Goal: Information Seeking & Learning: Learn about a topic

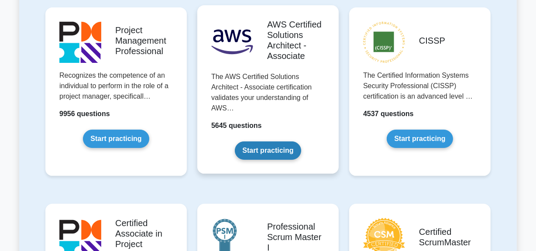
scroll to position [198, 0]
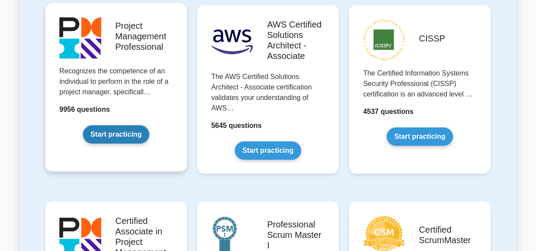
click at [110, 141] on link "Start practicing" at bounding box center [116, 134] width 66 height 18
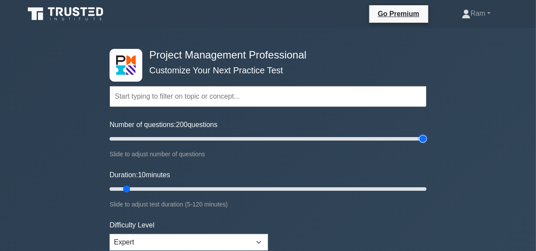
drag, startPoint x: 120, startPoint y: 139, endPoint x: 419, endPoint y: 135, distance: 299.3
type input "200"
click at [427, 138] on input "Number of questions: 200 questions" at bounding box center [268, 139] width 317 height 10
click at [229, 99] on input "text" at bounding box center [268, 96] width 317 height 21
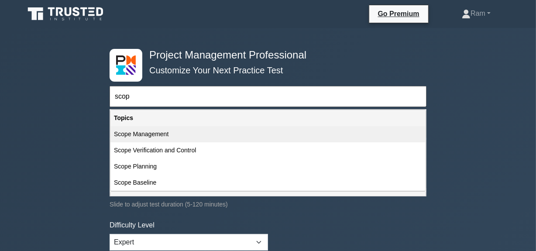
click at [167, 133] on div "Scope Management" at bounding box center [268, 134] width 315 height 16
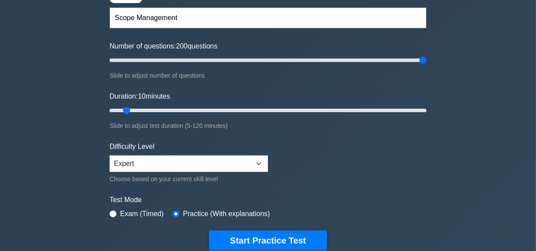
scroll to position [79, 0]
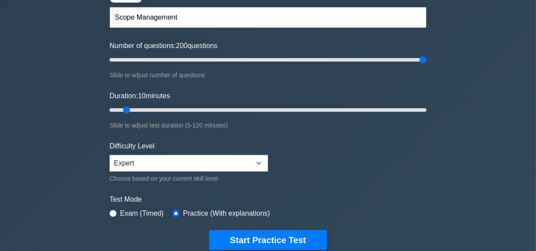
click at [190, 10] on input "Scope Management" at bounding box center [268, 17] width 317 height 21
drag, startPoint x: 189, startPoint y: 10, endPoint x: 135, endPoint y: 12, distance: 53.8
click at [135, 12] on input "Scope Management" at bounding box center [268, 17] width 317 height 21
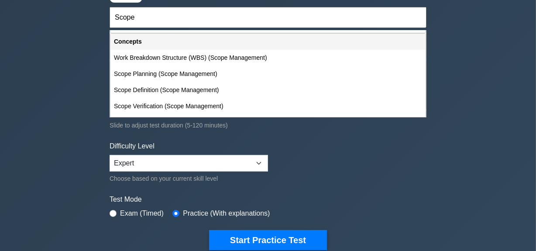
scroll to position [39, 0]
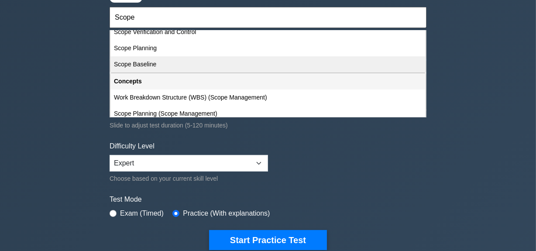
click at [147, 66] on div "Scope Baseline" at bounding box center [268, 64] width 315 height 16
type input "Scope Baseline"
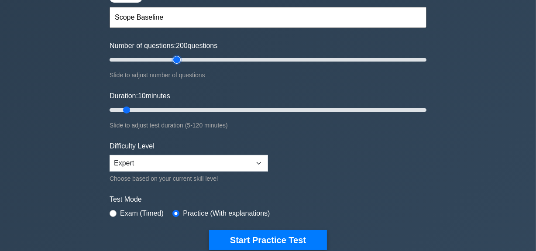
type input "45"
click at [178, 56] on input "Number of questions: 200 questions" at bounding box center [268, 60] width 317 height 10
click at [154, 16] on input "text" at bounding box center [268, 17] width 317 height 21
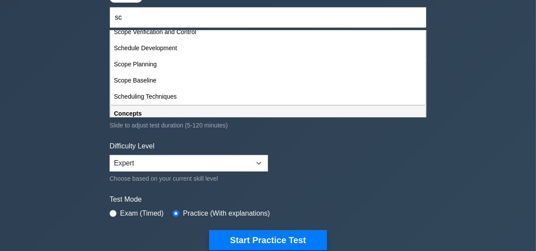
click at [208, 82] on div "Scope Baseline" at bounding box center [268, 81] width 315 height 16
type input "Scope Baseline"
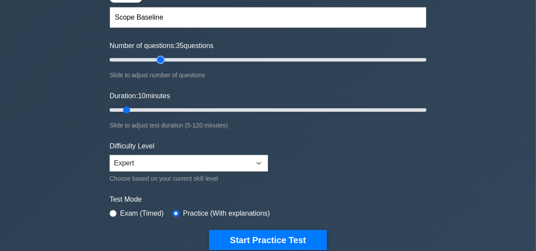
type input "35"
click at [158, 57] on input "Number of questions: 35 questions" at bounding box center [268, 60] width 317 height 10
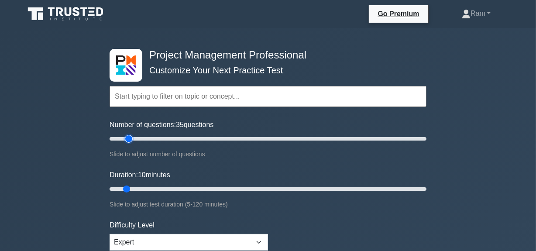
type input "15"
click at [131, 137] on input "Number of questions: 35 questions" at bounding box center [268, 139] width 317 height 10
click at [135, 100] on input "text" at bounding box center [268, 96] width 317 height 21
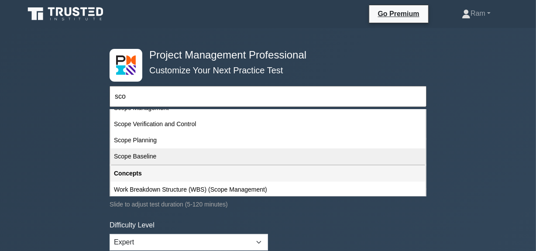
scroll to position [39, 0]
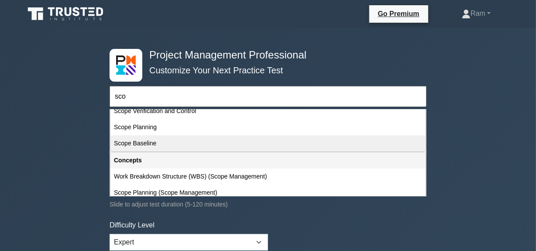
click at [152, 140] on div "Scope Baseline" at bounding box center [268, 143] width 315 height 16
type input "Scope Baseline"
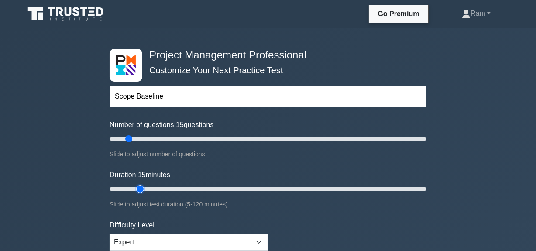
type input "15"
click at [133, 189] on input "Duration: 15 minutes" at bounding box center [268, 189] width 317 height 10
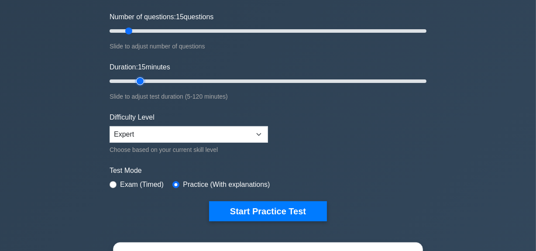
scroll to position [159, 0]
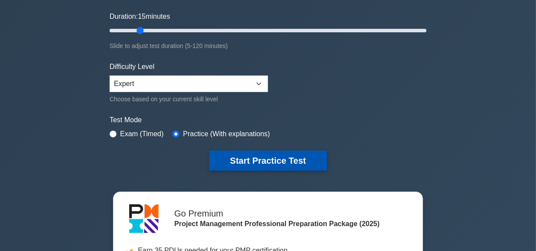
click at [270, 160] on button "Start Practice Test" at bounding box center [268, 161] width 118 height 20
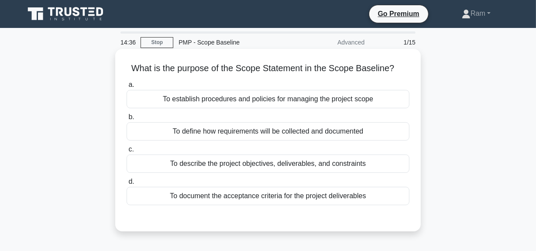
click at [328, 104] on div "To establish procedures and policies for managing the project scope" at bounding box center [268, 99] width 283 height 18
click at [127, 88] on input "a. To establish procedures and policies for managing the project scope" at bounding box center [127, 85] width 0 height 6
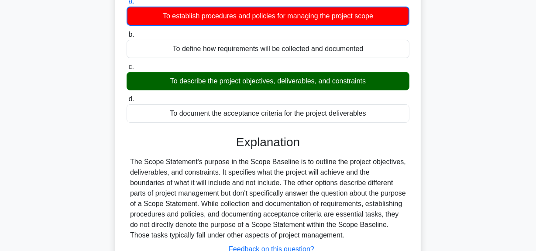
scroll to position [39, 0]
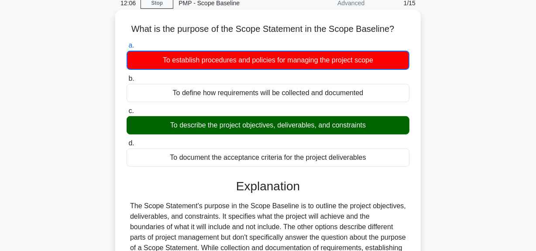
drag, startPoint x: 169, startPoint y: 129, endPoint x: 398, endPoint y: 134, distance: 229.4
click at [398, 134] on div "To describe the project objectives, deliverables, and constraints" at bounding box center [268, 125] width 283 height 18
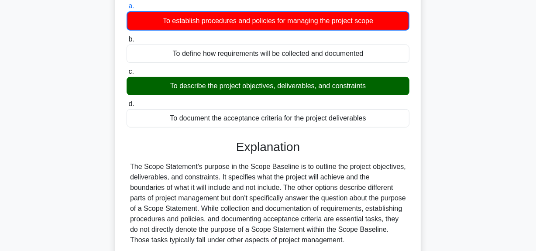
scroll to position [79, 0]
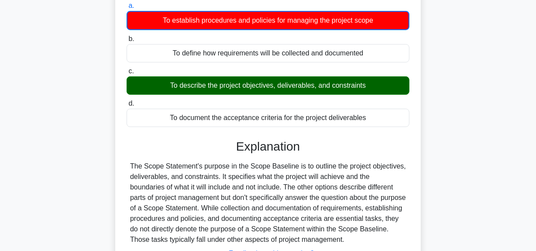
copy div "To describe the project objectives, deliverables, and constraints"
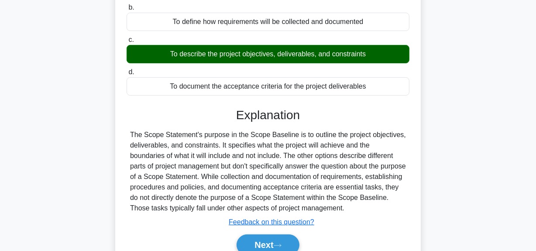
scroll to position [159, 0]
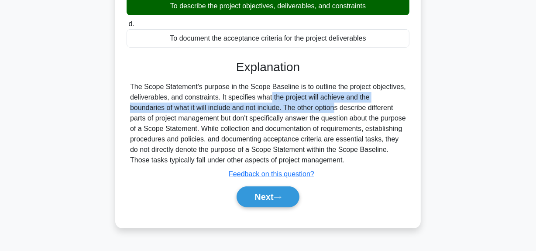
drag, startPoint x: 221, startPoint y: 100, endPoint x: 248, endPoint y: 104, distance: 27.3
click at [248, 104] on div "The Scope Statement's purpose in the Scope Baseline is to outline the project o…" at bounding box center [268, 124] width 276 height 84
copy div "It specifies what the project will achieve and the boundaries of what it will i…"
click at [253, 197] on button "Next" at bounding box center [268, 197] width 62 height 21
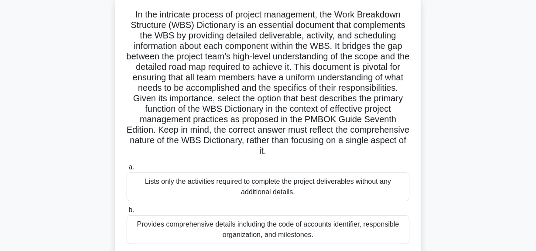
scroll to position [39, 0]
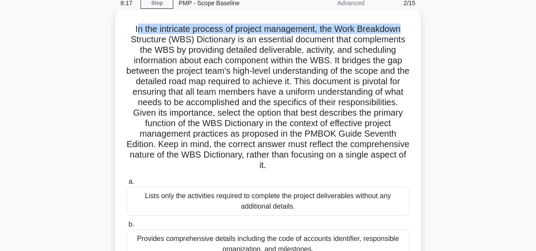
drag, startPoint x: 135, startPoint y: 27, endPoint x: 415, endPoint y: 31, distance: 280.1
click at [415, 31] on div "In the intricate process of project management, the Work Breakdown Structure (W…" at bounding box center [268, 184] width 299 height 343
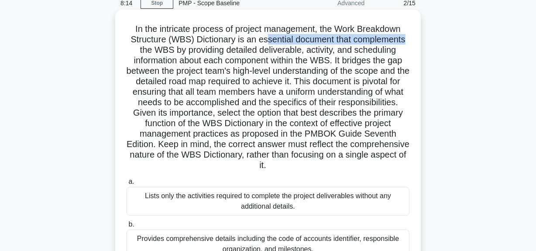
drag, startPoint x: 265, startPoint y: 43, endPoint x: 407, endPoint y: 42, distance: 142.0
click at [407, 42] on h5 "In the intricate process of project management, the Work Breakdown Structure (W…" at bounding box center [268, 98] width 285 height 148
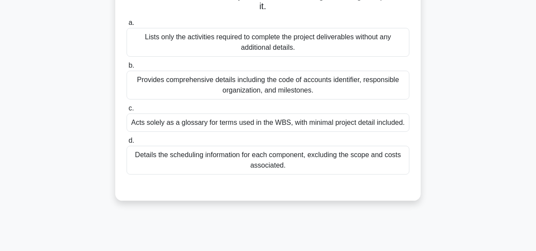
scroll to position [159, 0]
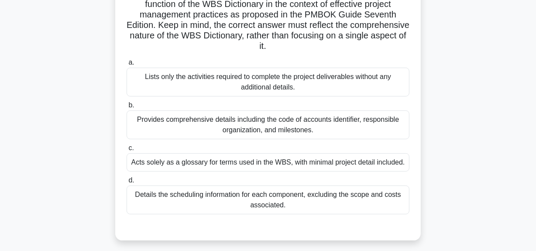
click at [286, 88] on div "Lists only the activities required to complete the project deliverables without…" at bounding box center [268, 82] width 283 height 29
click at [127, 66] on input "a. Lists only the activities required to complete the project deliverables with…" at bounding box center [127, 63] width 0 height 6
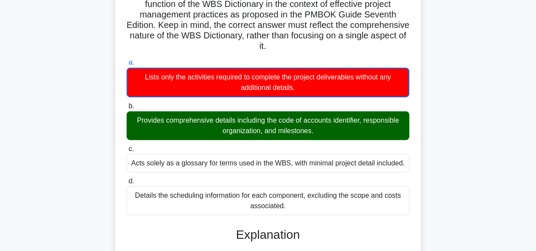
drag, startPoint x: 144, startPoint y: 121, endPoint x: 328, endPoint y: 127, distance: 184.5
click at [328, 127] on div "Provides comprehensive details including the code of accounts identifier, respo…" at bounding box center [268, 125] width 283 height 29
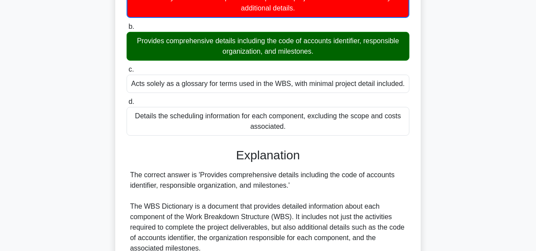
scroll to position [318, 0]
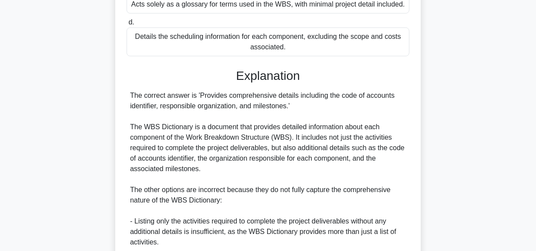
drag, startPoint x: 209, startPoint y: 100, endPoint x: 366, endPoint y: 109, distance: 157.1
click at [366, 109] on div "The correct answer is 'Provides comprehensive details including the code of acc…" at bounding box center [268, 231] width 276 height 283
click at [302, 121] on div "The correct answer is 'Provides comprehensive details including the code of acc…" at bounding box center [268, 231] width 276 height 283
drag, startPoint x: 133, startPoint y: 96, endPoint x: 320, endPoint y: 104, distance: 187.6
click at [320, 104] on div "The correct answer is 'Provides comprehensive details including the code of acc…" at bounding box center [268, 231] width 276 height 283
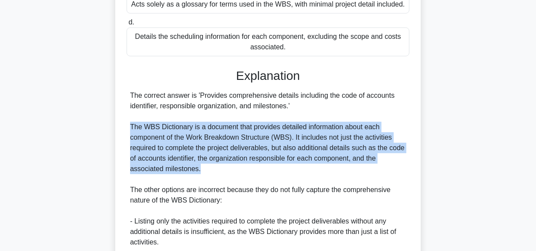
drag, startPoint x: 129, startPoint y: 125, endPoint x: 377, endPoint y: 171, distance: 252.4
click at [377, 171] on div "The correct answer is 'Provides comprehensive details including the code of acc…" at bounding box center [268, 231] width 283 height 283
copy div "The WBS Dictionary is a document that provides detailed information about each …"
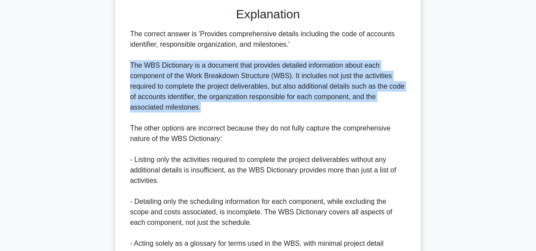
scroll to position [360, 0]
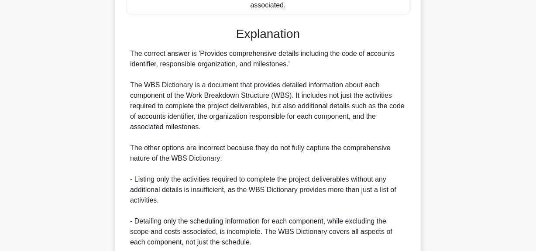
click at [177, 161] on div "The correct answer is 'Provides comprehensive details including the code of acc…" at bounding box center [268, 189] width 276 height 283
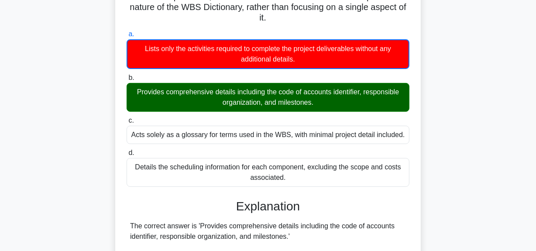
scroll to position [201, 0]
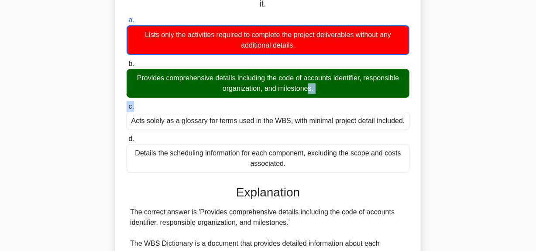
drag, startPoint x: 140, startPoint y: 77, endPoint x: 339, endPoint y: 100, distance: 200.5
click at [340, 101] on div "a. Lists only the activities required to complete the project deliverables with…" at bounding box center [268, 94] width 294 height 162
click at [296, 90] on div "Provides comprehensive details including the code of accounts identifier, respo…" at bounding box center [268, 83] width 283 height 29
click at [127, 67] on input "b. Provides comprehensive details including the code of accounts identifier, re…" at bounding box center [127, 64] width 0 height 6
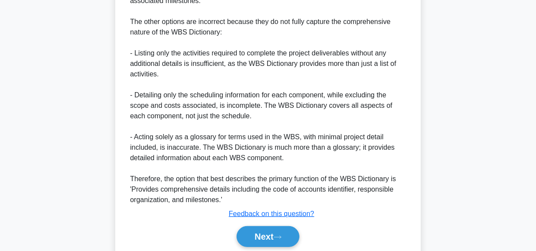
scroll to position [518, 0]
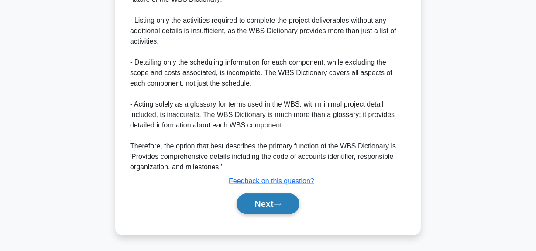
click at [267, 205] on button "Next" at bounding box center [268, 204] width 62 height 21
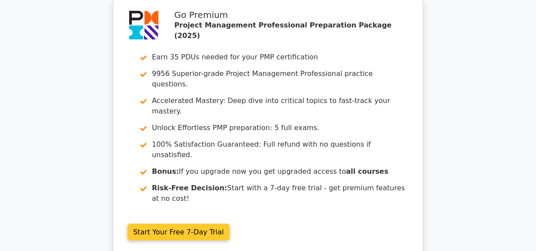
scroll to position [1228, 0]
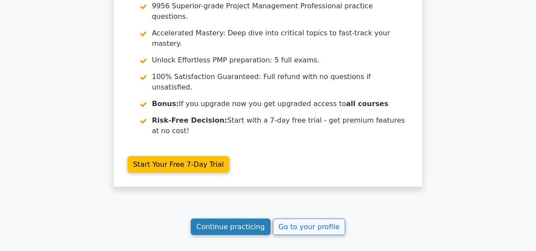
click at [250, 219] on link "Continue practicing" at bounding box center [231, 227] width 80 height 17
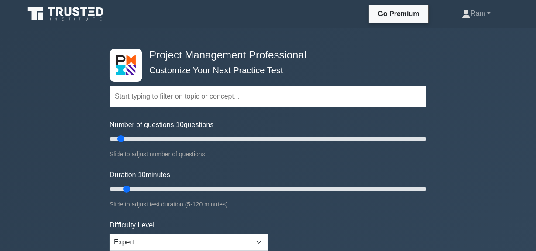
click at [182, 93] on input "text" at bounding box center [268, 96] width 317 height 21
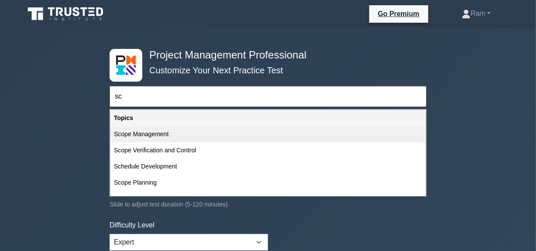
scroll to position [39, 0]
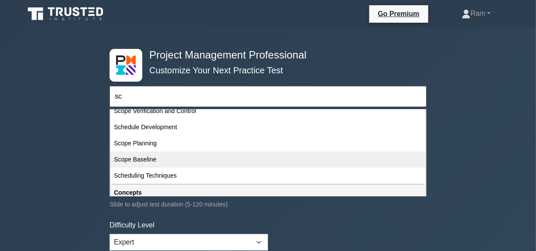
click at [153, 156] on div "Scope Baseline" at bounding box center [268, 160] width 315 height 16
type input "Scope Baseline"
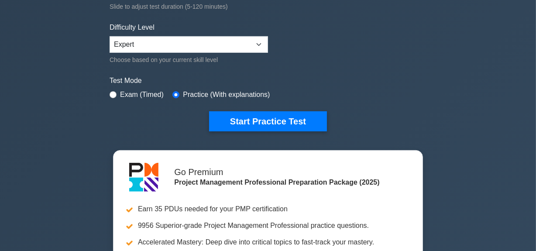
scroll to position [198, 0]
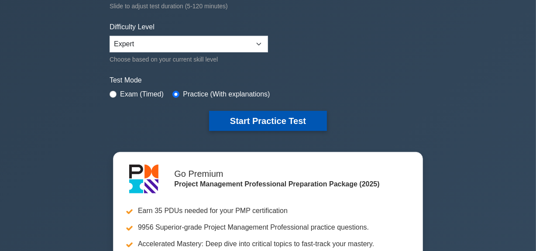
click at [246, 125] on button "Start Practice Test" at bounding box center [268, 121] width 118 height 20
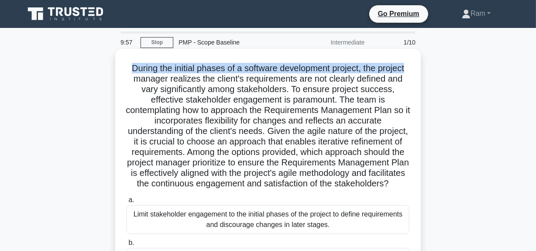
drag, startPoint x: 128, startPoint y: 68, endPoint x: 389, endPoint y: 104, distance: 263.6
click at [412, 61] on div "During the initial phases of a software development project, the project manage…" at bounding box center [268, 218] width 299 height 333
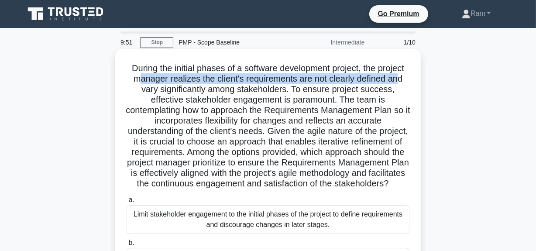
drag, startPoint x: 138, startPoint y: 83, endPoint x: 373, endPoint y: 105, distance: 235.7
click at [402, 79] on h5 "During the initial phases of a software development project, the project manage…" at bounding box center [268, 126] width 285 height 127
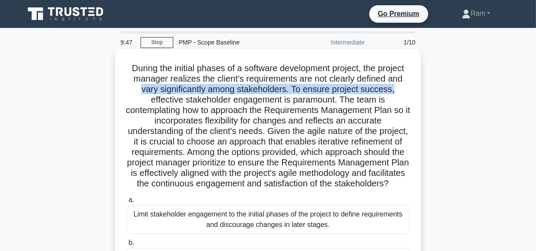
drag, startPoint x: 139, startPoint y: 86, endPoint x: 380, endPoint y: 96, distance: 240.9
click at [398, 91] on h5 "During the initial phases of a software development project, the project manage…" at bounding box center [268, 126] width 285 height 127
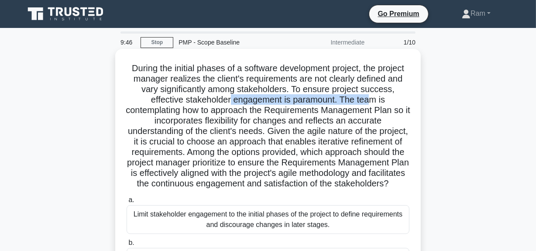
drag, startPoint x: 232, startPoint y: 103, endPoint x: 374, endPoint y: 103, distance: 142.9
click at [374, 103] on h5 "During the initial phases of a software development project, the project manage…" at bounding box center [268, 126] width 285 height 127
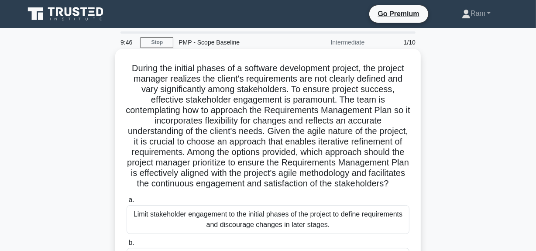
click at [251, 124] on h5 "During the initial phases of a software development project, the project manage…" at bounding box center [268, 126] width 285 height 127
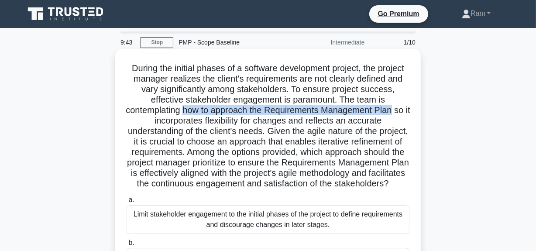
drag, startPoint x: 192, startPoint y: 111, endPoint x: 359, endPoint y: 117, distance: 167.0
click at [406, 109] on h5 "During the initial phases of a software development project, the project manage…" at bounding box center [268, 126] width 285 height 127
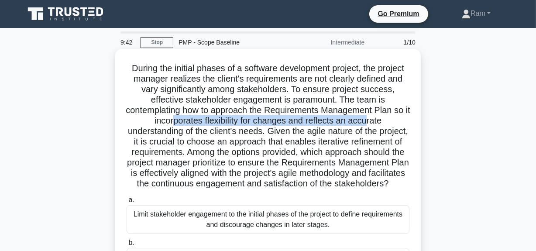
drag, startPoint x: 183, startPoint y: 124, endPoint x: 363, endPoint y: 123, distance: 180.9
click at [380, 118] on h5 "During the initial phases of a software development project, the project manage…" at bounding box center [268, 126] width 285 height 127
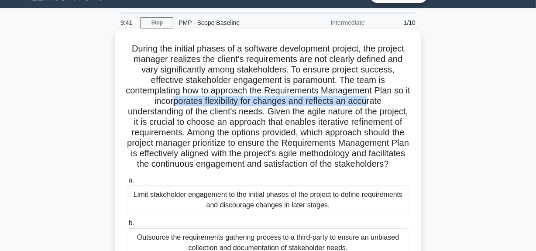
scroll to position [39, 0]
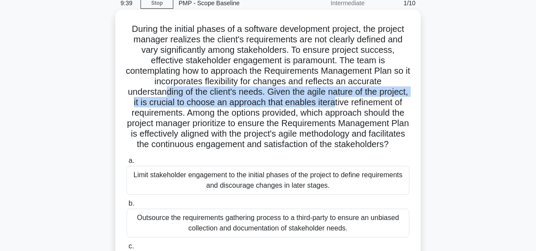
drag, startPoint x: 178, startPoint y: 90, endPoint x: 374, endPoint y: 116, distance: 198.4
click at [379, 101] on h5 "During the initial phases of a software development project, the project manage…" at bounding box center [268, 87] width 285 height 127
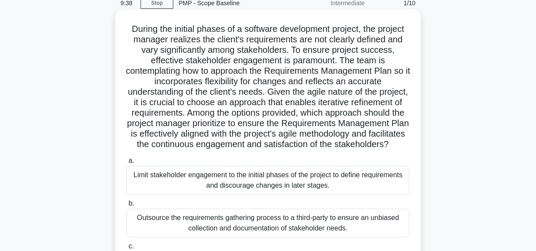
click at [360, 134] on h5 "During the initial phases of a software development project, the project manage…" at bounding box center [268, 87] width 285 height 127
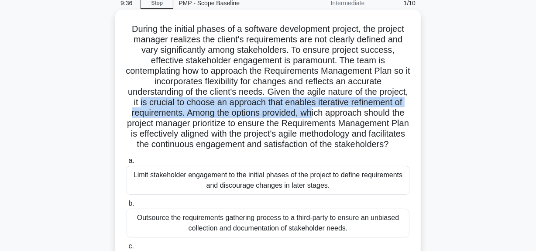
drag, startPoint x: 182, startPoint y: 103, endPoint x: 328, endPoint y: 137, distance: 149.4
click at [383, 114] on h5 "During the initial phases of a software development project, the project manage…" at bounding box center [268, 87] width 285 height 127
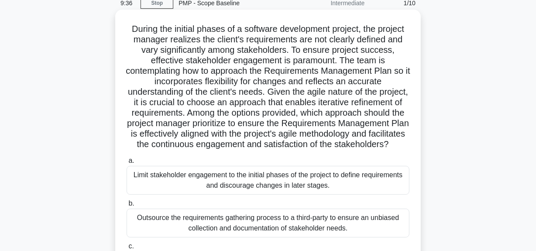
click at [328, 137] on h5 "During the initial phases of a software development project, the project manage…" at bounding box center [268, 87] width 285 height 127
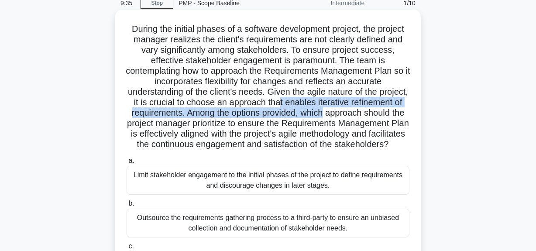
drag, startPoint x: 325, startPoint y: 102, endPoint x: 317, endPoint y: 119, distance: 19.2
click at [417, 108] on div "During the initial phases of a software development project, the project manage…" at bounding box center [268, 179] width 299 height 333
click at [246, 117] on h5 "During the initial phases of a software development project, the project manage…" at bounding box center [268, 87] width 285 height 127
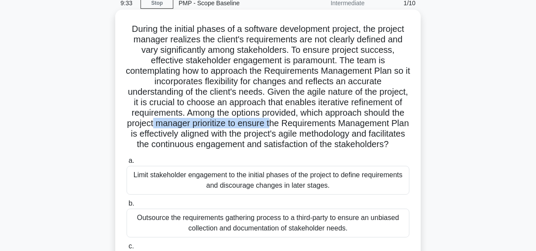
drag, startPoint x: 260, startPoint y: 120, endPoint x: 354, endPoint y: 136, distance: 95.4
click at [377, 120] on h5 "During the initial phases of a software development project, the project manage…" at bounding box center [268, 87] width 285 height 127
click at [354, 136] on h5 "During the initial phases of a software development project, the project manage…" at bounding box center [268, 87] width 285 height 127
drag, startPoint x: 173, startPoint y: 125, endPoint x: 370, endPoint y: 125, distance: 197.0
click at [372, 122] on h5 "During the initial phases of a software development project, the project manage…" at bounding box center [268, 87] width 285 height 127
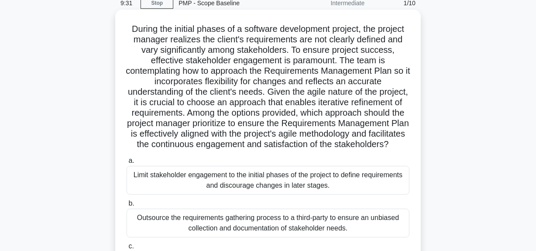
click at [353, 142] on h5 "During the initial phases of a software development project, the project manage…" at bounding box center [268, 87] width 285 height 127
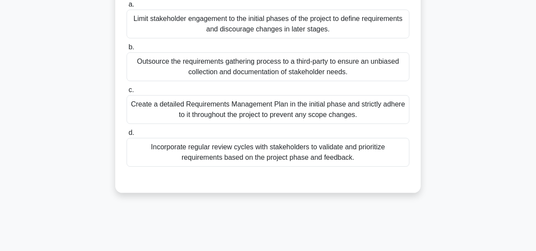
scroll to position [198, 0]
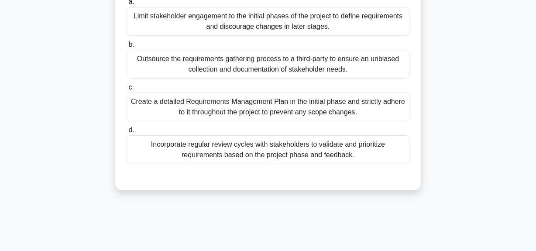
click at [302, 164] on div "Incorporate regular review cycles with stakeholders to validate and prioritize …" at bounding box center [268, 149] width 283 height 29
click at [127, 133] on input "d. Incorporate regular review cycles with stakeholders to validate and prioriti…" at bounding box center [127, 131] width 0 height 6
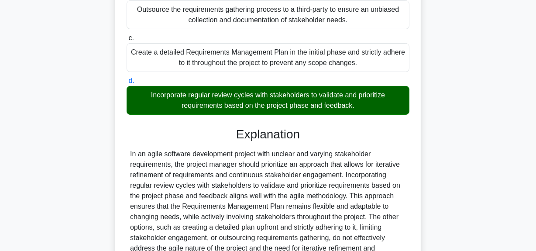
scroll to position [318, 0]
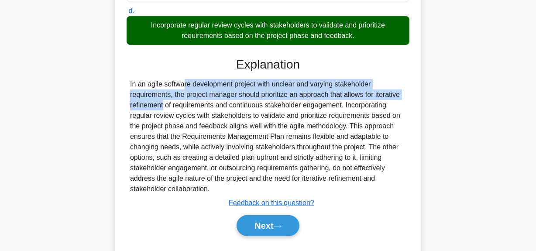
drag, startPoint x: 132, startPoint y: 96, endPoint x: 379, endPoint y: 117, distance: 247.7
click at [385, 105] on div "In an agile software development project with unclear and varying stakeholder r…" at bounding box center [268, 136] width 276 height 115
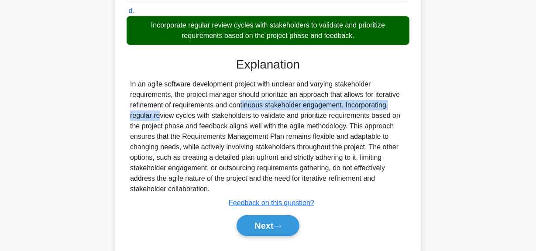
drag, startPoint x: 183, startPoint y: 114, endPoint x: 369, endPoint y: 121, distance: 186.2
click at [370, 121] on div "In an agile software development project with unclear and varying stakeholder r…" at bounding box center [268, 136] width 276 height 115
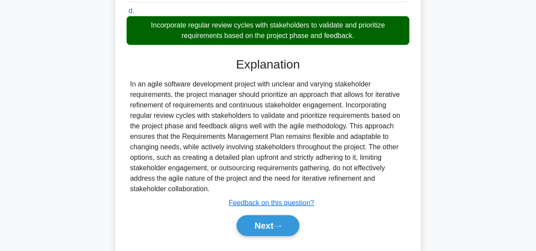
click at [332, 137] on div "In an agile software development project with unclear and varying stakeholder r…" at bounding box center [268, 136] width 276 height 115
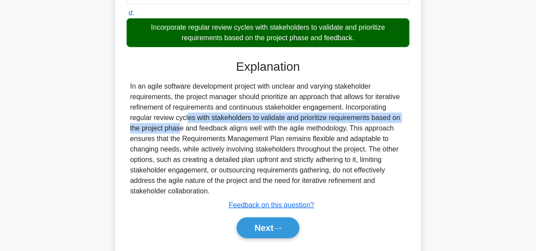
drag, startPoint x: 136, startPoint y: 127, endPoint x: 423, endPoint y: 131, distance: 287.1
click at [423, 131] on div "During the initial phases of a software development project, the project manage…" at bounding box center [268, 1] width 498 height 536
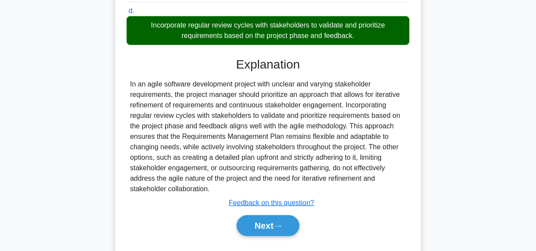
click at [356, 142] on div "In an agile software development project with unclear and varying stakeholder r…" at bounding box center [268, 136] width 276 height 115
drag, startPoint x: 350, startPoint y: 138, endPoint x: 419, endPoint y: 139, distance: 69.0
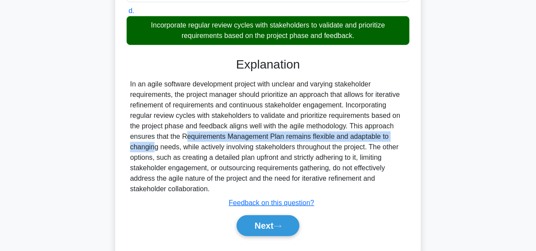
drag, startPoint x: 134, startPoint y: 146, endPoint x: 360, endPoint y: 148, distance: 225.9
click at [360, 148] on div "In an agile software development project with unclear and varying stakeholder r…" at bounding box center [268, 136] width 276 height 115
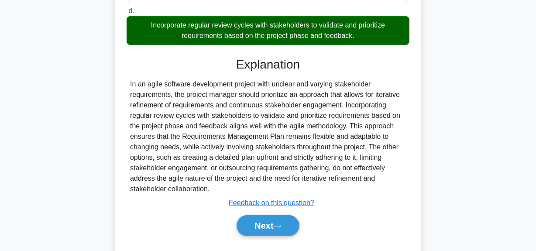
click at [350, 153] on div "In an agile software development project with unclear and varying stakeholder r…" at bounding box center [268, 136] width 276 height 115
drag, startPoint x: 326, startPoint y: 148, endPoint x: 395, endPoint y: 150, distance: 68.6
click at [395, 150] on div "In an agile software development project with unclear and varying stakeholder r…" at bounding box center [268, 136] width 276 height 115
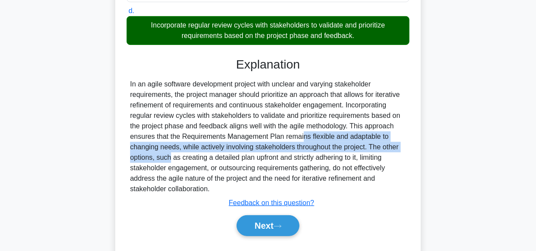
drag, startPoint x: 243, startPoint y: 148, endPoint x: 389, endPoint y: 153, distance: 146.0
click at [389, 153] on div "In an agile software development project with unclear and varying stakeholder r…" at bounding box center [268, 136] width 276 height 115
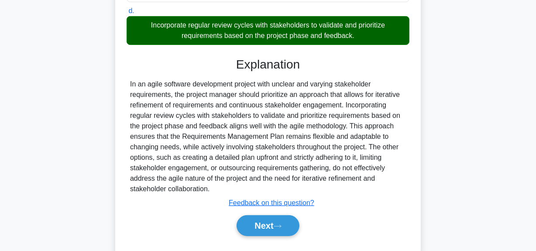
click at [342, 163] on div "In an agile software development project with unclear and varying stakeholder r…" at bounding box center [268, 136] width 276 height 115
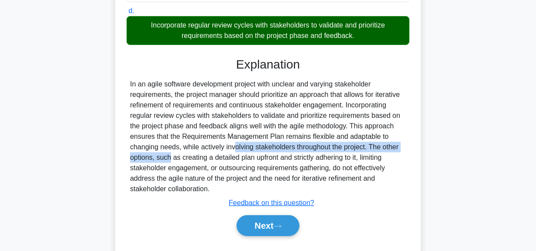
drag, startPoint x: 189, startPoint y: 159, endPoint x: 391, endPoint y: 157, distance: 201.9
click at [391, 157] on div "In an agile software development project with unclear and varying stakeholder r…" at bounding box center [268, 136] width 276 height 115
click at [258, 236] on button "Next" at bounding box center [268, 225] width 62 height 21
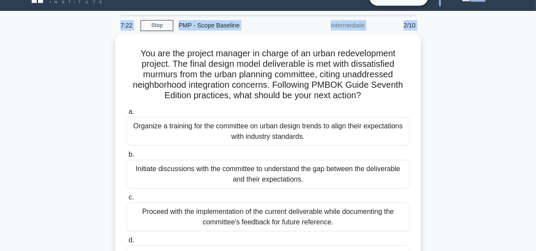
scroll to position [0, 0]
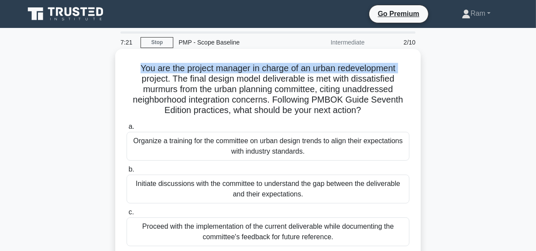
drag, startPoint x: 138, startPoint y: 7, endPoint x: 132, endPoint y: 78, distance: 71.5
click at [132, 78] on h5 "You are the project manager in charge of an urban redevelopment project. The fi…" at bounding box center [268, 89] width 285 height 53
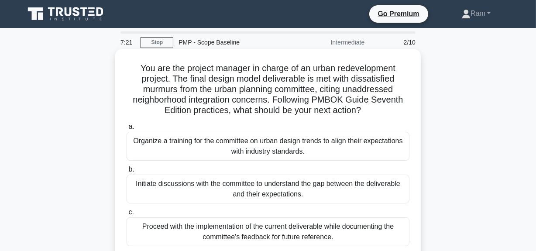
click at [190, 83] on h5 "You are the project manager in charge of an urban redevelopment project. The fi…" at bounding box center [268, 89] width 285 height 53
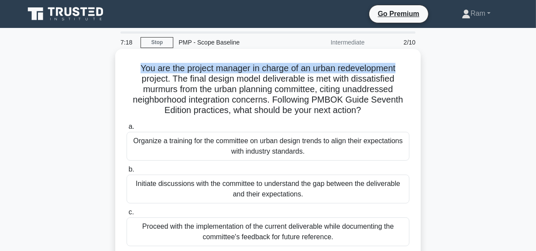
drag, startPoint x: 139, startPoint y: 68, endPoint x: 417, endPoint y: 63, distance: 277.9
click at [417, 62] on div "You are the project manager in charge of an urban redevelopment project. The fi…" at bounding box center [268, 182] width 299 height 260
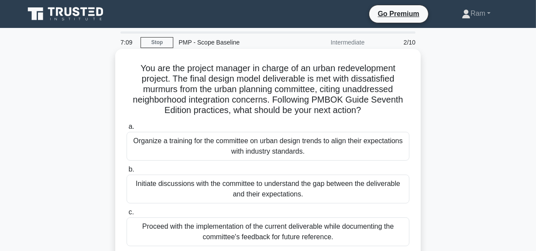
click at [176, 85] on h5 "You are the project manager in charge of an urban redevelopment project. The fi…" at bounding box center [268, 89] width 285 height 53
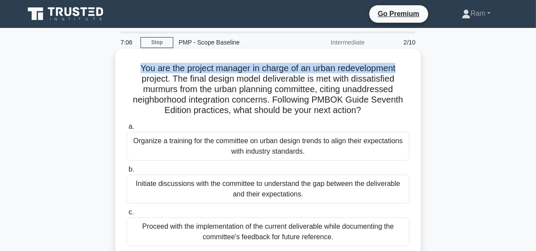
drag, startPoint x: 136, startPoint y: 70, endPoint x: 401, endPoint y: 61, distance: 264.9
click at [401, 61] on div "You are the project manager in charge of an urban redevelopment project. The fi…" at bounding box center [268, 182] width 299 height 260
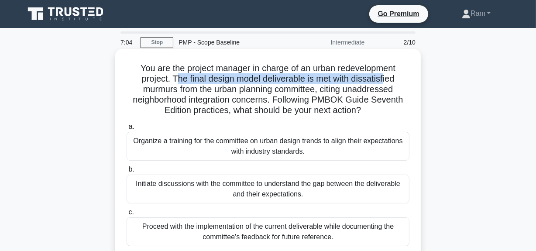
drag, startPoint x: 173, startPoint y: 80, endPoint x: 385, endPoint y: 83, distance: 211.9
click at [385, 83] on h5 "You are the project manager in charge of an urban redevelopment project. The fi…" at bounding box center [268, 89] width 285 height 53
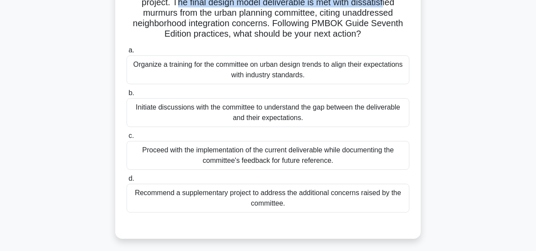
scroll to position [79, 0]
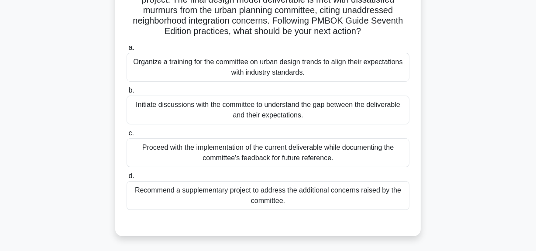
click at [264, 114] on div "Initiate discussions with the committee to understand the gap between the deliv…" at bounding box center [268, 110] width 283 height 29
click at [127, 93] on input "b. Initiate discussions with the committee to understand the gap between the de…" at bounding box center [127, 91] width 0 height 6
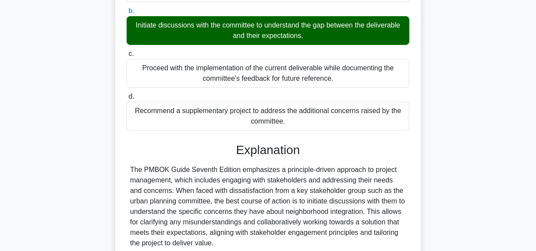
scroll to position [198, 0]
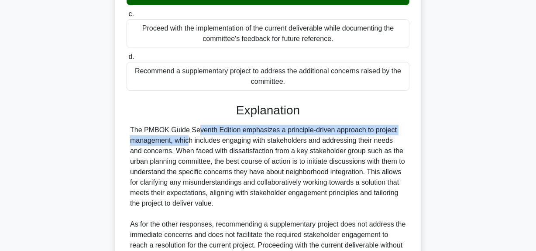
drag, startPoint x: 135, startPoint y: 128, endPoint x: 404, endPoint y: 130, distance: 268.7
click at [404, 130] on div "The PMBOK Guide Seventh Edition emphasizes a principle-driven approach to proje…" at bounding box center [268, 209] width 276 height 168
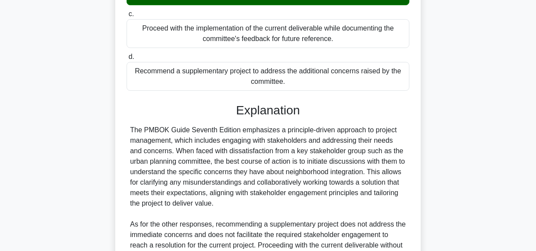
click at [234, 170] on div "The PMBOK Guide Seventh Edition emphasizes a principle-driven approach to proje…" at bounding box center [268, 209] width 276 height 168
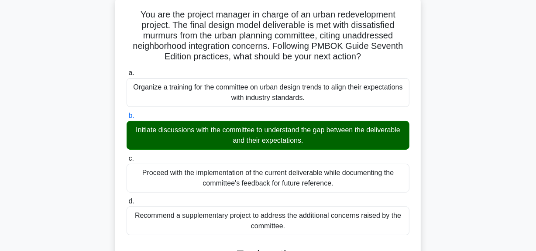
scroll to position [39, 0]
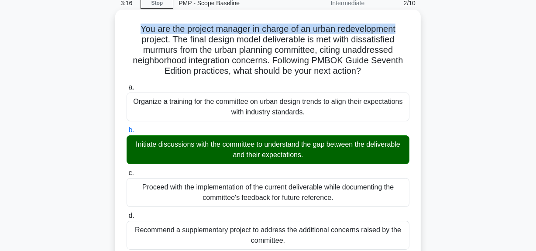
drag, startPoint x: 137, startPoint y: 28, endPoint x: 410, endPoint y: 26, distance: 272.6
click at [410, 26] on h5 "You are the project manager in charge of an urban redevelopment project. The fi…" at bounding box center [268, 50] width 285 height 53
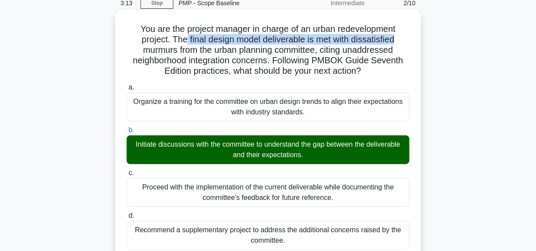
drag, startPoint x: 184, startPoint y: 39, endPoint x: 401, endPoint y: 39, distance: 217.1
click at [401, 39] on h5 "You are the project manager in charge of an urban redevelopment project. The fi…" at bounding box center [268, 50] width 285 height 53
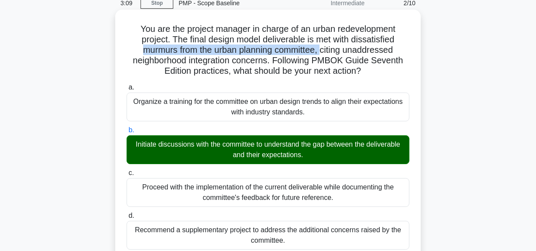
drag, startPoint x: 138, startPoint y: 52, endPoint x: 375, endPoint y: 55, distance: 237.2
click at [325, 53] on h5 "You are the project manager in charge of an urban redevelopment project. The fi…" at bounding box center [268, 50] width 285 height 53
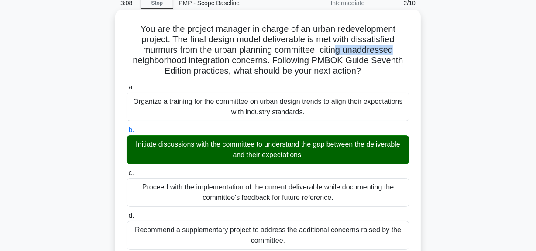
drag, startPoint x: 339, startPoint y: 50, endPoint x: 398, endPoint y: 47, distance: 58.6
click at [398, 47] on h5 "You are the project manager in charge of an urban redevelopment project. The fi…" at bounding box center [268, 50] width 285 height 53
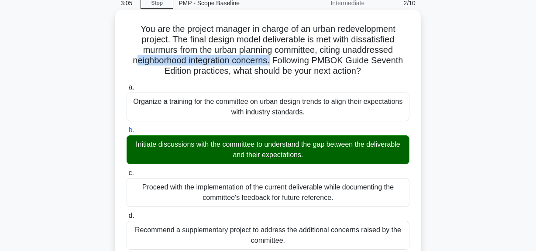
drag, startPoint x: 132, startPoint y: 62, endPoint x: 273, endPoint y: 62, distance: 140.7
click at [273, 62] on h5 "You are the project manager in charge of an urban redevelopment project. The fi…" at bounding box center [268, 50] width 285 height 53
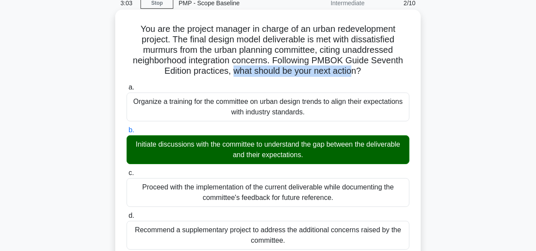
drag, startPoint x: 230, startPoint y: 74, endPoint x: 349, endPoint y: 79, distance: 118.9
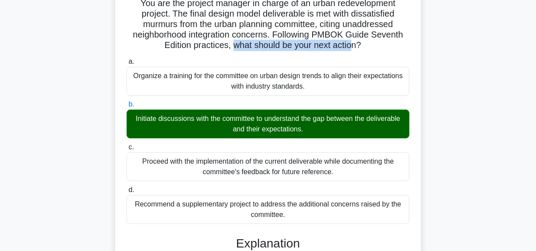
scroll to position [79, 0]
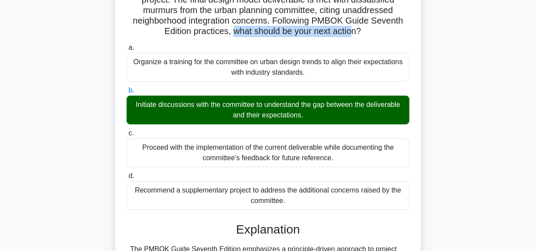
drag, startPoint x: 135, startPoint y: 106, endPoint x: 305, endPoint y: 127, distance: 170.3
click at [316, 118] on div "Initiate discussions with the committee to understand the gap between the deliv…" at bounding box center [268, 110] width 283 height 29
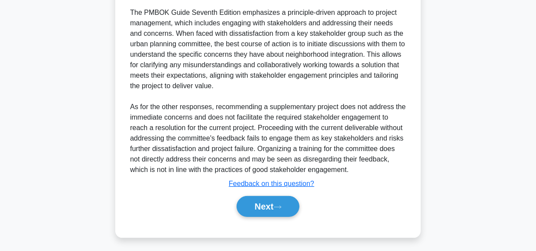
scroll to position [319, 0]
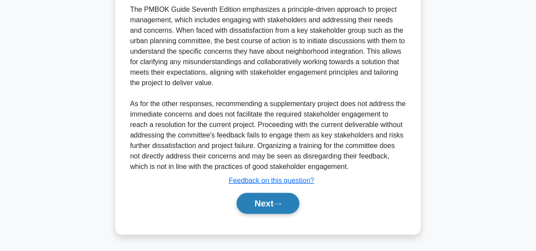
click at [268, 201] on button "Next" at bounding box center [268, 203] width 62 height 21
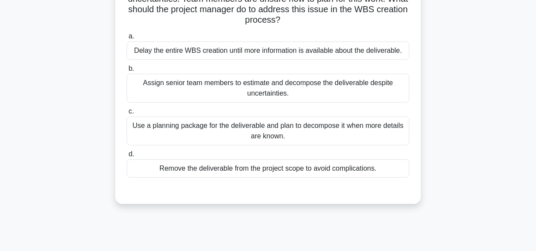
scroll to position [22, 0]
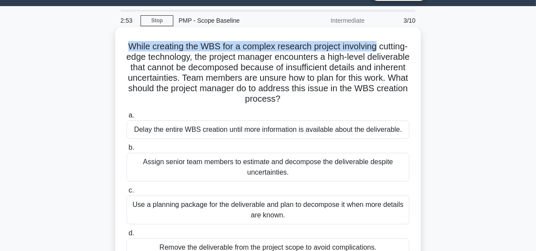
drag, startPoint x: 140, startPoint y: 45, endPoint x: 397, endPoint y: 44, distance: 257.3
click at [397, 44] on h5 "While creating the WBS for a complex research project involving cutting-edge te…" at bounding box center [268, 73] width 285 height 64
drag, startPoint x: 228, startPoint y: 99, endPoint x: 333, endPoint y: 102, distance: 104.9
click at [333, 102] on h5 "While creating the WBS for a complex research project involving cutting-edge te…" at bounding box center [268, 73] width 285 height 64
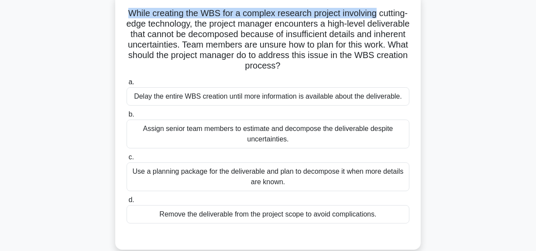
scroll to position [101, 0]
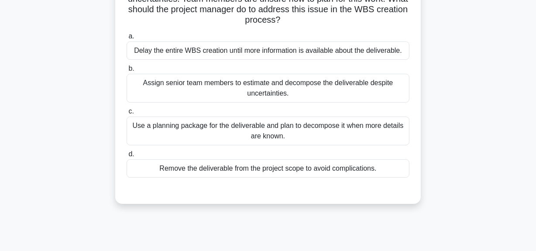
click at [288, 123] on div "Use a planning package for the deliverable and plan to decompose it when more d…" at bounding box center [268, 131] width 283 height 29
click at [127, 114] on input "c. Use a planning package for the deliverable and plan to decompose it when mor…" at bounding box center [127, 112] width 0 height 6
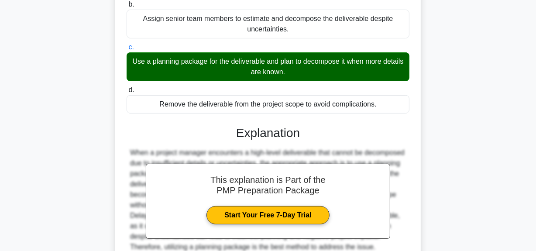
scroll to position [245, 0]
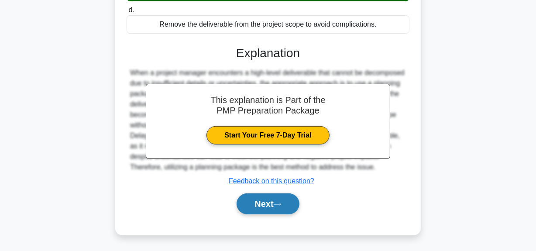
click at [253, 205] on button "Next" at bounding box center [268, 204] width 62 height 21
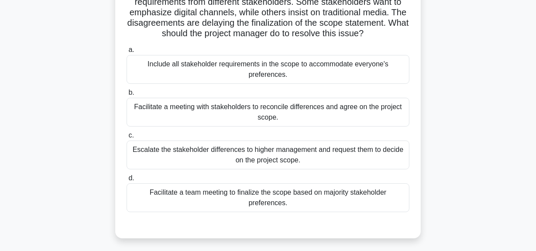
scroll to position [101, 0]
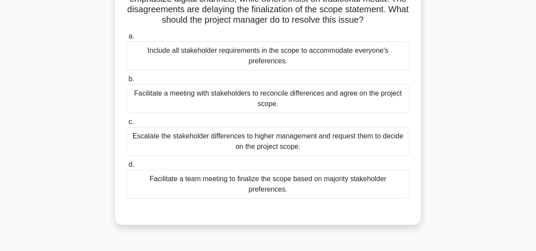
click at [252, 100] on div "Facilitate a meeting with stakeholders to reconcile differences and agree on th…" at bounding box center [268, 98] width 283 height 29
click at [127, 82] on input "b. Facilitate a meeting with stakeholders to reconcile differences and agree on…" at bounding box center [127, 79] width 0 height 6
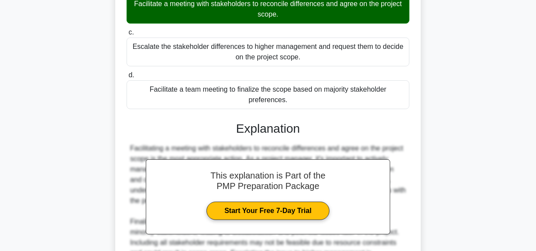
scroll to position [298, 0]
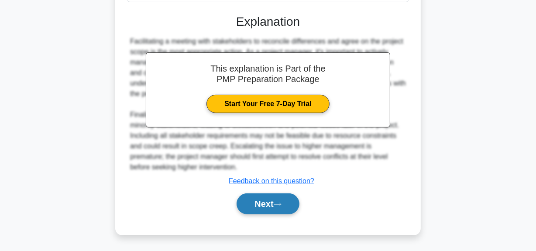
click at [255, 202] on button "Next" at bounding box center [268, 204] width 62 height 21
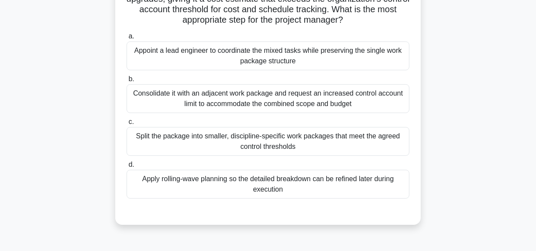
scroll to position [61, 0]
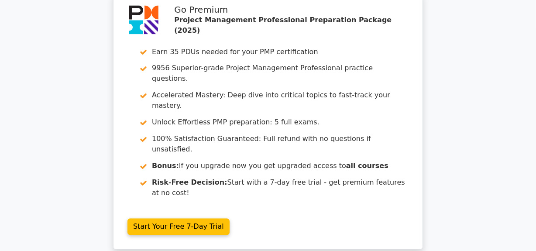
scroll to position [1477, 0]
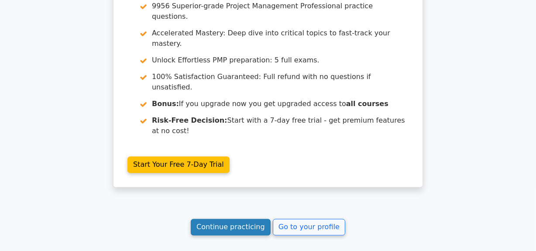
click at [223, 219] on link "Continue practicing" at bounding box center [231, 227] width 80 height 17
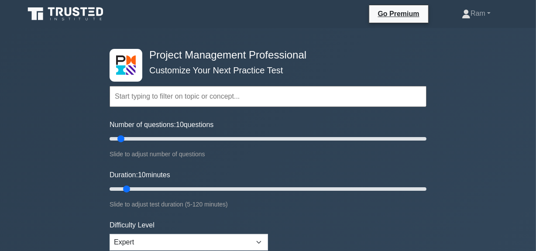
click at [194, 96] on input "text" at bounding box center [268, 96] width 317 height 21
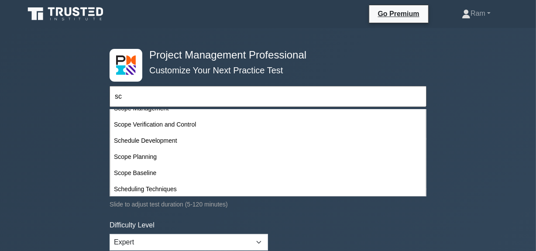
scroll to position [39, 0]
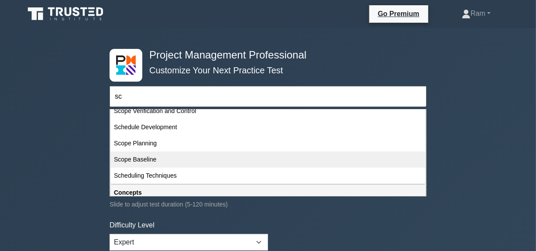
click at [153, 159] on div "Scope Baseline" at bounding box center [268, 160] width 315 height 16
type input "Scope Baseline"
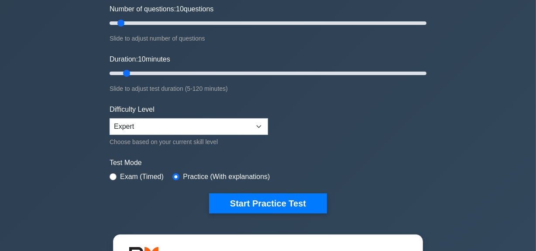
scroll to position [119, 0]
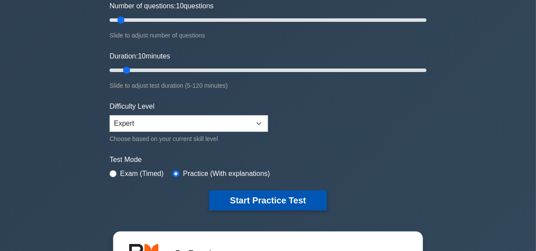
click at [245, 196] on button "Start Practice Test" at bounding box center [268, 200] width 118 height 20
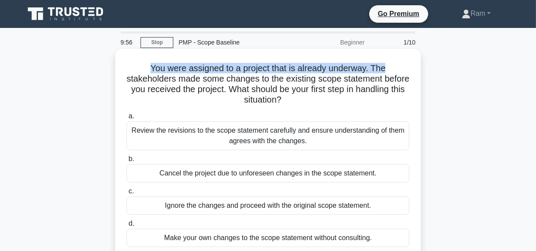
drag, startPoint x: 149, startPoint y: 70, endPoint x: 396, endPoint y: 67, distance: 246.4
click at [396, 67] on h5 "You were assigned to a project that is already underway. The stakeholders made …" at bounding box center [268, 84] width 285 height 43
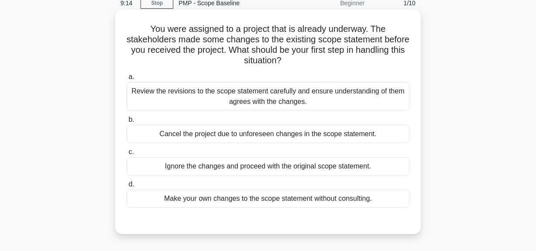
click at [299, 97] on div "Review the revisions to the scope statement carefully and ensure understanding …" at bounding box center [268, 96] width 283 height 29
click at [127, 80] on input "a. Review the revisions to the scope statement carefully and ensure understandi…" at bounding box center [127, 77] width 0 height 6
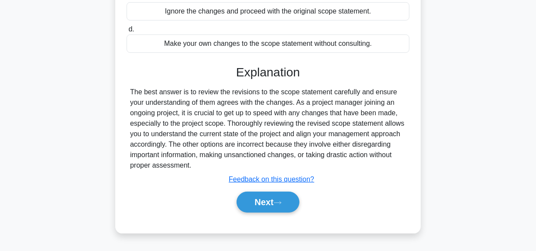
scroll to position [220, 0]
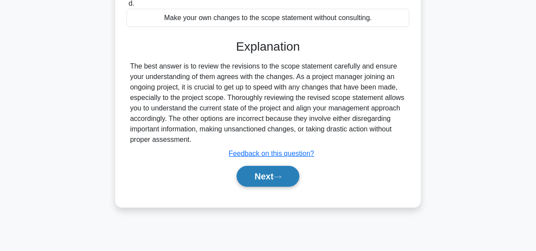
click at [280, 179] on icon at bounding box center [278, 177] width 8 height 5
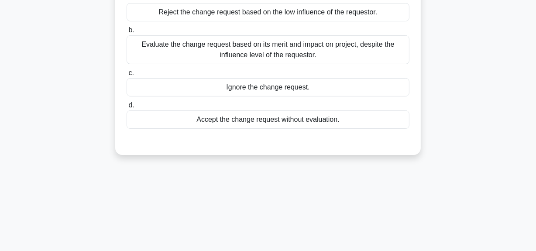
scroll to position [61, 0]
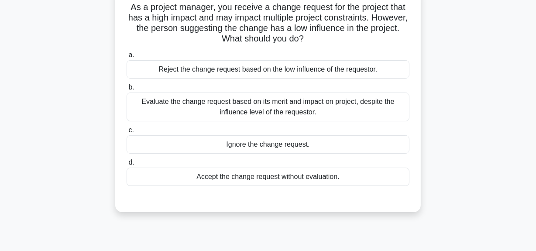
click at [303, 107] on div "Evaluate the change request based on its merit and impact on project, despite t…" at bounding box center [268, 107] width 283 height 29
click at [127, 90] on input "b. Evaluate the change request based on its merit and impact on project, despit…" at bounding box center [127, 88] width 0 height 6
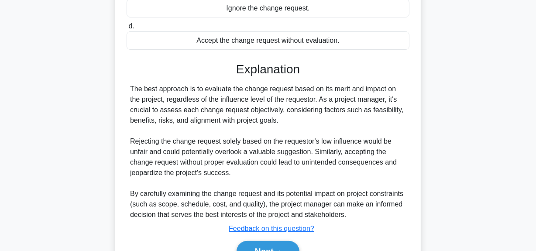
scroll to position [245, 0]
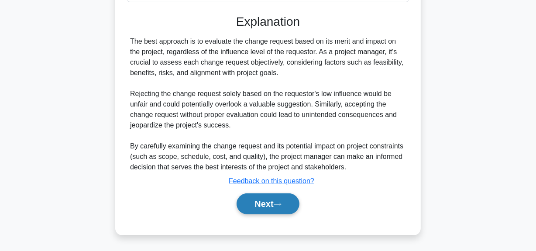
click at [262, 202] on button "Next" at bounding box center [268, 204] width 62 height 21
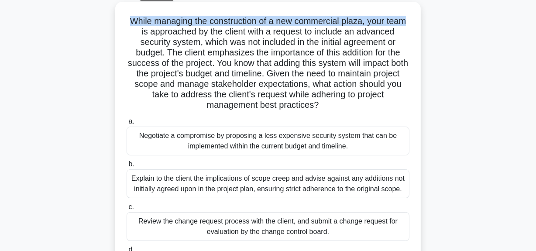
scroll to position [45, 0]
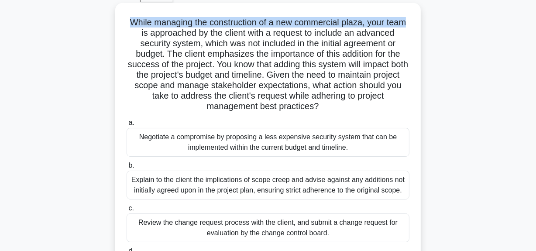
drag, startPoint x: 127, startPoint y: 7, endPoint x: 413, endPoint y: 7, distance: 286.6
click at [413, 7] on div "While managing the construction of a new commercial plaza, your team is approac…" at bounding box center [268, 157] width 299 height 301
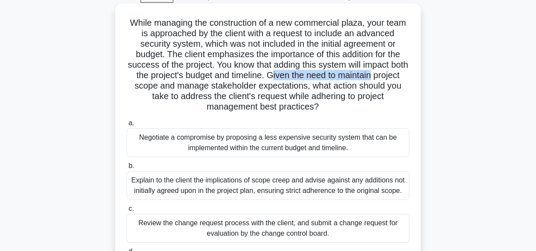
drag, startPoint x: 297, startPoint y: 77, endPoint x: 404, endPoint y: 76, distance: 107.0
click at [404, 76] on h5 "While managing the construction of a new commercial plaza, your team is approac…" at bounding box center [268, 64] width 285 height 95
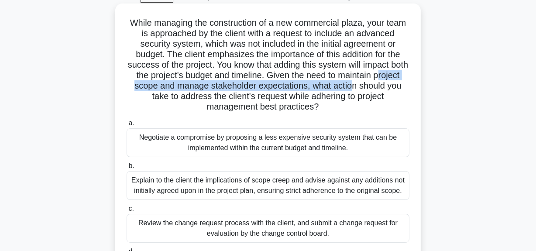
drag, startPoint x: 143, startPoint y: 89, endPoint x: 394, endPoint y: 91, distance: 250.3
click at [394, 91] on h5 "While managing the construction of a new commercial plaza, your team is approac…" at bounding box center [268, 64] width 285 height 95
drag, startPoint x: 159, startPoint y: 100, endPoint x: 345, endPoint y: 115, distance: 186.8
click at [347, 106] on h5 "While managing the construction of a new commercial plaza, your team is approac…" at bounding box center [268, 64] width 285 height 95
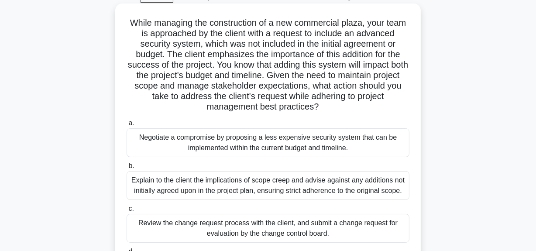
click at [345, 116] on div "While managing the construction of a new commercial plaza, your team is approac…" at bounding box center [268, 157] width 299 height 301
drag, startPoint x: 296, startPoint y: 76, endPoint x: 360, endPoint y: 102, distance: 69.8
click at [360, 102] on h5 "While managing the construction of a new commercial plaza, your team is approac…" at bounding box center [268, 64] width 285 height 95
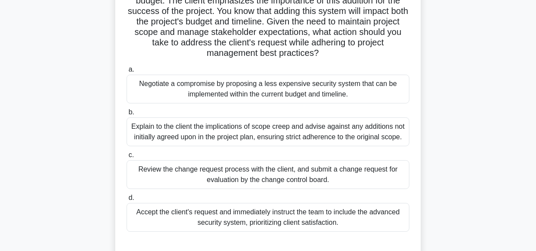
scroll to position [85, 0]
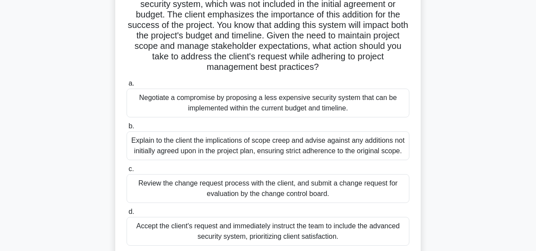
click at [282, 193] on div "Review the change request process with the client, and submit a change request …" at bounding box center [268, 188] width 283 height 29
click at [127, 172] on input "c. Review the change request process with the client, and submit a change reque…" at bounding box center [127, 169] width 0 height 6
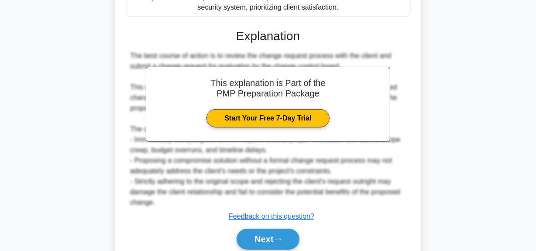
scroll to position [350, 0]
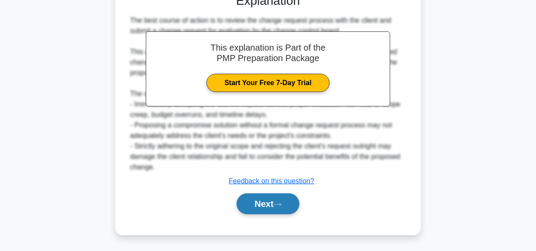
click at [275, 203] on button "Next" at bounding box center [268, 204] width 62 height 21
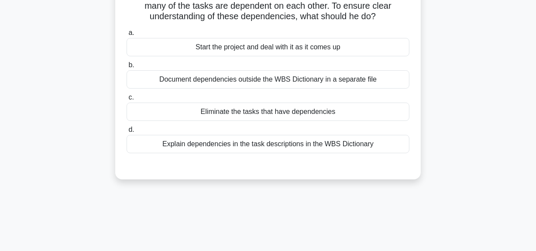
scroll to position [22, 0]
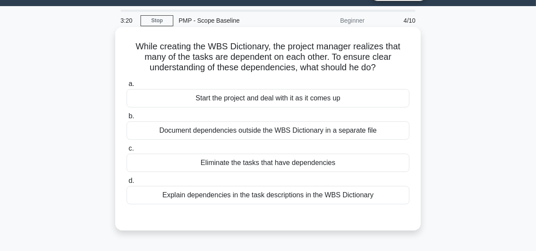
click at [280, 198] on div "Explain dependencies in the task descriptions in the WBS Dictionary" at bounding box center [268, 195] width 283 height 18
click at [127, 184] on input "d. Explain dependencies in the task descriptions in the WBS Dictionary" at bounding box center [127, 181] width 0 height 6
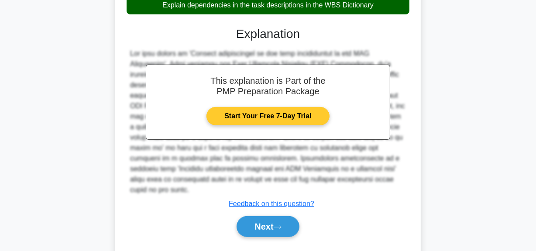
scroll to position [224, 0]
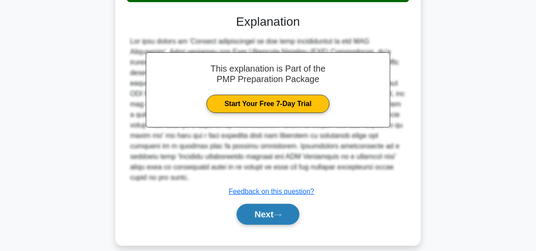
click at [278, 213] on icon at bounding box center [278, 215] width 8 height 5
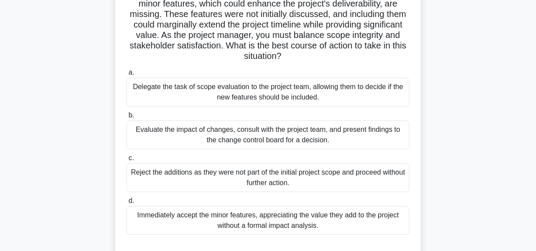
scroll to position [61, 0]
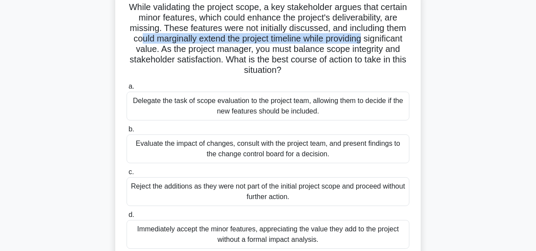
drag, startPoint x: 171, startPoint y: 39, endPoint x: 400, endPoint y: 40, distance: 229.4
click at [400, 40] on h5 "While validating the project scope, a key stakeholder argues that certain minor…" at bounding box center [268, 39] width 285 height 74
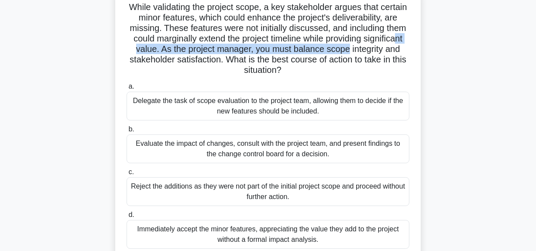
drag, startPoint x: 170, startPoint y: 52, endPoint x: 398, endPoint y: 51, distance: 228.1
click at [398, 51] on h5 "While validating the project scope, a key stakeholder argues that certain minor…" at bounding box center [268, 39] width 285 height 74
drag, startPoint x: 291, startPoint y: 60, endPoint x: 329, endPoint y: 67, distance: 38.6
click at [329, 67] on h5 "While validating the project scope, a key stakeholder argues that certain minor…" at bounding box center [268, 39] width 285 height 74
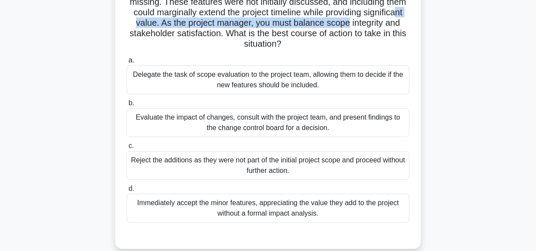
scroll to position [101, 0]
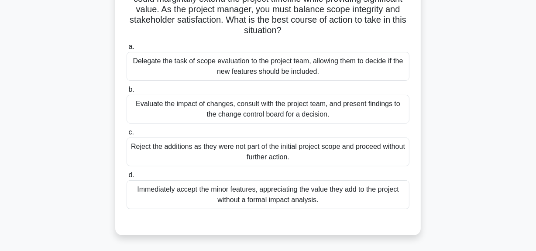
click at [272, 109] on div "Evaluate the impact of changes, consult with the project team, and present find…" at bounding box center [268, 109] width 283 height 29
click at [127, 93] on input "b. Evaluate the impact of changes, consult with the project team, and present f…" at bounding box center [127, 90] width 0 height 6
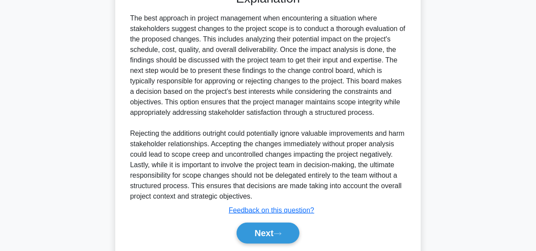
scroll to position [360, 0]
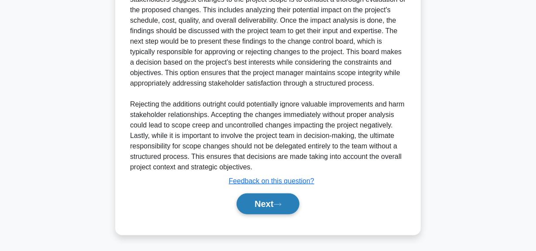
click at [251, 202] on button "Next" at bounding box center [268, 204] width 62 height 21
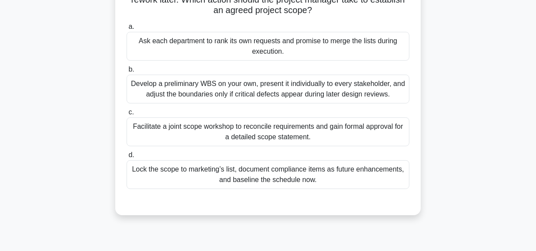
scroll to position [61, 0]
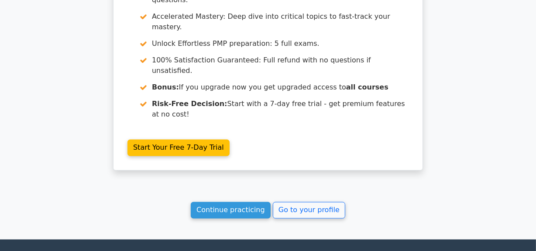
scroll to position [1353, 0]
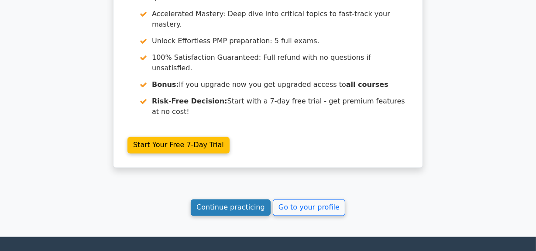
click at [225, 200] on link "Continue practicing" at bounding box center [231, 208] width 80 height 17
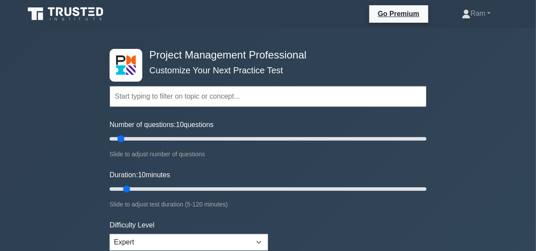
click at [174, 100] on input "text" at bounding box center [268, 96] width 317 height 21
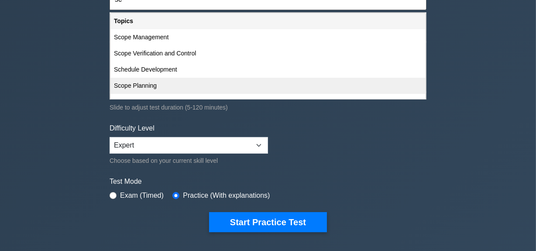
scroll to position [79, 0]
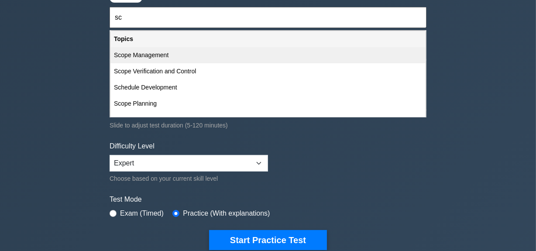
click at [177, 57] on div "Scope Management" at bounding box center [268, 55] width 315 height 16
type input "Scope Management"
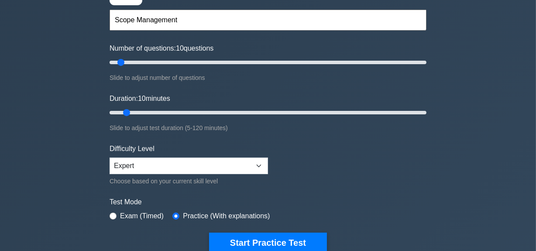
scroll to position [0, 0]
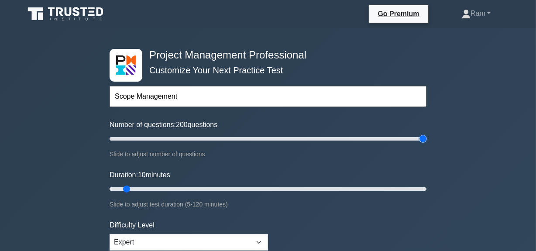
drag, startPoint x: 118, startPoint y: 136, endPoint x: 476, endPoint y: 130, distance: 358.3
type input "200"
click at [427, 134] on input "Number of questions: 200 questions" at bounding box center [268, 139] width 317 height 10
drag, startPoint x: 127, startPoint y: 186, endPoint x: 398, endPoint y: 169, distance: 271.8
type input "120"
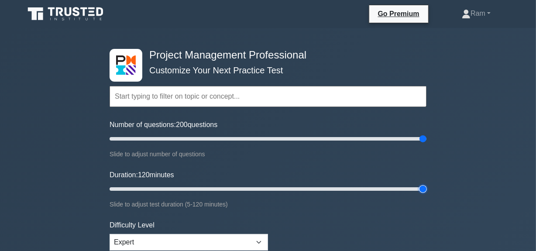
click at [427, 184] on input "Duration: 120 minutes" at bounding box center [268, 189] width 317 height 10
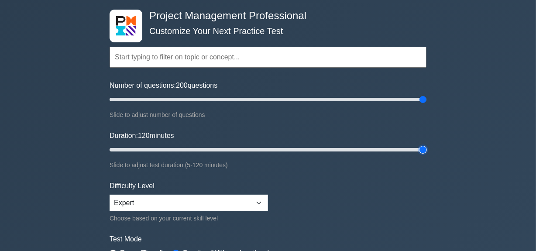
scroll to position [238, 0]
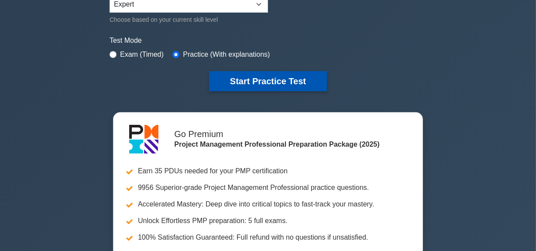
click at [273, 87] on button "Start Practice Test" at bounding box center [268, 81] width 118 height 20
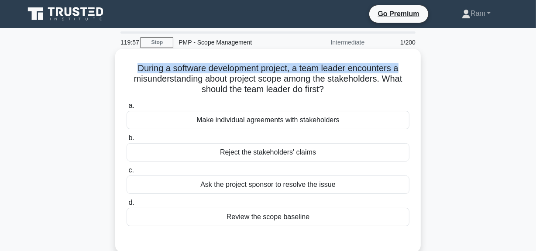
drag, startPoint x: 137, startPoint y: 67, endPoint x: 416, endPoint y: 65, distance: 278.7
click at [416, 65] on div "During a software development project, a team leader encounters a misunderstand…" at bounding box center [268, 150] width 299 height 197
drag, startPoint x: 205, startPoint y: 82, endPoint x: 328, endPoint y: 96, distance: 123.5
click at [328, 96] on div "During a software development project, a team leader encounters a misunderstand…" at bounding box center [268, 150] width 299 height 197
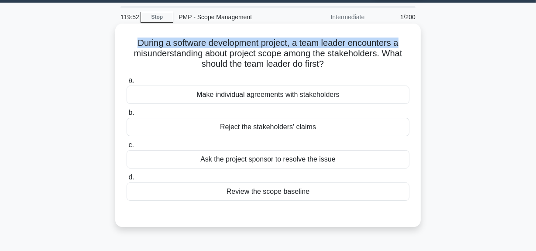
scroll to position [39, 0]
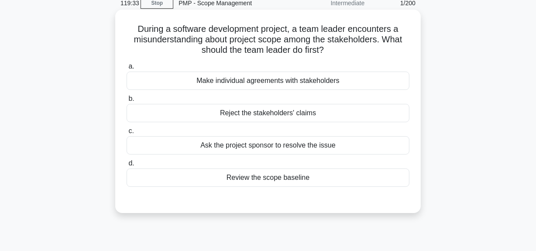
click at [267, 82] on div "Make individual agreements with stakeholders" at bounding box center [268, 81] width 283 height 18
click at [127, 69] on input "a. Make individual agreements with stakeholders" at bounding box center [127, 67] width 0 height 6
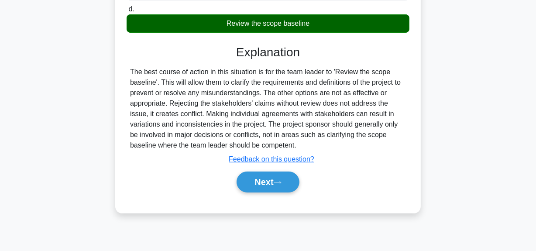
scroll to position [198, 0]
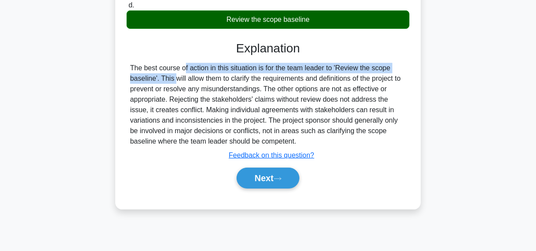
drag, startPoint x: 131, startPoint y: 66, endPoint x: 389, endPoint y: 66, distance: 258.6
click at [389, 66] on div "The best course of action in this situation is for the team leader to 'Review t…" at bounding box center [268, 105] width 276 height 84
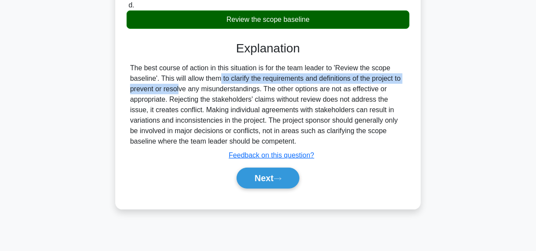
drag, startPoint x: 169, startPoint y: 79, endPoint x: 413, endPoint y: 79, distance: 243.8
click at [413, 79] on div "During a software development project, a team leader encounters a misunderstand…" at bounding box center [268, 30] width 299 height 352
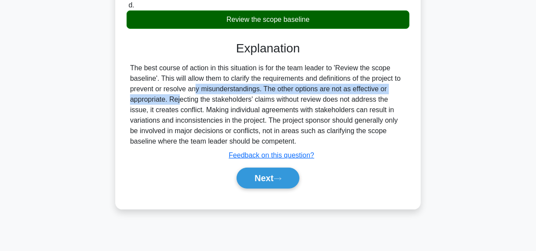
drag, startPoint x: 142, startPoint y: 90, endPoint x: 350, endPoint y: 123, distance: 210.7
click at [408, 88] on div "The best course of action in this situation is for the team leader to 'Review t…" at bounding box center [268, 105] width 283 height 84
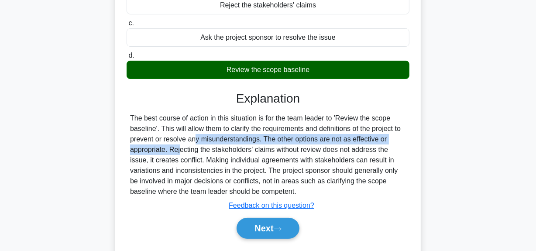
scroll to position [220, 0]
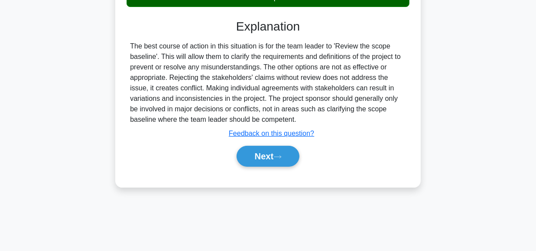
click at [201, 83] on div "The best course of action in this situation is for the team leader to 'Review t…" at bounding box center [268, 83] width 276 height 84
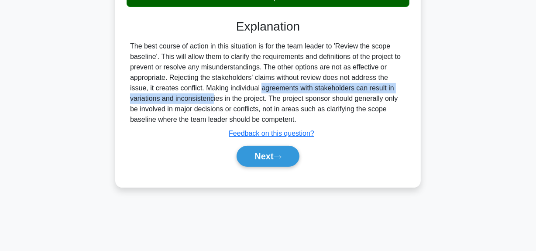
drag, startPoint x: 192, startPoint y: 93, endPoint x: 407, endPoint y: 90, distance: 215.0
click at [407, 90] on div "The best course of action in this situation is for the team leader to 'Review t…" at bounding box center [268, 83] width 283 height 84
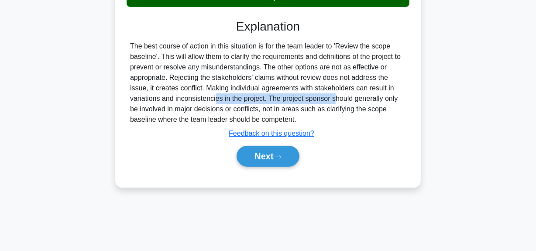
drag, startPoint x: 130, startPoint y: 97, endPoint x: 324, endPoint y: 118, distance: 195.1
click at [250, 95] on div "The best course of action in this situation is for the team leader to 'Review t…" at bounding box center [268, 83] width 276 height 84
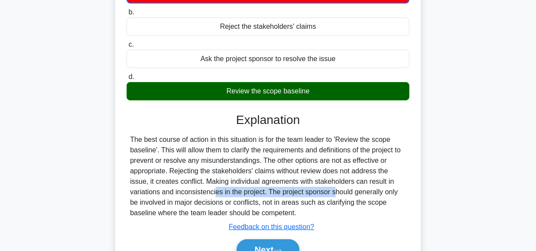
scroll to position [141, 0]
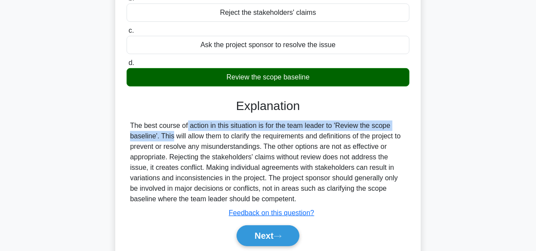
drag, startPoint x: 133, startPoint y: 128, endPoint x: 387, endPoint y: 119, distance: 254.0
click at [387, 119] on div "Explanation The best course of action in this situation is for the team leader …" at bounding box center [268, 174] width 283 height 151
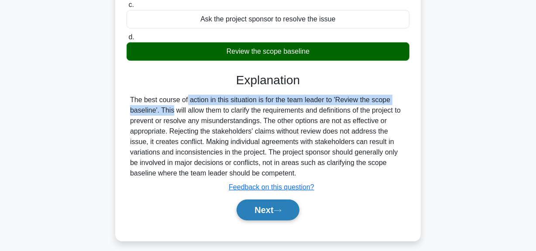
scroll to position [180, 0]
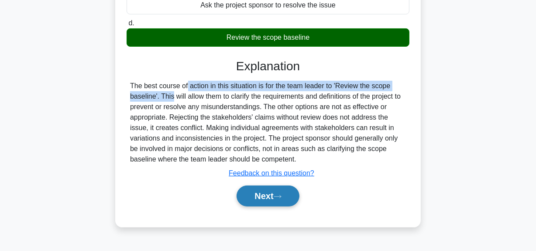
click at [253, 196] on button "Next" at bounding box center [268, 196] width 62 height 21
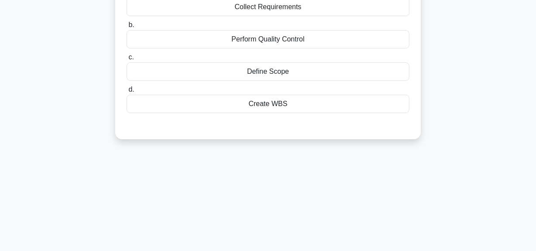
scroll to position [22, 0]
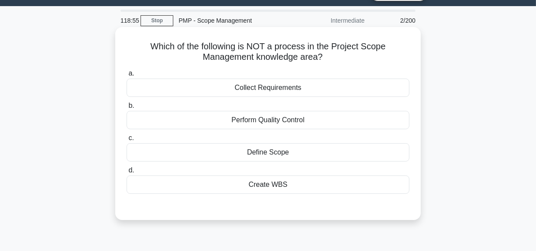
drag, startPoint x: 255, startPoint y: 45, endPoint x: 363, endPoint y: 59, distance: 108.9
click at [363, 59] on h5 "Which of the following is NOT a process in the Project Scope Management knowled…" at bounding box center [268, 52] width 285 height 22
click at [294, 126] on div "Perform Quality Control" at bounding box center [268, 120] width 283 height 18
click at [127, 109] on input "b. Perform Quality Control" at bounding box center [127, 106] width 0 height 6
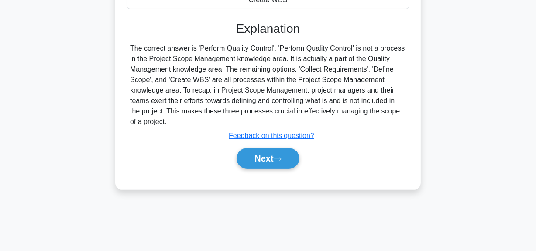
scroll to position [220, 0]
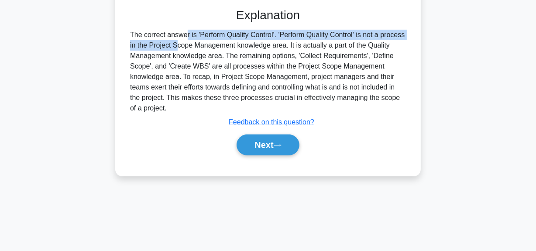
drag, startPoint x: 130, startPoint y: 35, endPoint x: 409, endPoint y: 38, distance: 279.2
click at [409, 38] on div "The correct answer is 'Perform Quality Control'. 'Perform Quality Control' is n…" at bounding box center [268, 72] width 283 height 84
click at [268, 142] on button "Next" at bounding box center [268, 145] width 62 height 21
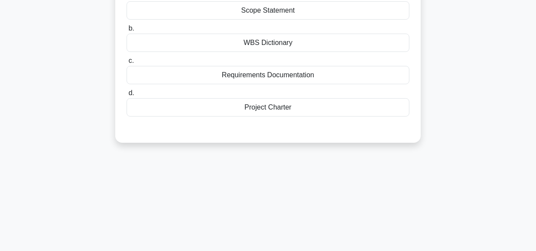
scroll to position [22, 0]
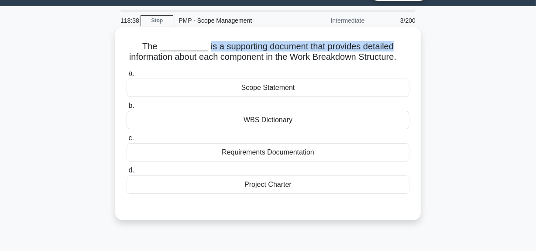
drag, startPoint x: 201, startPoint y: 49, endPoint x: 403, endPoint y: 47, distance: 201.9
click at [403, 47] on h5 "The __________ is a supporting document that provides detailed information abou…" at bounding box center [268, 52] width 285 height 22
drag, startPoint x: 139, startPoint y: 63, endPoint x: 397, endPoint y: 60, distance: 258.2
click at [397, 60] on h5 "The __________ is a supporting document that provides detailed information abou…" at bounding box center [268, 52] width 285 height 22
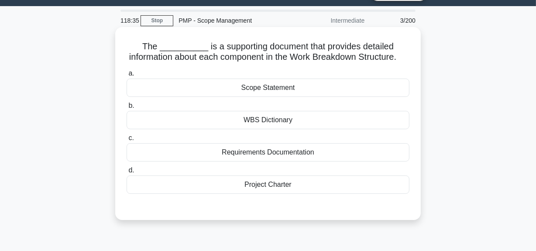
click at [287, 129] on div "WBS Dictionary" at bounding box center [268, 120] width 283 height 18
click at [127, 109] on input "b. WBS Dictionary" at bounding box center [127, 106] width 0 height 6
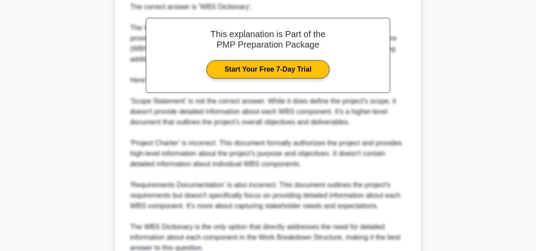
scroll to position [339, 0]
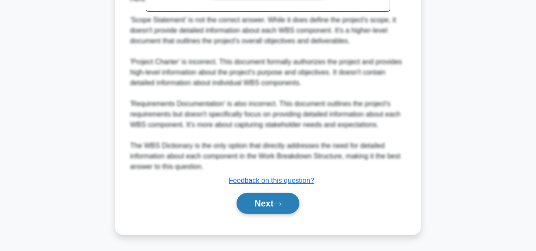
click at [258, 194] on button "Next" at bounding box center [268, 203] width 62 height 21
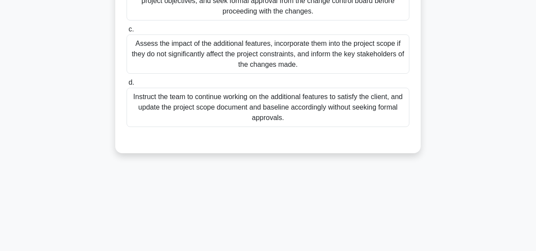
scroll to position [22, 0]
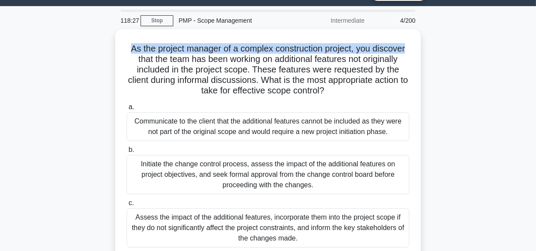
drag, startPoint x: 128, startPoint y: 48, endPoint x: 425, endPoint y: 42, distance: 296.7
click at [425, 42] on div "As the project manager of a complex construction project, you discover that the…" at bounding box center [268, 183] width 498 height 308
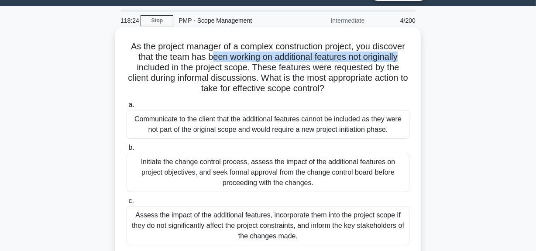
drag, startPoint x: 211, startPoint y: 59, endPoint x: 405, endPoint y: 61, distance: 194.0
click at [405, 61] on h5 "As the project manager of a complex construction project, you discover that the…" at bounding box center [268, 67] width 285 height 53
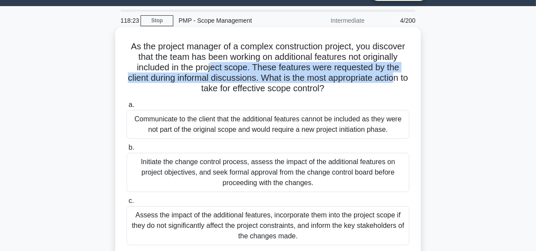
drag, startPoint x: 211, startPoint y: 72, endPoint x: 346, endPoint y: 96, distance: 137.5
click at [402, 74] on h5 "As the project manager of a complex construction project, you discover that the…" at bounding box center [268, 67] width 285 height 53
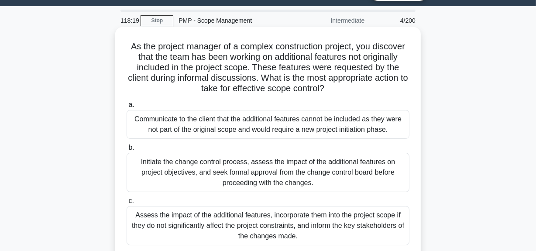
click at [291, 88] on h5 "As the project manager of a complex construction project, you discover that the…" at bounding box center [268, 67] width 285 height 53
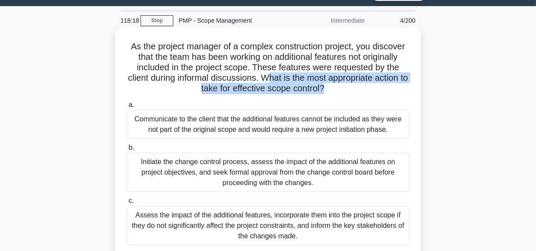
drag, startPoint x: 274, startPoint y: 82, endPoint x: 329, endPoint y: 85, distance: 54.3
click at [329, 85] on h5 "As the project manager of a complex construction project, you discover that the…" at bounding box center [268, 67] width 285 height 53
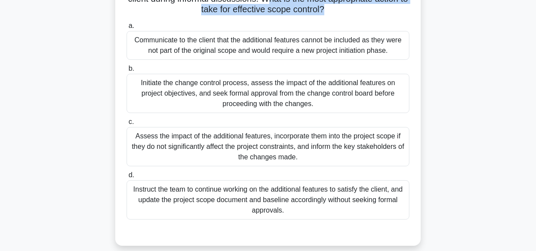
scroll to position [61, 0]
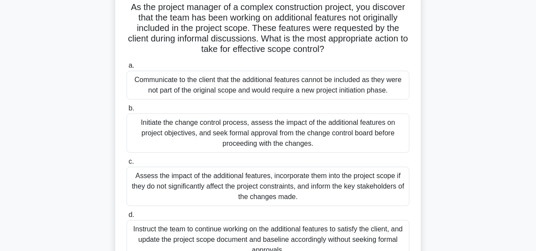
click at [270, 131] on div "Initiate the change control process, assess the impact of the additional featur…" at bounding box center [268, 133] width 283 height 39
click at [127, 111] on input "b. Initiate the change control process, assess the impact of the additional fea…" at bounding box center [127, 109] width 0 height 6
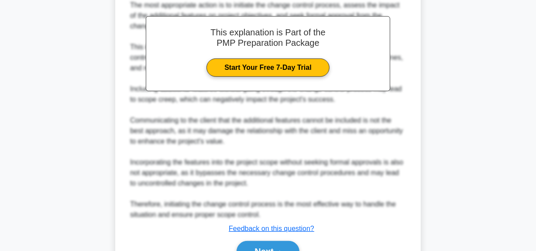
scroll to position [402, 0]
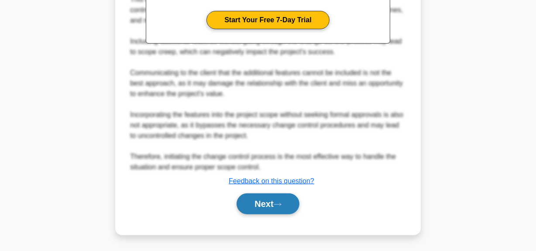
click at [249, 201] on button "Next" at bounding box center [268, 204] width 62 height 21
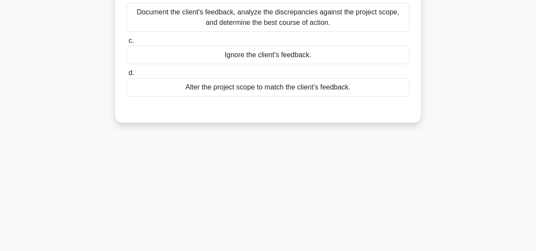
scroll to position [61, 0]
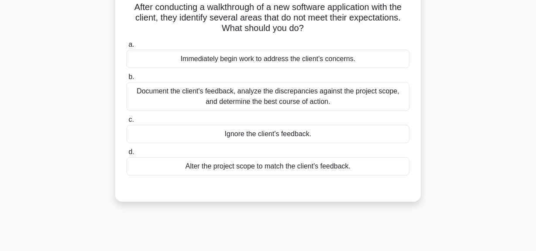
drag, startPoint x: 219, startPoint y: 22, endPoint x: 318, endPoint y: 29, distance: 99.0
click at [318, 29] on h5 "After conducting a walkthrough of a new software application with the client, t…" at bounding box center [268, 18] width 285 height 32
click at [283, 99] on div "Document the client's feedback, analyze the discrepancies against the project s…" at bounding box center [268, 96] width 283 height 29
click at [127, 80] on input "b. Document the client's feedback, analyze the discrepancies against the projec…" at bounding box center [127, 77] width 0 height 6
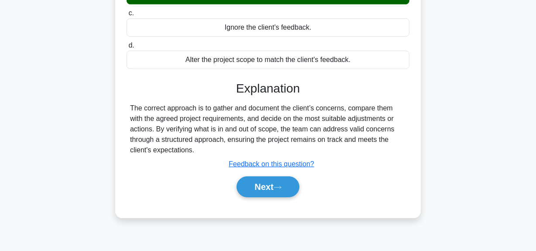
scroll to position [220, 0]
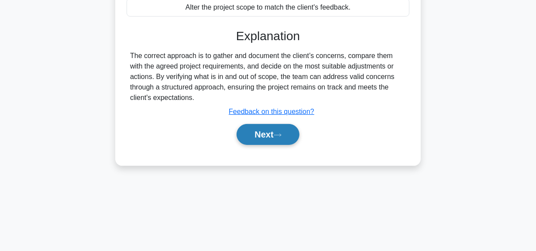
click at [268, 134] on button "Next" at bounding box center [268, 134] width 62 height 21
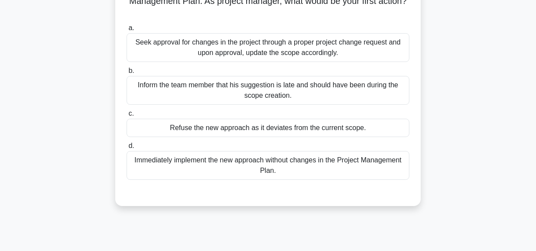
scroll to position [61, 0]
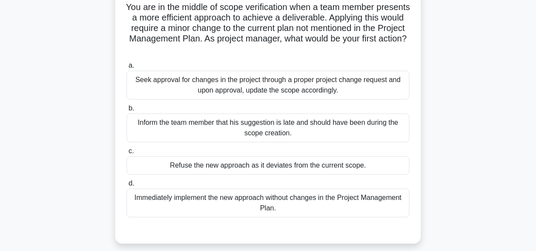
click at [267, 86] on div "Seek approval for changes in the project through a proper project change reques…" at bounding box center [268, 85] width 283 height 29
click at [127, 69] on input "a. Seek approval for changes in the project through a proper project change req…" at bounding box center [127, 66] width 0 height 6
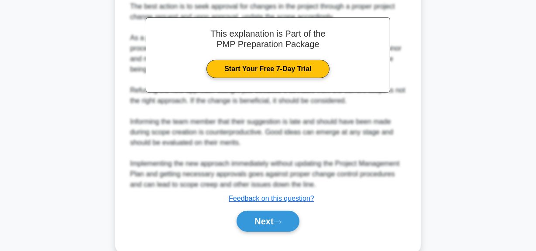
scroll to position [329, 0]
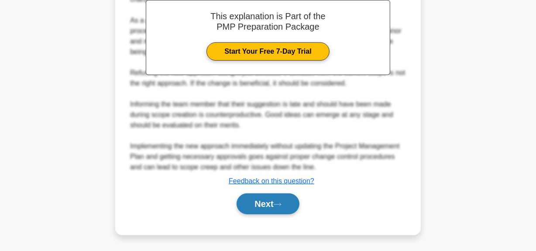
click at [257, 201] on button "Next" at bounding box center [268, 204] width 62 height 21
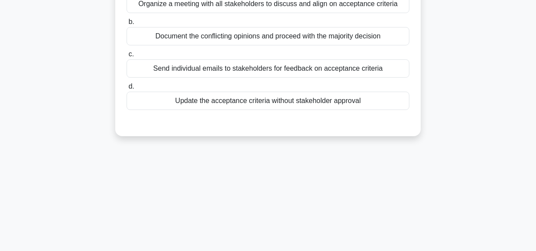
scroll to position [61, 0]
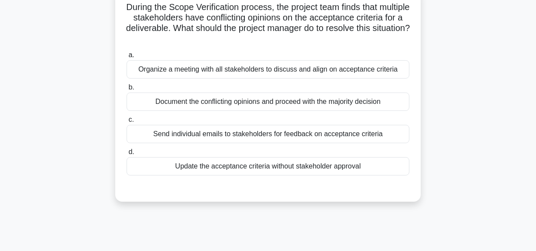
click at [277, 71] on div "Organize a meeting with all stakeholders to discuss and align on acceptance cri…" at bounding box center [268, 69] width 283 height 18
click at [127, 58] on input "a. Organize a meeting with all stakeholders to discuss and align on acceptance …" at bounding box center [127, 55] width 0 height 6
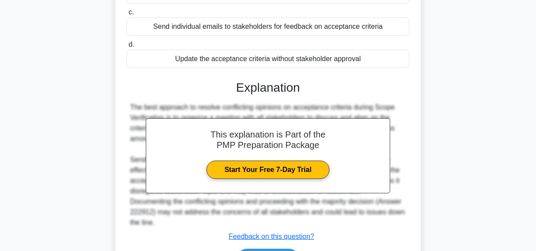
scroll to position [224, 0]
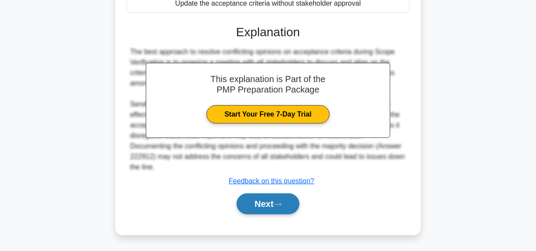
click at [254, 203] on button "Next" at bounding box center [268, 204] width 62 height 21
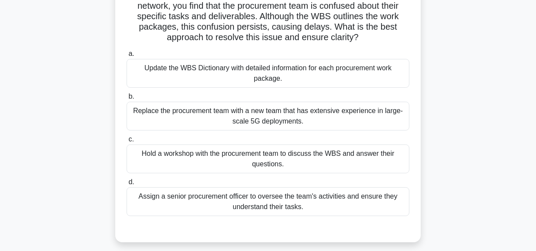
scroll to position [61, 0]
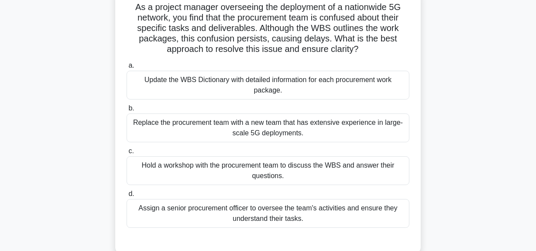
click at [293, 85] on div "Update the WBS Dictionary with detailed information for each procurement work p…" at bounding box center [268, 85] width 283 height 29
click at [127, 69] on input "a. Update the WBS Dictionary with detailed information for each procurement wor…" at bounding box center [127, 66] width 0 height 6
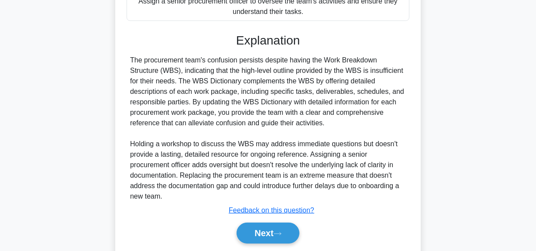
scroll to position [298, 0]
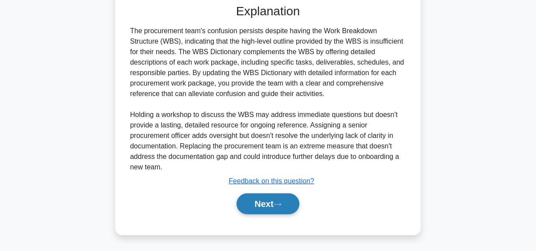
click at [261, 204] on button "Next" at bounding box center [268, 204] width 62 height 21
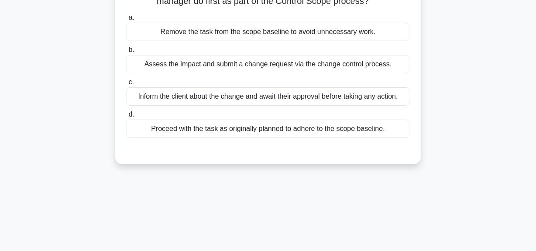
scroll to position [0, 0]
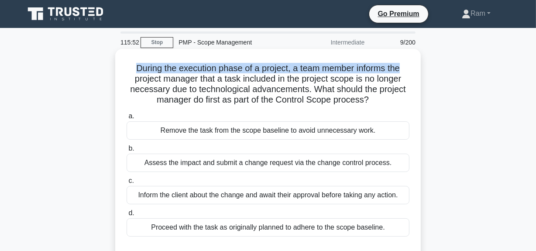
drag, startPoint x: 132, startPoint y: 64, endPoint x: 321, endPoint y: 94, distance: 191.6
click at [415, 68] on div "During the execution phase of a project, a team member informs the project mana…" at bounding box center [268, 155] width 299 height 207
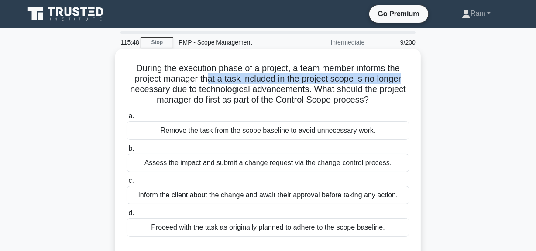
drag, startPoint x: 205, startPoint y: 78, endPoint x: 349, endPoint y: 83, distance: 143.8
click at [408, 77] on h5 "During the execution phase of a project, a team member informs the project mana…" at bounding box center [268, 84] width 285 height 43
drag, startPoint x: 166, startPoint y: 92, endPoint x: 380, endPoint y: 102, distance: 213.9
click at [380, 102] on h5 "During the execution phase of a project, a team member informs the project mana…" at bounding box center [268, 84] width 285 height 43
click at [350, 95] on h5 "During the execution phase of a project, a team member informs the project mana…" at bounding box center [268, 84] width 285 height 43
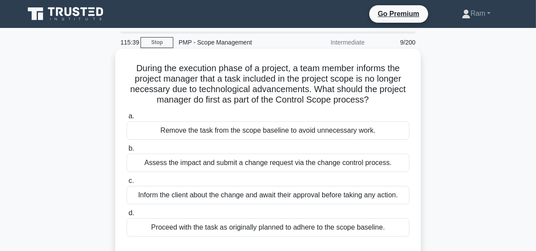
drag, startPoint x: 193, startPoint y: 102, endPoint x: 329, endPoint y: 102, distance: 136.3
click at [384, 99] on h5 "During the execution phase of a project, a team member informs the project mana…" at bounding box center [268, 84] width 285 height 43
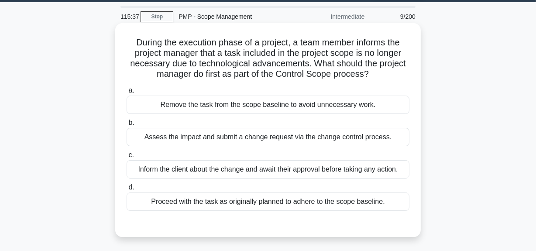
scroll to position [39, 0]
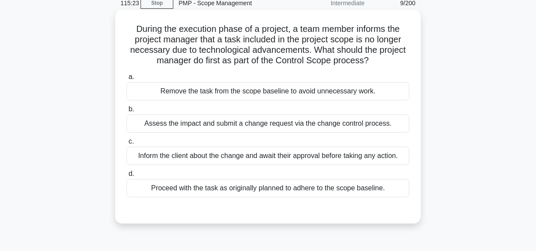
click at [275, 127] on div "Assess the impact and submit a change request via the change control process." at bounding box center [268, 123] width 283 height 18
click at [127, 112] on input "b. Assess the impact and submit a change request via the change control process." at bounding box center [127, 110] width 0 height 6
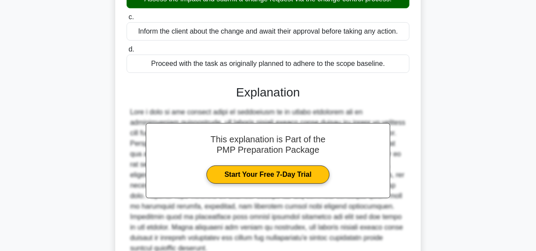
scroll to position [245, 0]
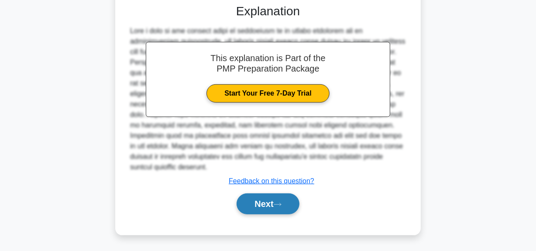
click at [253, 200] on button "Next" at bounding box center [268, 204] width 62 height 21
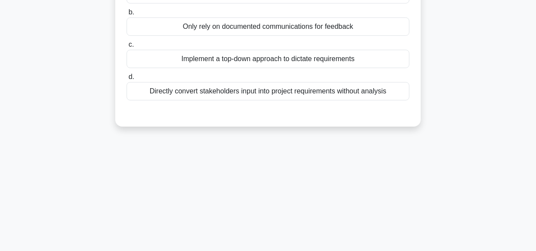
scroll to position [61, 0]
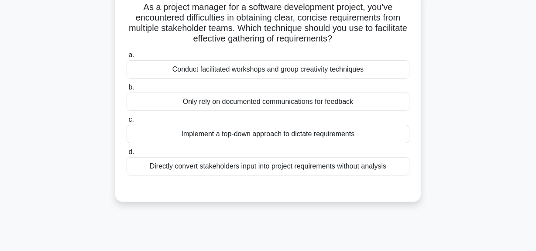
drag, startPoint x: 258, startPoint y: 29, endPoint x: 384, endPoint y: 40, distance: 127.1
click at [384, 40] on h5 "As a project manager for a software development project, you've encountered dif…" at bounding box center [268, 23] width 285 height 43
click at [295, 67] on div "Conduct facilitated workshops and group creativity techniques" at bounding box center [268, 69] width 283 height 18
click at [127, 58] on input "a. Conduct facilitated workshops and group creativity techniques" at bounding box center [127, 55] width 0 height 6
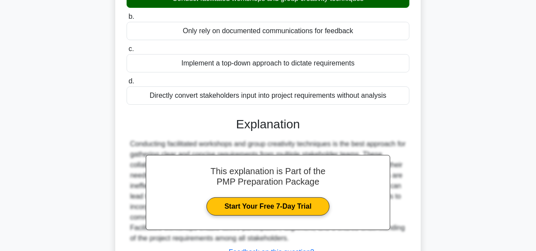
scroll to position [220, 0]
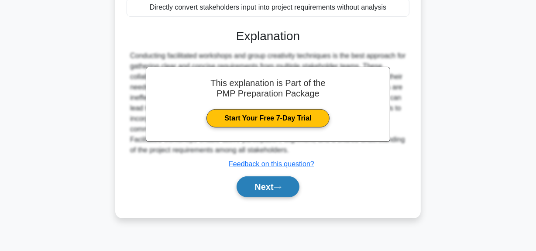
click at [273, 186] on button "Next" at bounding box center [268, 187] width 62 height 21
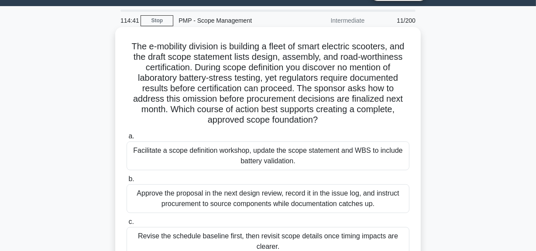
scroll to position [22, 0]
drag, startPoint x: 329, startPoint y: 48, endPoint x: 391, endPoint y: 49, distance: 61.6
click at [391, 49] on h5 "The e-mobility division is building a fleet of smart electric scooters, and the…" at bounding box center [268, 83] width 285 height 85
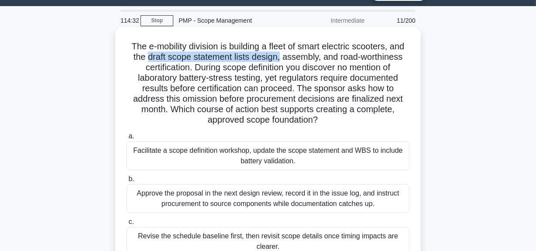
drag, startPoint x: 145, startPoint y: 59, endPoint x: 280, endPoint y: 60, distance: 135.4
click at [280, 60] on h5 "The e-mobility division is building a fleet of smart electric scooters, and the…" at bounding box center [268, 83] width 285 height 85
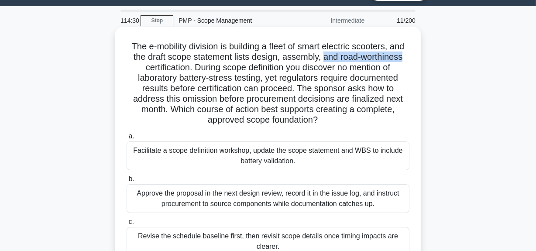
drag, startPoint x: 323, startPoint y: 60, endPoint x: 409, endPoint y: 53, distance: 86.3
click at [409, 53] on h5 "The e-mobility division is building a fleet of smart electric scooters, and the…" at bounding box center [268, 83] width 285 height 85
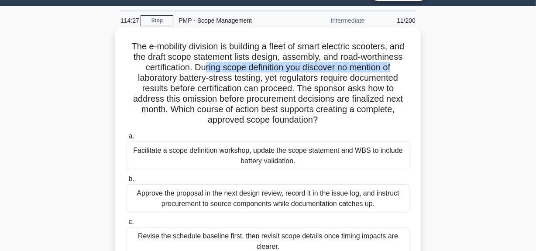
drag, startPoint x: 201, startPoint y: 66, endPoint x: 401, endPoint y: 71, distance: 200.2
click at [401, 71] on h5 "The e-mobility division is building a fleet of smart electric scooters, and the…" at bounding box center [268, 83] width 285 height 85
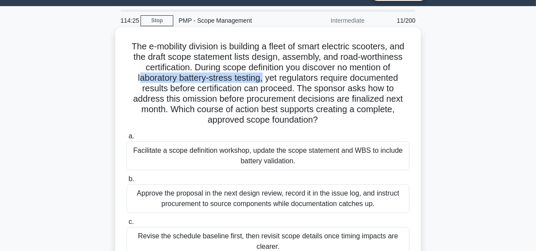
drag, startPoint x: 137, startPoint y: 82, endPoint x: 263, endPoint y: 81, distance: 126.3
click at [263, 81] on h5 "The e-mobility division is building a fleet of smart electric scooters, and the…" at bounding box center [268, 83] width 285 height 85
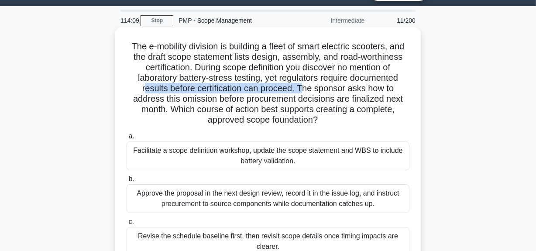
drag, startPoint x: 144, startPoint y: 93, endPoint x: 303, endPoint y: 87, distance: 159.1
click at [303, 87] on h5 "The e-mobility division is building a fleet of smart electric scooters, and the…" at bounding box center [268, 83] width 285 height 85
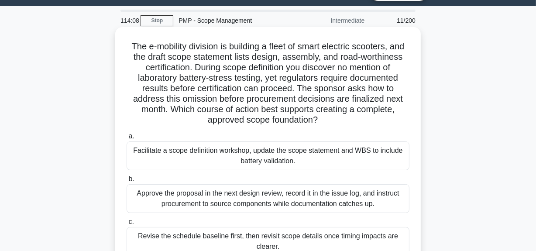
click at [333, 92] on h5 "The e-mobility division is building a fleet of smart electric scooters, and the…" at bounding box center [268, 83] width 285 height 85
drag, startPoint x: 300, startPoint y: 89, endPoint x: 400, endPoint y: 91, distance: 100.1
click at [400, 91] on h5 "The e-mobility division is building a fleet of smart electric scooters, and the…" at bounding box center [268, 83] width 285 height 85
drag, startPoint x: 173, startPoint y: 106, endPoint x: 332, endPoint y: 121, distance: 160.2
click at [332, 121] on h5 "The e-mobility division is building a fleet of smart electric scooters, and the…" at bounding box center [268, 83] width 285 height 85
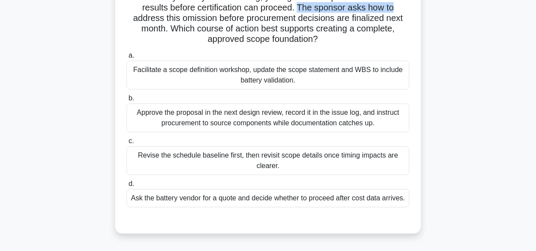
scroll to position [101, 0]
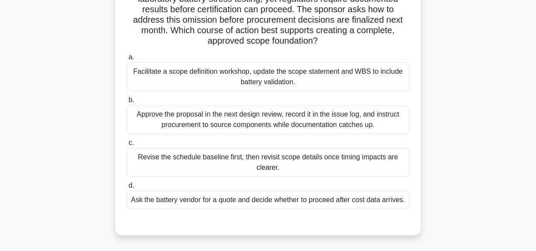
click at [315, 81] on div "Facilitate a scope definition workshop, update the scope statement and WBS to i…" at bounding box center [268, 76] width 283 height 29
click at [127, 60] on input "a. Facilitate a scope definition workshop, update the scope statement and WBS t…" at bounding box center [127, 58] width 0 height 6
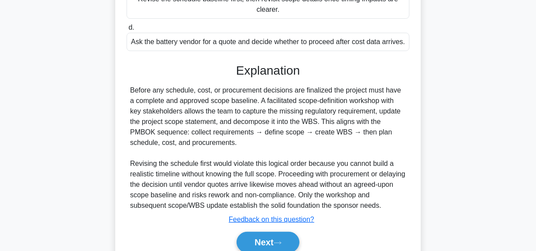
scroll to position [260, 0]
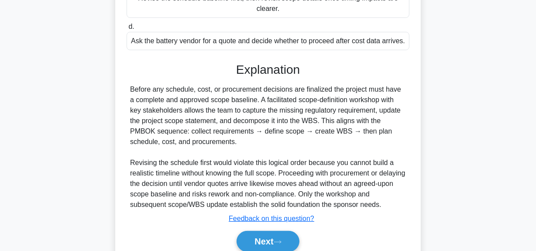
drag, startPoint x: 133, startPoint y: 132, endPoint x: 394, endPoint y: 138, distance: 260.9
click at [394, 138] on div "Before any schedule, cost, or procurement decisions are finalized the project m…" at bounding box center [268, 147] width 276 height 126
click at [170, 141] on div "Before any schedule, cost, or procurement decisions are finalized the project m…" at bounding box center [268, 147] width 276 height 126
drag, startPoint x: 260, startPoint y: 102, endPoint x: 247, endPoint y: 106, distance: 13.3
click at [253, 104] on div "Before any schedule, cost, or procurement decisions are finalized the project m…" at bounding box center [268, 147] width 276 height 126
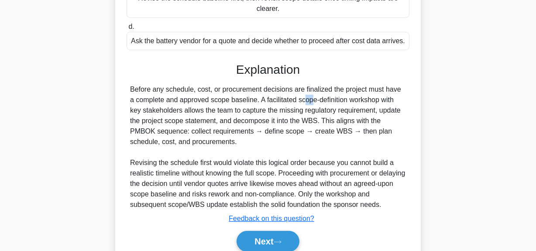
click at [256, 103] on div "Before any schedule, cost, or procurement decisions are finalized the project m…" at bounding box center [268, 147] width 276 height 126
click at [256, 102] on div "Before any schedule, cost, or procurement decisions are finalized the project m…" at bounding box center [268, 147] width 276 height 126
click at [280, 104] on div "Before any schedule, cost, or procurement decisions are finalized the project m…" at bounding box center [268, 147] width 276 height 126
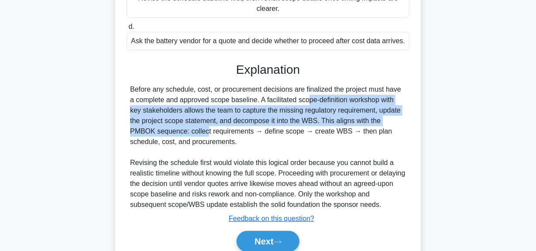
drag, startPoint x: 254, startPoint y: 101, endPoint x: 399, endPoint y: 117, distance: 146.3
click at [399, 117] on div "Before any schedule, cost, or procurement decisions are finalized the project m…" at bounding box center [268, 147] width 276 height 126
drag, startPoint x: 371, startPoint y: 122, endPoint x: 367, endPoint y: 122, distance: 4.4
click at [371, 122] on div "Before any schedule, cost, or procurement decisions are finalized the project m…" at bounding box center [268, 147] width 276 height 126
click at [315, 125] on div "Before any schedule, cost, or procurement decisions are finalized the project m…" at bounding box center [268, 147] width 276 height 126
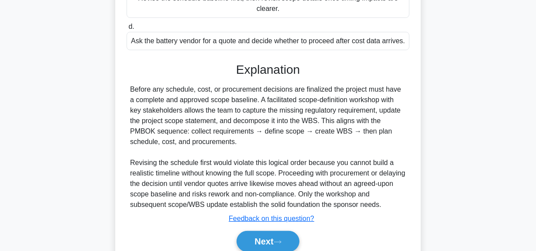
drag, startPoint x: 310, startPoint y: 124, endPoint x: 397, endPoint y: 138, distance: 88.0
click at [397, 138] on div "Before any schedule, cost, or procurement decisions are finalized the project m…" at bounding box center [268, 147] width 276 height 126
copy div "This aligns with the PMBOK sequence: collect requirements → define scope → crea…"
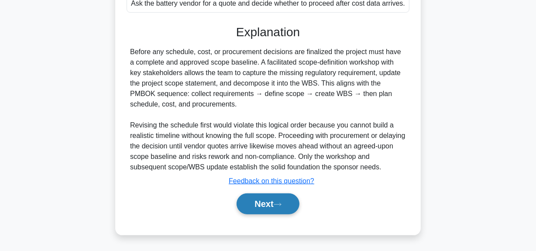
click at [264, 211] on button "Next" at bounding box center [268, 204] width 62 height 21
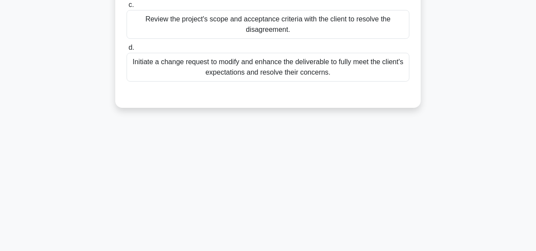
click at [269, 198] on div "111:29 Stop PMP - Scope Management Intermediate 12/200 You are managing a proje…" at bounding box center [268, 29] width 498 height 437
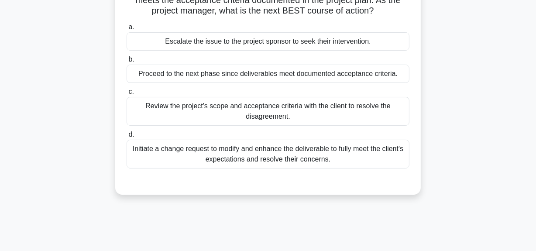
scroll to position [141, 0]
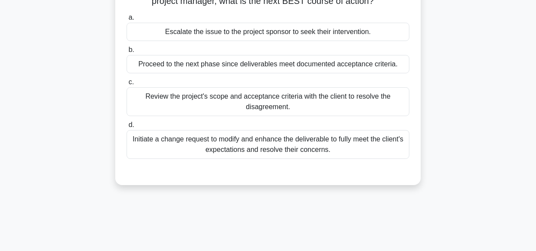
click at [232, 144] on div "Initiate a change request to modify and enhance the deliverable to fully meet t…" at bounding box center [268, 144] width 283 height 29
click at [127, 128] on input "d. Initiate a change request to modify and enhance the deliverable to fully mee…" at bounding box center [127, 125] width 0 height 6
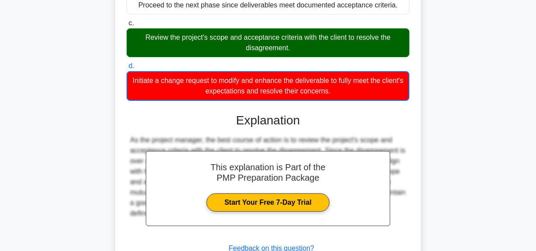
scroll to position [267, 0]
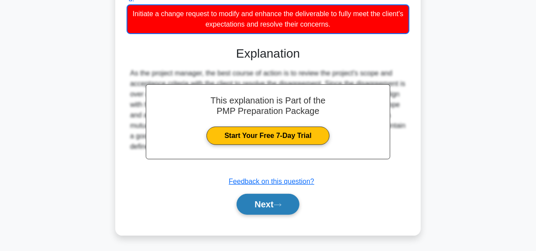
click at [273, 202] on button "Next" at bounding box center [268, 204] width 62 height 21
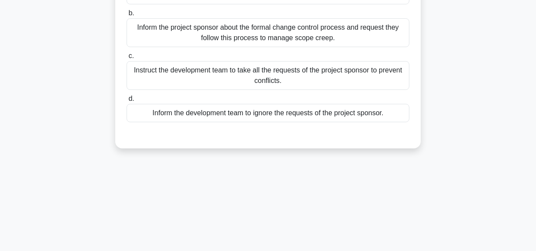
scroll to position [61, 0]
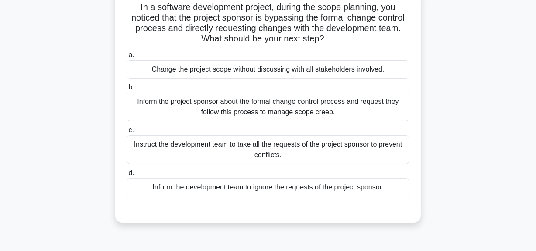
click at [297, 110] on div "Inform the project sponsor about the formal change control process and request …" at bounding box center [268, 107] width 283 height 29
click at [127, 90] on input "b. Inform the project sponsor about the formal change control process and reque…" at bounding box center [127, 88] width 0 height 6
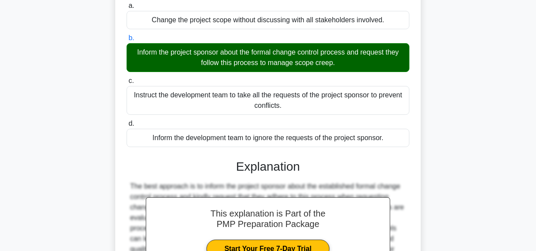
scroll to position [224, 0]
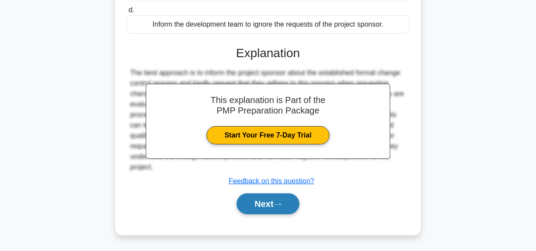
click at [258, 203] on button "Next" at bounding box center [268, 204] width 62 height 21
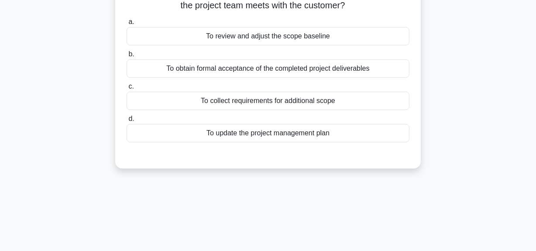
scroll to position [22, 0]
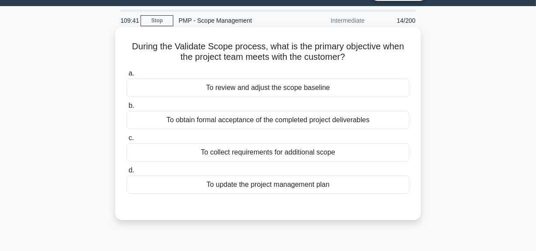
click at [297, 120] on div "To obtain formal acceptance of the completed project deliverables" at bounding box center [268, 120] width 283 height 18
click at [127, 109] on input "b. To obtain formal acceptance of the completed project deliverables" at bounding box center [127, 106] width 0 height 6
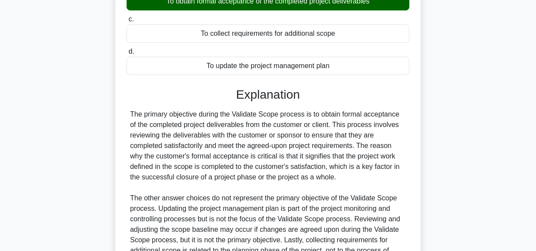
scroll to position [180, 0]
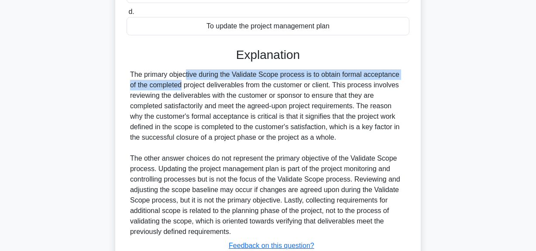
drag, startPoint x: 129, startPoint y: 75, endPoint x: 401, endPoint y: 71, distance: 271.8
click at [401, 71] on div "The primary objective during the Validate Scope process is to obtain formal acc…" at bounding box center [268, 153] width 283 height 168
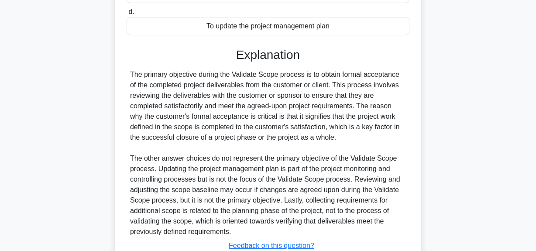
click at [239, 111] on div "The primary objective during the Validate Scope process is to obtain formal acc…" at bounding box center [268, 153] width 276 height 168
drag, startPoint x: 304, startPoint y: 74, endPoint x: 401, endPoint y: 73, distance: 97.0
click at [401, 73] on div "The primary objective during the Validate Scope process is to obtain formal acc…" at bounding box center [268, 153] width 276 height 168
drag, startPoint x: 215, startPoint y: 97, endPoint x: 393, endPoint y: 86, distance: 178.6
click at [393, 86] on div "The primary objective during the Validate Scope process is to obtain formal acc…" at bounding box center [268, 153] width 276 height 168
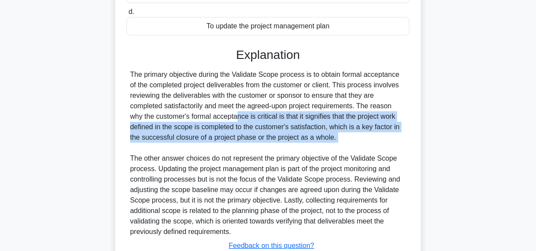
drag, startPoint x: 184, startPoint y: 115, endPoint x: 411, endPoint y: 147, distance: 229.0
click at [418, 146] on div "During the Validate Scope process, what is the primary objective when the proje…" at bounding box center [268, 83] width 306 height 431
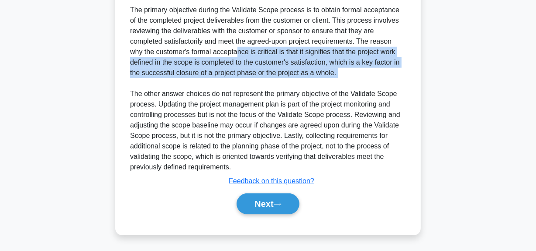
scroll to position [205, 0]
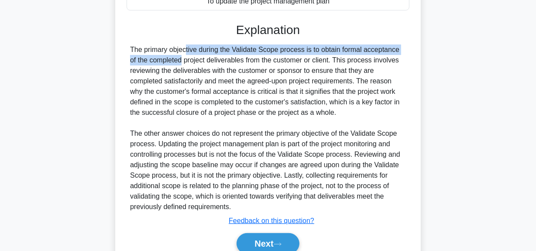
drag, startPoint x: 131, startPoint y: 49, endPoint x: 405, endPoint y: 41, distance: 273.6
click at [405, 41] on div "Explanation The primary objective during the Validate Scope process is to obtai…" at bounding box center [268, 140] width 283 height 235
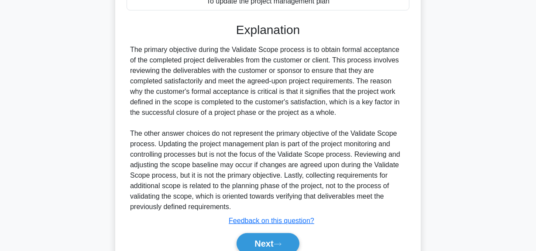
click at [357, 60] on div "The primary objective during the Validate Scope process is to obtain formal acc…" at bounding box center [268, 129] width 276 height 168
click at [233, 50] on div "The primary objective during the Validate Scope process is to obtain formal acc…" at bounding box center [268, 129] width 276 height 168
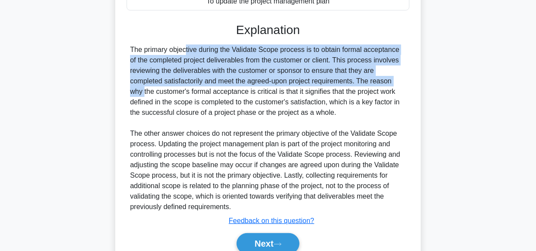
drag, startPoint x: 130, startPoint y: 49, endPoint x: 354, endPoint y: 82, distance: 226.5
click at [354, 82] on div "The primary objective during the Validate Scope process is to obtain formal acc…" at bounding box center [268, 129] width 276 height 168
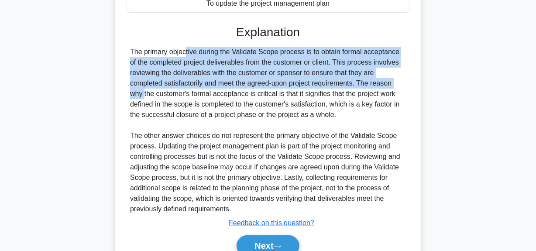
copy div "The primary objective during the Validate Scope process is to obtain formal acc…"
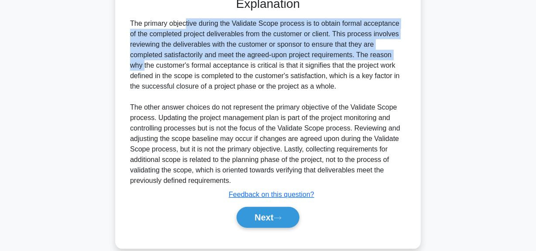
scroll to position [245, 0]
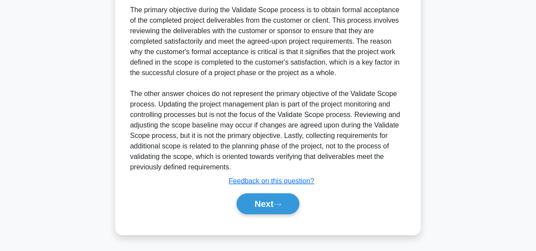
click at [264, 215] on div "Next" at bounding box center [268, 204] width 283 height 28
click at [267, 203] on button "Next" at bounding box center [268, 204] width 62 height 21
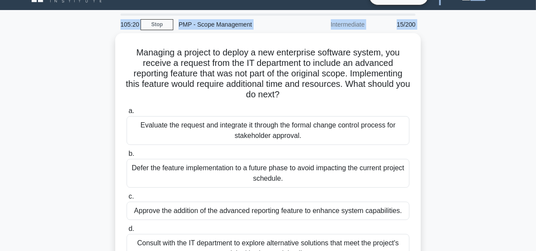
scroll to position [0, 0]
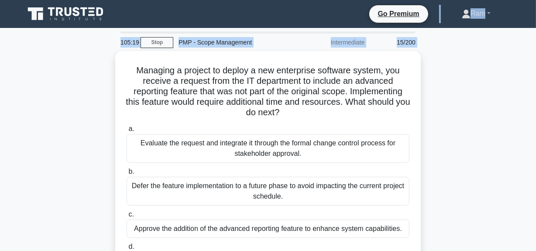
drag, startPoint x: 133, startPoint y: 5, endPoint x: 186, endPoint y: 4, distance: 52.9
click at [186, 4] on body "Go Premium Ram" at bounding box center [268, 236] width 536 height 472
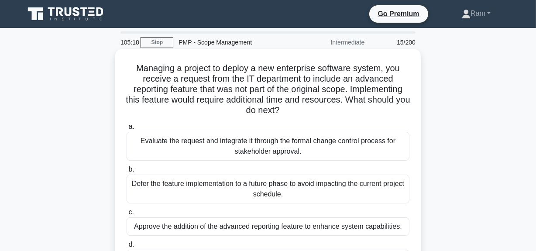
click at [183, 70] on h5 "Managing a project to deploy a new enterprise software system, you receive a re…" at bounding box center [268, 89] width 285 height 53
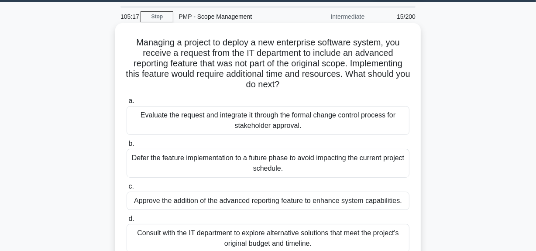
scroll to position [39, 0]
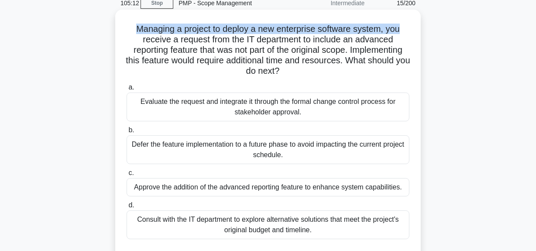
drag, startPoint x: 133, startPoint y: 31, endPoint x: 325, endPoint y: 39, distance: 191.6
click at [413, 27] on div "Managing a project to deploy a new enterprise software system, you receive a re…" at bounding box center [268, 137] width 299 height 249
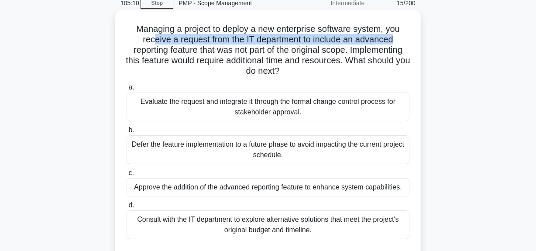
drag, startPoint x: 152, startPoint y: 40, endPoint x: 267, endPoint y: 55, distance: 116.0
click at [398, 40] on h5 "Managing a project to deploy a new enterprise software system, you receive a re…" at bounding box center [268, 50] width 285 height 53
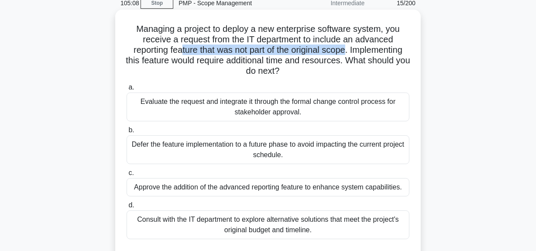
drag, startPoint x: 177, startPoint y: 53, endPoint x: 348, endPoint y: 55, distance: 170.8
click at [348, 55] on h5 "Managing a project to deploy a new enterprise software system, you receive a re…" at bounding box center [268, 50] width 285 height 53
drag, startPoint x: 132, startPoint y: 63, endPoint x: 321, endPoint y: 74, distance: 188.6
click at [328, 66] on h5 "Managing a project to deploy a new enterprise software system, you receive a re…" at bounding box center [268, 50] width 285 height 53
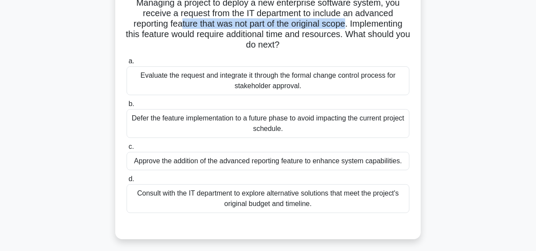
scroll to position [79, 0]
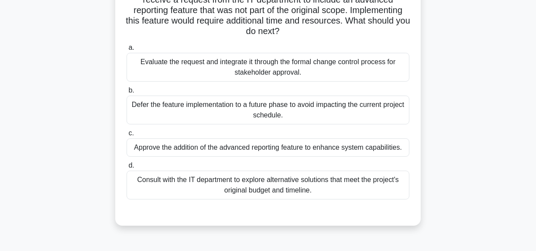
click at [302, 74] on div "Evaluate the request and integrate it through the formal change control process…" at bounding box center [268, 67] width 283 height 29
click at [127, 51] on input "a. Evaluate the request and integrate it through the formal change control proc…" at bounding box center [127, 48] width 0 height 6
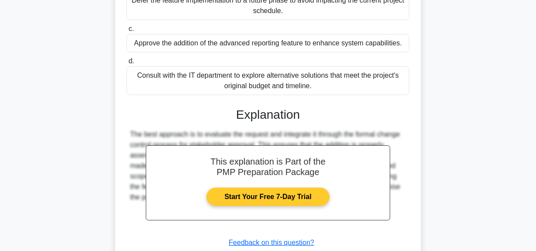
scroll to position [245, 0]
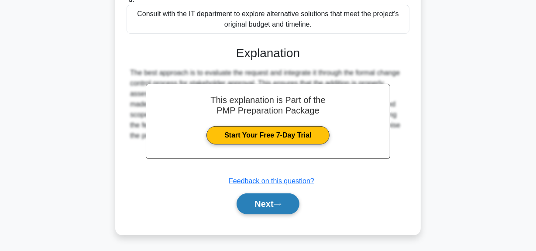
click at [270, 204] on button "Next" at bounding box center [268, 204] width 62 height 21
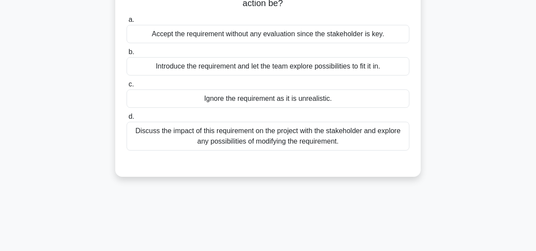
scroll to position [61, 0]
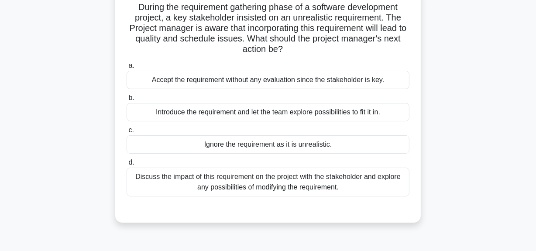
click at [277, 187] on div "Discuss the impact of this requirement on the project with the stakeholder and …" at bounding box center [268, 182] width 283 height 29
click at [127, 166] on input "d. Discuss the impact of this requirement on the project with the stakeholder a…" at bounding box center [127, 163] width 0 height 6
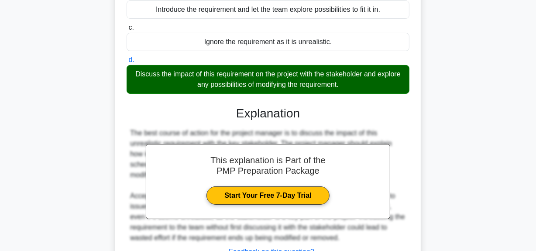
scroll to position [235, 0]
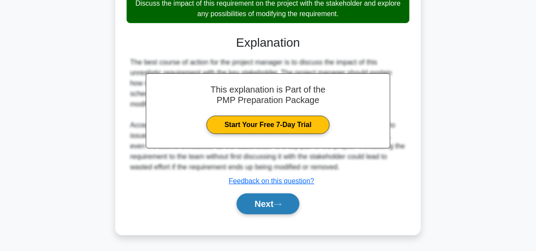
click at [271, 205] on button "Next" at bounding box center [268, 204] width 62 height 21
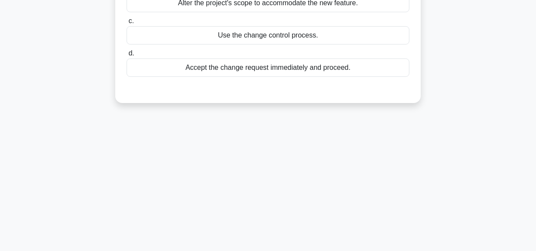
scroll to position [61, 0]
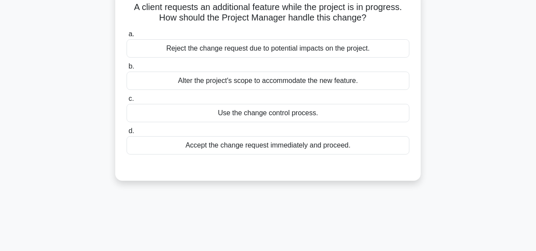
click at [311, 111] on div "Use the change control process." at bounding box center [268, 113] width 283 height 18
click at [127, 102] on input "c. Use the change control process." at bounding box center [127, 99] width 0 height 6
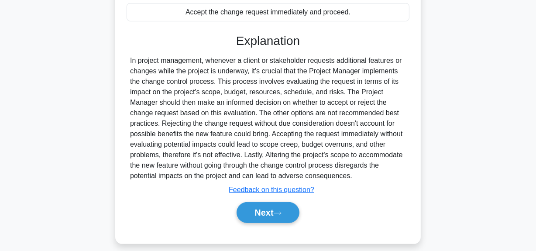
scroll to position [220, 0]
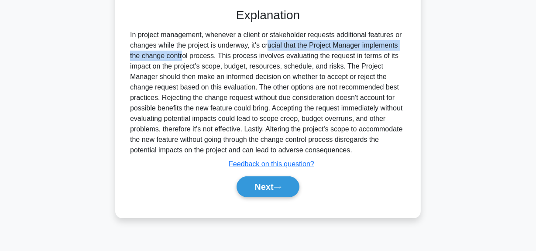
drag, startPoint x: 217, startPoint y: 46, endPoint x: 405, endPoint y: 40, distance: 187.9
click at [405, 40] on div at bounding box center [268, 93] width 276 height 126
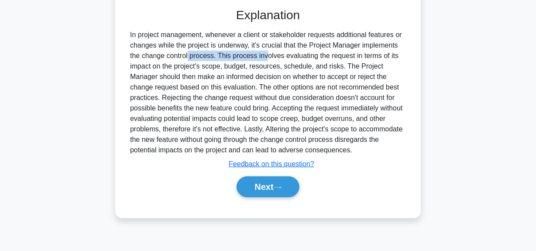
drag, startPoint x: 131, startPoint y: 59, endPoint x: 207, endPoint y: 59, distance: 75.6
click at [215, 58] on div at bounding box center [268, 93] width 276 height 126
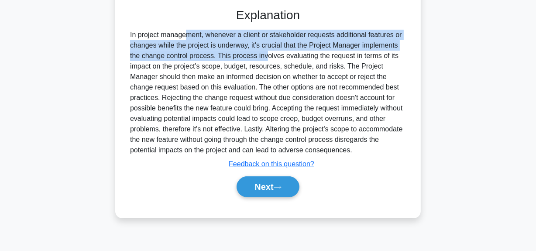
drag, startPoint x: 130, startPoint y: 32, endPoint x: 215, endPoint y: 57, distance: 88.3
click at [215, 57] on div at bounding box center [268, 93] width 276 height 126
copy div "In project management, whenever a client or stakeholder requests additional fea…"
click at [277, 184] on button "Next" at bounding box center [268, 187] width 62 height 21
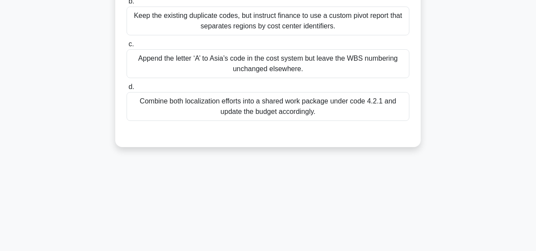
scroll to position [61, 0]
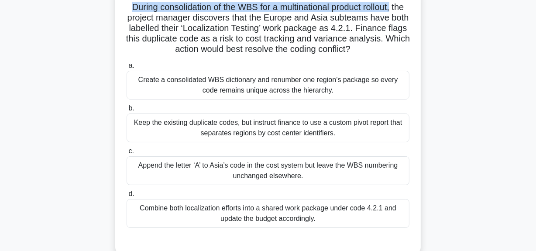
drag, startPoint x: 132, startPoint y: 10, endPoint x: 418, endPoint y: 16, distance: 286.2
click at [419, 9] on div "During consolidation of the WBS for a multinational product rollout, the projec…" at bounding box center [268, 121] width 306 height 267
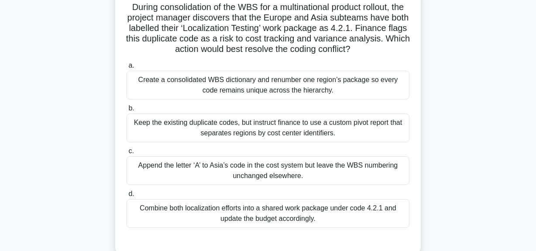
click at [327, 90] on div "Create a consolidated WBS dictionary and renumber one region’s package so every…" at bounding box center [268, 85] width 283 height 29
click at [127, 69] on input "a. Create a consolidated WBS dictionary and renumber one region’s package so ev…" at bounding box center [127, 66] width 0 height 6
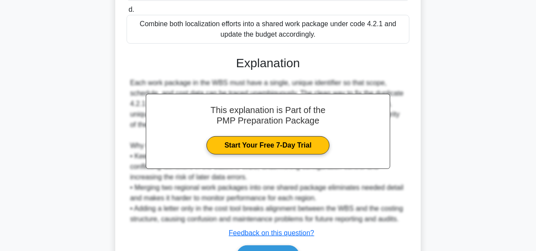
scroll to position [298, 0]
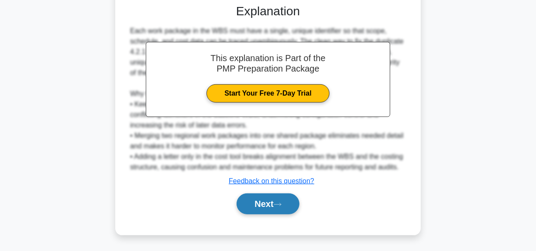
click at [270, 199] on button "Next" at bounding box center [268, 204] width 62 height 21
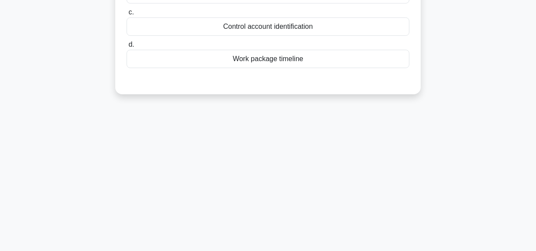
scroll to position [61, 0]
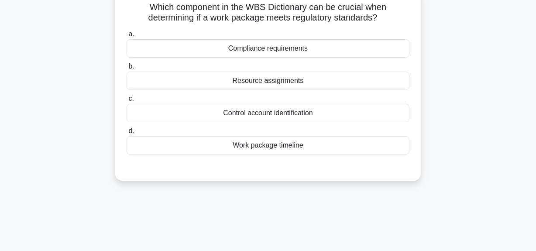
drag, startPoint x: 198, startPoint y: 19, endPoint x: 393, endPoint y: 21, distance: 195.3
click at [393, 21] on h5 "Which component in the WBS Dictionary can be crucial when determining if a work…" at bounding box center [268, 13] width 285 height 22
click at [307, 52] on div "Compliance requirements" at bounding box center [268, 48] width 283 height 18
click at [127, 37] on input "a. Compliance requirements" at bounding box center [127, 34] width 0 height 6
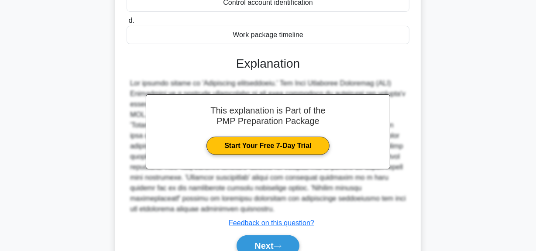
scroll to position [220, 0]
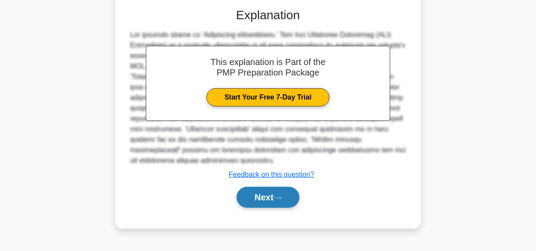
click at [262, 200] on button "Next" at bounding box center [268, 197] width 62 height 21
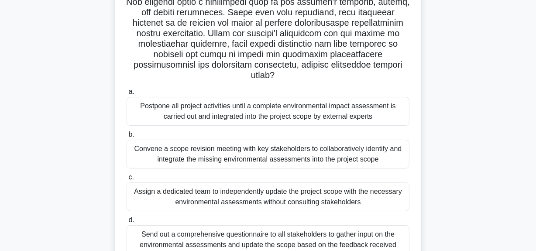
scroll to position [61, 0]
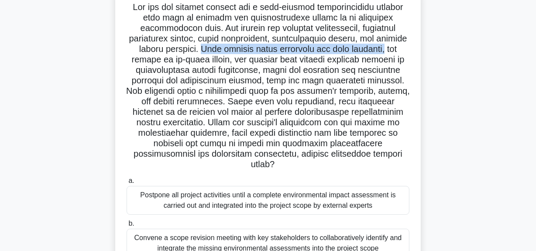
drag, startPoint x: 220, startPoint y: 51, endPoint x: 417, endPoint y: 48, distance: 197.1
click at [417, 48] on div ".spinner_0XTQ{transform-origin:center;animation:spinner_y6GP .75s linear infini…" at bounding box center [268, 178] width 299 height 375
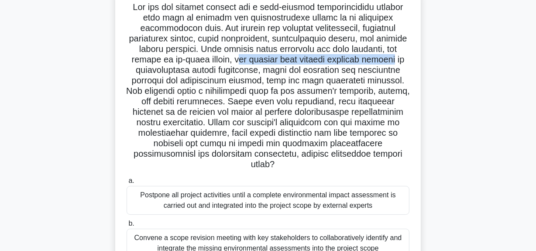
drag, startPoint x: 257, startPoint y: 64, endPoint x: 408, endPoint y: 58, distance: 150.4
click at [408, 58] on h5 ".spinner_0XTQ{transform-origin:center;animation:spinner_y6GP .75s linear infini…" at bounding box center [268, 86] width 285 height 169
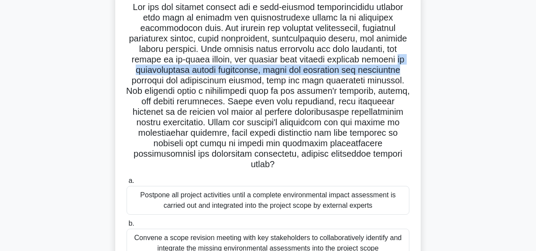
drag, startPoint x: 128, startPoint y: 71, endPoint x: 412, endPoint y: 69, distance: 283.5
click at [412, 69] on div ".spinner_0XTQ{transform-origin:center;animation:spinner_y6GP .75s linear infini…" at bounding box center [268, 178] width 299 height 375
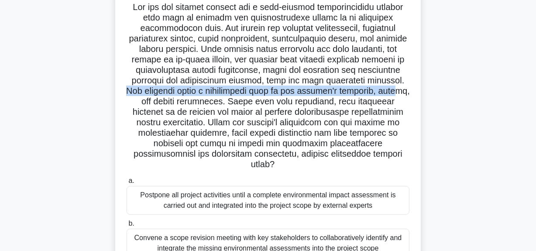
drag, startPoint x: 130, startPoint y: 90, endPoint x: 397, endPoint y: 93, distance: 266.5
click at [397, 93] on h5 ".spinner_0XTQ{transform-origin:center;animation:spinner_y6GP .75s linear infini…" at bounding box center [268, 86] width 285 height 169
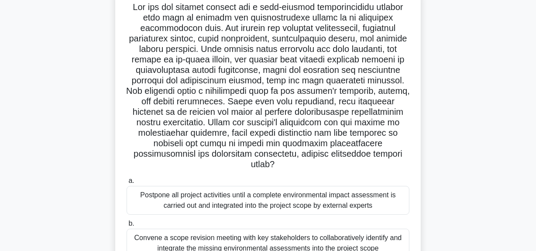
click at [267, 97] on h5 ".spinner_0XTQ{transform-origin:center;animation:spinner_y6GP .75s linear infini…" at bounding box center [268, 86] width 285 height 169
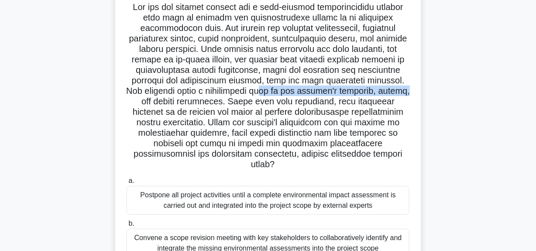
drag, startPoint x: 266, startPoint y: 93, endPoint x: 415, endPoint y: 86, distance: 149.1
click at [415, 86] on div ".spinner_0XTQ{transform-origin:center;animation:spinner_y6GP .75s linear infini…" at bounding box center [268, 178] width 299 height 375
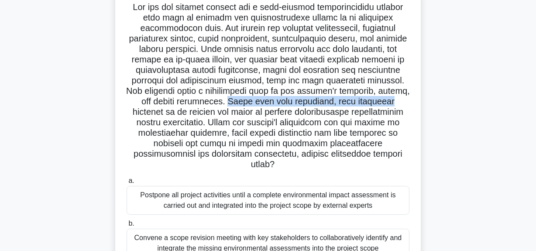
drag, startPoint x: 232, startPoint y: 103, endPoint x: 410, endPoint y: 98, distance: 177.9
click at [410, 98] on h5 ".spinner_0XTQ{transform-origin:center;animation:spinner_y6GP .75s linear infini…" at bounding box center [268, 86] width 285 height 169
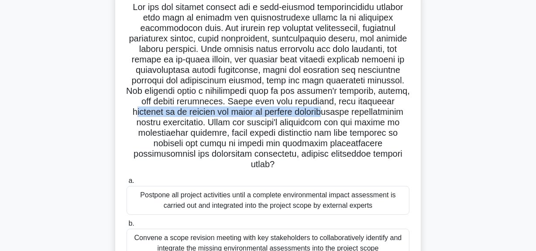
drag, startPoint x: 133, startPoint y: 113, endPoint x: 323, endPoint y: 109, distance: 190.1
click at [323, 109] on h5 ".spinner_0XTQ{transform-origin:center;animation:spinner_y6GP .75s linear infini…" at bounding box center [268, 86] width 285 height 169
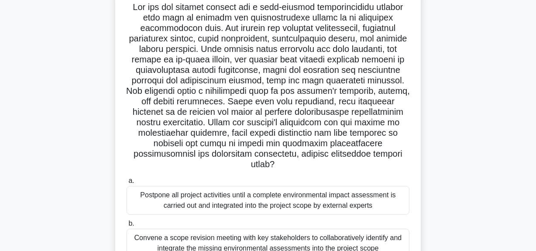
click at [315, 119] on h5 ".spinner_0XTQ{transform-origin:center;animation:spinner_y6GP .75s linear infini…" at bounding box center [268, 86] width 285 height 169
drag, startPoint x: 289, startPoint y: 113, endPoint x: 418, endPoint y: 107, distance: 129.0
click at [418, 107] on div ".spinner_0XTQ{transform-origin:center;animation:spinner_y6GP .75s linear infini…" at bounding box center [268, 179] width 306 height 382
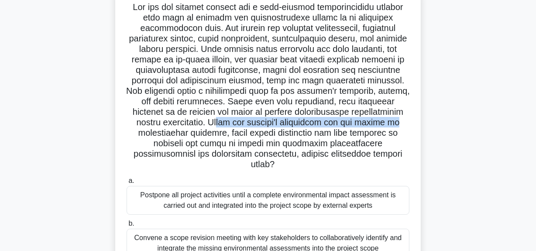
drag, startPoint x: 222, startPoint y: 122, endPoint x: 407, endPoint y: 121, distance: 185.2
click at [407, 121] on h5 ".spinner_0XTQ{transform-origin:center;animation:spinner_y6GP .75s linear infini…" at bounding box center [268, 86] width 285 height 169
drag, startPoint x: 211, startPoint y: 121, endPoint x: 412, endPoint y: 121, distance: 200.5
click at [412, 121] on div ".spinner_0XTQ{transform-origin:center;animation:spinner_y6GP .75s linear infini…" at bounding box center [268, 178] width 299 height 375
click at [214, 128] on h5 ".spinner_0XTQ{transform-origin:center;animation:spinner_y6GP .75s linear infini…" at bounding box center [268, 86] width 285 height 169
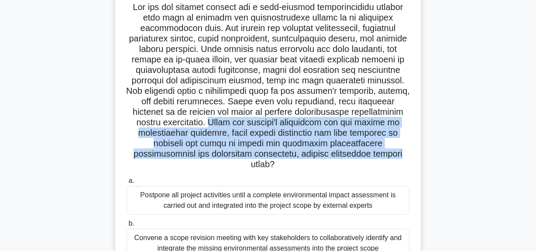
drag, startPoint x: 213, startPoint y: 122, endPoint x: 349, endPoint y: 152, distance: 138.7
click at [406, 152] on h5 ".spinner_0XTQ{transform-origin:center;animation:spinner_y6GP .75s linear infini…" at bounding box center [268, 86] width 285 height 169
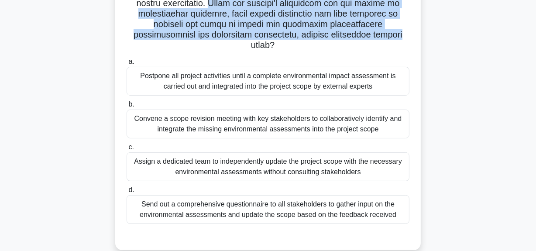
scroll to position [220, 0]
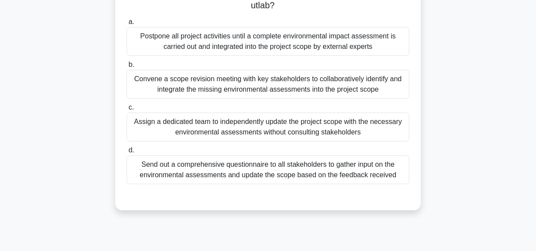
click at [351, 90] on div "Convene a scope revision meeting with key stakeholders to collaboratively ident…" at bounding box center [268, 84] width 283 height 29
click at [127, 68] on input "b. Convene a scope revision meeting with key stakeholders to collaboratively id…" at bounding box center [127, 65] width 0 height 6
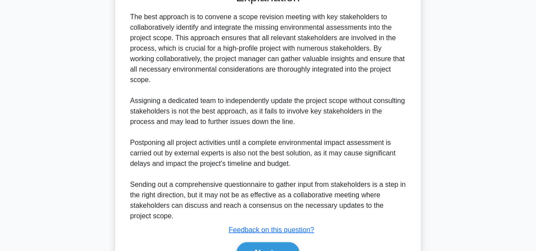
scroll to position [476, 0]
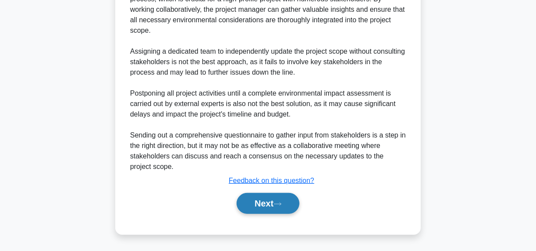
click at [253, 198] on button "Next" at bounding box center [268, 203] width 62 height 21
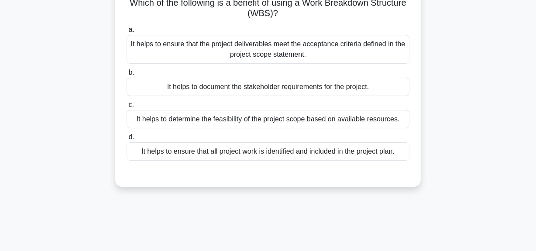
scroll to position [61, 0]
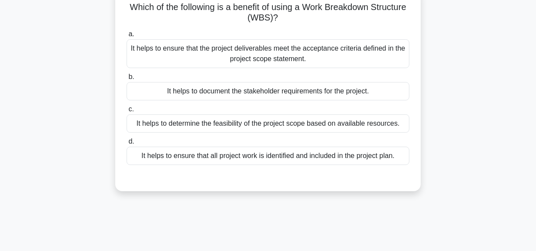
drag, startPoint x: 230, startPoint y: 19, endPoint x: 295, endPoint y: 69, distance: 82.5
click at [308, 18] on h5 "Which of the following is a benefit of using a Work Breakdown Structure (WBS)? …" at bounding box center [268, 13] width 285 height 22
click at [273, 54] on div "It helps to ensure that the project deliverables meet the acceptance criteria d…" at bounding box center [268, 53] width 283 height 29
click at [127, 37] on input "a. It helps to ensure that the project deliverables meet the acceptance criteri…" at bounding box center [127, 34] width 0 height 6
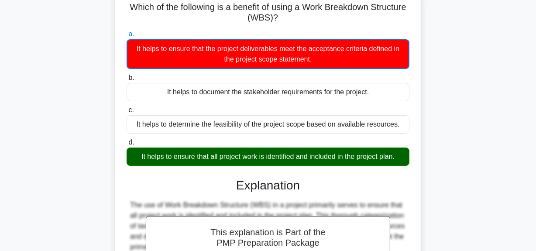
click at [240, 159] on div "It helps to ensure that all project work is identified and included in the proj…" at bounding box center [268, 157] width 283 height 18
click at [127, 145] on input "d. It helps to ensure that all project work is identified and included in the p…" at bounding box center [127, 143] width 0 height 6
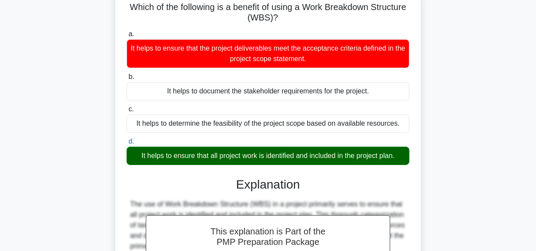
drag, startPoint x: 132, startPoint y: 157, endPoint x: 402, endPoint y: 161, distance: 269.6
click at [402, 161] on div "It helps to ensure that all project work is identified and included in the proj…" at bounding box center [268, 156] width 283 height 18
copy div "It helps to ensure that all project work is identified and included in the proj…"
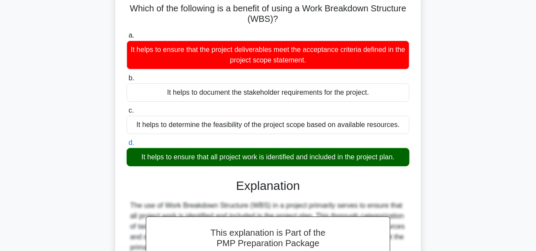
scroll to position [0, 0]
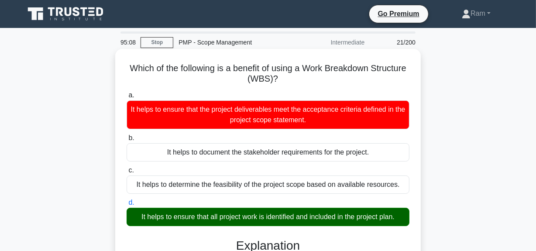
drag, startPoint x: 327, startPoint y: 69, endPoint x: 336, endPoint y: 77, distance: 12.4
click at [336, 77] on h5 "Which of the following is a benefit of using a Work Breakdown Structure (WBS)? …" at bounding box center [268, 74] width 285 height 22
copy h5 "Work Breakdown Structure (WBS)?"
drag, startPoint x: 133, startPoint y: 220, endPoint x: 404, endPoint y: 216, distance: 270.9
click at [398, 217] on div "It helps to ensure that all project work is identified and included in the proj…" at bounding box center [268, 217] width 283 height 18
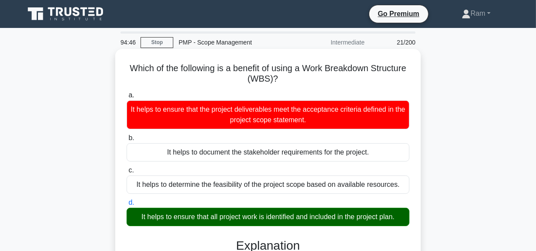
copy div "It helps to ensure that all project work is identified and included in the proj…"
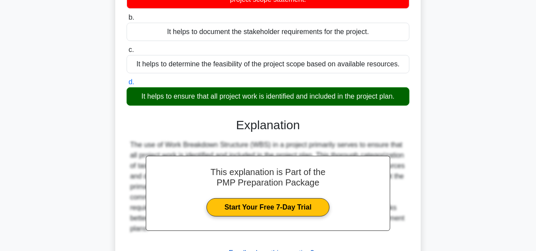
scroll to position [198, 0]
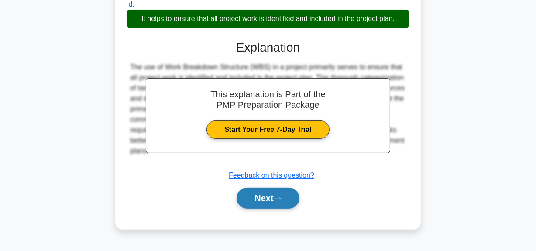
click at [272, 201] on button "Next" at bounding box center [268, 198] width 62 height 21
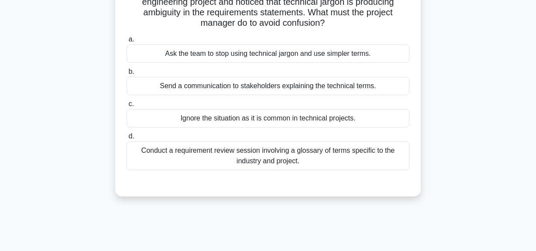
scroll to position [39, 0]
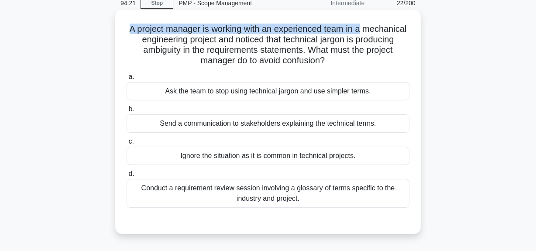
drag, startPoint x: 150, startPoint y: 28, endPoint x: 295, endPoint y: 44, distance: 145.9
click at [407, 30] on h5 "A project manager is working with an experienced team in a mechanical engineeri…" at bounding box center [268, 45] width 285 height 43
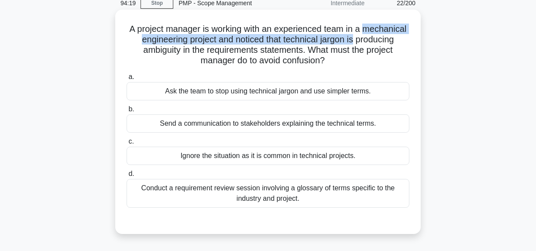
drag, startPoint x: 136, startPoint y: 42, endPoint x: 401, endPoint y: 41, distance: 265.2
click at [401, 41] on h5 "A project manager is working with an experienced team in a mechanical engineeri…" at bounding box center [268, 45] width 285 height 43
drag, startPoint x: 135, startPoint y: 50, endPoint x: 413, endPoint y: 60, distance: 278.9
click at [413, 60] on div "A project manager is working with an experienced team in a mechanical engineeri…" at bounding box center [268, 122] width 299 height 218
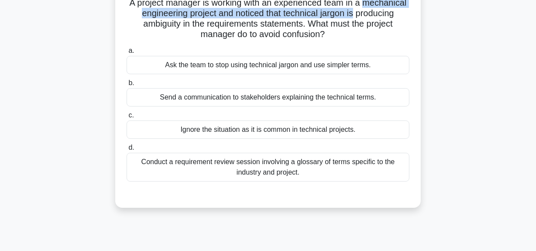
scroll to position [79, 0]
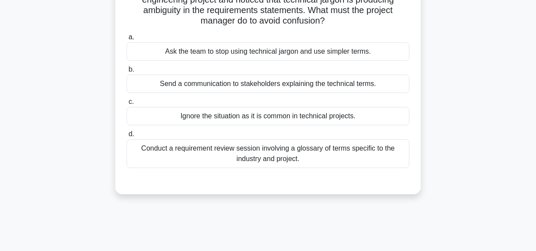
click at [310, 154] on div "Conduct a requirement review session involving a glossary of terms specific to …" at bounding box center [268, 153] width 283 height 29
click at [127, 137] on input "d. Conduct a requirement review session involving a glossary of terms specific …" at bounding box center [127, 135] width 0 height 6
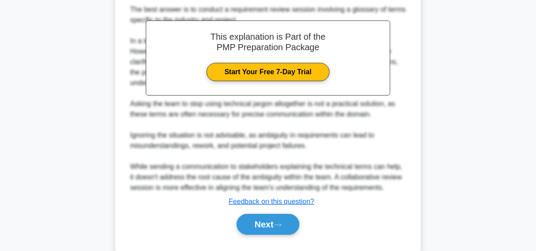
scroll to position [298, 0]
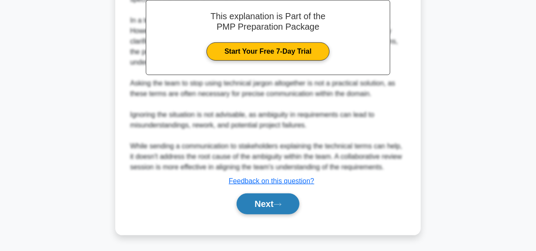
click at [278, 202] on icon at bounding box center [278, 204] width 8 height 5
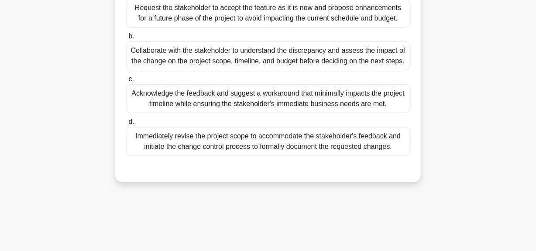
scroll to position [220, 0]
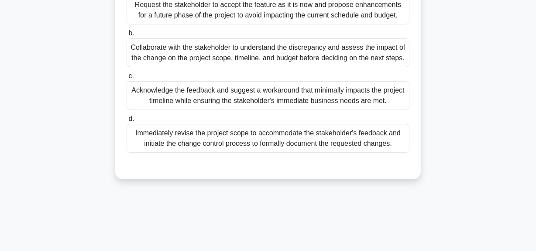
click at [302, 12] on div "Request the stakeholder to accept the feature as it is now and propose enhancem…" at bounding box center [268, 10] width 283 height 29
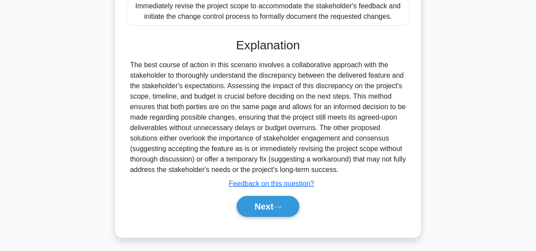
scroll to position [361, 0]
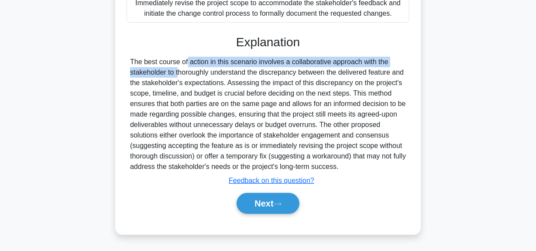
drag, startPoint x: 135, startPoint y: 62, endPoint x: 407, endPoint y: 52, distance: 271.9
click at [407, 52] on div "Explanation Submit feedback Feedback on this question? Next" at bounding box center [268, 126] width 283 height 183
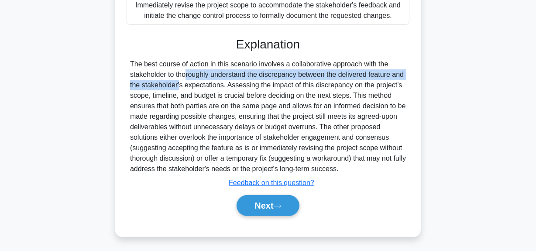
drag, startPoint x: 133, startPoint y: 77, endPoint x: 455, endPoint y: 73, distance: 322.0
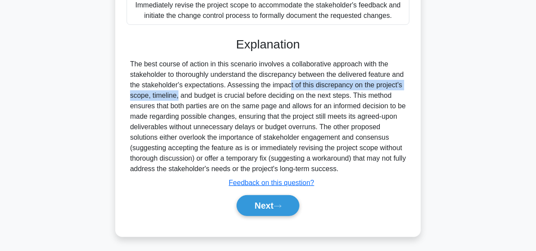
drag, startPoint x: 233, startPoint y: 87, endPoint x: 428, endPoint y: 87, distance: 195.3
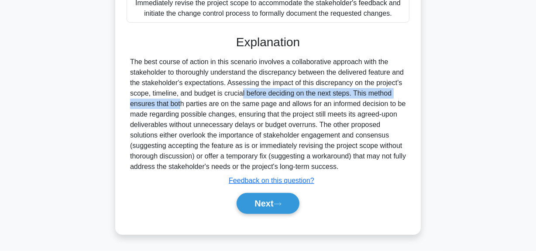
drag, startPoint x: 192, startPoint y: 95, endPoint x: 301, endPoint y: 118, distance: 112.1
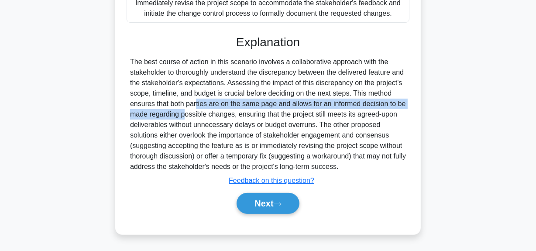
drag, startPoint x: 145, startPoint y: 105, endPoint x: 404, endPoint y: 100, distance: 259.1
click at [404, 100] on div "The best course of action in this scenario involves a collaborative approach wi…" at bounding box center [268, 114] width 276 height 115
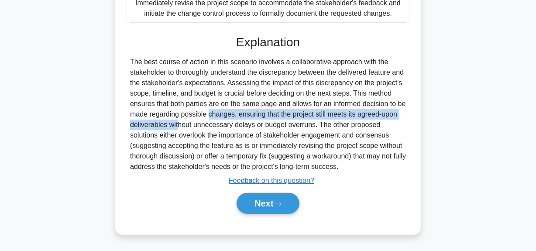
drag, startPoint x: 154, startPoint y: 116, endPoint x: 294, endPoint y: 132, distance: 141.6
click at [410, 114] on div "a. Request the stakeholder to accept the feature as it is now and propose enhan…" at bounding box center [268, 38] width 285 height 372
drag, startPoint x: 322, startPoint y: 129, endPoint x: 417, endPoint y: 167, distance: 102.1
click at [285, 203] on button "Next" at bounding box center [268, 203] width 62 height 21
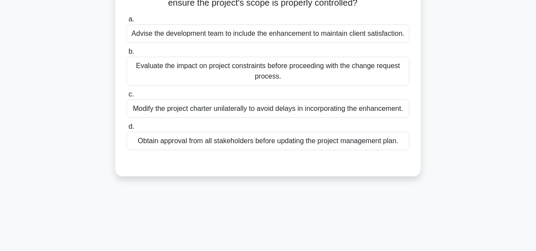
scroll to position [101, 0]
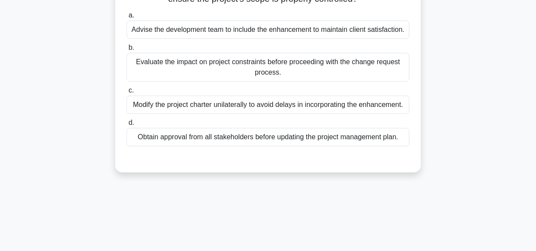
click at [366, 71] on div "Evaluate the impact on project constraints before proceeding with the change re…" at bounding box center [268, 67] width 283 height 29
click at [127, 51] on input "b. Evaluate the impact on project constraints before proceeding with the change…" at bounding box center [127, 48] width 0 height 6
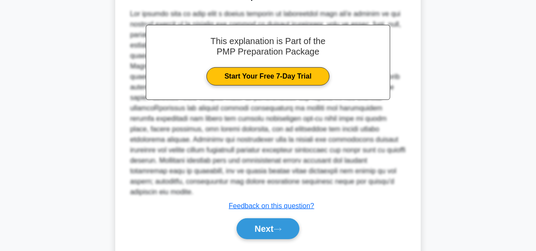
scroll to position [287, 0]
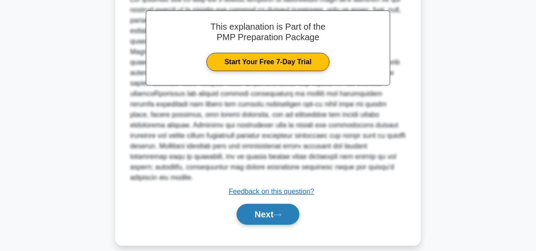
click at [260, 204] on button "Next" at bounding box center [268, 214] width 62 height 21
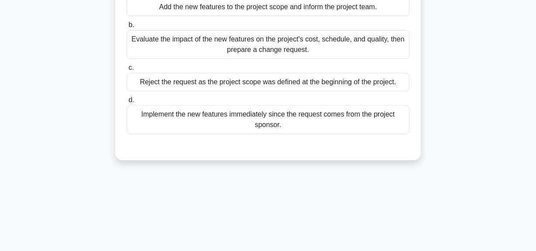
scroll to position [61, 0]
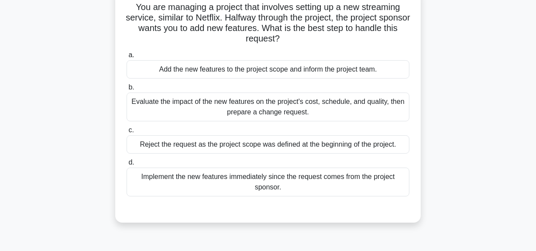
click at [319, 111] on div "Evaluate the impact of the new features on the project's cost, schedule, and qu…" at bounding box center [268, 107] width 283 height 29
click at [127, 90] on input "b. Evaluate the impact of the new features on the project's cost, schedule, and…" at bounding box center [127, 88] width 0 height 6
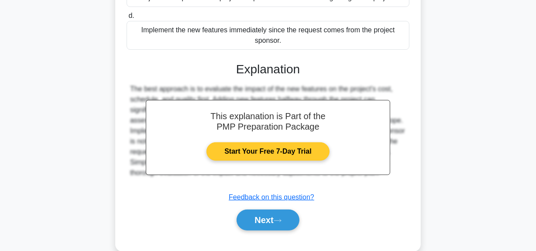
scroll to position [224, 0]
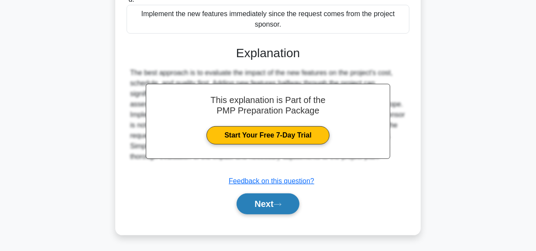
click at [272, 203] on button "Next" at bounding box center [268, 204] width 62 height 21
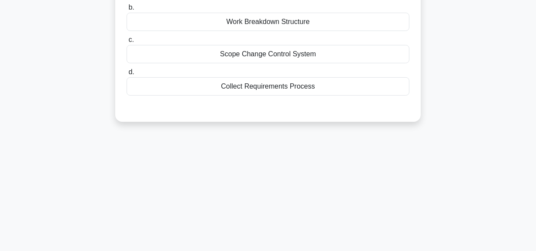
scroll to position [61, 0]
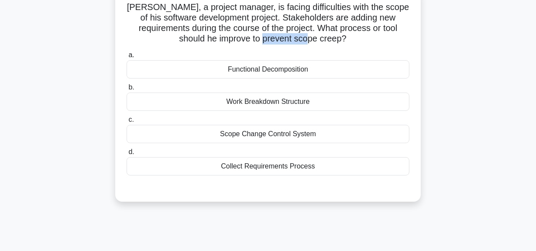
drag, startPoint x: 299, startPoint y: 39, endPoint x: 347, endPoint y: 45, distance: 48.4
click at [348, 38] on h5 "John, a project manager, is facing difficulties with the scope of his software …" at bounding box center [268, 23] width 285 height 43
click at [303, 167] on div "Collect Requirements Process" at bounding box center [268, 166] width 283 height 18
click at [127, 155] on input "d. Collect Requirements Process" at bounding box center [127, 152] width 0 height 6
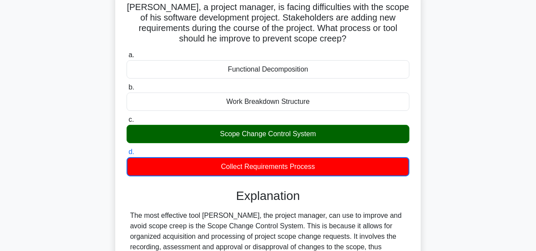
scroll to position [141, 0]
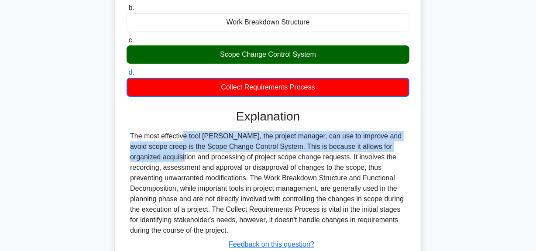
drag, startPoint x: 132, startPoint y: 136, endPoint x: 345, endPoint y: 150, distance: 214.1
click at [392, 149] on div "The most effective tool John, the project manager, can use to improve and avoid…" at bounding box center [268, 183] width 276 height 105
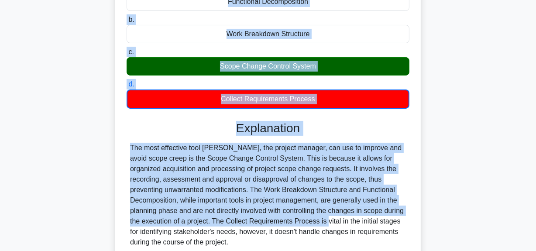
scroll to position [180, 0]
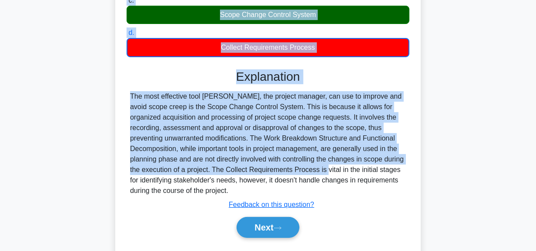
drag, startPoint x: 138, startPoint y: 47, endPoint x: 302, endPoint y: 187, distance: 216.0
click at [302, 187] on div "John, a project manager, is facing difficulties with the scope of his software …" at bounding box center [268, 63] width 299 height 383
copy div "John, a project manager, is facing difficulties with the scope of his software …"
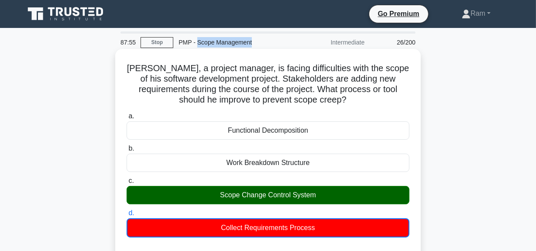
drag, startPoint x: 198, startPoint y: 43, endPoint x: 286, endPoint y: 59, distance: 89.8
click at [265, 45] on div "PMP - Scope Management" at bounding box center [233, 42] width 120 height 17
copy div "Scope Management"
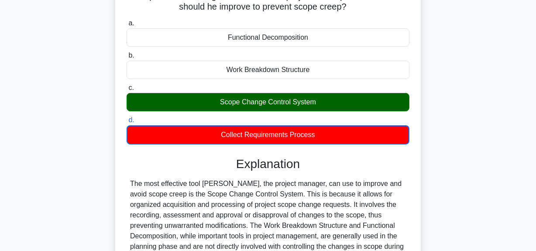
scroll to position [198, 0]
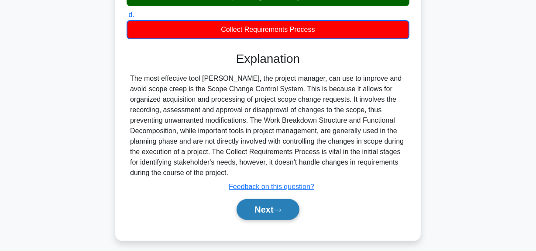
click at [258, 204] on button "Next" at bounding box center [268, 209] width 62 height 21
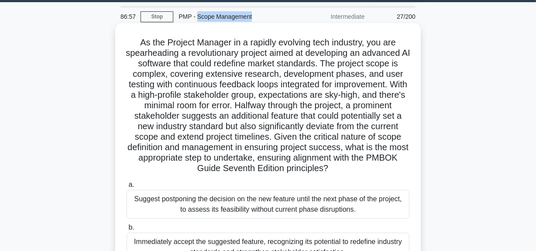
scroll to position [39, 0]
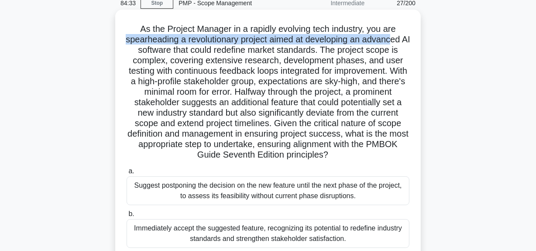
drag, startPoint x: 128, startPoint y: 41, endPoint x: 401, endPoint y: 43, distance: 273.5
click at [401, 43] on h5 "As the Project Manager in a rapidly evolving tech industry, you are spearheadin…" at bounding box center [268, 92] width 285 height 137
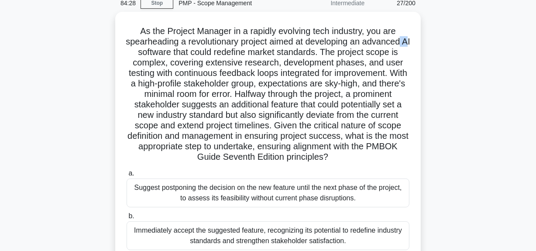
drag, startPoint x: 135, startPoint y: 52, endPoint x: 446, endPoint y: 45, distance: 311.1
click at [446, 45] on div "As the Project Manager in a rapidly evolving tech industry, you are spearheadin…" at bounding box center [268, 192] width 498 height 361
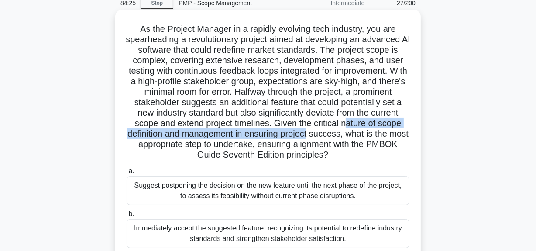
drag, startPoint x: 145, startPoint y: 133, endPoint x: 408, endPoint y: 131, distance: 263.5
click at [408, 131] on h5 "As the Project Manager in a rapidly evolving tech industry, you are spearheadin…" at bounding box center [268, 92] width 285 height 137
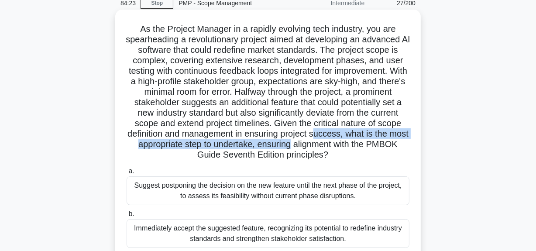
drag, startPoint x: 144, startPoint y: 144, endPoint x: 404, endPoint y: 143, distance: 259.9
click at [404, 143] on h5 "As the Project Manager in a rapidly evolving tech industry, you are spearheadin…" at bounding box center [268, 92] width 285 height 137
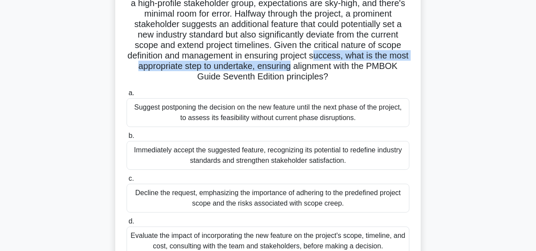
scroll to position [119, 0]
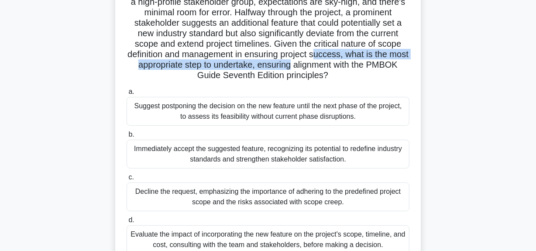
drag, startPoint x: 142, startPoint y: 76, endPoint x: 409, endPoint y: 76, distance: 266.9
click at [409, 76] on h5 "As the Project Manager in a rapidly evolving tech industry, you are spearheadin…" at bounding box center [268, 12] width 285 height 137
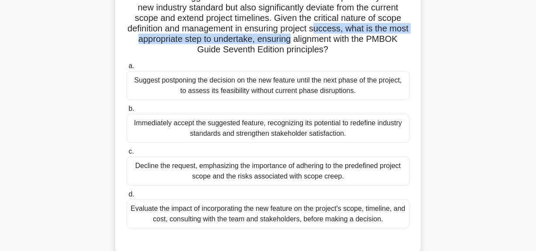
scroll to position [159, 0]
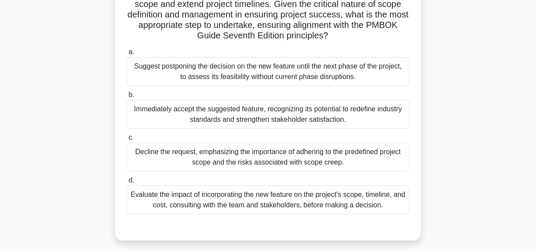
click at [330, 201] on div "Evaluate the impact of incorporating the new feature on the project's scope, ti…" at bounding box center [268, 200] width 283 height 29
click at [127, 183] on input "d. Evaluate the impact of incorporating the new feature on the project's scope,…" at bounding box center [127, 181] width 0 height 6
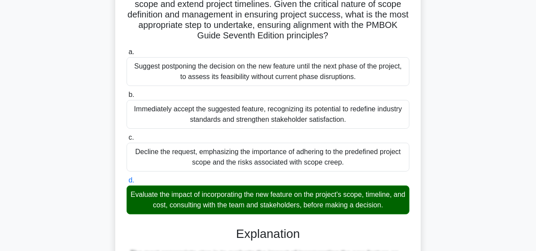
scroll to position [397, 0]
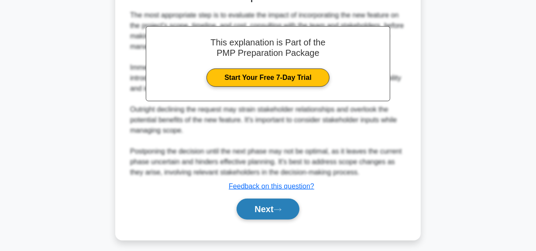
click at [289, 209] on button "Next" at bounding box center [268, 209] width 62 height 21
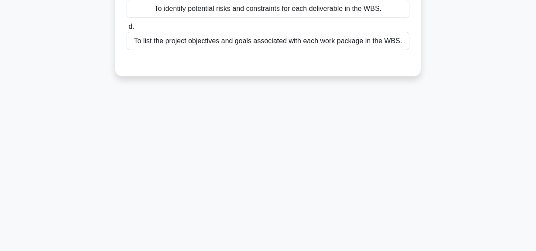
scroll to position [22, 0]
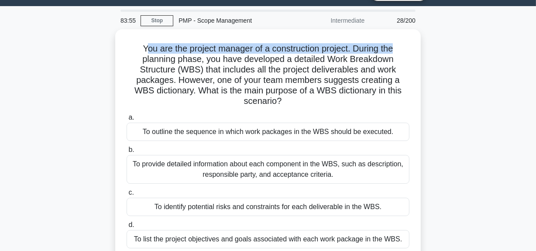
drag, startPoint x: 142, startPoint y: 48, endPoint x: 277, endPoint y: 61, distance: 134.8
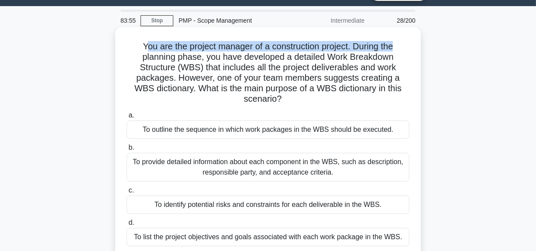
click at [423, 45] on div "You are the project manager of a construction project. During the planning phas…" at bounding box center [268, 157] width 498 height 256
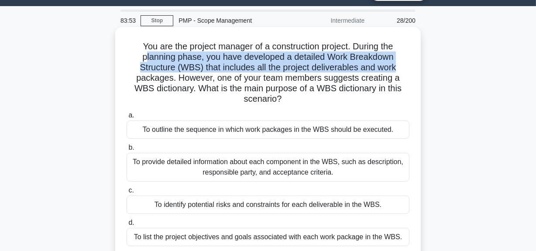
drag, startPoint x: 145, startPoint y: 57, endPoint x: 412, endPoint y: 66, distance: 267.5
click at [412, 66] on div "You are the project manager of a construction project. During the planning phas…" at bounding box center [268, 150] width 299 height 239
click at [223, 73] on h5 "You are the project manager of a construction project. During the planning phas…" at bounding box center [268, 73] width 285 height 64
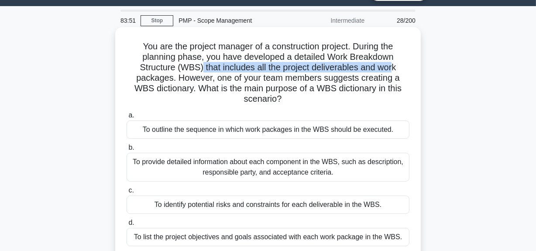
drag, startPoint x: 201, startPoint y: 68, endPoint x: 397, endPoint y: 72, distance: 196.2
click at [397, 72] on h5 "You are the project manager of a construction project. During the planning phas…" at bounding box center [268, 73] width 285 height 64
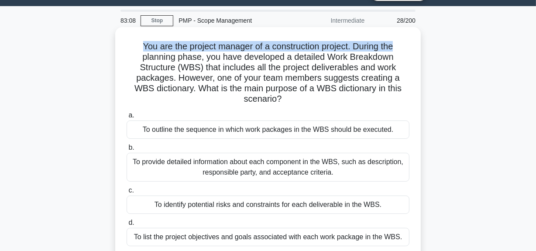
drag, startPoint x: 138, startPoint y: 47, endPoint x: 402, endPoint y: 49, distance: 263.9
click at [402, 49] on h5 "You are the project manager of a construction project. During the planning phas…" at bounding box center [268, 73] width 285 height 64
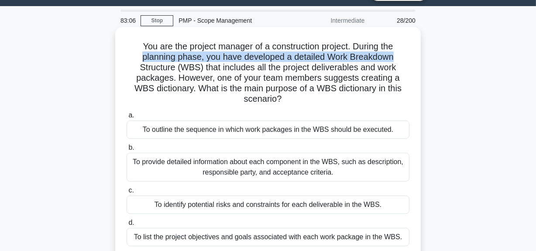
drag, startPoint x: 141, startPoint y: 59, endPoint x: 414, endPoint y: 62, distance: 273.1
click at [414, 62] on div "You are the project manager of a construction project. During the planning phas…" at bounding box center [268, 150] width 299 height 239
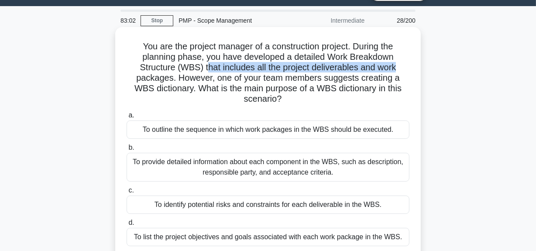
drag, startPoint x: 204, startPoint y: 73, endPoint x: 413, endPoint y: 68, distance: 209.3
click at [413, 68] on div "You are the project manager of a construction project. During the planning phas…" at bounding box center [268, 150] width 299 height 239
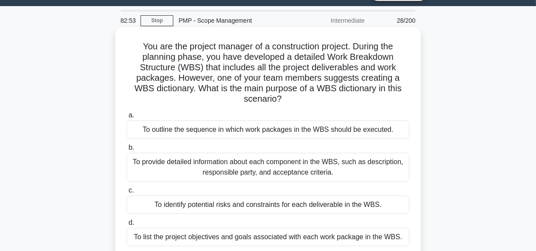
click at [220, 74] on h5 "You are the project manager of a construction project. During the planning phas…" at bounding box center [268, 73] width 285 height 64
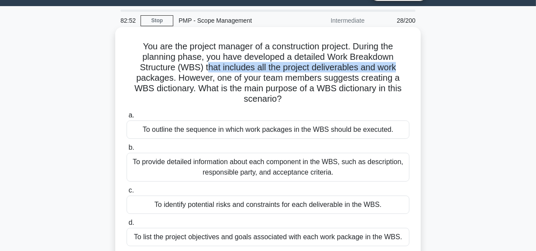
drag, startPoint x: 205, startPoint y: 70, endPoint x: 413, endPoint y: 69, distance: 208.4
click at [413, 69] on div "You are the project manager of a construction project. During the planning phas…" at bounding box center [268, 150] width 299 height 239
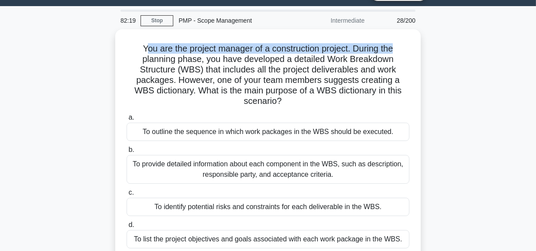
drag, startPoint x: 144, startPoint y: 47, endPoint x: 288, endPoint y: 50, distance: 143.8
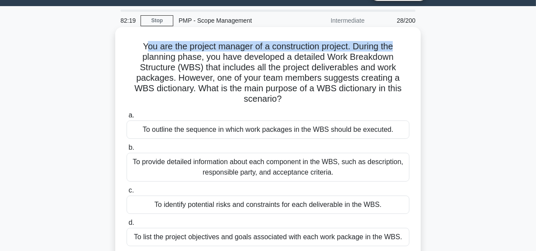
click at [434, 30] on div "You are the project manager of a construction project. During the planning phas…" at bounding box center [268, 157] width 498 height 256
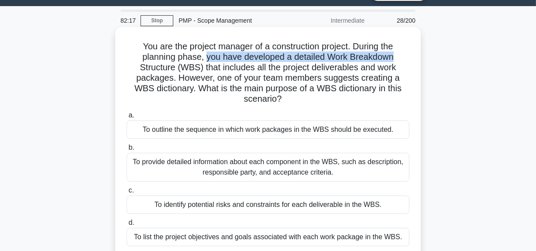
drag, startPoint x: 206, startPoint y: 60, endPoint x: 410, endPoint y: 57, distance: 203.6
click at [410, 57] on h5 "You are the project manager of a construction project. During the planning phas…" at bounding box center [268, 73] width 285 height 64
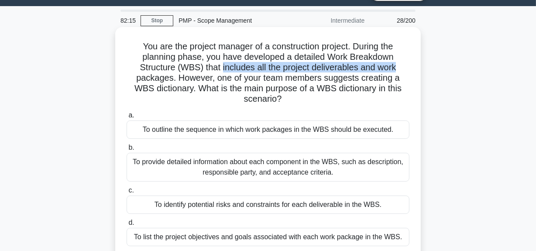
drag, startPoint x: 220, startPoint y: 69, endPoint x: 409, endPoint y: 70, distance: 188.7
click at [409, 70] on h5 "You are the project manager of a construction project. During the planning phas…" at bounding box center [268, 73] width 285 height 64
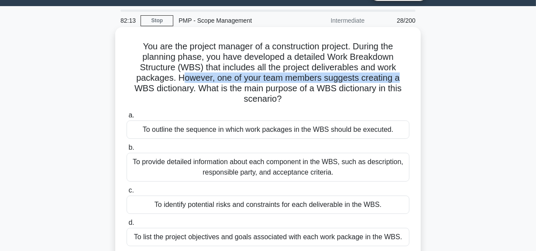
drag, startPoint x: 184, startPoint y: 79, endPoint x: 401, endPoint y: 76, distance: 216.3
click at [401, 76] on h5 "You are the project manager of a construction project. During the planning phas…" at bounding box center [268, 73] width 285 height 64
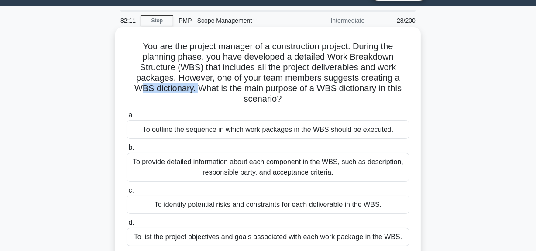
drag, startPoint x: 136, startPoint y: 91, endPoint x: 233, endPoint y: 86, distance: 97.1
click at [199, 93] on h5 "You are the project manager of a construction project. During the planning phas…" at bounding box center [268, 73] width 285 height 64
drag, startPoint x: 232, startPoint y: 86, endPoint x: 316, endPoint y: 98, distance: 85.2
click at [316, 98] on h5 "You are the project manager of a construction project. During the planning phas…" at bounding box center [268, 73] width 285 height 64
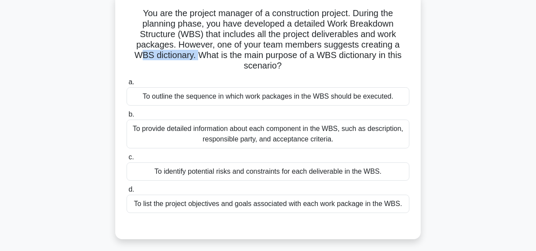
scroll to position [101, 0]
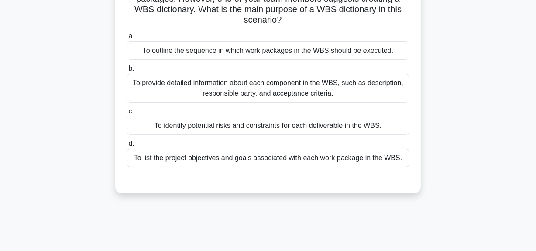
click at [260, 93] on div "To provide detailed information about each component in the WBS, such as descri…" at bounding box center [268, 88] width 283 height 29
click at [127, 72] on input "b. To provide detailed information about each component in the WBS, such as des…" at bounding box center [127, 69] width 0 height 6
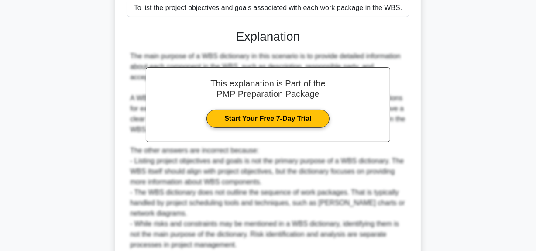
scroll to position [300, 0]
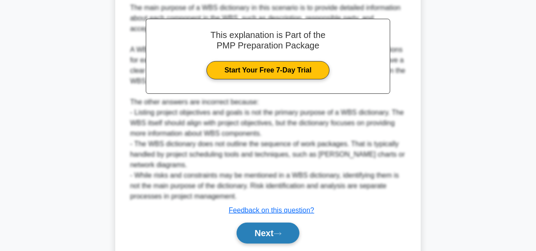
click at [256, 232] on button "Next" at bounding box center [268, 233] width 62 height 21
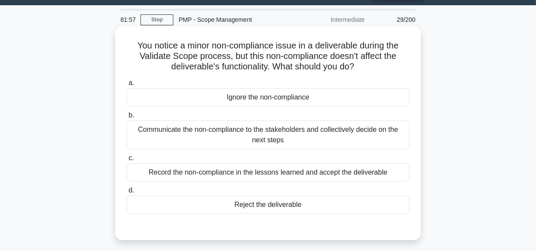
scroll to position [22, 0]
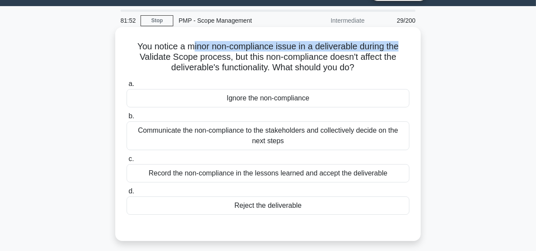
drag, startPoint x: 190, startPoint y: 46, endPoint x: 288, endPoint y: 52, distance: 98.9
click at [410, 48] on h5 "You notice a minor non-compliance issue in a deliverable during the Validate Sc…" at bounding box center [268, 57] width 285 height 32
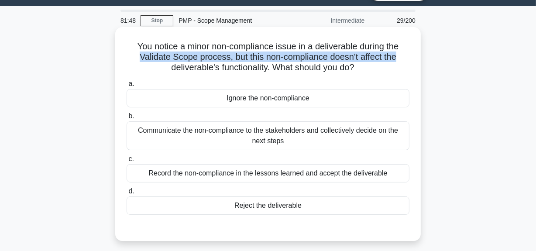
drag, startPoint x: 139, startPoint y: 60, endPoint x: 365, endPoint y: 62, distance: 225.9
click at [397, 56] on h5 "You notice a minor non-compliance issue in a deliverable during the Validate Sc…" at bounding box center [268, 57] width 285 height 32
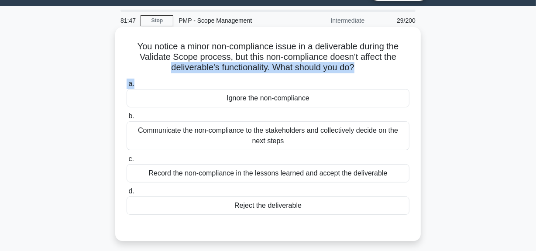
drag, startPoint x: 169, startPoint y: 64, endPoint x: 356, endPoint y: 78, distance: 187.9
click at [356, 78] on div "You notice a minor non-compliance issue in a deliverable during the Validate Sc…" at bounding box center [268, 134] width 299 height 207
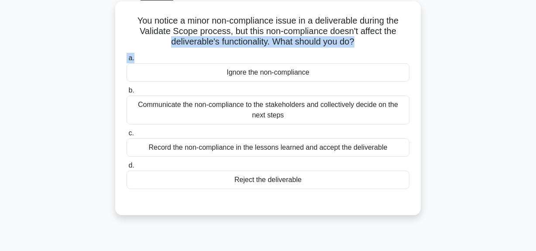
scroll to position [61, 0]
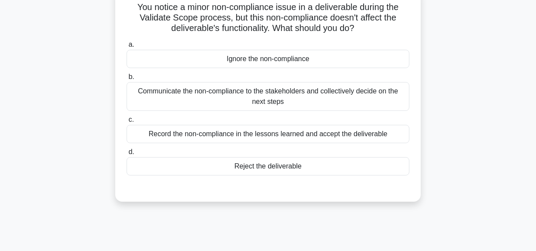
click at [282, 100] on div "Communicate the non-compliance to the stakeholders and collectively decide on t…" at bounding box center [268, 96] width 283 height 29
click at [127, 80] on input "b. Communicate the non-compliance to the stakeholders and collectively decide o…" at bounding box center [127, 77] width 0 height 6
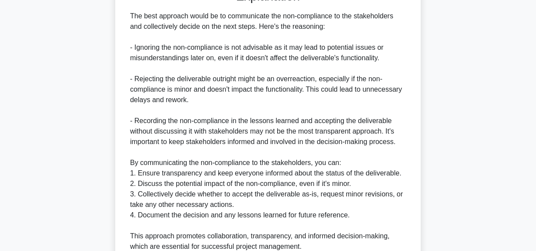
scroll to position [339, 0]
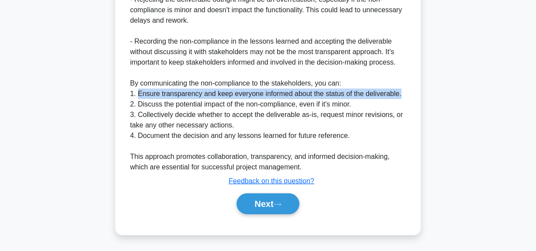
drag, startPoint x: 138, startPoint y: 92, endPoint x: 280, endPoint y: 105, distance: 142.1
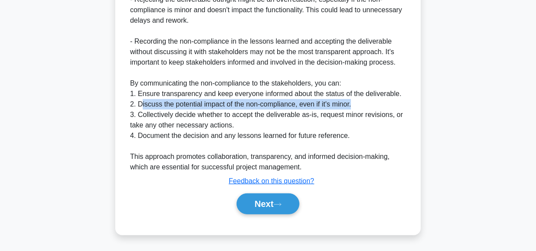
drag, startPoint x: 140, startPoint y: 106, endPoint x: 274, endPoint y: 124, distance: 135.7
click at [363, 103] on div "The best approach would be to communicate the non-compliance to the stakeholder…" at bounding box center [268, 51] width 276 height 241
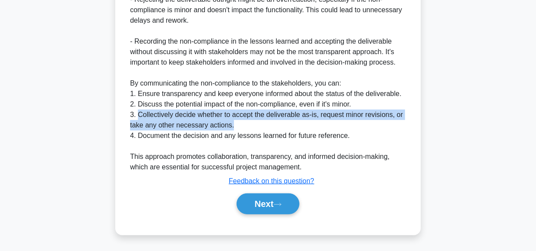
drag, startPoint x: 139, startPoint y: 118, endPoint x: 245, endPoint y: 128, distance: 105.7
click at [245, 128] on div "The best approach would be to communicate the non-compliance to the stakeholder…" at bounding box center [268, 51] width 276 height 241
click at [268, 205] on button "Next" at bounding box center [268, 204] width 62 height 21
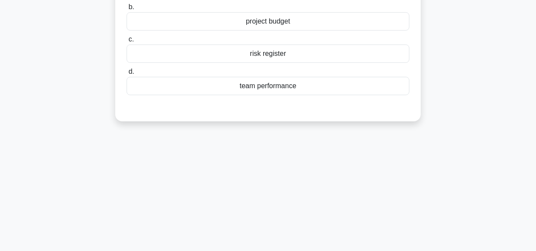
scroll to position [61, 0]
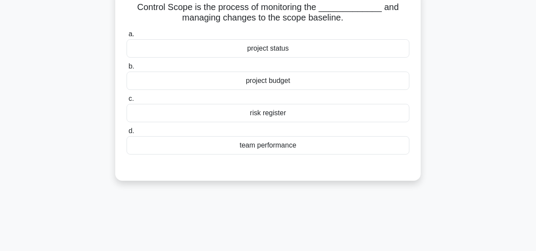
click at [297, 48] on div "project status" at bounding box center [268, 48] width 283 height 18
click at [127, 37] on input "a. project status" at bounding box center [127, 34] width 0 height 6
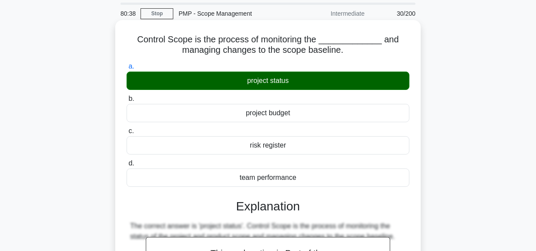
scroll to position [22, 0]
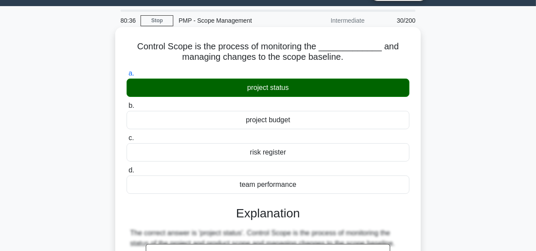
drag, startPoint x: 144, startPoint y: 46, endPoint x: 362, endPoint y: 57, distance: 218.3
click at [362, 57] on h5 "Control Scope is the process of monitoring the _____________ and managing chang…" at bounding box center [268, 52] width 285 height 22
copy h5 "Control Scope is the process of monitoring the _____________ and managing chang…"
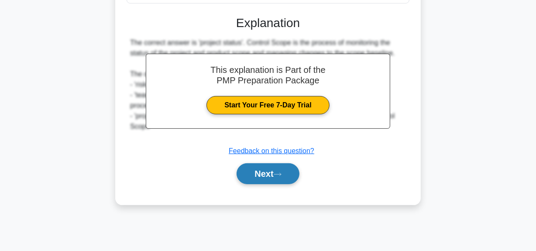
scroll to position [220, 0]
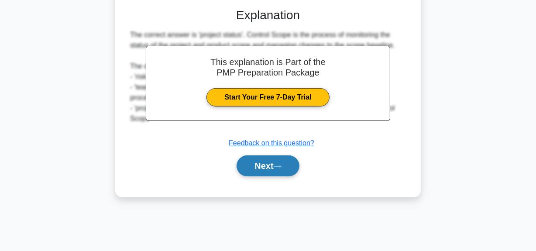
click at [277, 167] on icon at bounding box center [278, 166] width 8 height 5
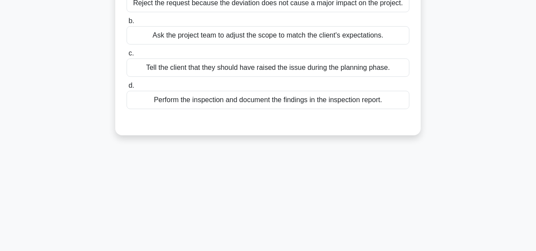
scroll to position [61, 0]
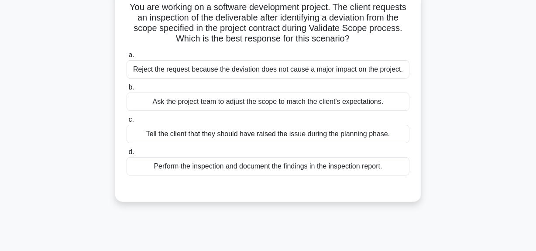
click at [278, 166] on div "Perform the inspection and document the findings in the inspection report." at bounding box center [268, 166] width 283 height 18
click at [127, 155] on input "d. Perform the inspection and document the findings in the inspection report." at bounding box center [127, 152] width 0 height 6
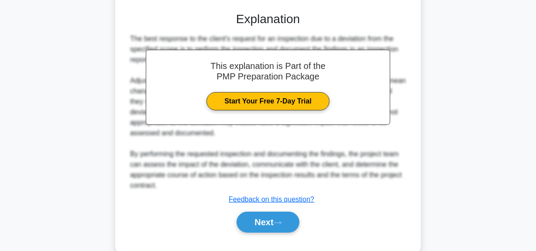
scroll to position [256, 0]
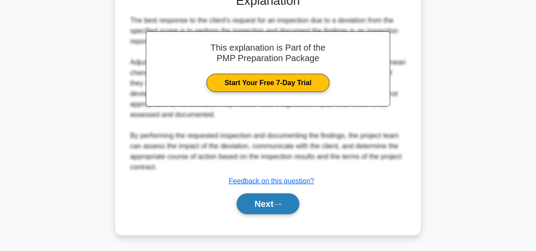
click at [269, 209] on button "Next" at bounding box center [268, 204] width 62 height 21
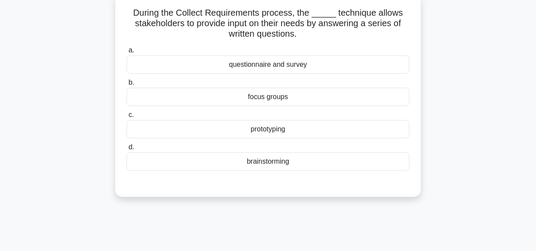
scroll to position [0, 0]
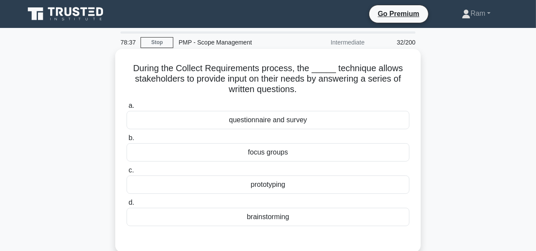
click at [262, 153] on div "focus groups" at bounding box center [268, 152] width 283 height 18
click at [127, 141] on input "b. focus groups" at bounding box center [127, 138] width 0 height 6
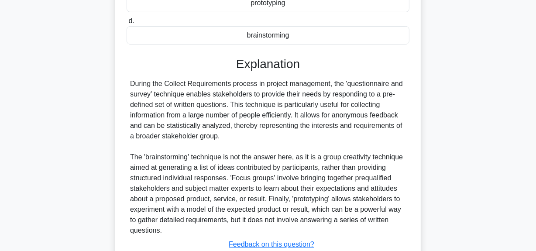
scroll to position [198, 0]
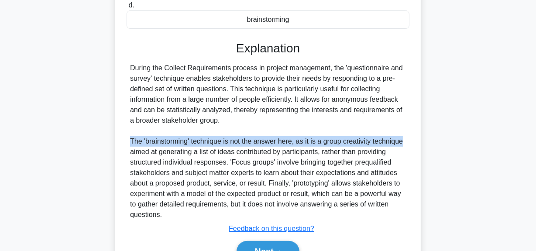
drag, startPoint x: 131, startPoint y: 141, endPoint x: 409, endPoint y: 142, distance: 278.3
click at [409, 142] on div "During the Collect Requirements process in project management, the 'questionnai…" at bounding box center [268, 141] width 283 height 157
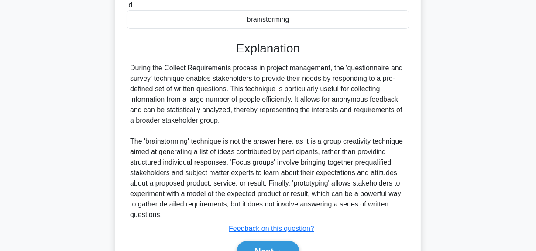
click at [345, 155] on div "During the Collect Requirements process in project management, the 'questionnai…" at bounding box center [268, 141] width 276 height 157
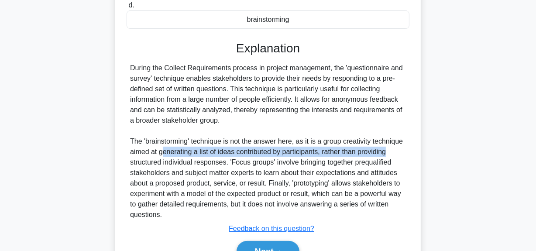
drag, startPoint x: 162, startPoint y: 153, endPoint x: 401, endPoint y: 154, distance: 238.5
click at [401, 154] on div "During the Collect Requirements process in project management, the 'questionnai…" at bounding box center [268, 141] width 276 height 157
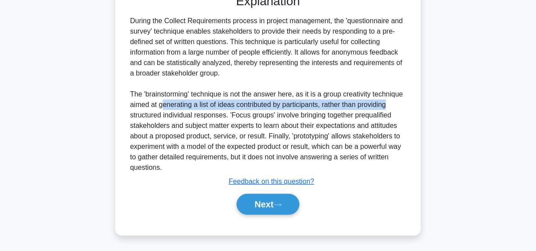
scroll to position [246, 0]
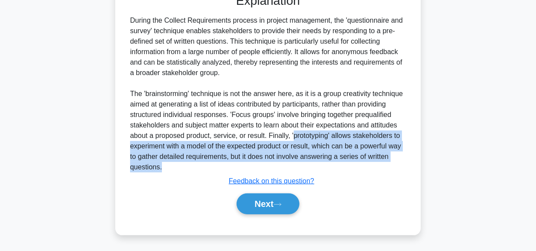
copy div "prototyping' allows stakeholders to experiment with a model of the expected pro…"
drag, startPoint x: 292, startPoint y: 136, endPoint x: 396, endPoint y: 166, distance: 108.1
click at [396, 166] on div "During the Collect Requirements process in project management, the 'questionnai…" at bounding box center [268, 93] width 276 height 157
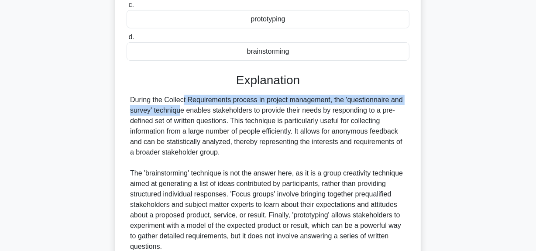
drag, startPoint x: 131, startPoint y: 101, endPoint x: 374, endPoint y: 110, distance: 243.5
click at [403, 104] on div "During the Collect Requirements process in project management, the 'questionnai…" at bounding box center [268, 173] width 276 height 157
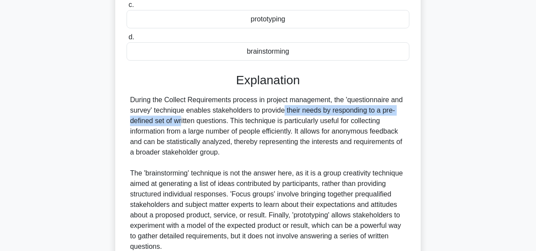
drag, startPoint x: 232, startPoint y: 109, endPoint x: 371, endPoint y: 117, distance: 139.2
click at [416, 112] on div "During the Collect Requirements process, the _____ technique allows stakeholder…" at bounding box center [268, 98] width 299 height 425
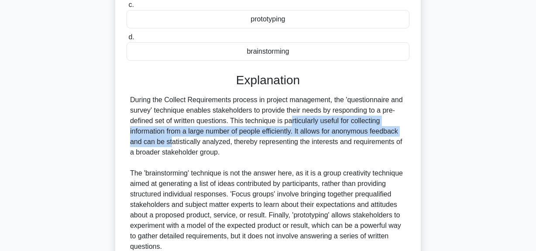
drag, startPoint x: 240, startPoint y: 121, endPoint x: 391, endPoint y: 126, distance: 150.4
click at [391, 126] on div "During the Collect Requirements process in project management, the 'questionnai…" at bounding box center [268, 173] width 276 height 157
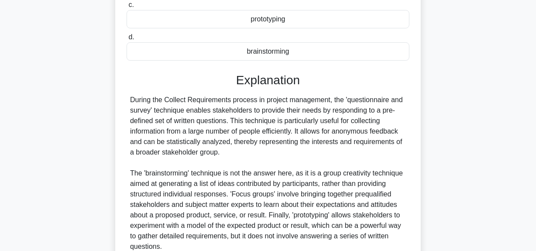
click at [326, 142] on div "During the Collect Requirements process in project management, the 'questionnai…" at bounding box center [268, 173] width 276 height 157
drag, startPoint x: 329, startPoint y: 122, endPoint x: 383, endPoint y: 125, distance: 54.2
click at [383, 125] on div "During the Collect Requirements process in project management, the 'questionnai…" at bounding box center [268, 173] width 276 height 157
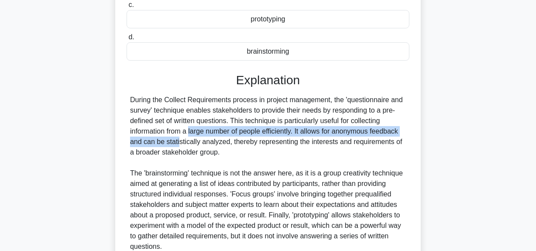
drag, startPoint x: 135, startPoint y: 131, endPoint x: 406, endPoint y: 132, distance: 271.3
click at [406, 132] on div "During the Collect Requirements process in project management, the 'questionnai…" at bounding box center [268, 173] width 276 height 157
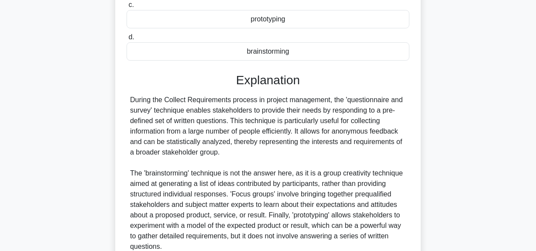
click at [301, 154] on div "During the Collect Requirements process in project management, the 'questionnai…" at bounding box center [268, 173] width 276 height 157
drag, startPoint x: 299, startPoint y: 128, endPoint x: 414, endPoint y: 132, distance: 114.5
click at [414, 132] on div "During the Collect Requirements process, the _____ technique allows stakeholder…" at bounding box center [268, 98] width 299 height 425
drag, startPoint x: 133, startPoint y: 145, endPoint x: 213, endPoint y: 153, distance: 79.9
click at [213, 153] on div "During the Collect Requirements process in project management, the 'questionnai…" at bounding box center [268, 173] width 276 height 157
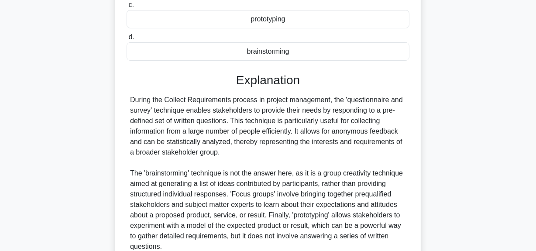
click at [246, 159] on div "During the Collect Requirements process in project management, the 'questionnai…" at bounding box center [268, 173] width 276 height 157
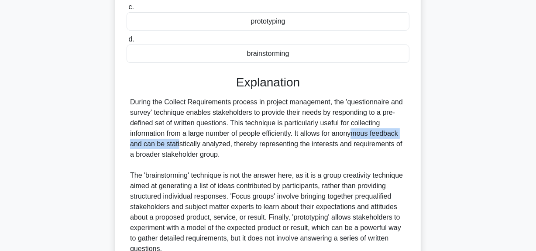
drag, startPoint x: 301, startPoint y: 132, endPoint x: 423, endPoint y: 131, distance: 121.9
click at [423, 131] on div "During the Collect Requirements process, the _____ technique allows stakeholder…" at bounding box center [268, 106] width 498 height 443
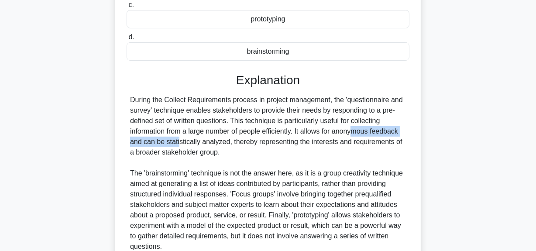
drag, startPoint x: 134, startPoint y: 143, endPoint x: 232, endPoint y: 150, distance: 98.1
click at [232, 150] on div "During the Collect Requirements process in project management, the 'questionnai…" at bounding box center [268, 173] width 276 height 157
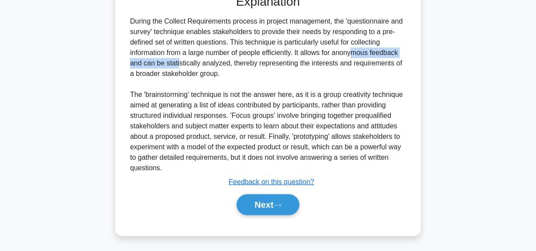
scroll to position [246, 0]
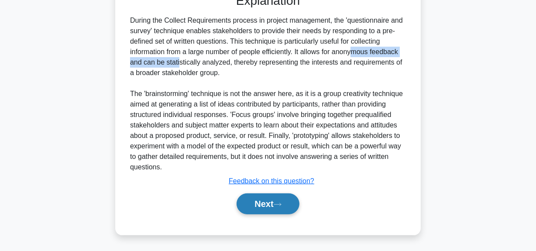
click at [263, 205] on button "Next" at bounding box center [268, 204] width 62 height 21
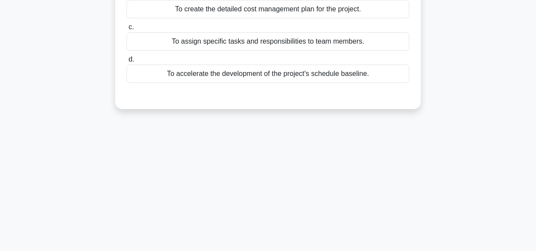
scroll to position [61, 0]
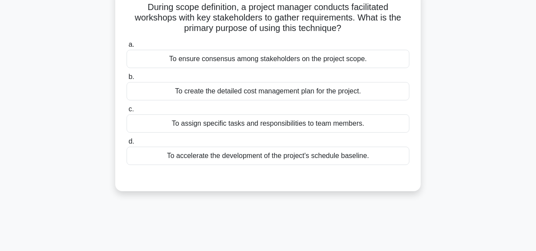
click at [287, 59] on div "To ensure consensus among stakeholders on the project scope." at bounding box center [268, 59] width 283 height 18
click at [127, 48] on input "a. To ensure consensus among stakeholders on the project scope." at bounding box center [127, 45] width 0 height 6
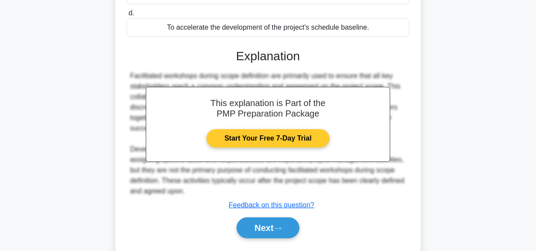
scroll to position [220, 0]
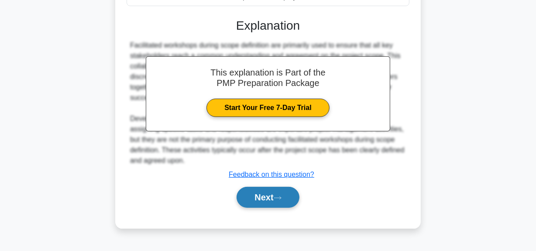
click at [263, 197] on button "Next" at bounding box center [268, 197] width 62 height 21
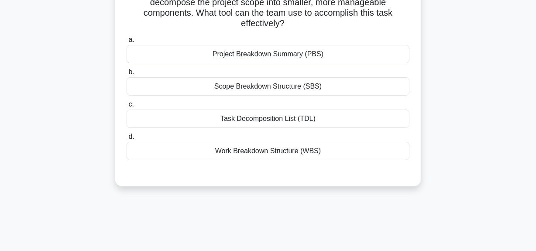
scroll to position [22, 0]
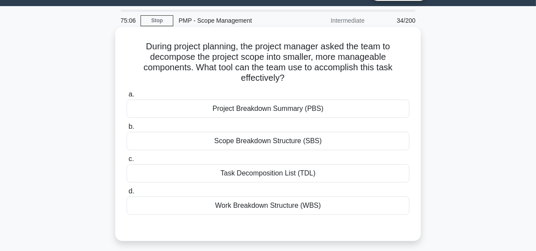
click at [255, 213] on div "Work Breakdown Structure (WBS)" at bounding box center [268, 206] width 283 height 18
click at [127, 194] on input "d. Work Breakdown Structure (WBS)" at bounding box center [127, 192] width 0 height 6
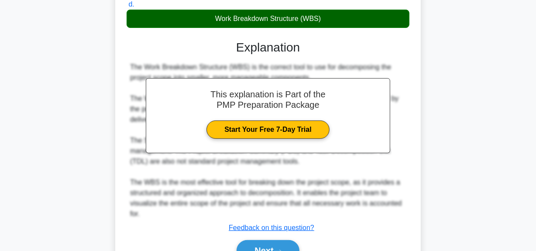
scroll to position [220, 0]
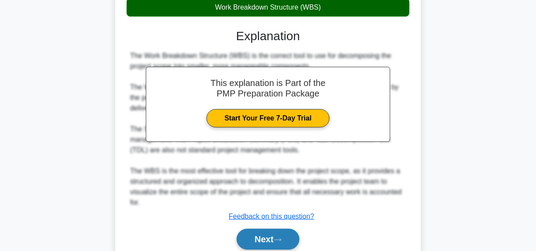
click at [258, 234] on button "Next" at bounding box center [268, 239] width 62 height 21
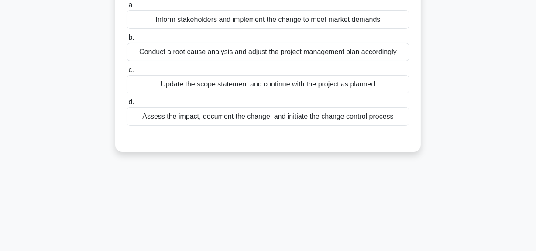
scroll to position [22, 0]
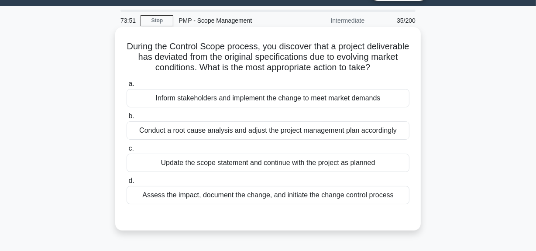
click at [350, 204] on div "Assess the impact, document the change, and initiate the change control process" at bounding box center [268, 195] width 283 height 18
click at [127, 184] on input "d. Assess the impact, document the change, and initiate the change control proc…" at bounding box center [127, 181] width 0 height 6
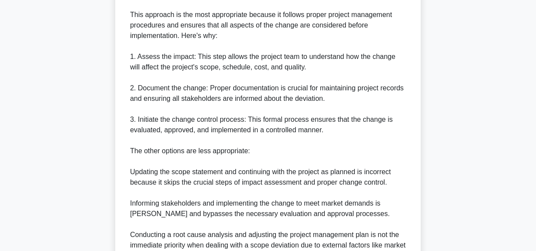
scroll to position [379, 0]
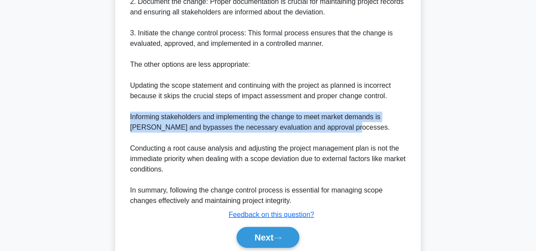
drag, startPoint x: 130, startPoint y: 128, endPoint x: 324, endPoint y: 141, distance: 194.9
click at [324, 141] on div "The most appropriate action to take when discovering a project deliverable has …" at bounding box center [268, 43] width 276 height 325
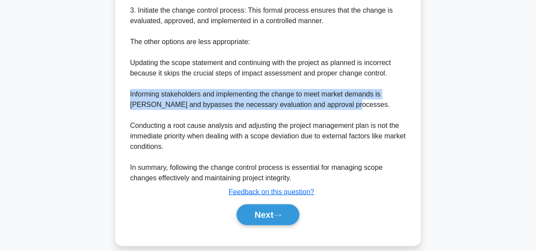
scroll to position [424, 0]
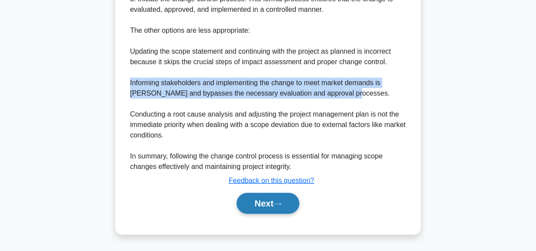
click at [272, 210] on button "Next" at bounding box center [268, 203] width 62 height 21
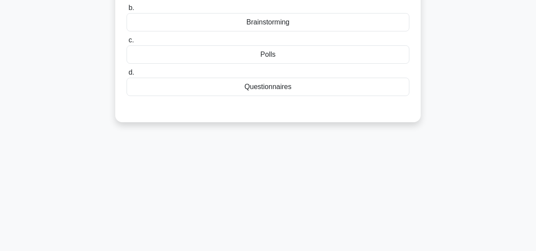
scroll to position [61, 0]
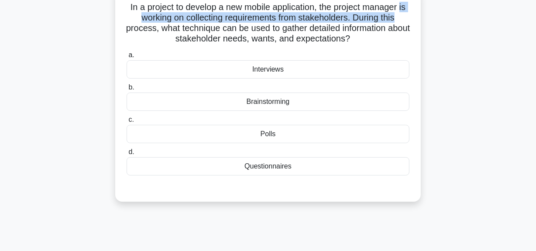
drag, startPoint x: 131, startPoint y: 17, endPoint x: 408, endPoint y: 13, distance: 276.6
click at [408, 13] on h5 "In a project to develop a new mobile application, the project manager is workin…" at bounding box center [268, 23] width 285 height 43
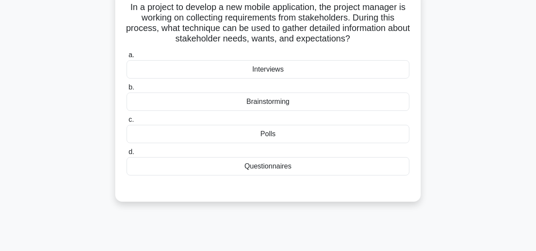
click at [275, 70] on div "Interviews" at bounding box center [268, 69] width 283 height 18
click at [127, 58] on input "a. Interviews" at bounding box center [127, 55] width 0 height 6
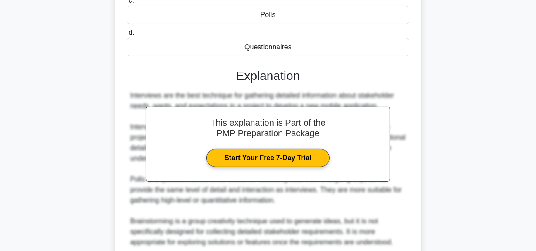
scroll to position [256, 0]
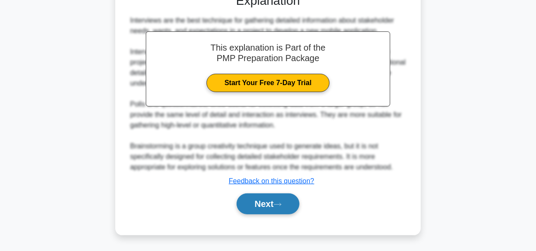
click at [268, 204] on button "Next" at bounding box center [268, 204] width 62 height 21
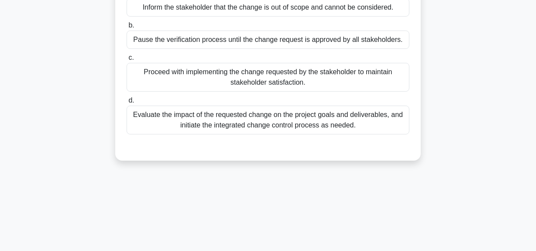
scroll to position [61, 0]
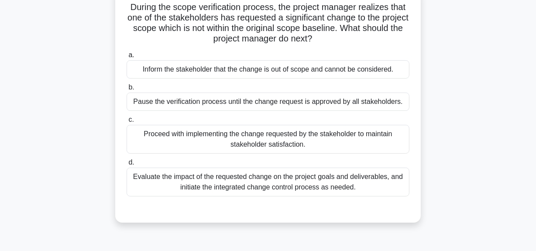
click at [293, 185] on div "Evaluate the impact of the requested change on the project goals and deliverabl…" at bounding box center [268, 182] width 283 height 29
click at [127, 166] on input "d. Evaluate the impact of the requested change on the project goals and deliver…" at bounding box center [127, 163] width 0 height 6
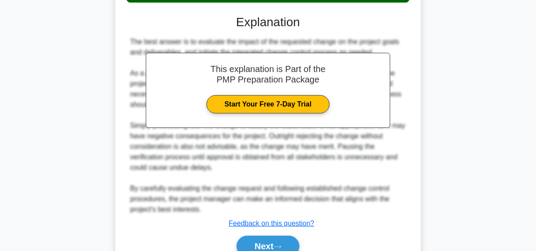
scroll to position [260, 0]
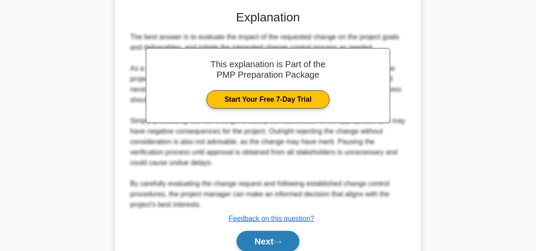
click at [261, 239] on button "Next" at bounding box center [268, 241] width 62 height 21
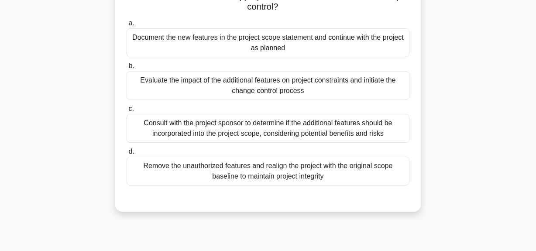
scroll to position [79, 0]
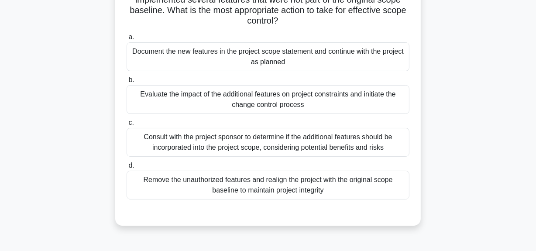
click at [280, 186] on div "Remove the unauthorized features and realign the project with the original scop…" at bounding box center [268, 185] width 283 height 29
click at [127, 169] on input "d. Remove the unauthorized features and realign the project with the original s…" at bounding box center [127, 166] width 0 height 6
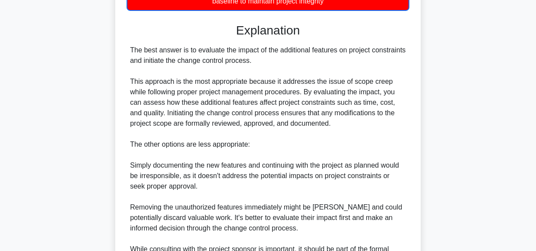
scroll to position [318, 0]
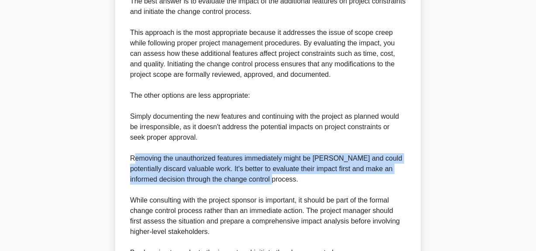
drag, startPoint x: 133, startPoint y: 156, endPoint x: 288, endPoint y: 182, distance: 157.6
click at [288, 182] on div "The best answer is to evaluate the impact of the additional features on project…" at bounding box center [268, 137] width 276 height 283
click at [265, 182] on div "The best answer is to evaluate the impact of the additional features on project…" at bounding box center [268, 137] width 276 height 283
drag, startPoint x: 129, startPoint y: 157, endPoint x: 293, endPoint y: 183, distance: 165.5
click at [294, 183] on div "The best answer is to evaluate the impact of the additional features on project…" at bounding box center [268, 137] width 283 height 283
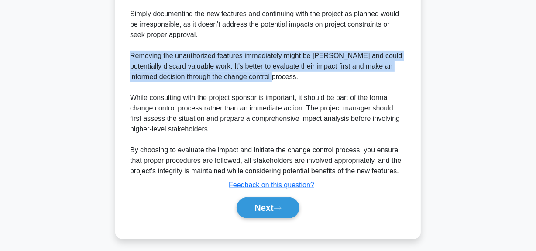
scroll to position [424, 0]
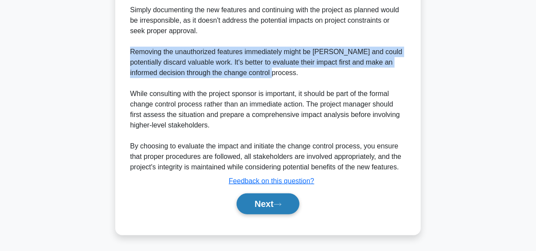
click at [266, 203] on button "Next" at bounding box center [268, 204] width 62 height 21
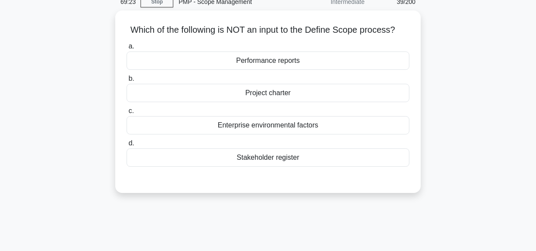
scroll to position [22, 0]
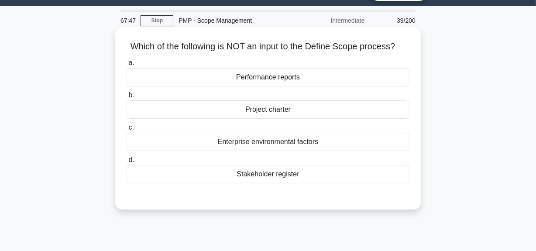
drag, startPoint x: 311, startPoint y: 48, endPoint x: 411, endPoint y: 36, distance: 100.7
click at [411, 36] on div "Which of the following is NOT an input to the Define Scope process? .spinner_0X…" at bounding box center [268, 119] width 299 height 176
click at [289, 83] on div "Performance reports" at bounding box center [268, 77] width 283 height 18
click at [127, 66] on input "a. Performance reports" at bounding box center [127, 63] width 0 height 6
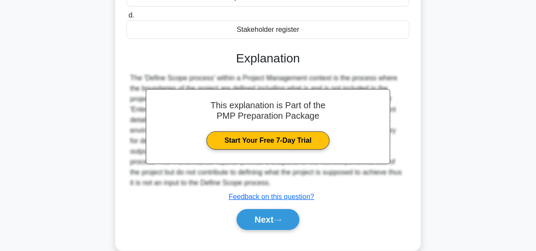
scroll to position [220, 0]
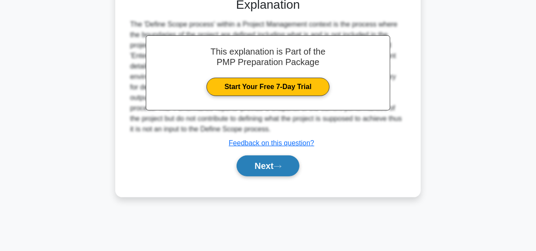
click at [272, 166] on button "Next" at bounding box center [268, 166] width 62 height 21
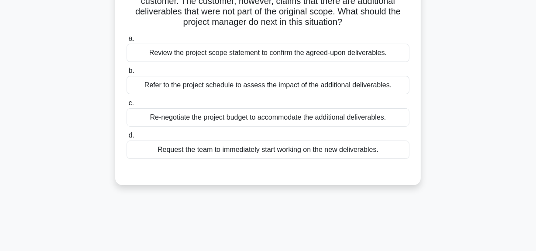
scroll to position [101, 0]
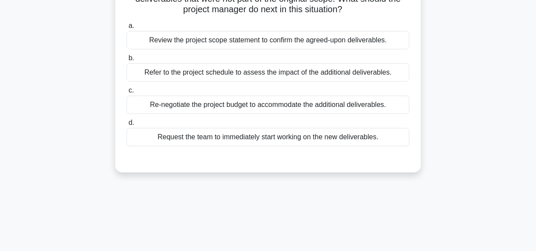
click at [282, 37] on div "Review the project scope statement to confirm the agreed-upon deliverables." at bounding box center [268, 40] width 283 height 18
click at [127, 29] on input "a. Review the project scope statement to confirm the agreed-upon deliverables." at bounding box center [127, 26] width 0 height 6
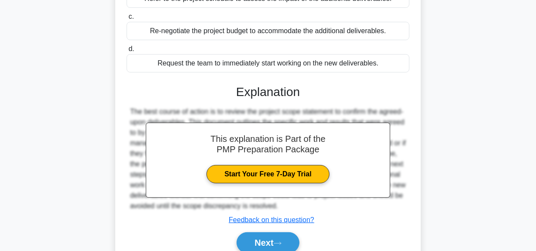
scroll to position [220, 0]
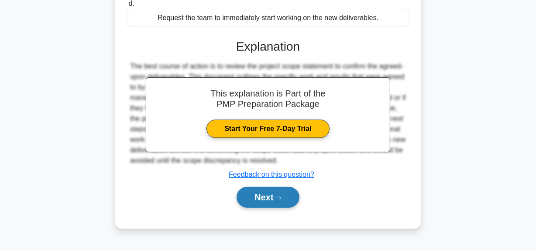
click at [274, 201] on button "Next" at bounding box center [268, 197] width 62 height 21
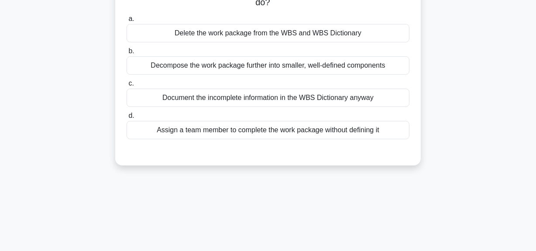
scroll to position [22, 0]
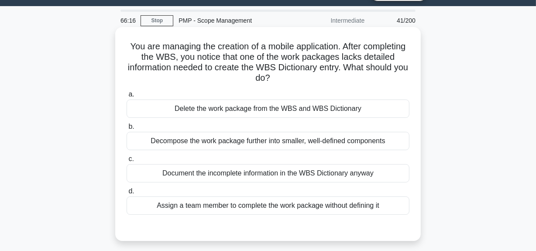
click at [308, 139] on div "Decompose the work package further into smaller, well-defined components" at bounding box center [268, 141] width 283 height 18
click at [127, 130] on input "b. Decompose the work package further into smaller, well-defined components" at bounding box center [127, 127] width 0 height 6
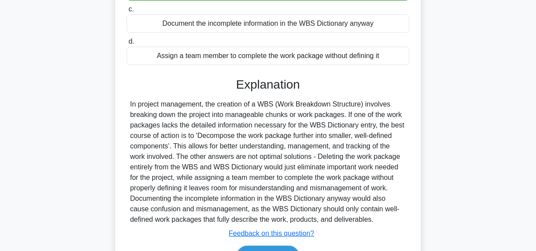
scroll to position [180, 0]
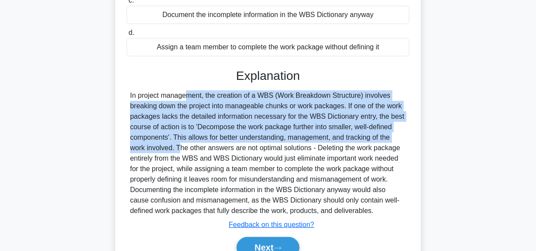
drag, startPoint x: 127, startPoint y: 95, endPoint x: 403, endPoint y: 132, distance: 279.0
click at [404, 133] on div at bounding box center [268, 153] width 283 height 126
click at [388, 127] on div at bounding box center [268, 153] width 276 height 126
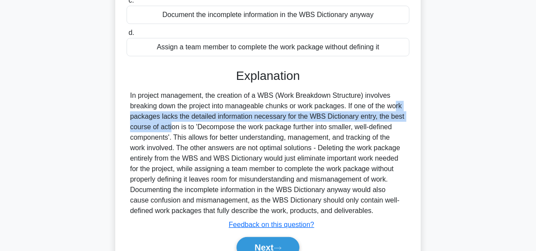
drag, startPoint x: 347, startPoint y: 104, endPoint x: 397, endPoint y: 116, distance: 51.5
click at [397, 116] on div at bounding box center [268, 153] width 276 height 126
click at [359, 116] on div at bounding box center [268, 153] width 276 height 126
click at [341, 111] on div at bounding box center [268, 153] width 276 height 126
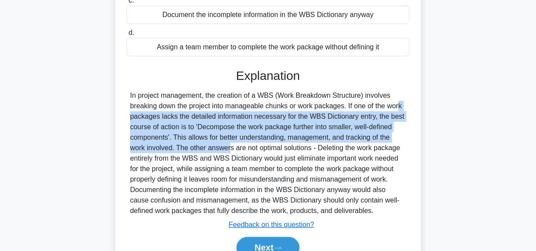
drag, startPoint x: 349, startPoint y: 107, endPoint x: 177, endPoint y: 147, distance: 176.3
click at [175, 147] on div at bounding box center [268, 153] width 276 height 126
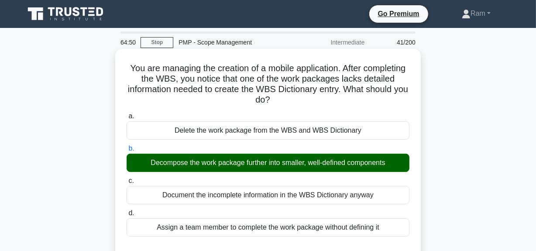
scroll to position [224, 0]
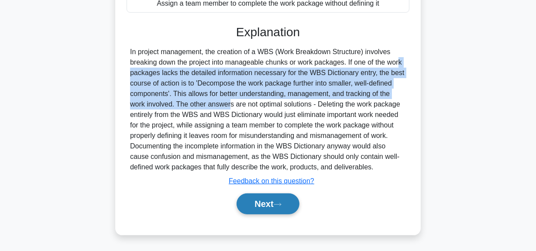
click at [270, 205] on button "Next" at bounding box center [268, 204] width 62 height 21
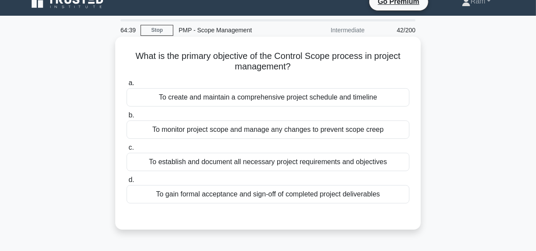
scroll to position [0, 0]
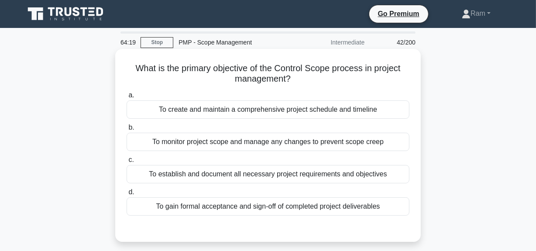
click at [284, 146] on div "To monitor project scope and manage any changes to prevent scope creep" at bounding box center [268, 142] width 283 height 18
click at [127, 131] on input "b. To monitor project scope and manage any changes to prevent scope creep" at bounding box center [127, 128] width 0 height 6
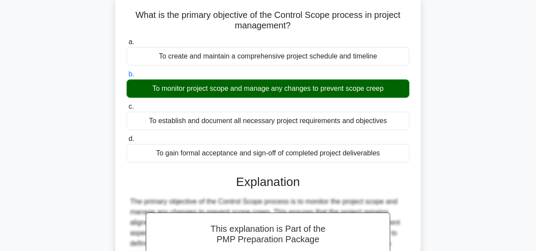
scroll to position [39, 0]
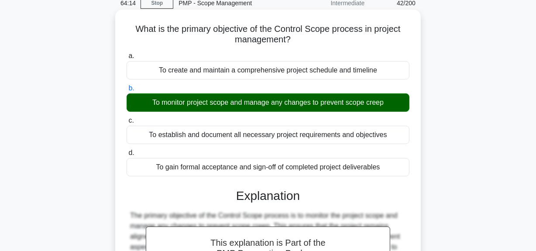
drag, startPoint x: 152, startPoint y: 103, endPoint x: 388, endPoint y: 100, distance: 236.8
click at [388, 100] on div "To monitor project scope and manage any changes to prevent scope creep" at bounding box center [268, 102] width 283 height 18
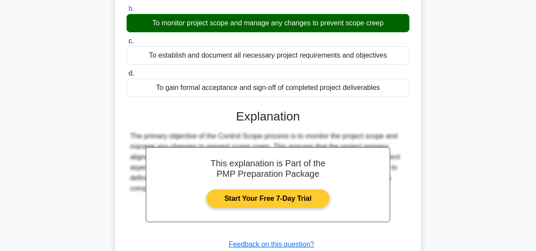
scroll to position [220, 0]
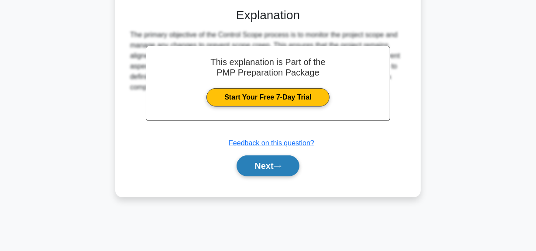
click at [276, 170] on button "Next" at bounding box center [268, 166] width 62 height 21
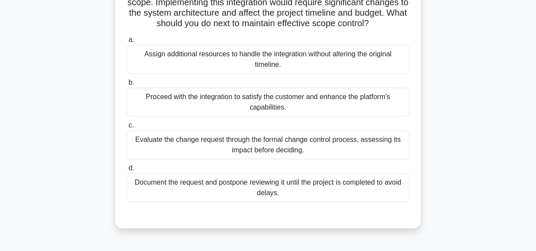
scroll to position [141, 0]
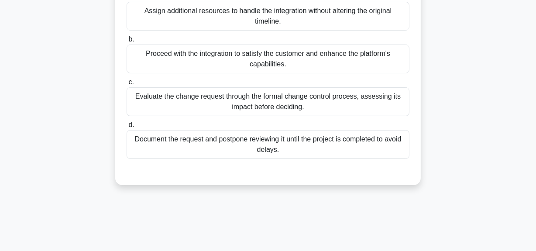
click at [261, 112] on div "Evaluate the change request through the formal change control process, assessin…" at bounding box center [268, 101] width 283 height 29
click at [127, 85] on input "c. Evaluate the change request through the formal change control process, asses…" at bounding box center [127, 83] width 0 height 6
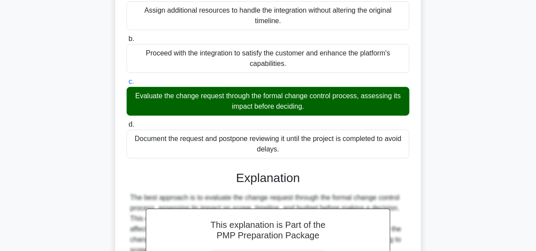
scroll to position [277, 0]
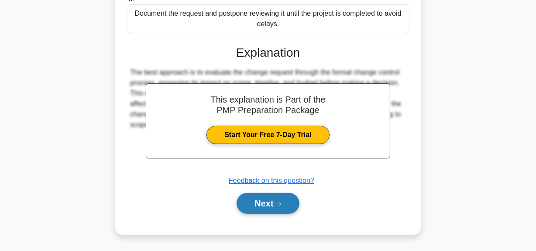
click at [262, 209] on button "Next" at bounding box center [268, 203] width 62 height 21
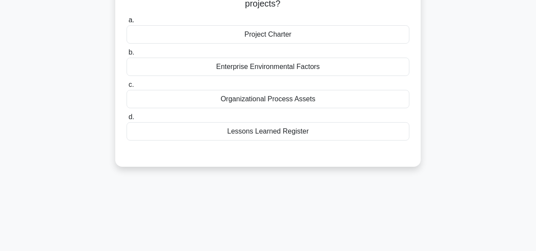
scroll to position [22, 0]
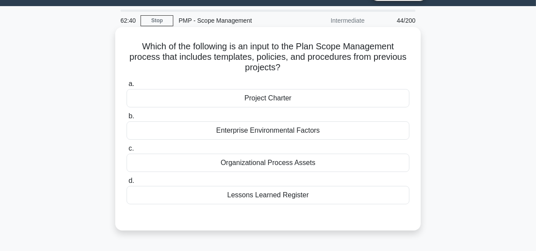
click at [267, 164] on div "Organizational Process Assets" at bounding box center [268, 163] width 283 height 18
click at [127, 152] on input "c. Organizational Process Assets" at bounding box center [127, 149] width 0 height 6
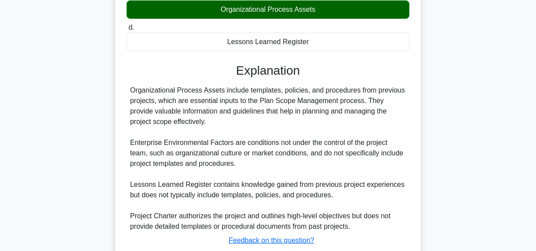
scroll to position [235, 0]
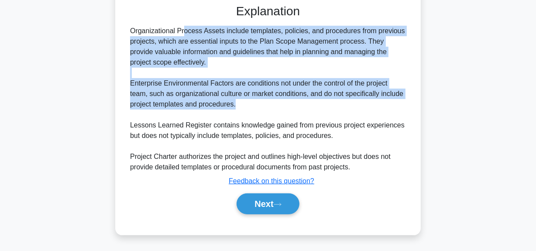
drag, startPoint x: 129, startPoint y: 32, endPoint x: 253, endPoint y: 101, distance: 141.6
click at [253, 101] on div "Organizational Process Assets include templates, policies, and procedures from …" at bounding box center [268, 99] width 283 height 147
click at [264, 201] on button "Next" at bounding box center [268, 204] width 62 height 21
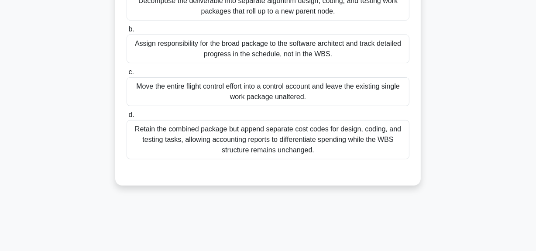
scroll to position [61, 0]
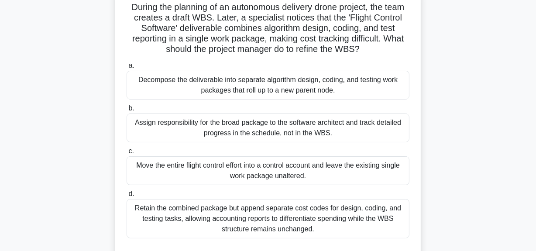
drag, startPoint x: 275, startPoint y: 44, endPoint x: 418, endPoint y: 50, distance: 143.0
click at [418, 50] on div "During the planning of an autonomous delivery drone project, the team creates a…" at bounding box center [268, 126] width 306 height 277
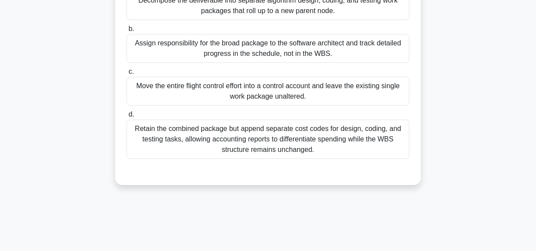
scroll to position [101, 0]
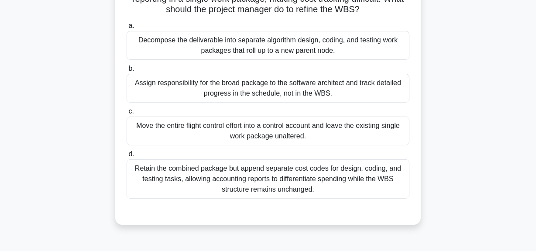
click at [277, 49] on div "Decompose the deliverable into separate algorithm design, coding, and testing w…" at bounding box center [268, 45] width 283 height 29
click at [127, 29] on input "a. Decompose the deliverable into separate algorithm design, coding, and testin…" at bounding box center [127, 26] width 0 height 6
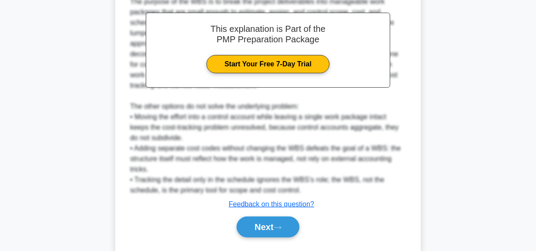
scroll to position [360, 0]
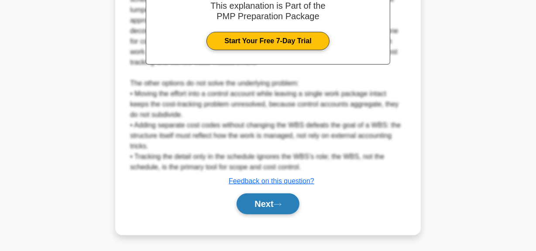
click at [262, 205] on button "Next" at bounding box center [268, 204] width 62 height 21
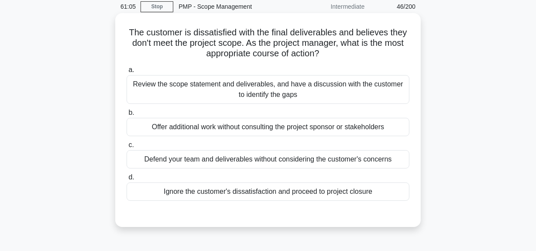
scroll to position [22, 0]
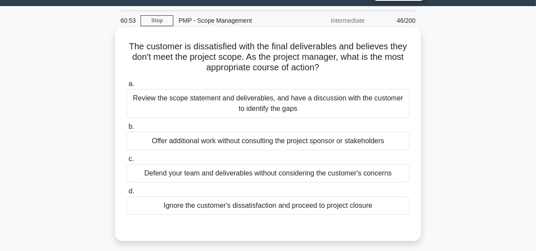
click at [295, 106] on div "Review the scope statement and deliverables, and have a discussion with the cus…" at bounding box center [268, 103] width 283 height 29
click at [127, 87] on input "a. Review the scope statement and deliverables, and have a discussion with the …" at bounding box center [127, 84] width 0 height 6
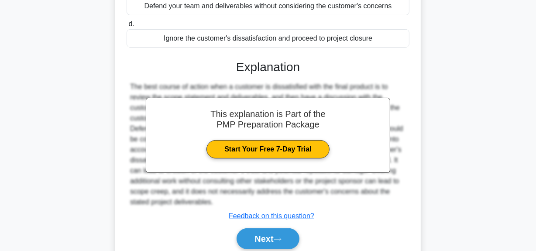
scroll to position [224, 0]
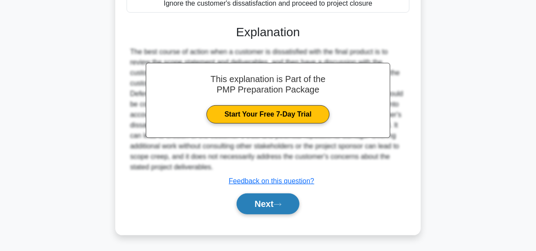
click at [271, 200] on button "Next" at bounding box center [268, 204] width 62 height 21
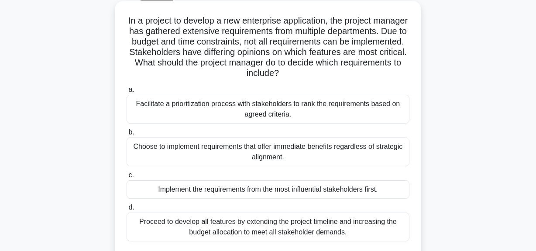
scroll to position [61, 0]
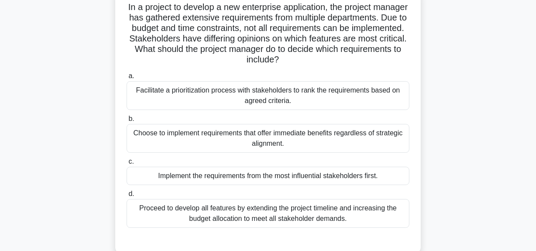
click at [260, 86] on div "Facilitate a prioritization process with stakeholders to rank the requirements …" at bounding box center [268, 95] width 283 height 29
click at [127, 79] on input "a. Facilitate a prioritization process with stakeholders to rank the requiremen…" at bounding box center [127, 76] width 0 height 6
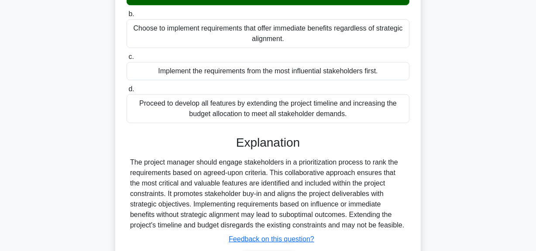
scroll to position [224, 0]
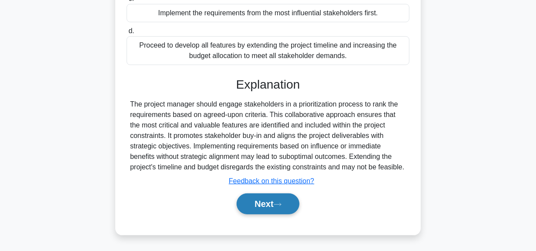
click at [249, 209] on button "Next" at bounding box center [268, 204] width 62 height 21
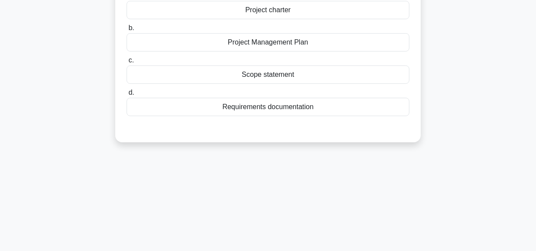
scroll to position [22, 0]
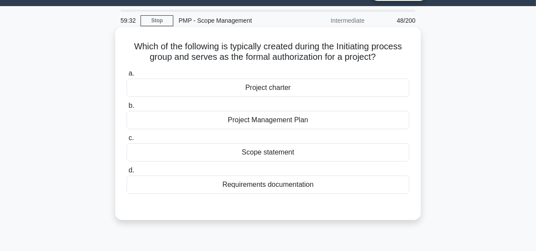
click at [265, 90] on div "Project charter" at bounding box center [268, 88] width 283 height 18
click at [127, 76] on input "a. Project charter" at bounding box center [127, 74] width 0 height 6
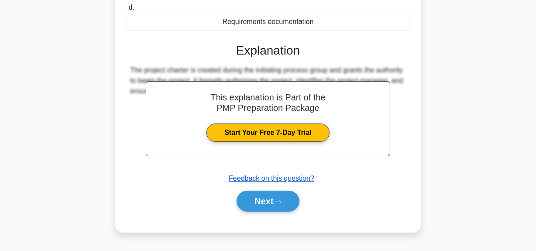
scroll to position [220, 0]
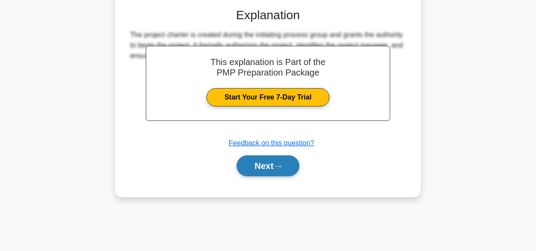
click at [253, 164] on button "Next" at bounding box center [268, 166] width 62 height 21
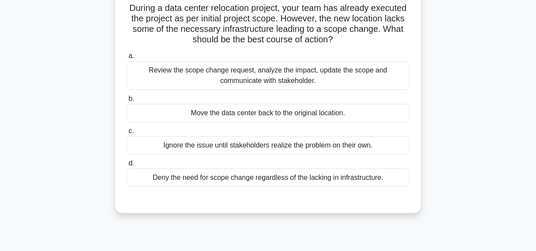
scroll to position [22, 0]
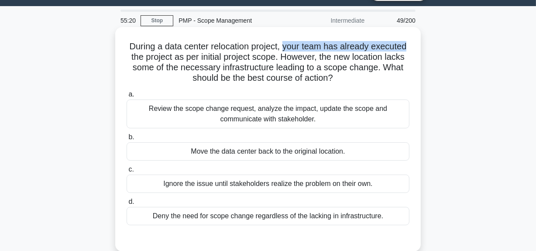
drag, startPoint x: 287, startPoint y: 48, endPoint x: 375, endPoint y: 57, distance: 89.2
click at [422, 51] on div "During a data center relocation project, your team has already executed the pro…" at bounding box center [268, 146] width 498 height 235
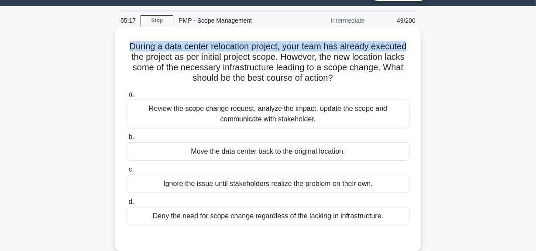
drag, startPoint x: 125, startPoint y: 47, endPoint x: 418, endPoint y: 38, distance: 292.4
click at [418, 38] on div "During a data center relocation project, your team has already executed the pro…" at bounding box center [268, 139] width 306 height 225
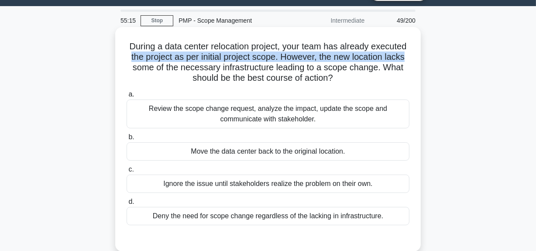
drag, startPoint x: 127, startPoint y: 59, endPoint x: 323, endPoint y: 90, distance: 199.0
click at [414, 53] on div "During a data center relocation project, your team has already executed the pro…" at bounding box center [268, 140] width 299 height 218
drag, startPoint x: 263, startPoint y: 66, endPoint x: 361, endPoint y: 80, distance: 98.9
click at [361, 80] on h5 "During a data center relocation project, your team has already executed the pro…" at bounding box center [268, 62] width 285 height 43
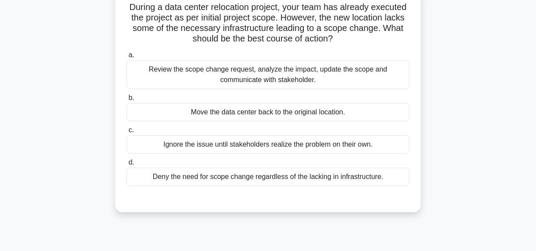
click at [350, 76] on div "Review the scope change request, analyze the impact, update the scope and commu…" at bounding box center [268, 74] width 283 height 29
click at [127, 58] on input "a. Review the scope change request, analyze the impact, update the scope and co…" at bounding box center [127, 55] width 0 height 6
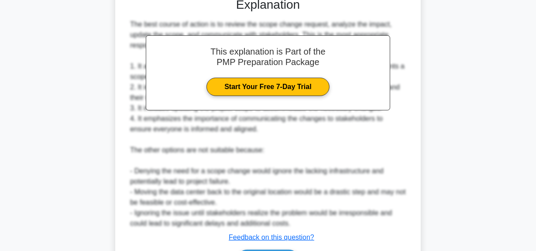
scroll to position [319, 0]
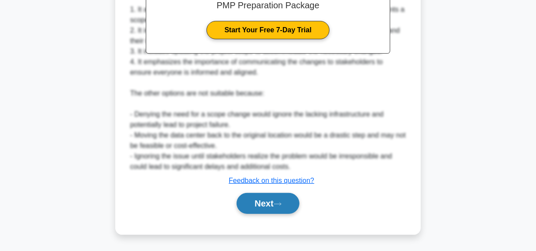
click at [267, 198] on button "Next" at bounding box center [268, 203] width 62 height 21
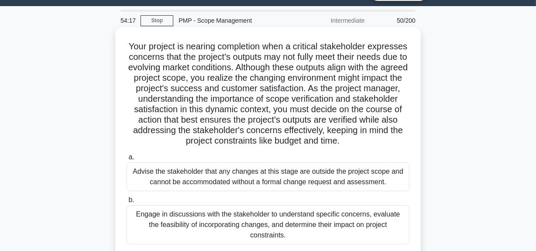
scroll to position [61, 0]
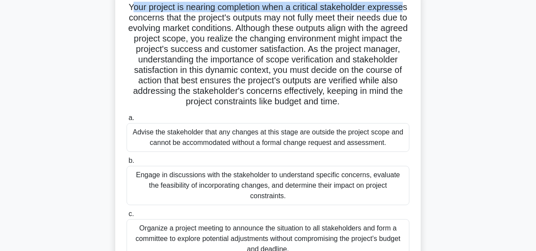
drag, startPoint x: 131, startPoint y: 7, endPoint x: 406, endPoint y: 9, distance: 274.8
click at [406, 9] on h5 "Your project is nearing completion when a critical stakeholder expresses concer…" at bounding box center [268, 55] width 285 height 106
click at [157, 10] on h5 "Your project is nearing completion when a critical stakeholder expresses concer…" at bounding box center [268, 55] width 285 height 106
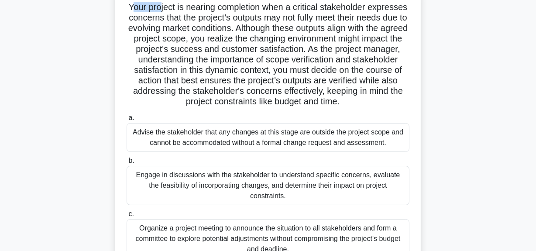
scroll to position [59, 0]
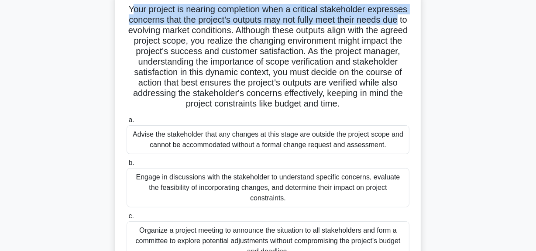
drag, startPoint x: 129, startPoint y: 7, endPoint x: 380, endPoint y: 19, distance: 251.0
click at [415, 17] on div "Your project is nearing completion when a critical stakeholder expresses concer…" at bounding box center [268, 159] width 299 height 333
click at [233, 21] on h5 "Your project is nearing completion when a critical stakeholder expresses concer…" at bounding box center [268, 57] width 285 height 106
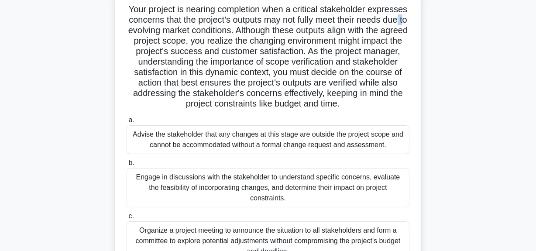
drag, startPoint x: 135, startPoint y: 26, endPoint x: 407, endPoint y: 16, distance: 272.4
click at [407, 17] on h5 "Your project is nearing completion when a critical stakeholder expresses concer…" at bounding box center [268, 57] width 285 height 106
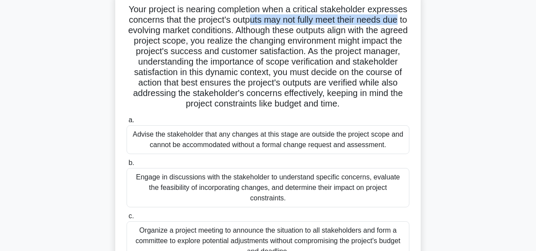
drag, startPoint x: 255, startPoint y: 24, endPoint x: 407, endPoint y: 19, distance: 151.7
click at [407, 19] on h5 "Your project is nearing completion when a critical stakeholder expresses concer…" at bounding box center [268, 57] width 285 height 106
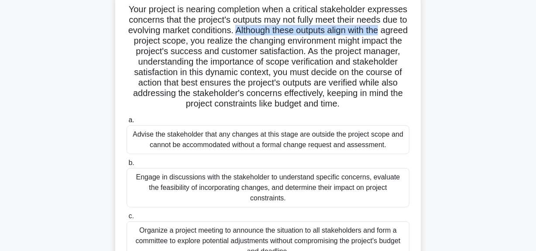
drag, startPoint x: 254, startPoint y: 32, endPoint x: 393, endPoint y: 38, distance: 139.0
click at [405, 31] on h5 "Your project is nearing completion when a critical stakeholder expresses concer…" at bounding box center [268, 57] width 285 height 106
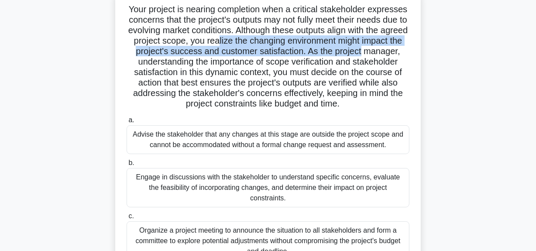
drag, startPoint x: 252, startPoint y: 42, endPoint x: 308, endPoint y: 53, distance: 57.1
click at [407, 46] on h5 "Your project is nearing completion when a critical stakeholder expresses concer…" at bounding box center [268, 57] width 285 height 106
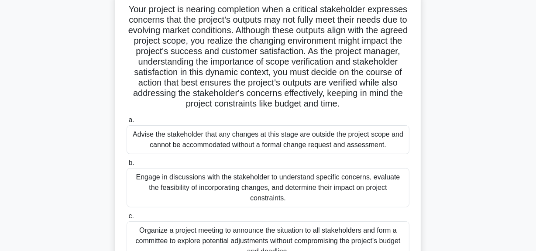
drag, startPoint x: 226, startPoint y: 57, endPoint x: 271, endPoint y: 54, distance: 45.6
click at [227, 57] on h5 "Your project is nearing completion when a critical stakeholder expresses concer…" at bounding box center [268, 57] width 285 height 106
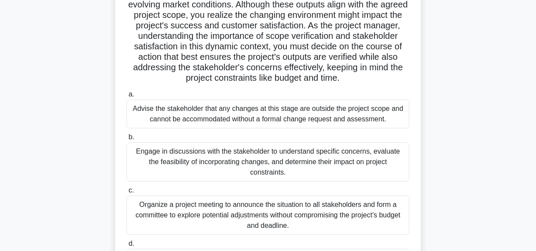
scroll to position [99, 0]
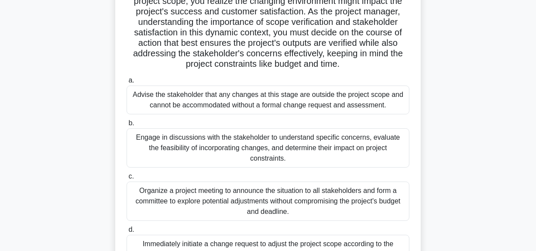
click at [232, 138] on div "Engage in discussions with the stakeholder to understand specific concerns, eva…" at bounding box center [268, 147] width 283 height 39
click at [127, 126] on input "b. Engage in discussions with the stakeholder to understand specific concerns, …" at bounding box center [127, 124] width 0 height 6
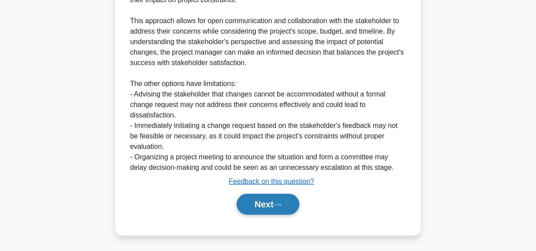
scroll to position [424, 0]
click at [279, 203] on icon at bounding box center [278, 204] width 8 height 5
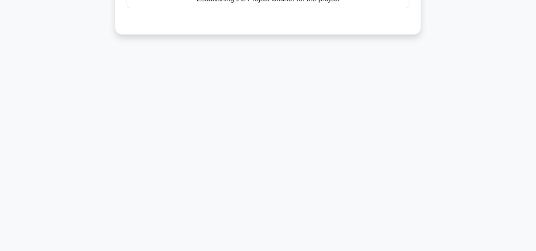
scroll to position [61, 0]
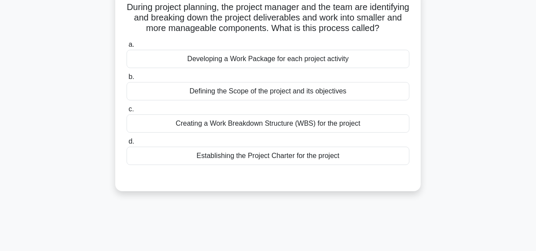
click at [307, 133] on div "Creating a Work Breakdown Structure (WBS) for the project" at bounding box center [268, 123] width 283 height 18
click at [127, 112] on input "c. Creating a Work Breakdown Structure (WBS) for the project" at bounding box center [127, 110] width 0 height 6
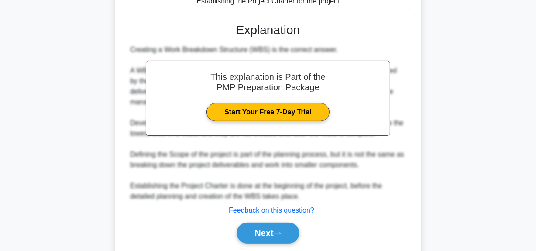
scroll to position [256, 0]
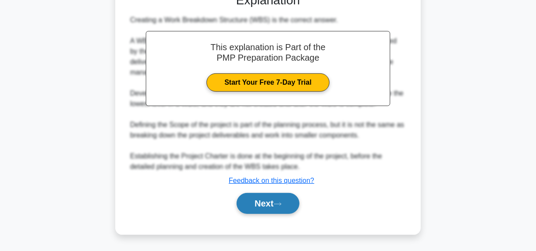
click at [276, 206] on button "Next" at bounding box center [268, 203] width 62 height 21
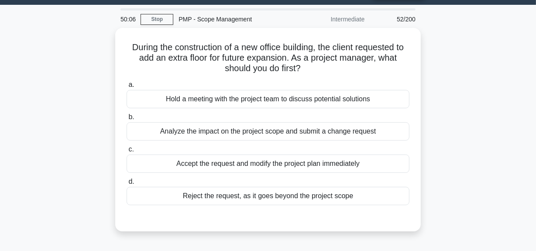
scroll to position [22, 0]
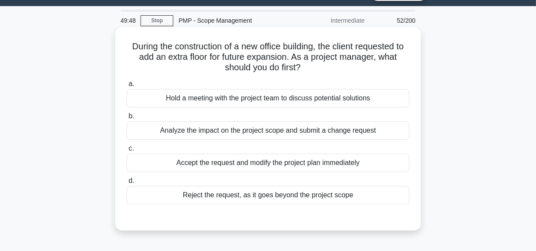
click at [300, 129] on div "Analyze the impact on the project scope and submit a change request" at bounding box center [268, 130] width 283 height 18
click at [127, 119] on input "b. Analyze the impact on the project scope and submit a change request" at bounding box center [127, 117] width 0 height 6
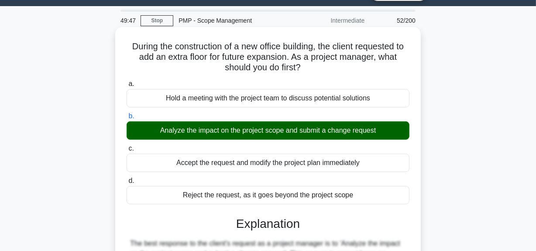
scroll to position [220, 0]
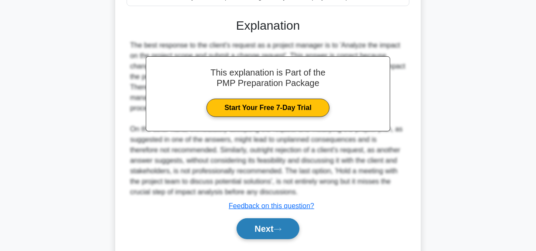
click at [273, 228] on button "Next" at bounding box center [268, 228] width 62 height 21
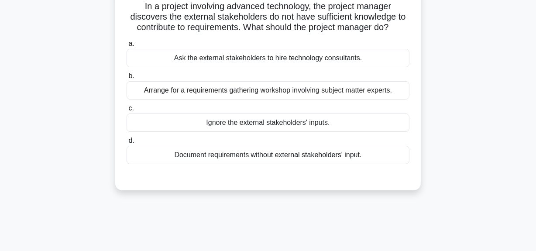
scroll to position [61, 0]
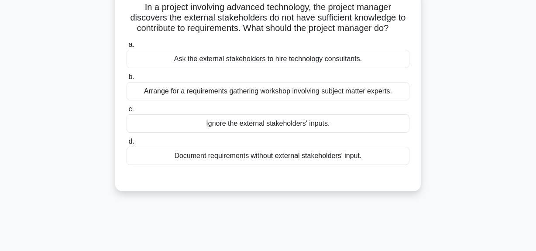
click at [353, 94] on div "Arrange for a requirements gathering workshop involving subject matter experts." at bounding box center [268, 91] width 283 height 18
click at [127, 80] on input "b. Arrange for a requirements gathering workshop involving subject matter exper…" at bounding box center [127, 77] width 0 height 6
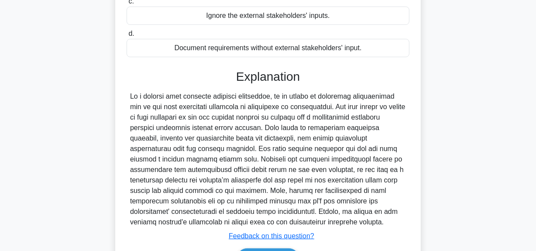
scroll to position [224, 0]
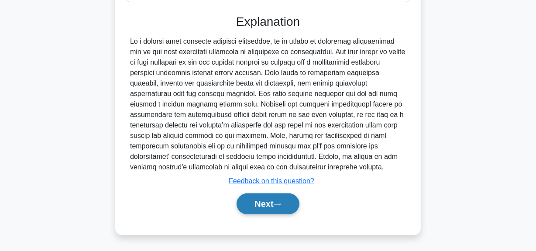
click at [269, 207] on button "Next" at bounding box center [268, 204] width 62 height 21
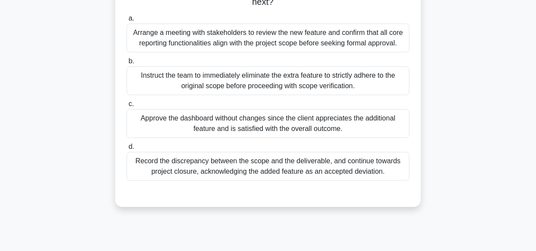
scroll to position [61, 0]
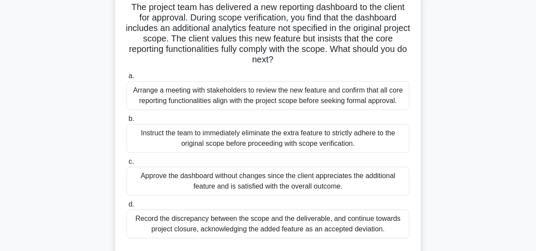
click at [307, 89] on div "Arrange a meeting with stakeholders to review the new feature and confirm that …" at bounding box center [268, 95] width 283 height 29
click at [127, 79] on input "a. Arrange a meeting with stakeholders to review the new feature and confirm th…" at bounding box center [127, 76] width 0 height 6
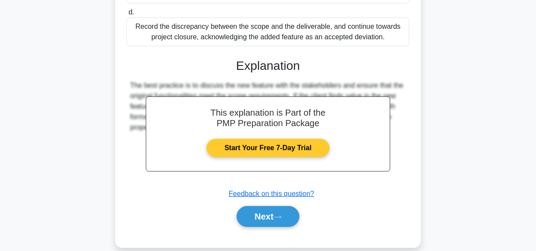
scroll to position [260, 0]
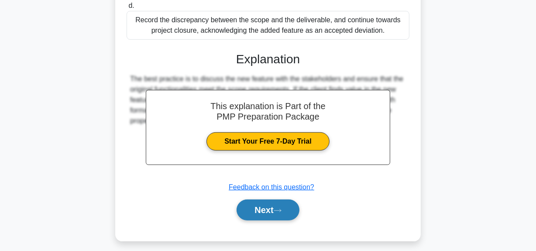
drag, startPoint x: 273, startPoint y: 232, endPoint x: 274, endPoint y: 226, distance: 5.3
click at [273, 224] on div "Next" at bounding box center [268, 210] width 283 height 28
click at [274, 221] on button "Next" at bounding box center [268, 210] width 62 height 21
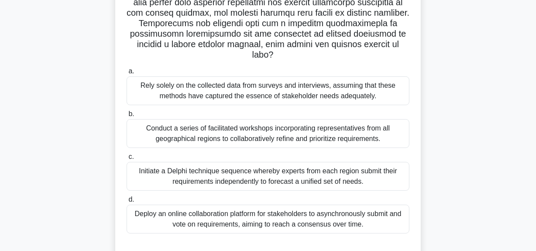
scroll to position [198, 0]
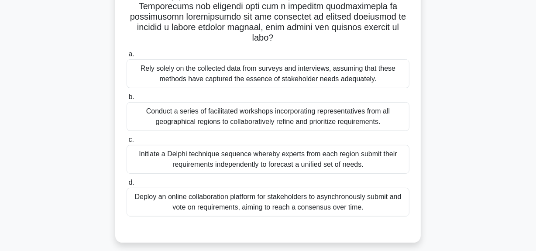
click at [304, 122] on div "Conduct a series of facilitated workshops incorporating representatives from al…" at bounding box center [268, 116] width 283 height 29
click at [127, 100] on input "b. Conduct a series of facilitated workshops incorporating representatives from…" at bounding box center [127, 97] width 0 height 6
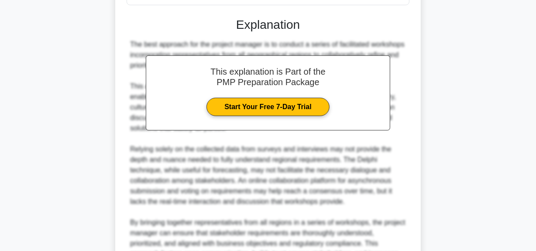
scroll to position [476, 0]
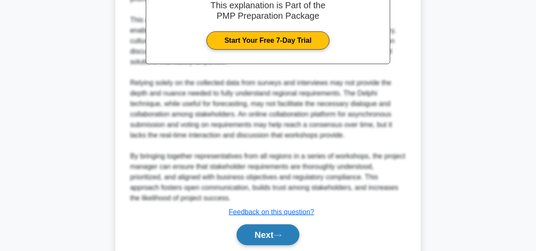
click at [278, 232] on button "Next" at bounding box center [268, 235] width 62 height 21
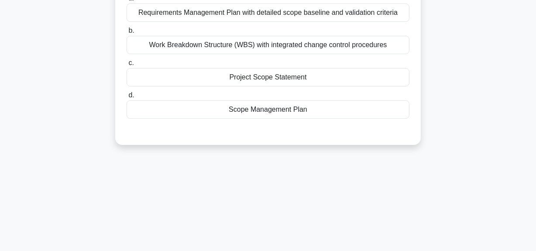
scroll to position [61, 0]
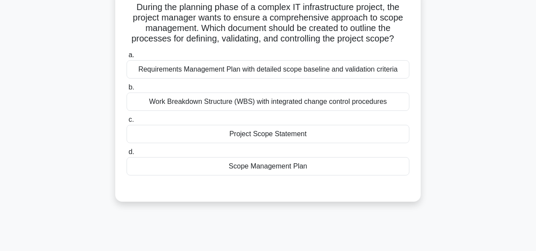
click at [281, 136] on div "Project Scope Statement" at bounding box center [268, 134] width 283 height 18
click at [127, 123] on input "c. Project Scope Statement" at bounding box center [127, 120] width 0 height 6
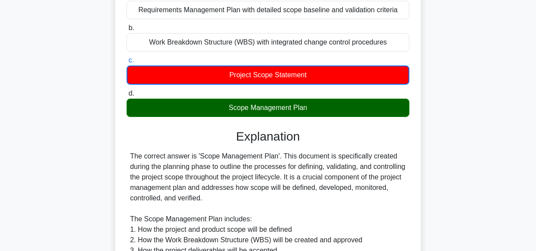
scroll to position [220, 0]
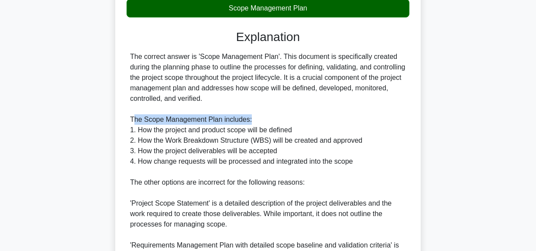
drag, startPoint x: 133, startPoint y: 119, endPoint x: 256, endPoint y: 118, distance: 123.6
click at [256, 118] on div "The correct answer is 'Scope Management Plan'. This document is specifically cr…" at bounding box center [268, 183] width 276 height 262
click at [251, 135] on div "The correct answer is 'Scope Management Plan'. This document is specifically cr…" at bounding box center [268, 183] width 276 height 262
drag, startPoint x: 145, startPoint y: 119, endPoint x: 220, endPoint y: 119, distance: 75.1
click at [220, 119] on div "The correct answer is 'Scope Management Plan'. This document is specifically cr…" at bounding box center [268, 183] width 276 height 262
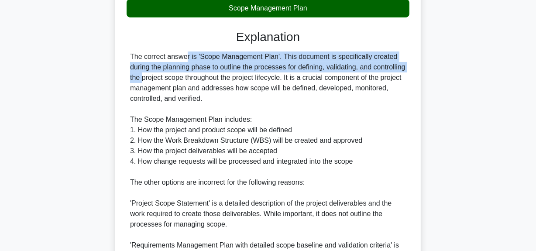
drag, startPoint x: 131, startPoint y: 58, endPoint x: 401, endPoint y: 71, distance: 270.3
click at [409, 64] on div "The correct answer is 'Scope Management Plan'. This document is specifically cr…" at bounding box center [268, 183] width 283 height 262
click at [401, 71] on div "The correct answer is 'Scope Management Plan'. This document is specifically cr…" at bounding box center [268, 183] width 276 height 262
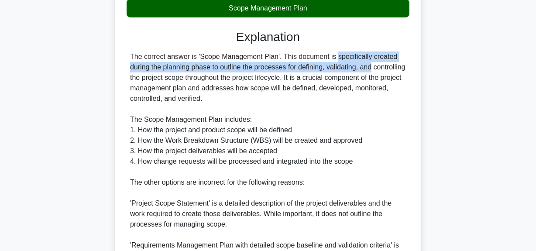
drag, startPoint x: 281, startPoint y: 58, endPoint x: 324, endPoint y: 68, distance: 44.0
click at [324, 68] on div "The correct answer is 'Scope Management Plan'. This document is specifically cr…" at bounding box center [268, 183] width 276 height 262
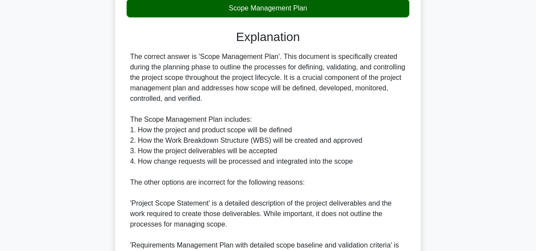
click at [343, 72] on div "The correct answer is 'Scope Management Plan'. This document is specifically cr…" at bounding box center [268, 183] width 276 height 262
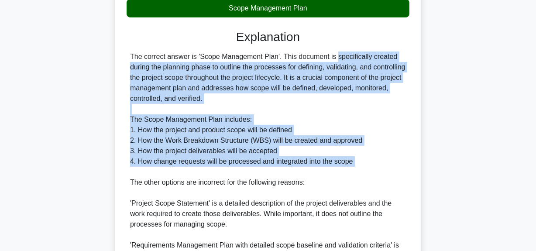
drag, startPoint x: 280, startPoint y: 57, endPoint x: 387, endPoint y: 173, distance: 157.7
click at [387, 173] on div "The correct answer is 'Scope Management Plan'. This document is specifically cr…" at bounding box center [268, 183] width 276 height 262
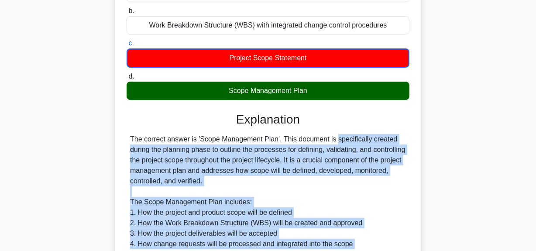
scroll to position [22, 0]
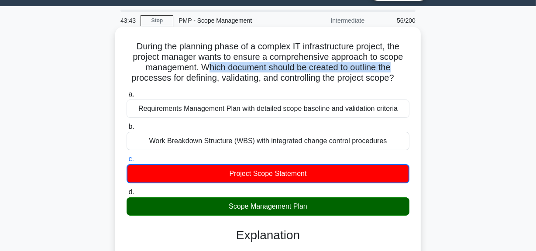
drag, startPoint x: 204, startPoint y: 66, endPoint x: 410, endPoint y: 65, distance: 206.2
click at [410, 65] on h5 "During the planning phase of a complex IT infrastructure project, the project m…" at bounding box center [268, 62] width 285 height 43
drag, startPoint x: 125, startPoint y: 76, endPoint x: 350, endPoint y: 99, distance: 225.2
click at [404, 80] on h5 "During the planning phase of a complex IT infrastructure project, the project m…" at bounding box center [268, 62] width 285 height 43
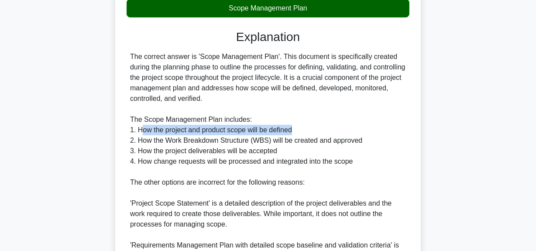
drag, startPoint x: 141, startPoint y: 128, endPoint x: 305, endPoint y: 125, distance: 164.7
click at [305, 125] on div "The correct answer is 'Scope Management Plan'. This document is specifically cr…" at bounding box center [268, 183] width 276 height 262
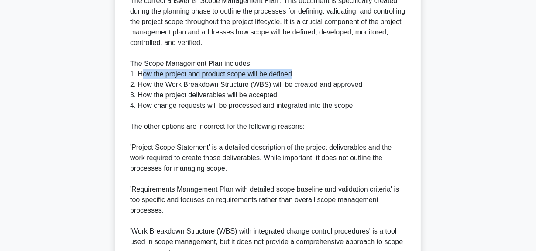
scroll to position [300, 0]
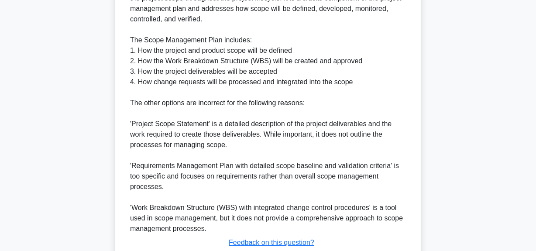
click at [177, 66] on div "The correct answer is 'Scope Management Plan'. This document is specifically cr…" at bounding box center [268, 103] width 276 height 262
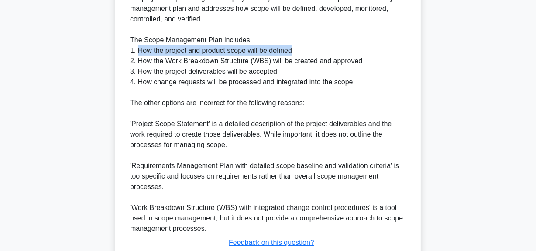
drag, startPoint x: 139, startPoint y: 51, endPoint x: 301, endPoint y: 52, distance: 161.6
click at [301, 52] on div "The correct answer is 'Scope Management Plan'. This document is specifically cr…" at bounding box center [268, 103] width 276 height 262
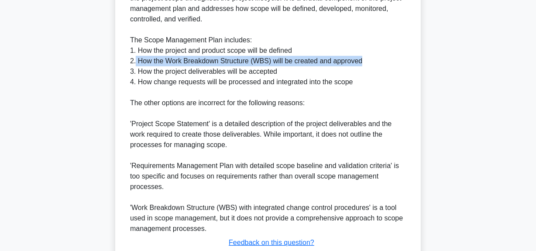
drag, startPoint x: 135, startPoint y: 62, endPoint x: 373, endPoint y: 58, distance: 237.7
click at [374, 58] on div "The correct answer is 'Scope Management Plan'. This document is specifically cr…" at bounding box center [268, 103] width 276 height 262
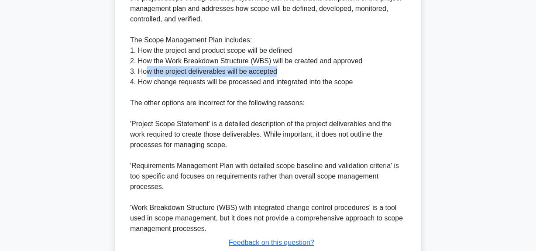
drag, startPoint x: 146, startPoint y: 73, endPoint x: 240, endPoint y: 78, distance: 94.1
click at [304, 68] on div "The correct answer is 'Scope Management Plan'. This document is specifically cr…" at bounding box center [268, 103] width 276 height 262
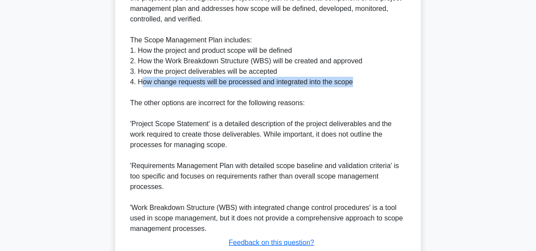
drag, startPoint x: 141, startPoint y: 83, endPoint x: 360, endPoint y: 78, distance: 218.9
click at [360, 79] on div "The correct answer is 'Scope Management Plan'. This document is specifically cr…" at bounding box center [268, 103] width 276 height 262
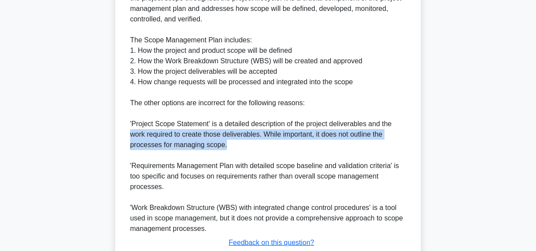
drag, startPoint x: 132, startPoint y: 135, endPoint x: 395, endPoint y: 146, distance: 263.7
click at [395, 146] on div "The correct answer is 'Scope Management Plan'. This document is specifically cr…" at bounding box center [268, 103] width 276 height 262
click at [389, 148] on div "The correct answer is 'Scope Management Plan'. This document is specifically cr…" at bounding box center [268, 103] width 276 height 262
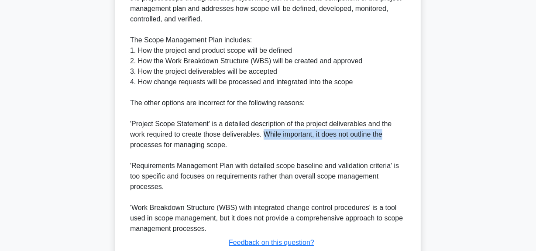
drag, startPoint x: 264, startPoint y: 135, endPoint x: 388, endPoint y: 136, distance: 123.2
click at [388, 136] on div "The correct answer is 'Scope Management Plan'. This document is specifically cr…" at bounding box center [268, 103] width 276 height 262
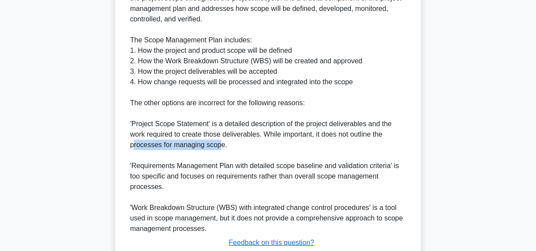
drag, startPoint x: 134, startPoint y: 144, endPoint x: 219, endPoint y: 141, distance: 84.8
click at [219, 141] on div "The correct answer is 'Scope Management Plan'. This document is specifically cr…" at bounding box center [268, 103] width 276 height 262
click at [190, 150] on div "The correct answer is 'Scope Management Plan'. This document is specifically cr…" at bounding box center [268, 103] width 276 height 262
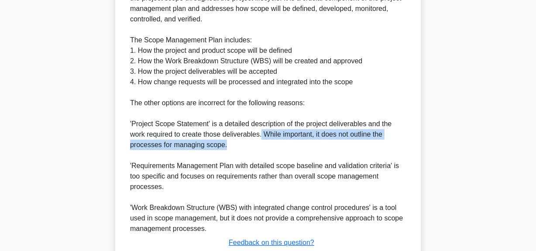
drag, startPoint x: 261, startPoint y: 133, endPoint x: 280, endPoint y: 143, distance: 20.9
click at [280, 143] on div "The correct answer is 'Scope Management Plan'. This document is specifically cr…" at bounding box center [268, 103] width 276 height 262
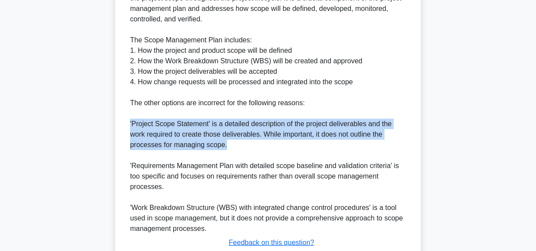
drag, startPoint x: 130, startPoint y: 124, endPoint x: 242, endPoint y: 141, distance: 112.8
click at [242, 141] on div "The correct answer is 'Scope Management Plan'. This document is specifically cr…" at bounding box center [268, 103] width 276 height 262
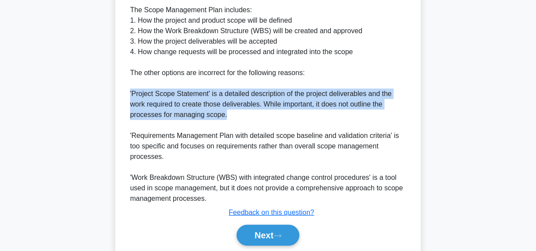
scroll to position [361, 0]
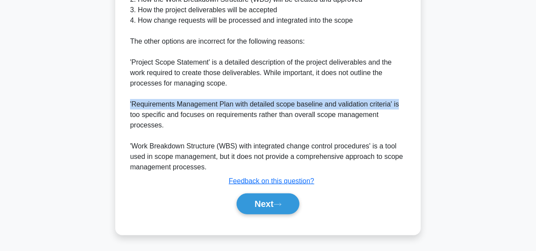
drag, startPoint x: 130, startPoint y: 107, endPoint x: 402, endPoint y: 107, distance: 272.2
click at [402, 107] on div "The correct answer is 'Scope Management Plan'. This document is specifically cr…" at bounding box center [268, 41] width 276 height 262
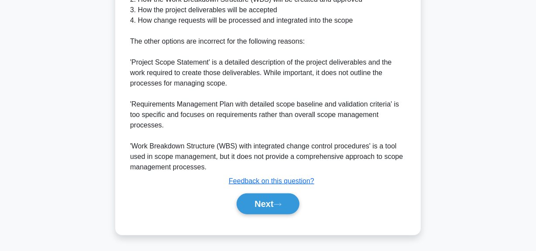
click at [201, 143] on div "The correct answer is 'Scope Management Plan'. This document is specifically cr…" at bounding box center [268, 41] width 276 height 262
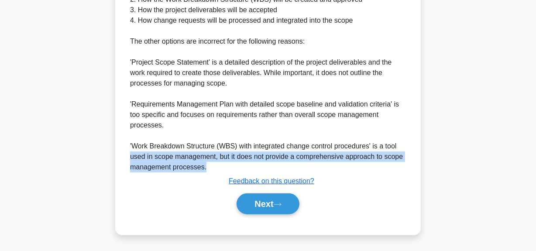
drag, startPoint x: 132, startPoint y: 158, endPoint x: 402, endPoint y: 164, distance: 270.5
click at [402, 164] on div "The correct answer is 'Scope Management Plan'. This document is specifically cr…" at bounding box center [268, 41] width 276 height 262
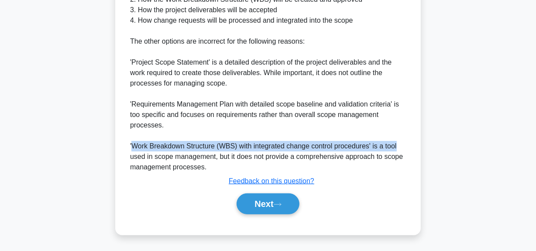
drag, startPoint x: 133, startPoint y: 147, endPoint x: 391, endPoint y: 148, distance: 258.6
click at [399, 147] on div "The correct answer is 'Scope Management Plan'. This document is specifically cr…" at bounding box center [268, 41] width 276 height 262
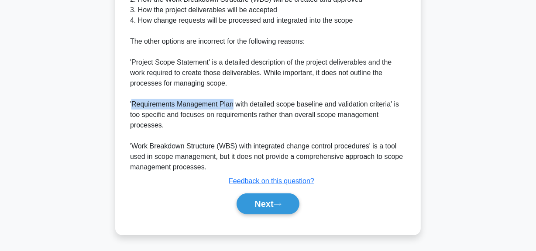
drag, startPoint x: 131, startPoint y: 105, endPoint x: 232, endPoint y: 104, distance: 101.4
click at [232, 104] on div "The correct answer is 'Scope Management Plan'. This document is specifically cr…" at bounding box center [268, 41] width 276 height 262
click at [267, 205] on button "Next" at bounding box center [268, 204] width 62 height 21
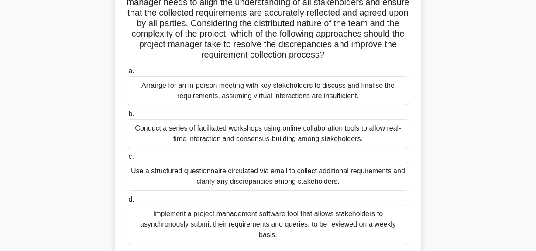
scroll to position [119, 0]
click at [176, 96] on div "Arrange for an in-person meeting with key stakeholders to discuss and finalise …" at bounding box center [268, 90] width 283 height 29
click at [127, 74] on input "a. Arrange for an in-person meeting with key stakeholders to discuss and finali…" at bounding box center [127, 71] width 0 height 6
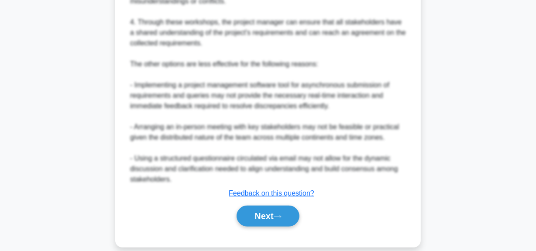
scroll to position [529, 0]
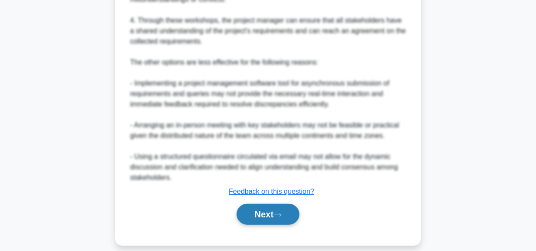
click at [260, 205] on button "Next" at bounding box center [268, 214] width 62 height 21
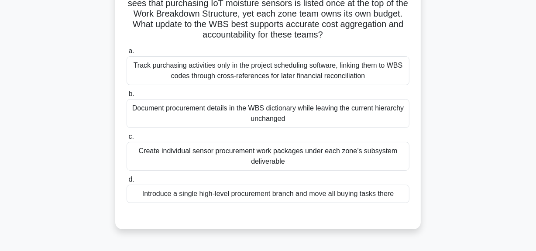
scroll to position [61, 0]
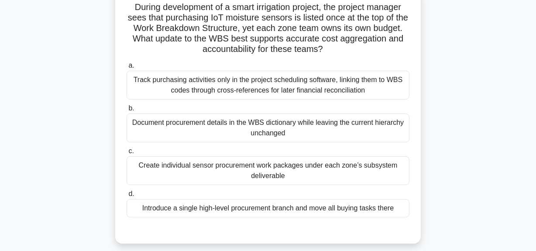
click at [246, 89] on div "Track purchasing activities only in the project scheduling software, linking th…" at bounding box center [268, 85] width 283 height 29
click at [127, 69] on input "a. Track purchasing activities only in the project scheduling software, linking…" at bounding box center [127, 66] width 0 height 6
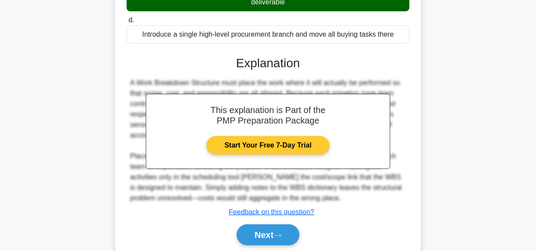
scroll to position [267, 0]
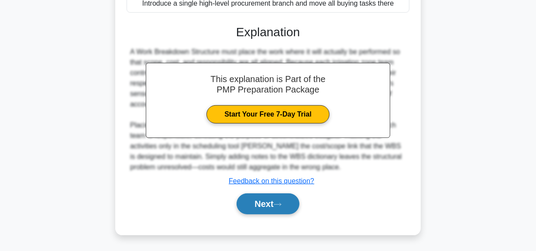
click at [250, 199] on button "Next" at bounding box center [268, 204] width 62 height 21
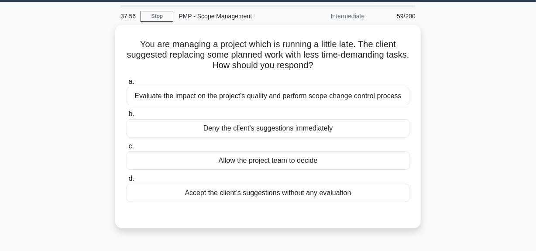
scroll to position [22, 0]
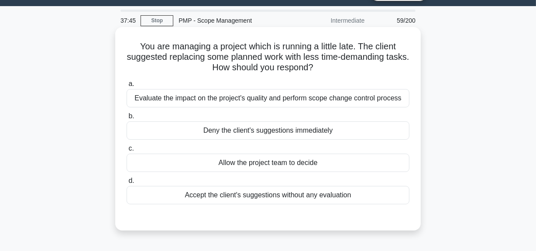
click at [264, 100] on div "Evaluate the impact on the project's quality and perform scope change control p…" at bounding box center [268, 98] width 283 height 18
click at [127, 87] on input "a. Evaluate the impact on the project's quality and perform scope change contro…" at bounding box center [127, 84] width 0 height 6
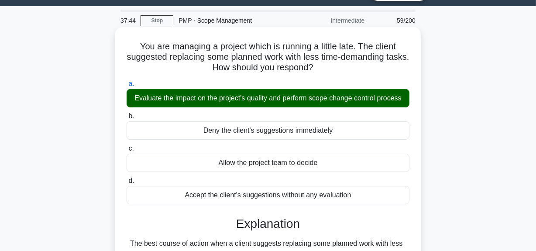
scroll to position [220, 0]
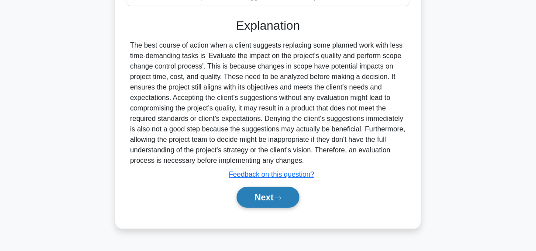
click at [260, 197] on button "Next" at bounding box center [268, 197] width 62 height 21
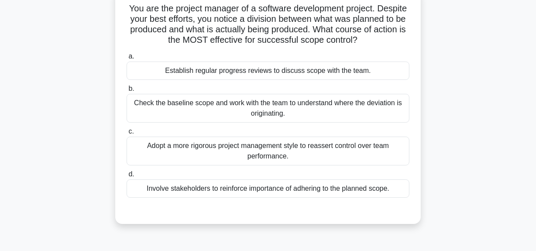
scroll to position [22, 0]
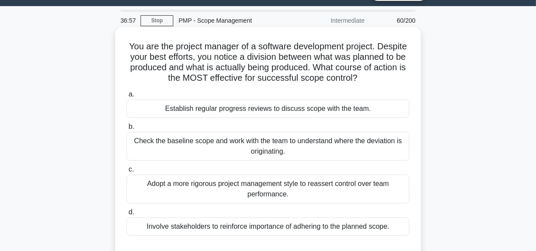
click at [288, 109] on div "Establish regular progress reviews to discuss scope with the team." at bounding box center [268, 109] width 283 height 18
click at [127, 97] on input "a. Establish regular progress reviews to discuss scope with the team." at bounding box center [127, 95] width 0 height 6
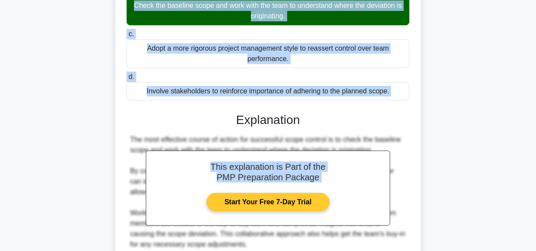
scroll to position [159, 0]
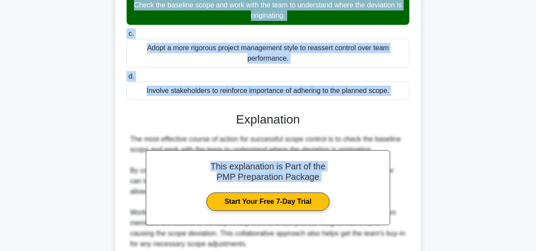
drag, startPoint x: 144, startPoint y: 67, endPoint x: 406, endPoint y: 88, distance: 262.5
click at [406, 88] on div "You are the project manager of a software development project. Despite your bes…" at bounding box center [268, 143] width 299 height 498
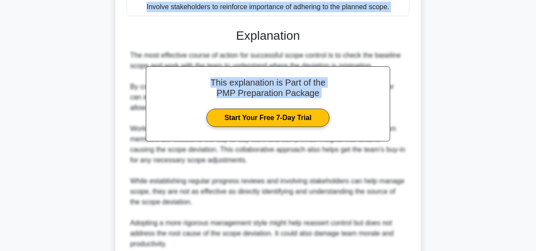
scroll to position [319, 0]
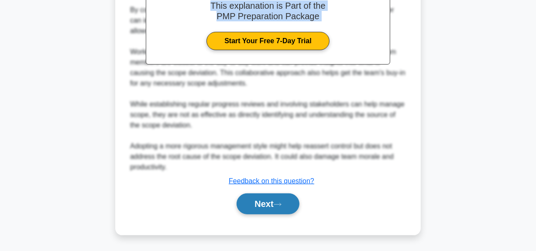
click at [265, 199] on button "Next" at bounding box center [268, 204] width 62 height 21
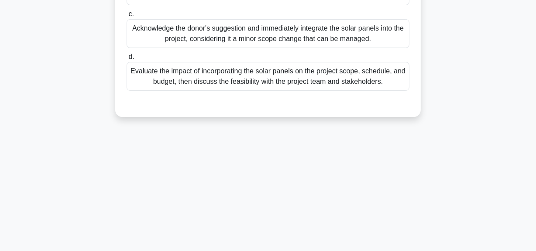
scroll to position [220, 0]
click at [260, 90] on div "Evaluate the impact of incorporating the solar panels on the project scope, sch…" at bounding box center [268, 75] width 283 height 29
click at [127, 59] on input "d. Evaluate the impact of incorporating the solar panels on the project scope, …" at bounding box center [127, 56] width 0 height 6
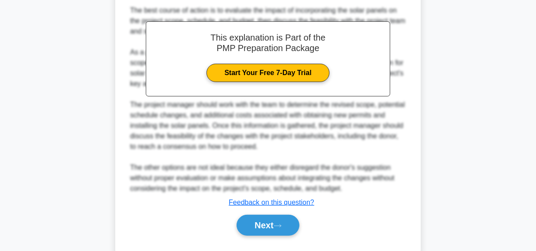
scroll to position [371, 0]
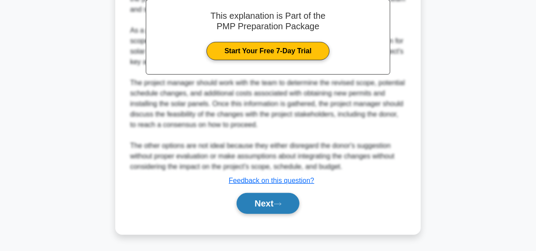
click at [260, 200] on button "Next" at bounding box center [268, 203] width 62 height 21
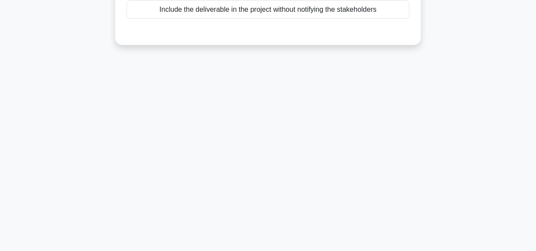
scroll to position [61, 0]
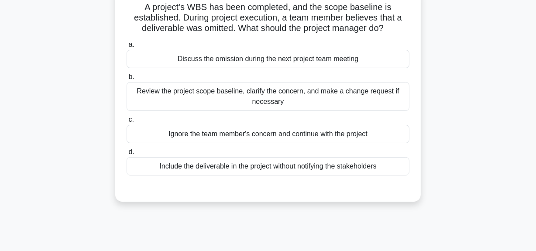
click at [263, 100] on div "Review the project scope baseline, clarify the concern, and make a change reque…" at bounding box center [268, 96] width 283 height 29
click at [127, 80] on input "b. Review the project scope baseline, clarify the concern, and make a change re…" at bounding box center [127, 77] width 0 height 6
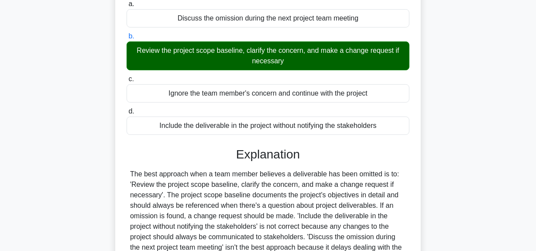
scroll to position [224, 0]
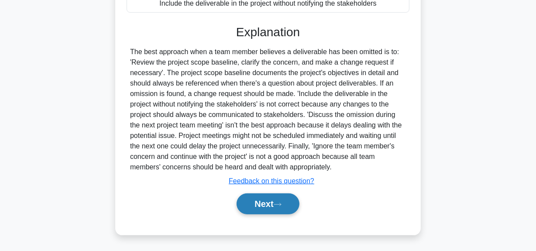
drag, startPoint x: 262, startPoint y: 202, endPoint x: 277, endPoint y: 197, distance: 15.9
click at [262, 202] on button "Next" at bounding box center [268, 204] width 62 height 21
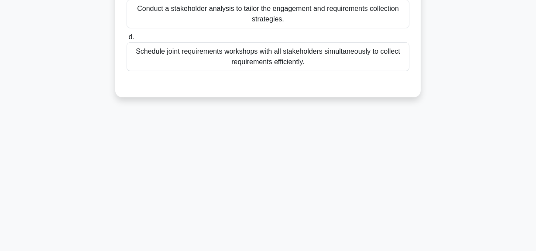
scroll to position [22, 0]
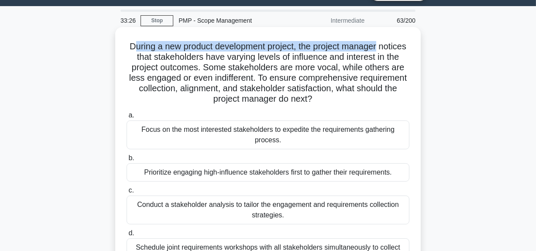
drag, startPoint x: 144, startPoint y: 48, endPoint x: 377, endPoint y: 48, distance: 233.3
click at [415, 44] on div "During a new product development project, the project manager notices that stak…" at bounding box center [268, 161] width 299 height 260
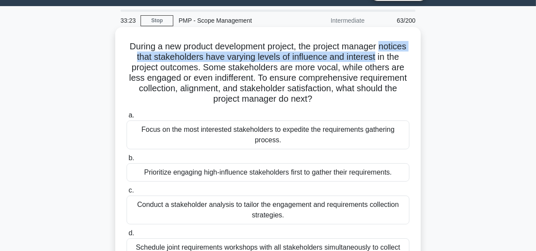
drag, startPoint x: 127, startPoint y: 59, endPoint x: 410, endPoint y: 58, distance: 282.7
click at [410, 58] on h5 "During a new product development project, the project manager notices that stak…" at bounding box center [268, 73] width 285 height 64
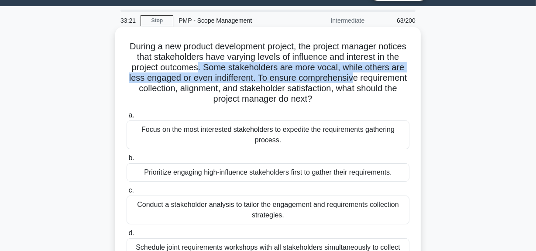
drag, startPoint x: 231, startPoint y: 71, endPoint x: 248, endPoint y: 79, distance: 18.6
click at [401, 74] on h5 "During a new product development project, the project manager notices that stak…" at bounding box center [268, 73] width 285 height 64
click at [200, 79] on h5 "During a new product development project, the project manager notices that stak…" at bounding box center [268, 73] width 285 height 64
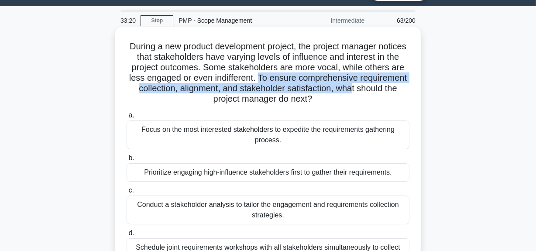
drag, startPoint x: 304, startPoint y: 80, endPoint x: 402, endPoint y: 92, distance: 99.1
click at [402, 92] on h5 "During a new product development project, the project manager notices that stak…" at bounding box center [268, 73] width 285 height 64
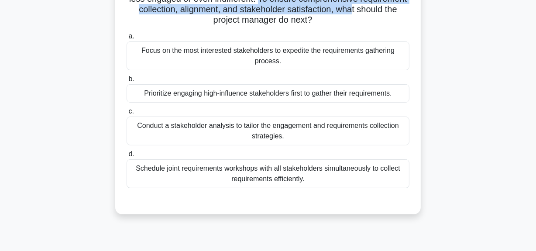
scroll to position [141, 0]
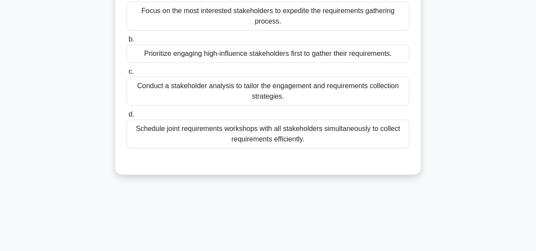
click at [329, 93] on div "Conduct a stakeholder analysis to tailor the engagement and requirements collec…" at bounding box center [268, 91] width 283 height 29
click at [127, 75] on input "c. Conduct a stakeholder analysis to tailor the engagement and requirements col…" at bounding box center [127, 72] width 0 height 6
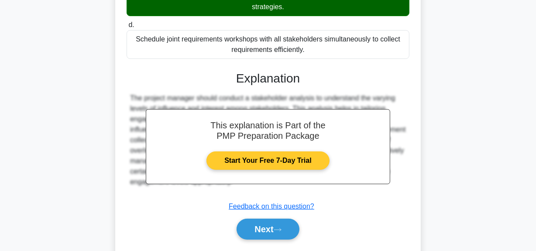
scroll to position [256, 0]
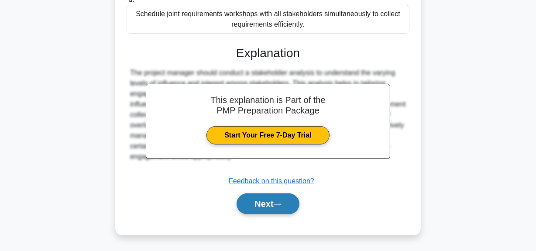
click at [269, 201] on button "Next" at bounding box center [268, 204] width 62 height 21
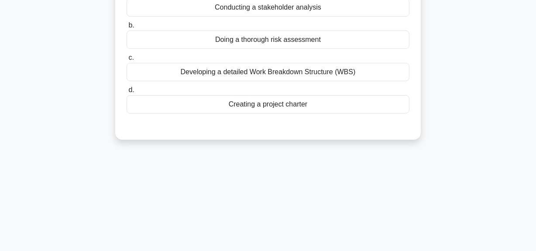
scroll to position [61, 0]
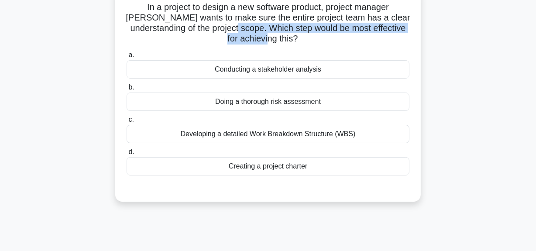
drag, startPoint x: 217, startPoint y: 31, endPoint x: 310, endPoint y: 45, distance: 94.2
click at [310, 45] on div "In a project to design a new software product, project manager Lily wants to ma…" at bounding box center [268, 94] width 299 height 207
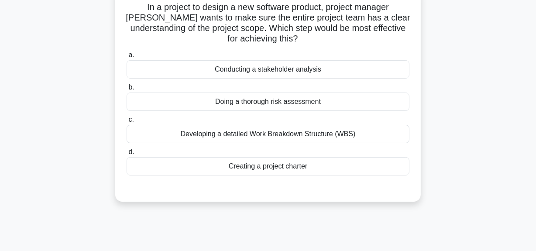
click at [274, 172] on div "Creating a project charter" at bounding box center [268, 166] width 283 height 18
click at [127, 155] on input "d. Creating a project charter" at bounding box center [127, 152] width 0 height 6
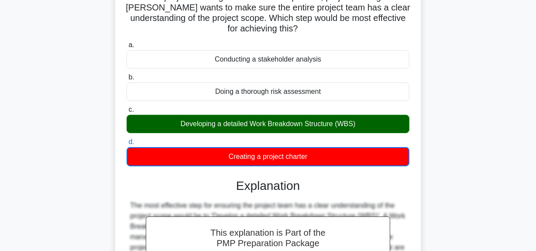
scroll to position [22, 0]
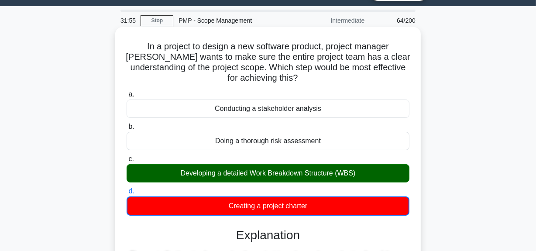
drag, startPoint x: 133, startPoint y: 48, endPoint x: 355, endPoint y: 201, distance: 268.9
click at [355, 201] on div "In a project to design a new software product, project manager Lily wants to ma…" at bounding box center [268, 228] width 299 height 394
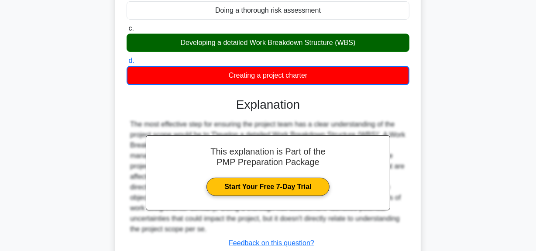
scroll to position [220, 0]
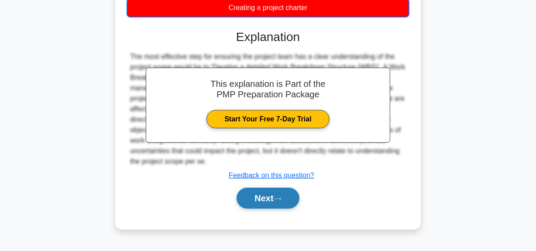
click at [251, 198] on button "Next" at bounding box center [268, 198] width 62 height 21
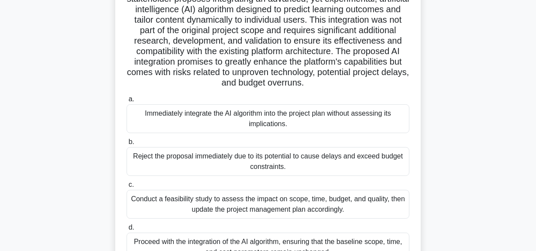
scroll to position [180, 0]
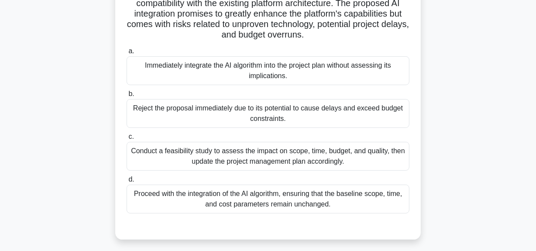
drag, startPoint x: 264, startPoint y: 40, endPoint x: 417, endPoint y: 38, distance: 152.9
click at [417, 38] on div ".spinner_0XTQ{transform-origin:center;animation:spinner_y6GP .75s linear infini…" at bounding box center [268, 54] width 299 height 364
click at [333, 166] on div "Conduct a feasibility study to assess the impact on scope, time, budget, and qu…" at bounding box center [268, 156] width 283 height 29
click at [127, 140] on input "c. Conduct a feasibility study to assess the impact on scope, time, budget, and…" at bounding box center [127, 137] width 0 height 6
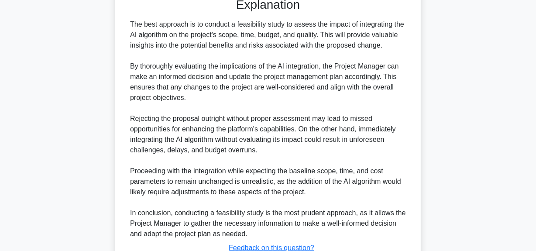
scroll to position [476, 0]
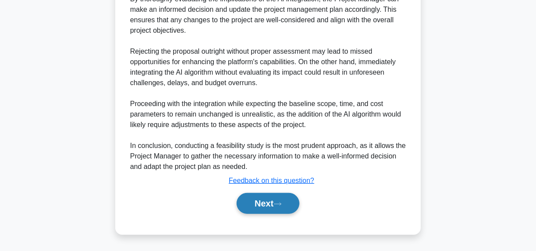
click at [261, 204] on button "Next" at bounding box center [268, 203] width 62 height 21
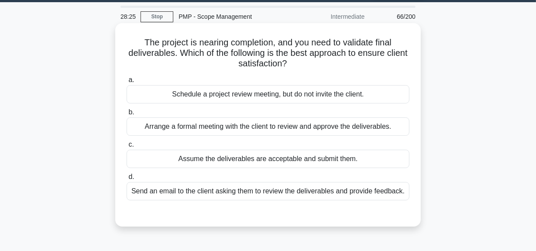
scroll to position [39, 0]
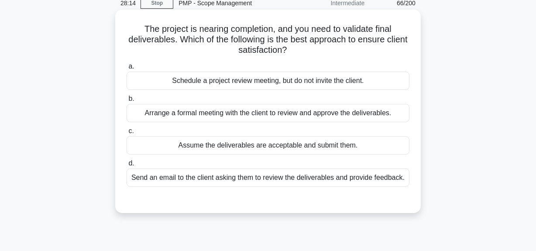
click at [292, 104] on div "Arrange a formal meeting with the client to review and approve the deliverables." at bounding box center [268, 113] width 283 height 18
click at [127, 102] on input "b. Arrange a formal meeting with the client to review and approve the deliverab…" at bounding box center [127, 99] width 0 height 6
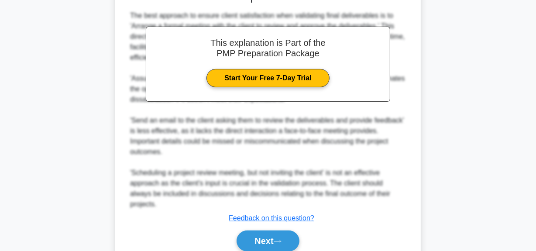
scroll to position [277, 0]
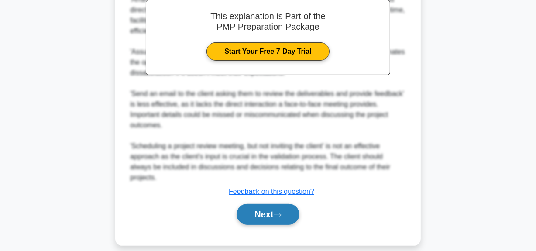
click at [269, 204] on button "Next" at bounding box center [268, 214] width 62 height 21
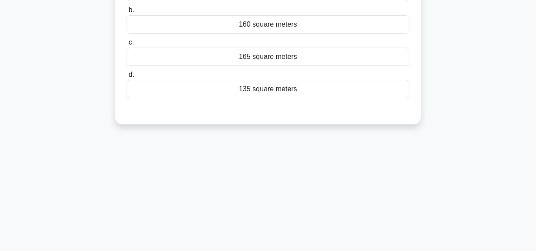
scroll to position [22, 0]
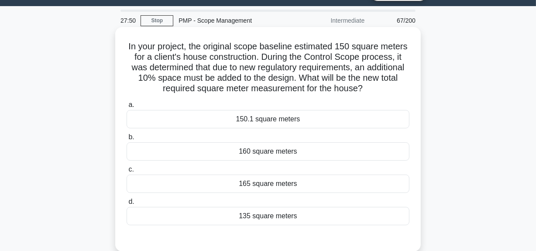
click at [284, 181] on div "165 square meters" at bounding box center [268, 184] width 283 height 18
click at [127, 173] on input "c. 165 square meters" at bounding box center [127, 170] width 0 height 6
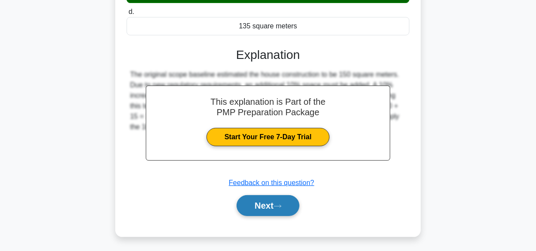
scroll to position [220, 0]
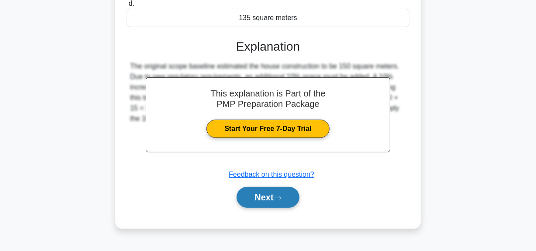
click at [263, 194] on button "Next" at bounding box center [268, 197] width 62 height 21
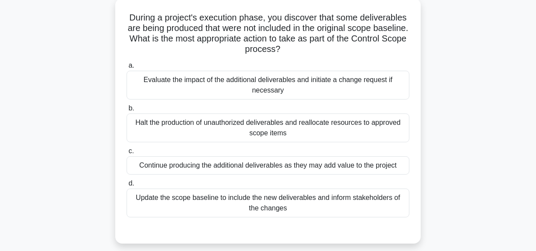
scroll to position [101, 0]
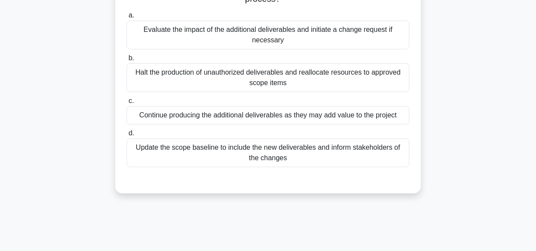
click at [283, 35] on div "Evaluate the impact of the additional deliverables and initiate a change reques…" at bounding box center [268, 35] width 283 height 29
click at [127, 18] on input "a. Evaluate the impact of the additional deliverables and initiate a change req…" at bounding box center [127, 16] width 0 height 6
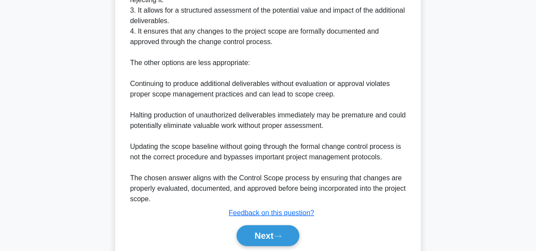
scroll to position [392, 0]
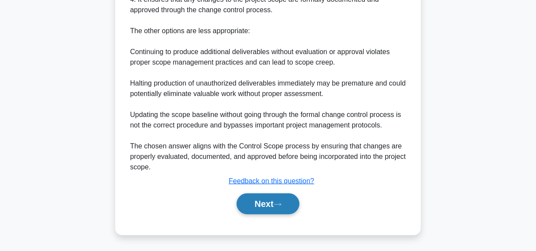
click at [275, 201] on button "Next" at bounding box center [268, 204] width 62 height 21
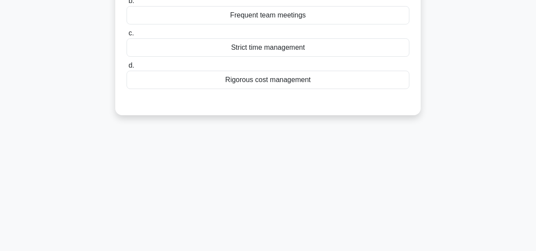
scroll to position [22, 0]
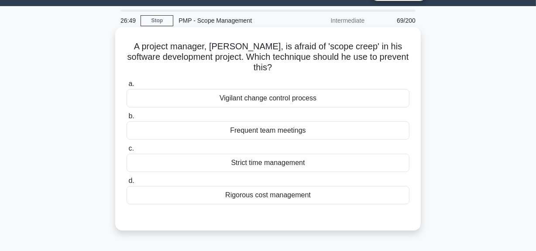
click at [274, 103] on div "Vigilant change control process" at bounding box center [268, 98] width 283 height 18
click at [127, 87] on input "a. Vigilant change control process" at bounding box center [127, 84] width 0 height 6
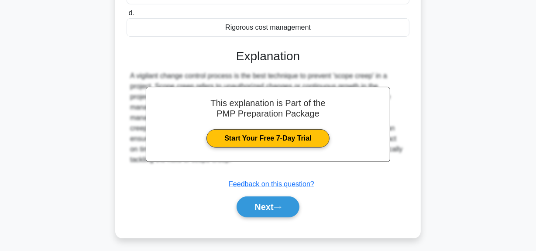
scroll to position [220, 0]
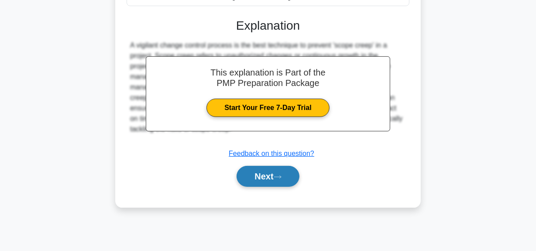
click at [256, 180] on button "Next" at bounding box center [268, 176] width 62 height 21
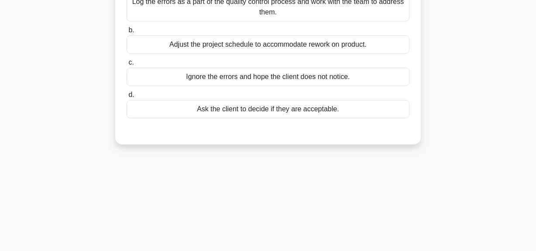
scroll to position [22, 0]
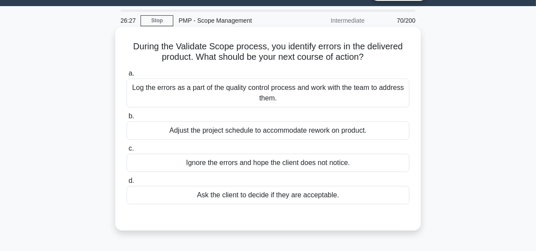
click at [280, 100] on div "Log the errors as a part of the quality control process and work with the team …" at bounding box center [268, 93] width 283 height 29
click at [127, 76] on input "a. Log the errors as a part of the quality control process and work with the te…" at bounding box center [127, 74] width 0 height 6
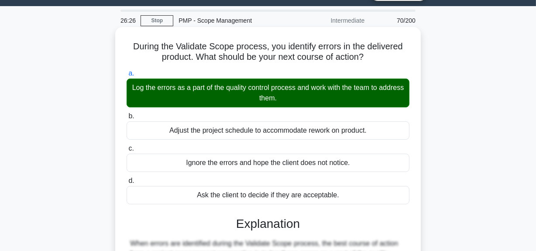
scroll to position [220, 0]
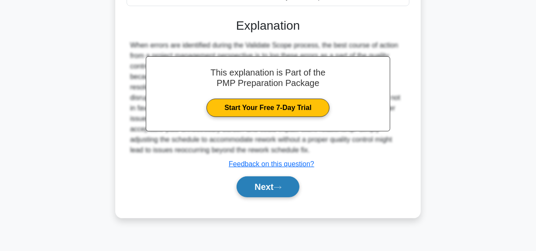
click at [270, 180] on button "Next" at bounding box center [268, 187] width 62 height 21
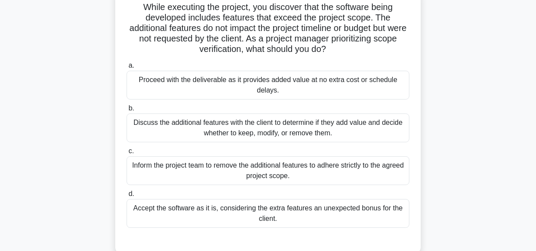
scroll to position [101, 0]
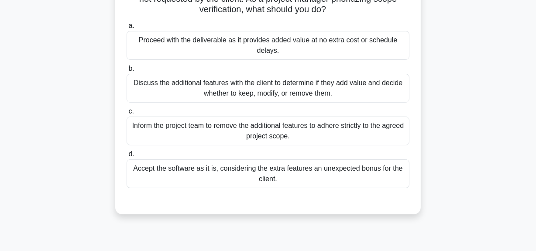
click at [277, 92] on div "Discuss the additional features with the client to determine if they add value …" at bounding box center [268, 88] width 283 height 29
click at [127, 72] on input "b. Discuss the additional features with the client to determine if they add val…" at bounding box center [127, 69] width 0 height 6
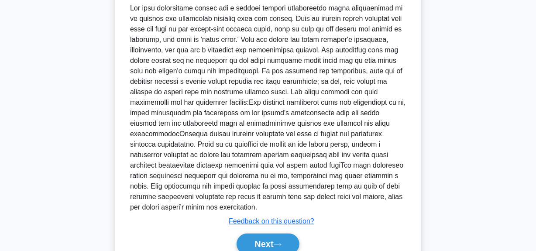
scroll to position [339, 0]
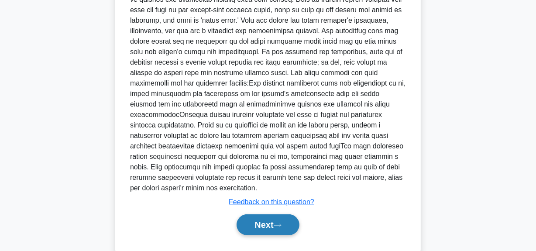
click at [263, 215] on button "Next" at bounding box center [268, 225] width 62 height 21
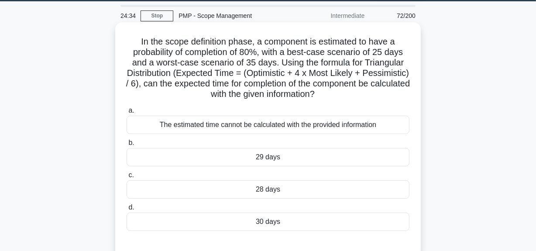
scroll to position [61, 0]
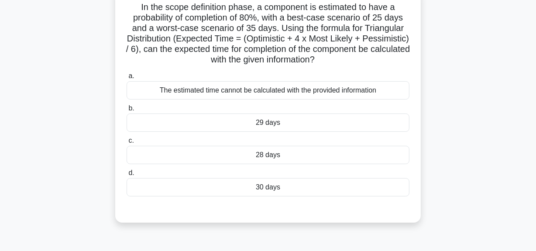
drag, startPoint x: 298, startPoint y: 89, endPoint x: 305, endPoint y: 120, distance: 31.5
click at [298, 89] on div "The estimated time cannot be calculated with the provided information" at bounding box center [268, 90] width 283 height 18
click at [127, 79] on input "a. The estimated time cannot be calculated with the provided information" at bounding box center [127, 76] width 0 height 6
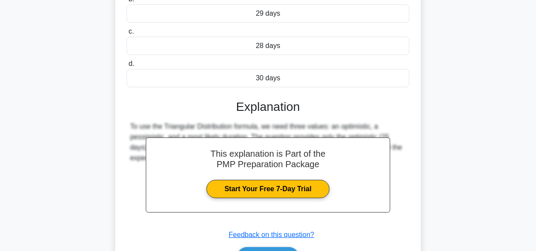
scroll to position [224, 0]
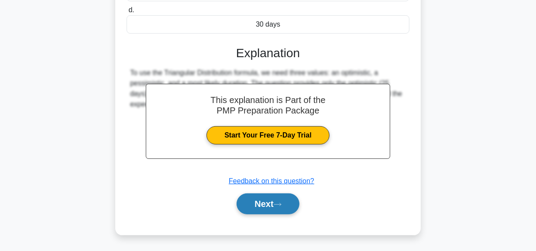
click at [287, 200] on button "Next" at bounding box center [268, 204] width 62 height 21
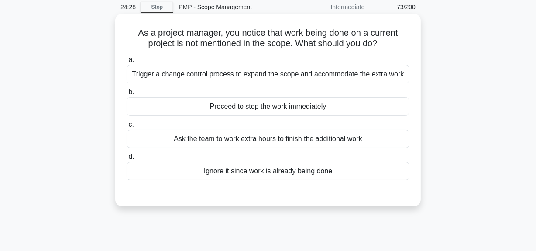
scroll to position [22, 0]
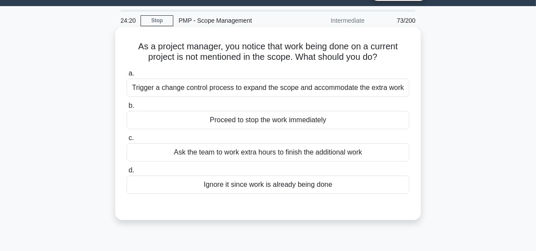
click at [328, 90] on div "Trigger a change control process to expand the scope and accommodate the extra …" at bounding box center [268, 88] width 283 height 18
click at [127, 76] on input "a. Trigger a change control process to expand the scope and accommodate the ext…" at bounding box center [127, 74] width 0 height 6
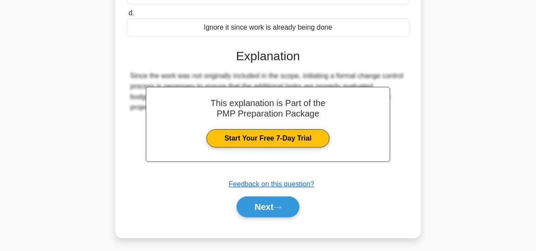
scroll to position [220, 0]
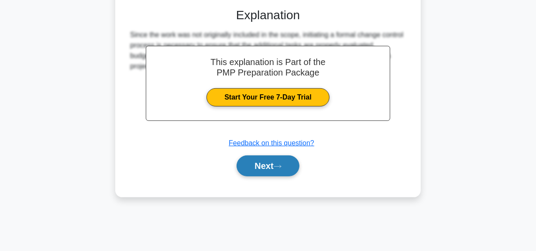
click at [286, 173] on button "Next" at bounding box center [268, 166] width 62 height 21
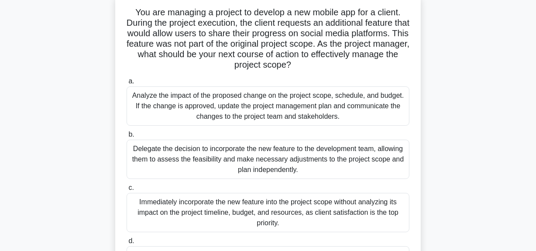
scroll to position [101, 0]
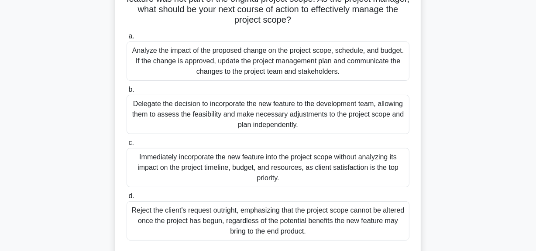
click at [321, 65] on div "Analyze the impact of the proposed change on the project scope, schedule, and b…" at bounding box center [268, 61] width 283 height 39
click at [127, 39] on input "a. Analyze the impact of the proposed change on the project scope, schedule, an…" at bounding box center [127, 37] width 0 height 6
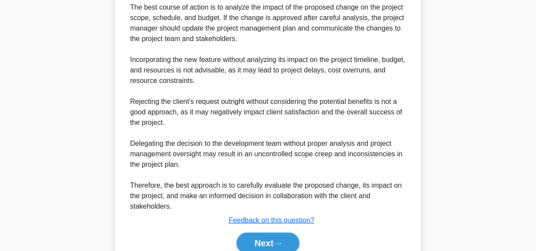
scroll to position [413, 0]
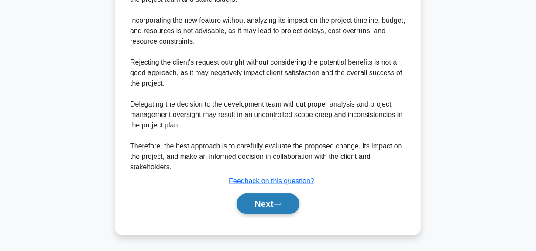
click at [246, 205] on button "Next" at bounding box center [268, 204] width 62 height 21
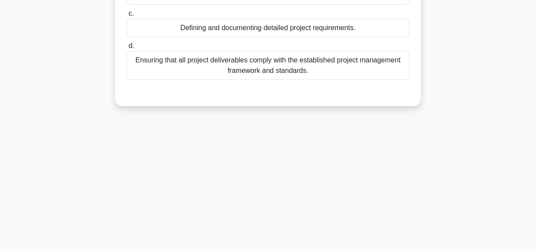
scroll to position [61, 0]
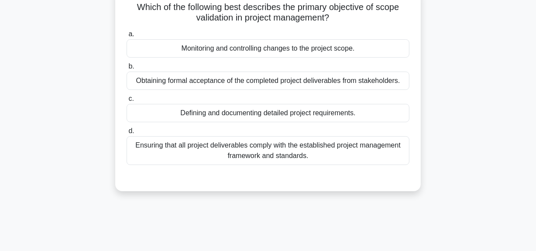
click at [345, 80] on div "Obtaining formal acceptance of the completed project deliverables from stakehol…" at bounding box center [268, 81] width 283 height 18
click at [127, 69] on input "b. Obtaining formal acceptance of the completed project deliverables from stake…" at bounding box center [127, 67] width 0 height 6
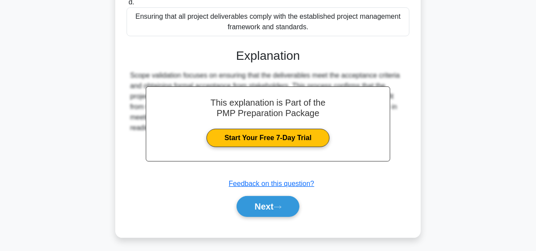
scroll to position [220, 0]
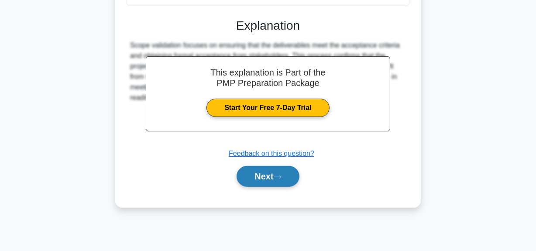
click at [275, 178] on button "Next" at bounding box center [268, 176] width 62 height 21
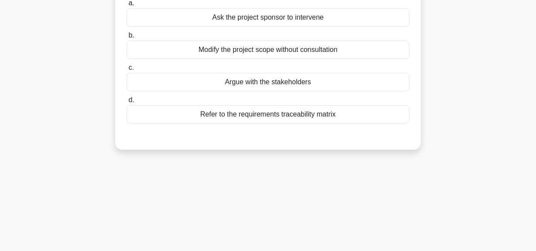
scroll to position [61, 0]
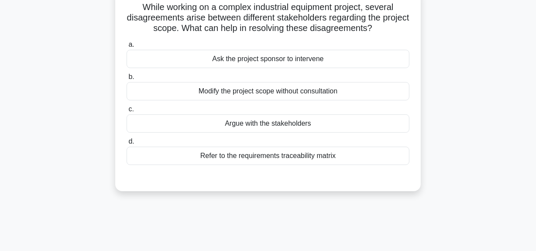
click at [291, 158] on div "Refer to the requirements traceability matrix" at bounding box center [268, 156] width 283 height 18
click at [127, 145] on input "d. Refer to the requirements traceability matrix" at bounding box center [127, 142] width 0 height 6
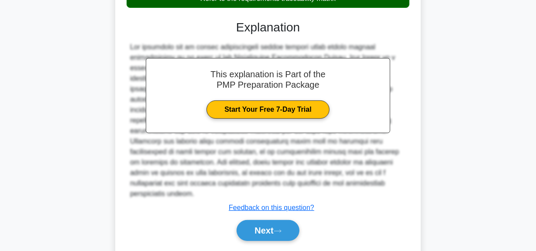
scroll to position [235, 0]
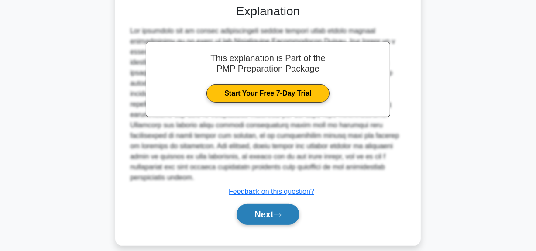
click at [278, 204] on button "Next" at bounding box center [268, 214] width 62 height 21
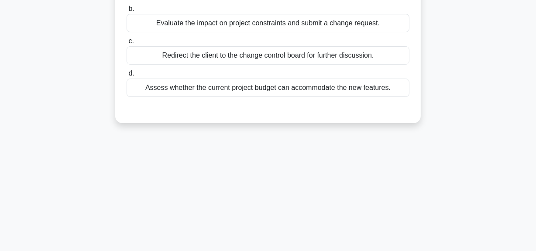
scroll to position [61, 0]
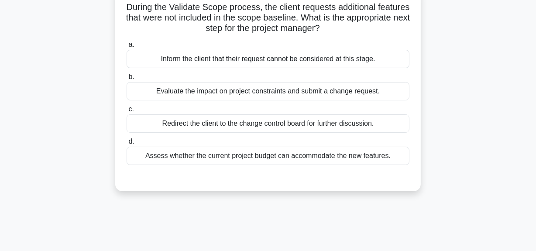
click at [310, 89] on div "Evaluate the impact on project constraints and submit a change request." at bounding box center [268, 91] width 283 height 18
click at [127, 80] on input "b. Evaluate the impact on project constraints and submit a change request." at bounding box center [127, 77] width 0 height 6
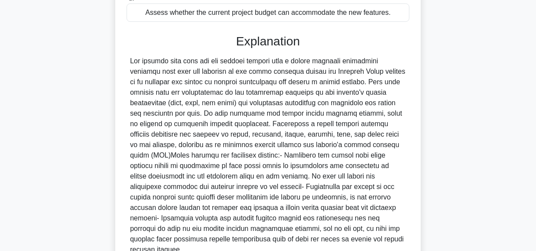
scroll to position [277, 0]
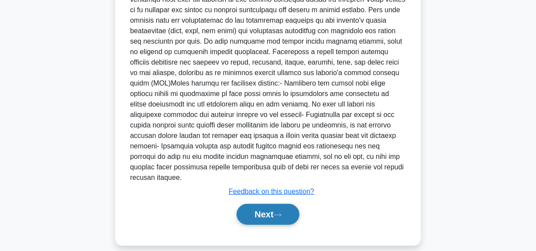
click at [262, 208] on button "Next" at bounding box center [268, 214] width 62 height 21
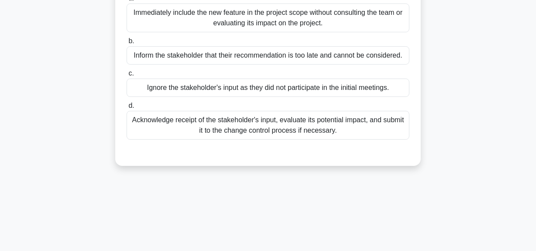
scroll to position [61, 0]
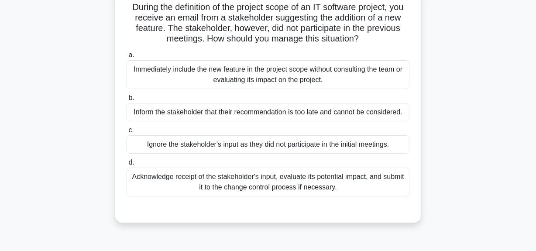
click at [325, 182] on div "Acknowledge receipt of the stakeholder's input, evaluate its potential impact, …" at bounding box center [268, 182] width 283 height 29
click at [127, 166] on input "d. Acknowledge receipt of the stakeholder's input, evaluate its potential impac…" at bounding box center [127, 163] width 0 height 6
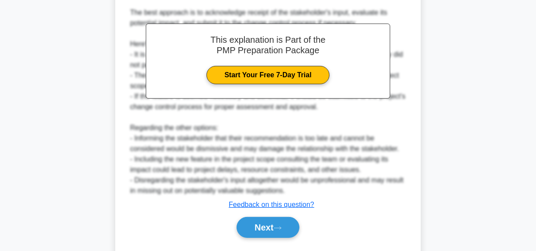
scroll to position [308, 0]
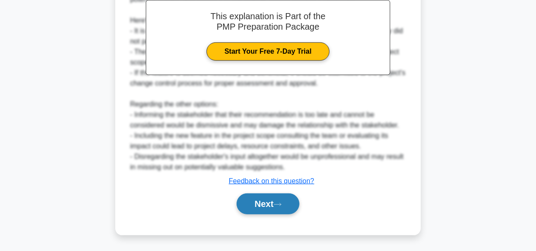
click at [273, 197] on button "Next" at bounding box center [268, 204] width 62 height 21
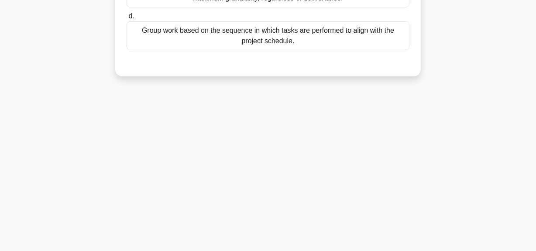
scroll to position [61, 0]
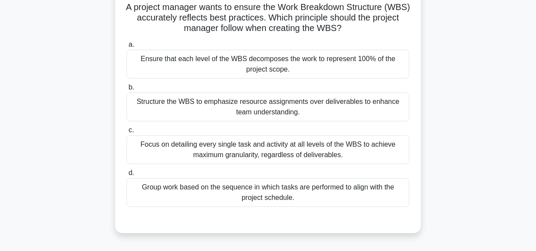
click at [280, 61] on div "Ensure that each level of the WBS decomposes the work to represent 100% of the …" at bounding box center [268, 64] width 283 height 29
click at [127, 48] on input "a. Ensure that each level of the WBS decomposes the work to represent 100% of t…" at bounding box center [127, 45] width 0 height 6
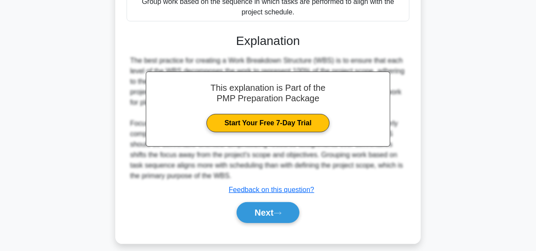
scroll to position [256, 0]
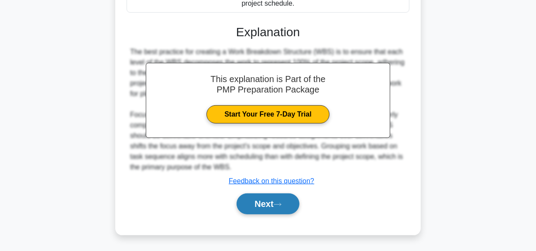
click at [256, 196] on button "Next" at bounding box center [268, 204] width 62 height 21
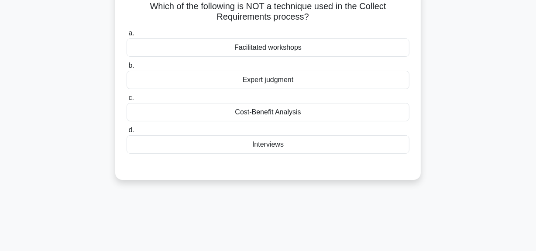
scroll to position [61, 0]
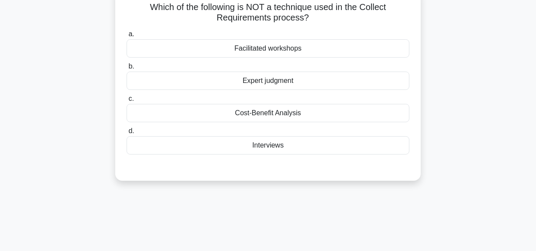
click at [271, 104] on div "Cost-Benefit Analysis" at bounding box center [268, 113] width 283 height 18
click at [127, 102] on input "c. Cost-Benefit Analysis" at bounding box center [127, 99] width 0 height 6
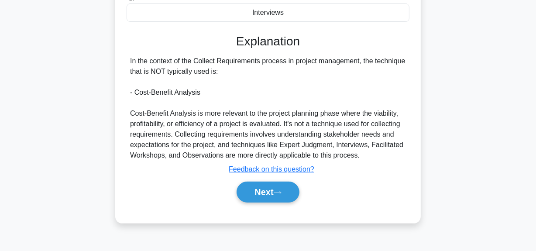
scroll to position [220, 0]
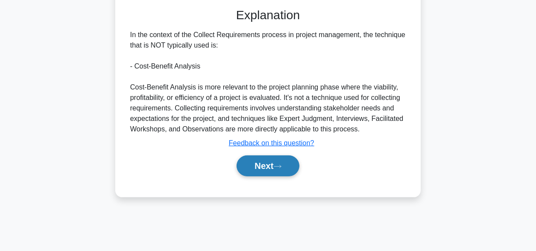
click at [272, 158] on button "Next" at bounding box center [268, 166] width 62 height 21
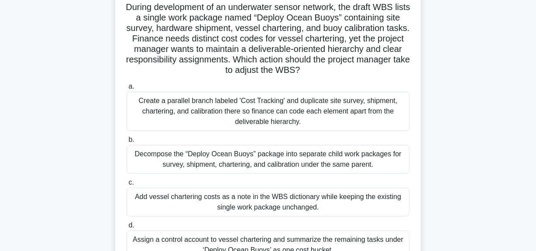
scroll to position [101, 0]
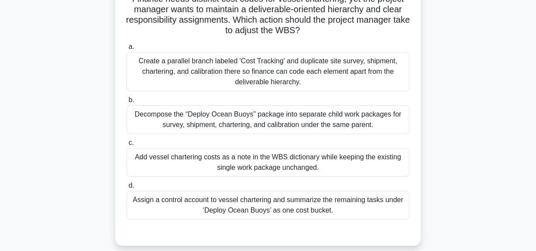
click at [313, 121] on div "Decompose the “Deploy Ocean Buoys” package into separate child work packages fo…" at bounding box center [268, 119] width 283 height 29
click at [127, 103] on input "b. Decompose the “Deploy Ocean Buoys” package into separate child work packages…" at bounding box center [127, 100] width 0 height 6
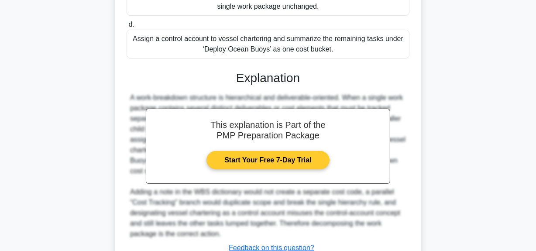
scroll to position [300, 0]
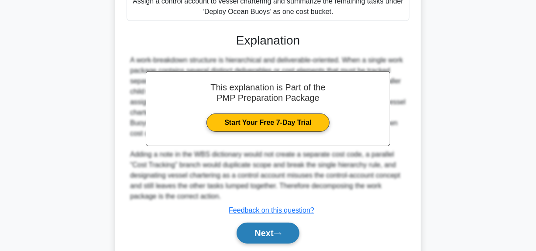
click at [273, 229] on button "Next" at bounding box center [268, 233] width 62 height 21
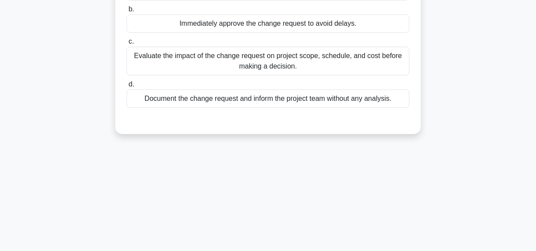
scroll to position [61, 0]
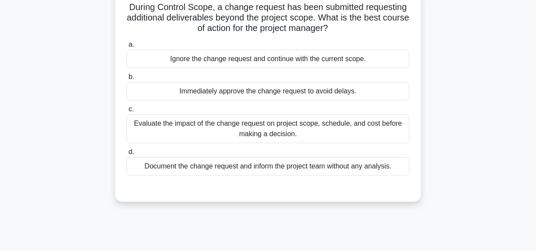
click at [322, 132] on div "Evaluate the impact of the change request on project scope, schedule, and cost …" at bounding box center [268, 128] width 283 height 29
click at [127, 112] on input "c. Evaluate the impact of the change request on project scope, schedule, and co…" at bounding box center [127, 110] width 0 height 6
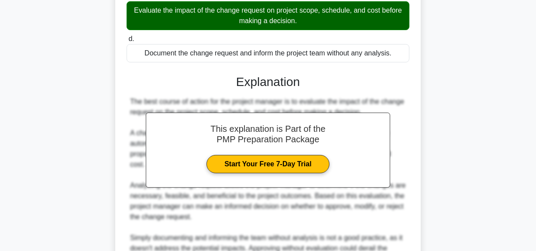
scroll to position [260, 0]
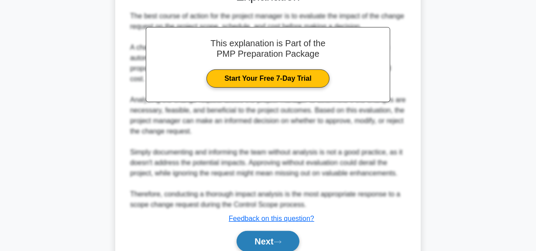
click at [278, 237] on button "Next" at bounding box center [268, 241] width 62 height 21
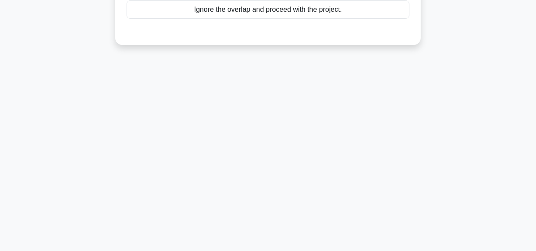
scroll to position [61, 0]
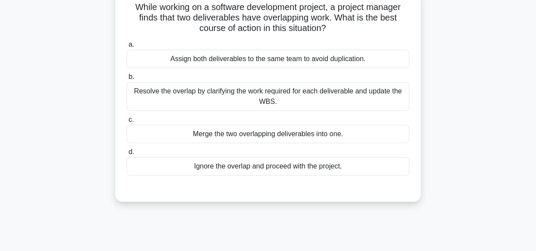
click at [339, 100] on div "Resolve the overlap by clarifying the work required for each deliverable and up…" at bounding box center [268, 96] width 283 height 29
click at [127, 80] on input "b. Resolve the overlap by clarifying the work required for each deliverable and…" at bounding box center [127, 77] width 0 height 6
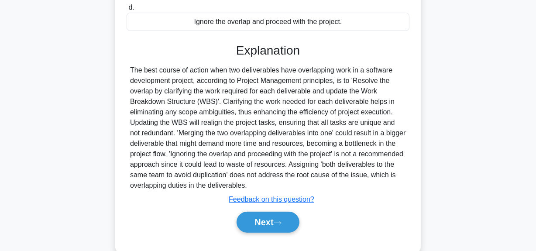
scroll to position [220, 0]
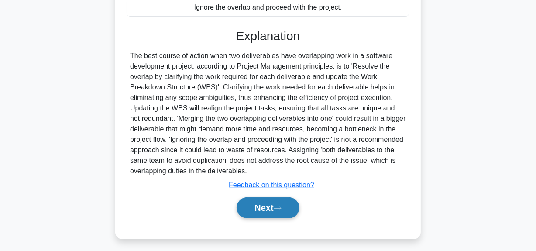
click at [264, 213] on button "Next" at bounding box center [268, 207] width 62 height 21
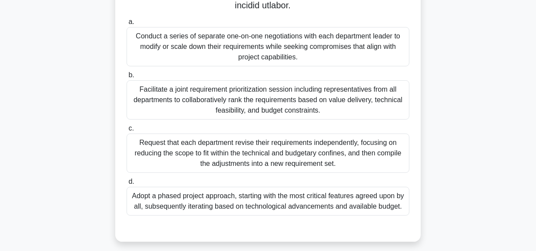
click at [286, 99] on div "Facilitate a joint requirement prioritization session including representatives…" at bounding box center [268, 99] width 283 height 39
click at [127, 78] on input "b. Facilitate a joint requirement prioritization session including representati…" at bounding box center [127, 76] width 0 height 6
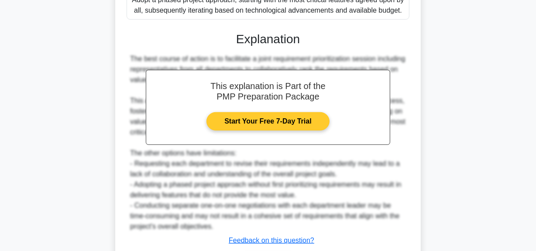
scroll to position [476, 0]
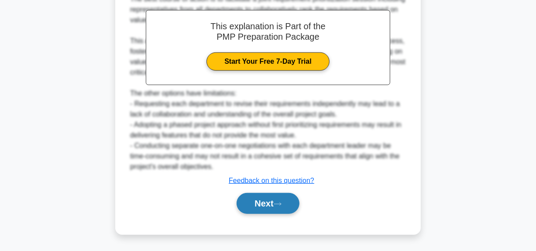
click at [281, 205] on icon at bounding box center [277, 204] width 7 height 3
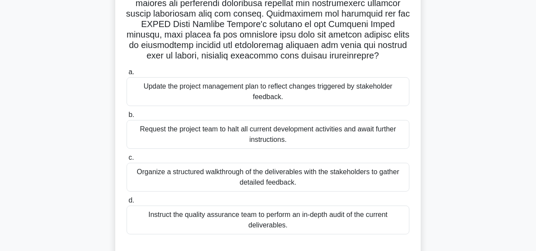
scroll to position [220, 0]
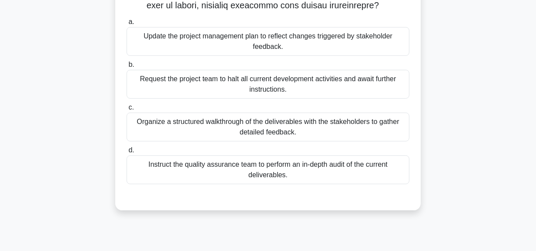
click at [295, 133] on div "Organize a structured walkthrough of the deliverables with the stakeholders to …" at bounding box center [268, 127] width 283 height 29
click at [127, 111] on input "c. Organize a structured walkthrough of the deliverables with the stakeholders …" at bounding box center [127, 108] width 0 height 6
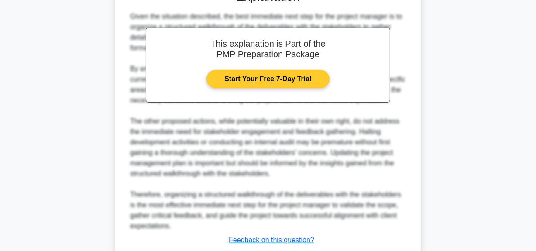
scroll to position [486, 0]
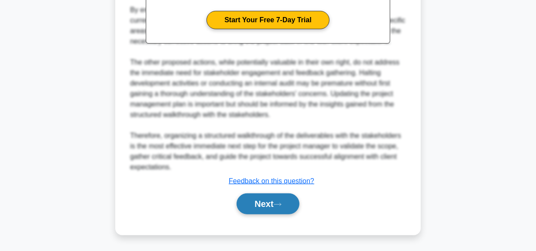
click at [246, 211] on button "Next" at bounding box center [268, 204] width 62 height 21
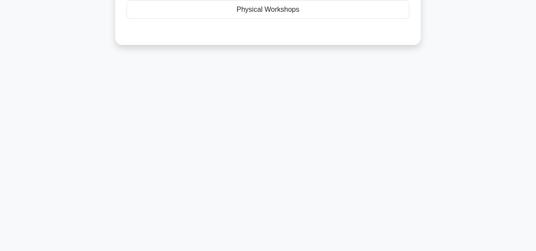
scroll to position [22, 0]
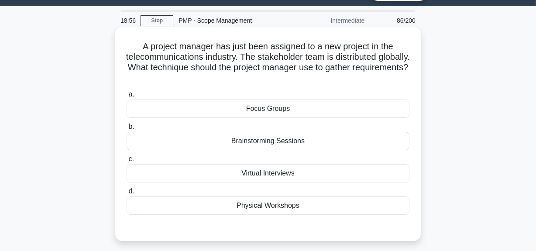
click at [273, 170] on div "Virtual Interviews" at bounding box center [268, 173] width 283 height 18
click at [127, 162] on input "c. Virtual Interviews" at bounding box center [127, 159] width 0 height 6
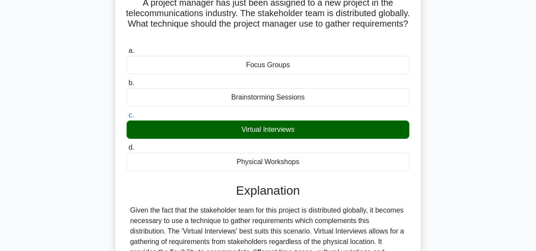
scroll to position [220, 0]
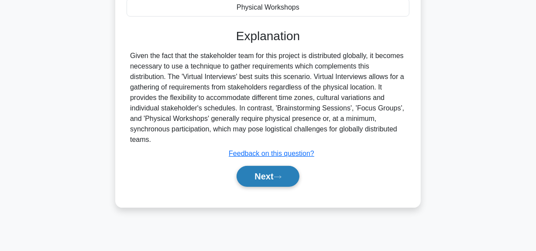
click at [282, 179] on icon at bounding box center [278, 177] width 8 height 5
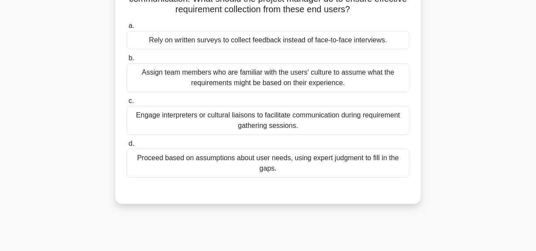
scroll to position [119, 0]
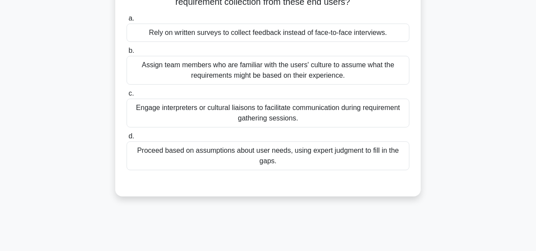
click at [216, 118] on div "Engage interpreters or cultural liaisons to facilitate communication during req…" at bounding box center [268, 113] width 283 height 29
click at [127, 97] on input "c. Engage interpreters or cultural liaisons to facilitate communication during …" at bounding box center [127, 94] width 0 height 6
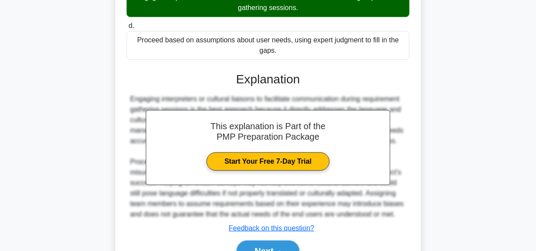
scroll to position [277, 0]
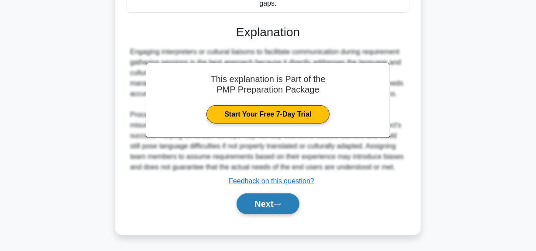
click at [251, 207] on button "Next" at bounding box center [268, 204] width 62 height 21
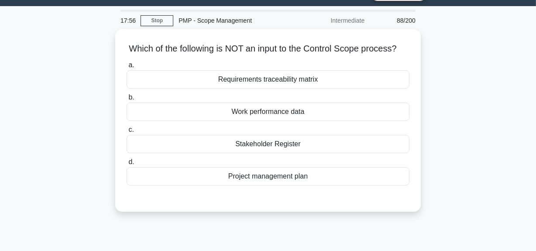
scroll to position [22, 0]
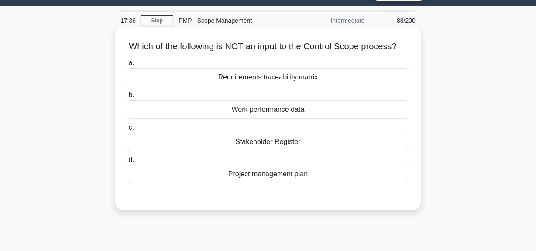
click at [254, 183] on div "Project management plan" at bounding box center [268, 174] width 283 height 18
click at [127, 163] on input "d. Project management plan" at bounding box center [127, 160] width 0 height 6
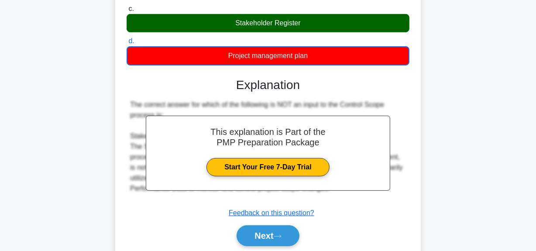
scroll to position [61, 0]
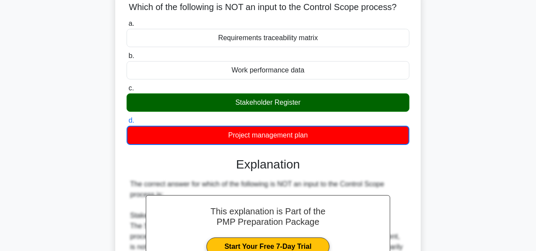
click at [256, 112] on div "Stakeholder Register" at bounding box center [268, 102] width 283 height 18
click at [127, 91] on input "c. Stakeholder Register" at bounding box center [127, 89] width 0 height 6
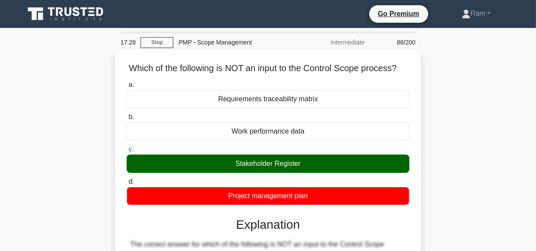
scroll to position [0, 0]
drag, startPoint x: 131, startPoint y: 66, endPoint x: 350, endPoint y: 208, distance: 261.4
click at [350, 208] on div "Which of the following is NOT an input to the Control Scope process? .spinner_0…" at bounding box center [268, 227] width 299 height 351
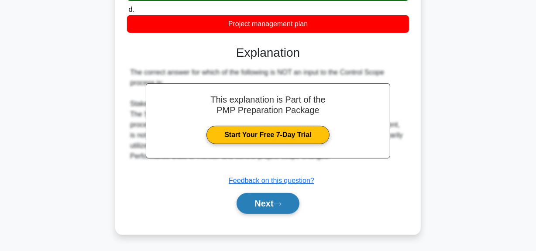
scroll to position [198, 0]
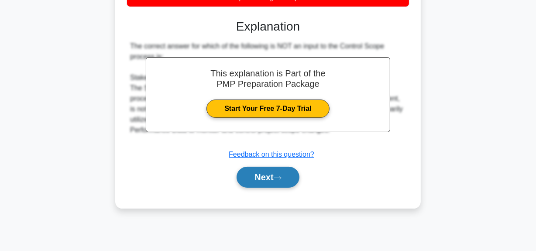
click at [245, 186] on button "Next" at bounding box center [268, 177] width 62 height 21
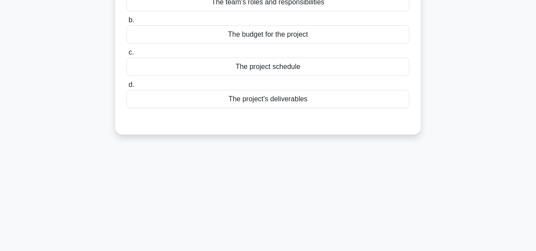
scroll to position [39, 0]
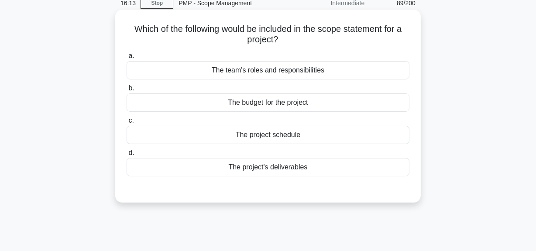
click at [244, 171] on div "The project's deliverables" at bounding box center [268, 167] width 283 height 18
click at [127, 156] on input "d. The project's deliverables" at bounding box center [127, 153] width 0 height 6
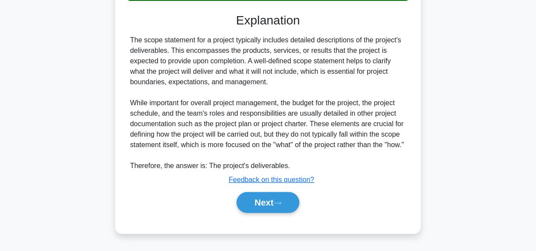
scroll to position [224, 0]
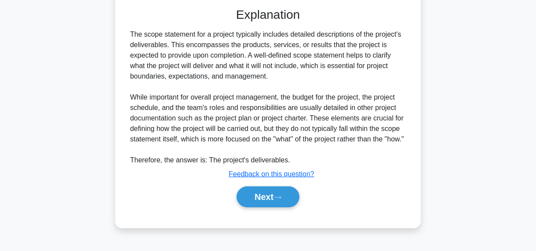
click at [253, 190] on div "Next" at bounding box center [268, 197] width 283 height 28
click at [253, 200] on button "Next" at bounding box center [268, 197] width 62 height 21
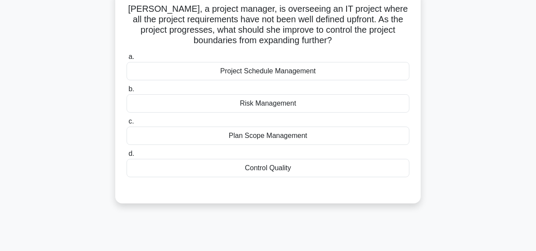
scroll to position [61, 0]
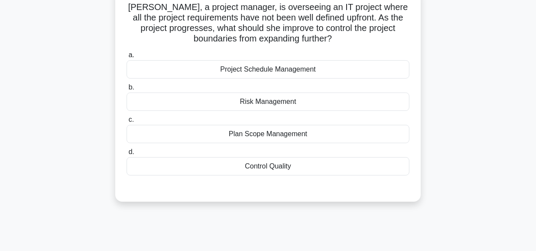
click at [272, 127] on div "Plan Scope Management" at bounding box center [268, 134] width 283 height 18
click at [127, 123] on input "c. Plan Scope Management" at bounding box center [127, 120] width 0 height 6
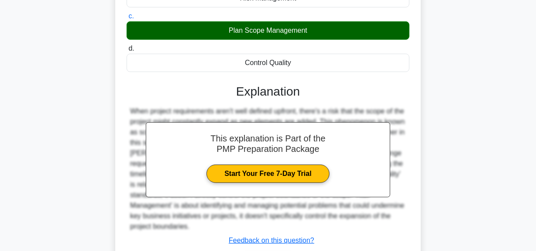
scroll to position [224, 0]
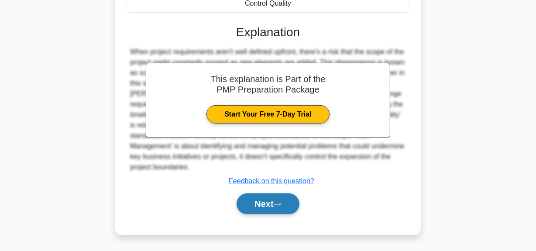
click at [263, 207] on button "Next" at bounding box center [268, 204] width 62 height 21
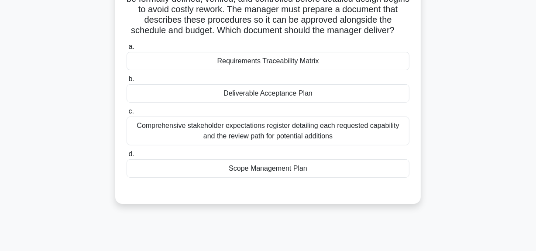
scroll to position [22, 0]
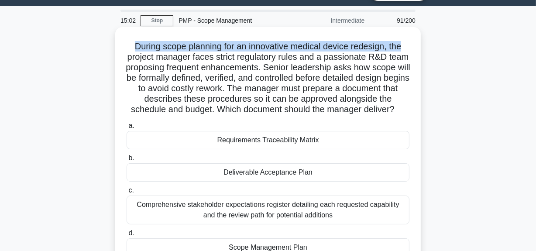
drag, startPoint x: 130, startPoint y: 45, endPoint x: 410, endPoint y: 47, distance: 279.6
click at [410, 47] on h5 "During scope planning for an innovative medical device redesign, the project ma…" at bounding box center [268, 78] width 285 height 74
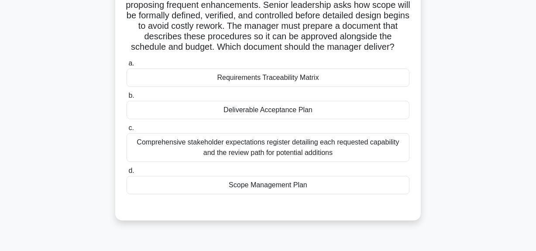
scroll to position [180, 0]
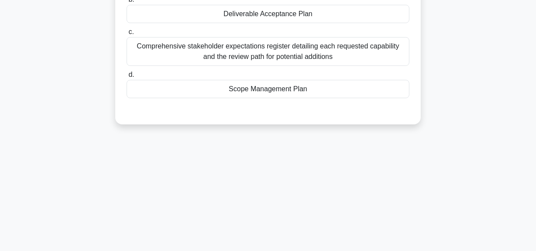
click at [287, 64] on div "Comprehensive stakeholder expectations register detailing each requested capabi…" at bounding box center [268, 51] width 283 height 29
click at [127, 35] on input "c. Comprehensive stakeholder expectations register detailing each requested cap…" at bounding box center [127, 32] width 0 height 6
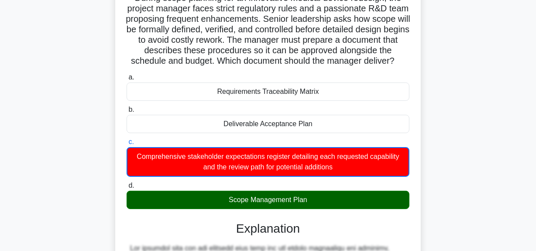
scroll to position [61, 0]
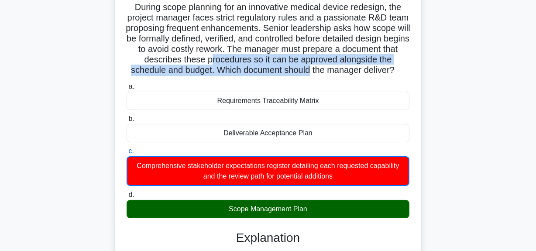
drag, startPoint x: 267, startPoint y: 64, endPoint x: 339, endPoint y: 82, distance: 73.4
click at [377, 71] on h5 "During scope planning for an innovative medical device redesign, the project ma…" at bounding box center [268, 39] width 285 height 74
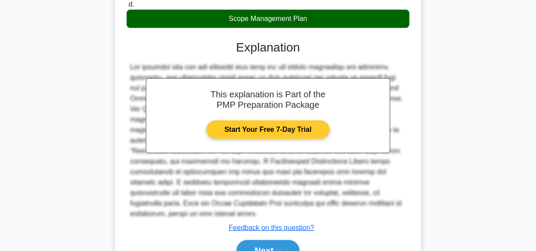
scroll to position [298, 0]
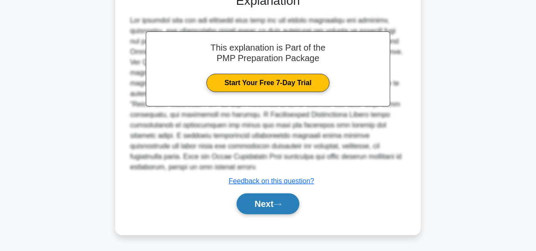
click at [266, 206] on button "Next" at bounding box center [268, 204] width 62 height 21
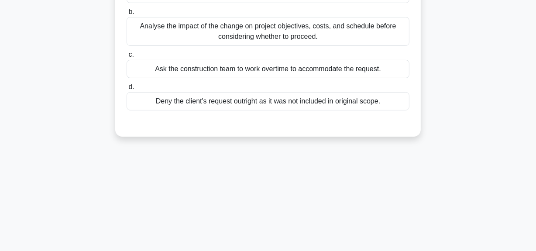
scroll to position [61, 0]
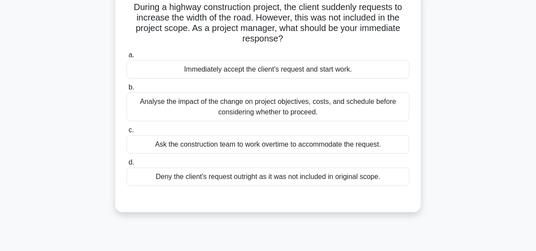
click at [263, 111] on div "Analyse the impact of the change on project objectives, costs, and schedule bef…" at bounding box center [268, 107] width 283 height 29
click at [127, 90] on input "b. Analyse the impact of the change on project objectives, costs, and schedule …" at bounding box center [127, 88] width 0 height 6
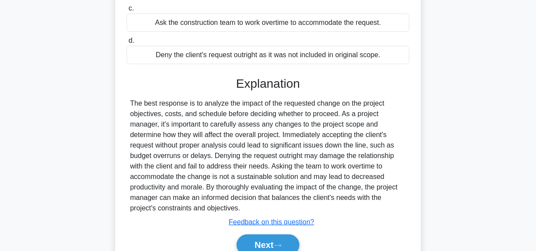
scroll to position [224, 0]
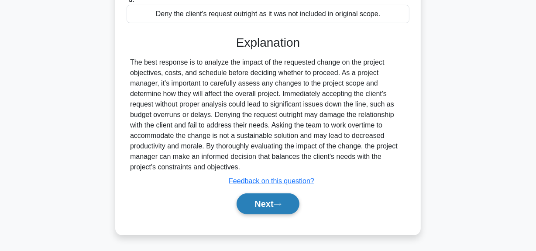
click at [275, 205] on button "Next" at bounding box center [268, 204] width 62 height 21
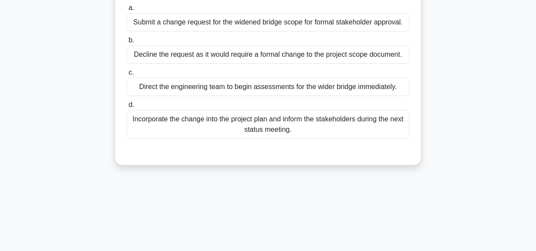
scroll to position [61, 0]
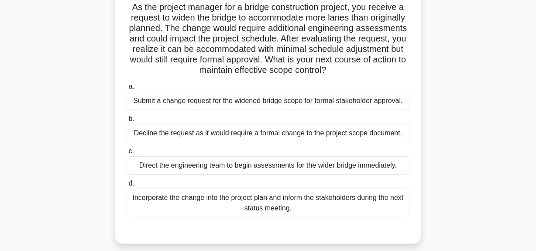
click at [289, 100] on div "Submit a change request for the widened bridge scope for formal stakeholder app…" at bounding box center [268, 101] width 283 height 18
click at [127, 90] on input "a. Submit a change request for the widened bridge scope for formal stakeholder …" at bounding box center [127, 87] width 0 height 6
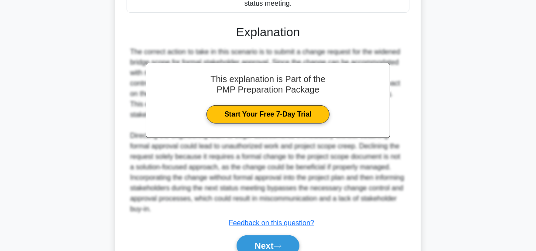
scroll to position [319, 0]
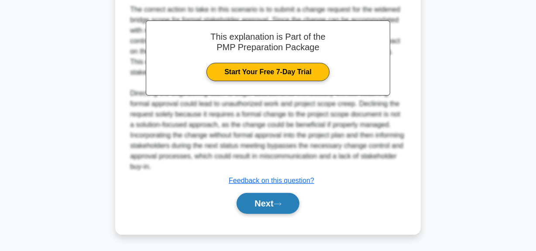
click at [262, 208] on button "Next" at bounding box center [268, 203] width 62 height 21
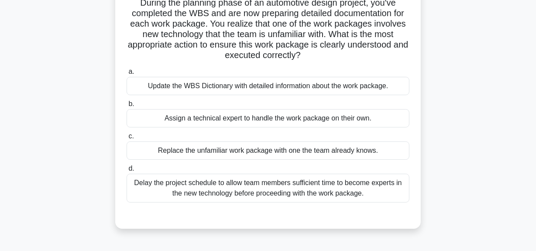
scroll to position [101, 0]
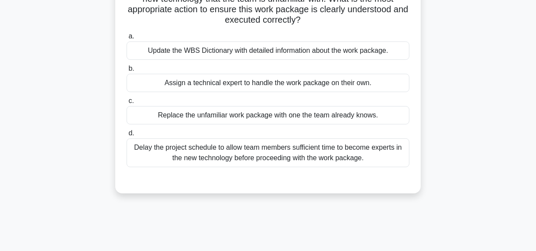
click at [279, 51] on div "Update the WBS Dictionary with detailed information about the work package." at bounding box center [268, 51] width 283 height 18
click at [127, 39] on input "a. Update the WBS Dictionary with detailed information about the work package." at bounding box center [127, 37] width 0 height 6
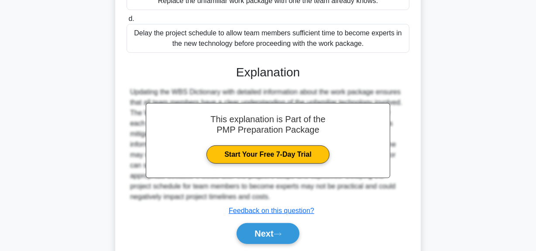
scroll to position [245, 0]
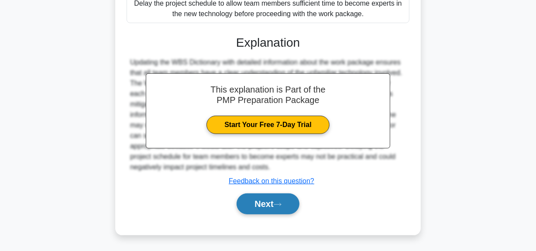
drag, startPoint x: 254, startPoint y: 205, endPoint x: 256, endPoint y: 196, distance: 9.4
click at [254, 205] on button "Next" at bounding box center [268, 204] width 62 height 21
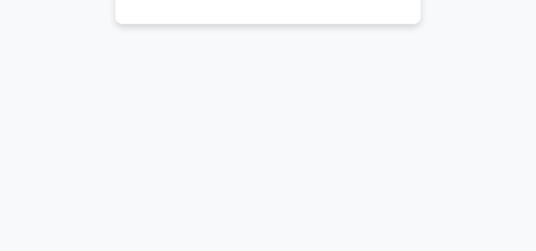
scroll to position [22, 0]
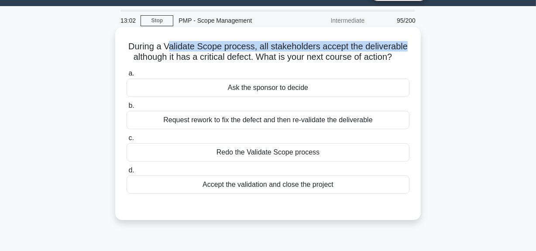
drag, startPoint x: 167, startPoint y: 47, endPoint x: 404, endPoint y: 49, distance: 236.8
click at [409, 48] on h5 "During a Validate Scope process, all stakeholders accept the deliverable althou…" at bounding box center [268, 52] width 285 height 22
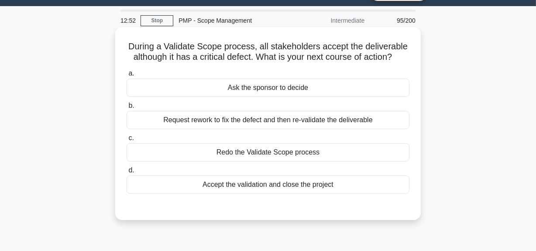
click at [308, 122] on div "Request rework to fix the defect and then re-validate the deliverable" at bounding box center [268, 120] width 283 height 18
click at [127, 109] on input "b. Request rework to fix the defect and then re-validate the deliverable" at bounding box center [127, 106] width 0 height 6
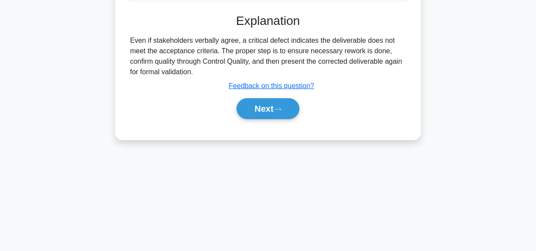
scroll to position [220, 0]
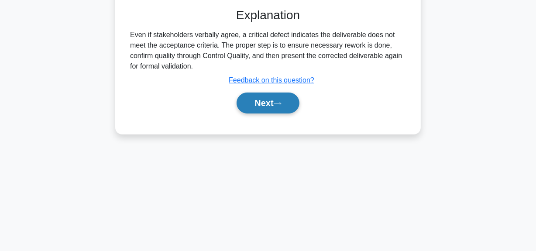
click at [264, 103] on button "Next" at bounding box center [268, 103] width 62 height 21
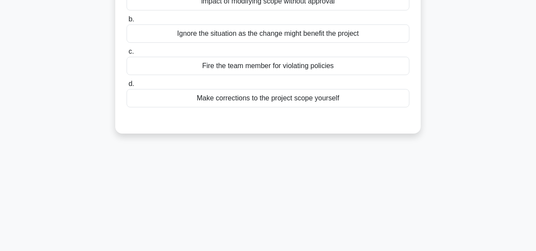
scroll to position [61, 0]
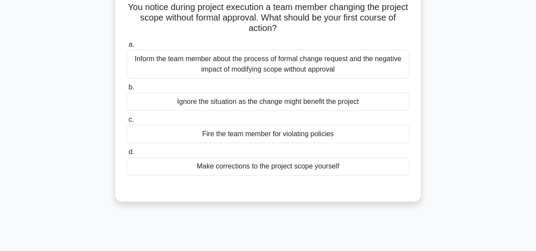
click at [271, 61] on div "Inform the team member about the process of formal change request and the negat…" at bounding box center [268, 64] width 283 height 29
click at [127, 48] on input "a. Inform the team member about the process of formal change request and the ne…" at bounding box center [127, 45] width 0 height 6
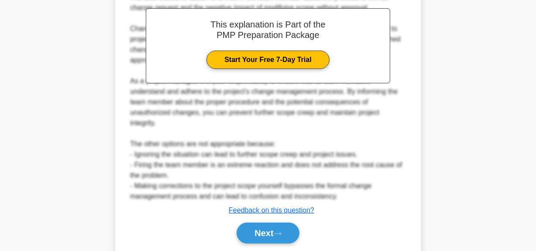
scroll to position [300, 0]
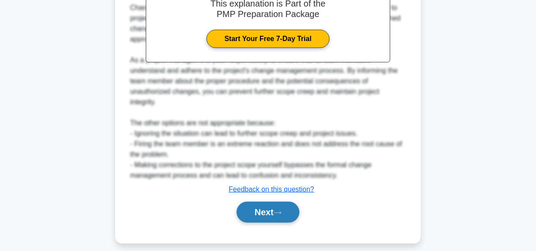
click at [256, 207] on button "Next" at bounding box center [268, 212] width 62 height 21
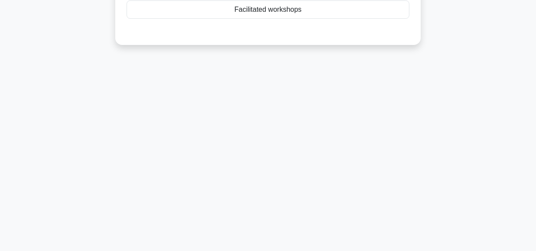
scroll to position [61, 0]
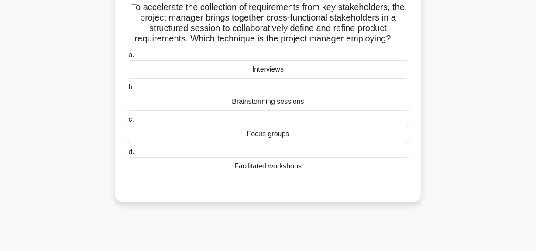
click at [273, 169] on div "Facilitated workshops" at bounding box center [268, 166] width 283 height 18
click at [127, 155] on input "d. Facilitated workshops" at bounding box center [127, 152] width 0 height 6
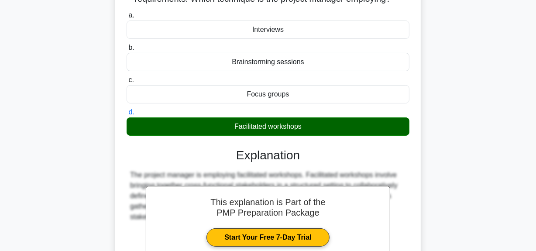
scroll to position [220, 0]
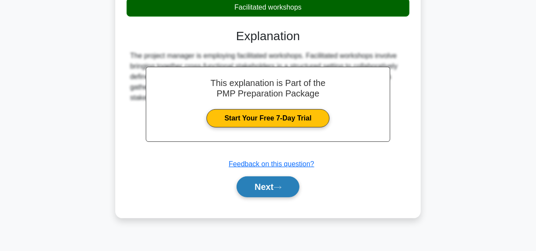
click at [258, 190] on button "Next" at bounding box center [268, 187] width 62 height 21
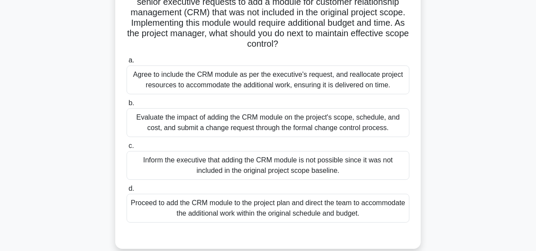
scroll to position [101, 0]
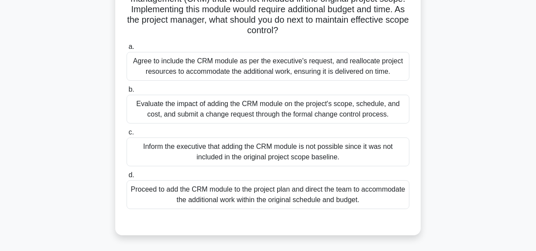
click at [307, 109] on div "Evaluate the impact of adding the CRM module on the project's scope, schedule, …" at bounding box center [268, 109] width 283 height 29
click at [127, 93] on input "b. Evaluate the impact of adding the CRM module on the project's scope, schedul…" at bounding box center [127, 90] width 0 height 6
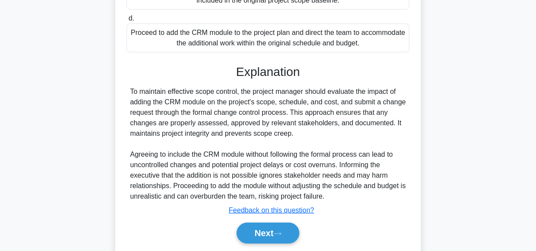
scroll to position [287, 0]
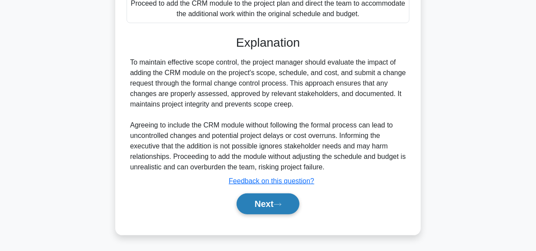
click at [275, 207] on button "Next" at bounding box center [268, 204] width 62 height 21
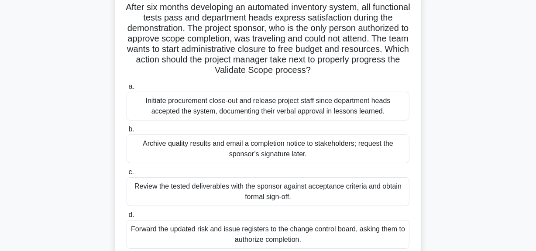
scroll to position [101, 0]
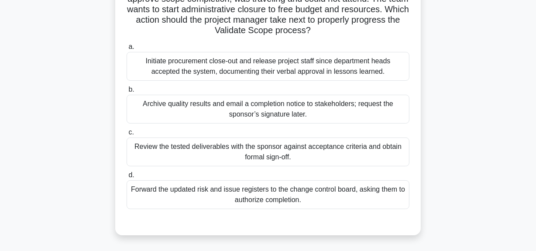
click at [285, 153] on div "Review the tested deliverables with the sponsor against acceptance criteria and…" at bounding box center [268, 152] width 283 height 29
click at [127, 135] on input "c. Review the tested deliverables with the sponsor against acceptance criteria …" at bounding box center [127, 133] width 0 height 6
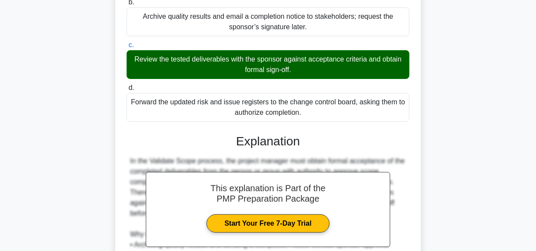
scroll to position [300, 0]
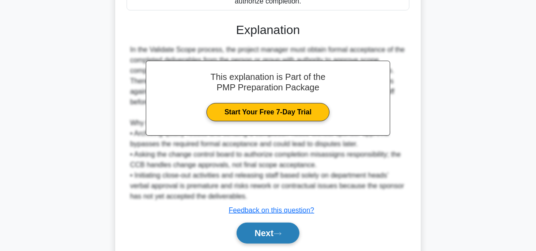
click at [261, 230] on button "Next" at bounding box center [268, 233] width 62 height 21
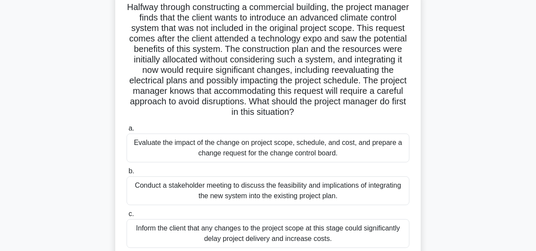
scroll to position [141, 0]
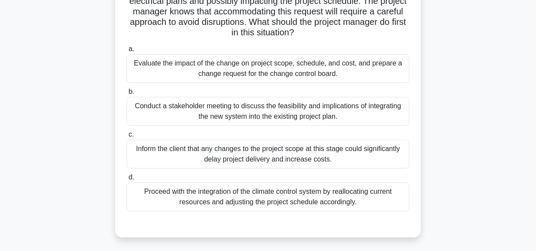
click at [310, 72] on div "Evaluate the impact of the change on project scope, schedule, and cost, and pre…" at bounding box center [268, 68] width 283 height 29
click at [127, 52] on input "a. Evaluate the impact of the change on project scope, schedule, and cost, and …" at bounding box center [127, 49] width 0 height 6
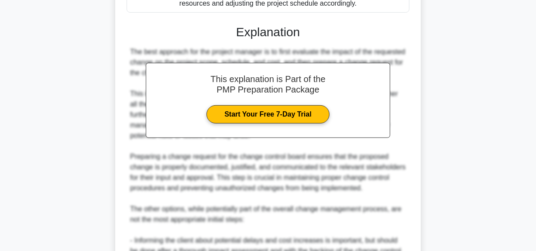
scroll to position [518, 0]
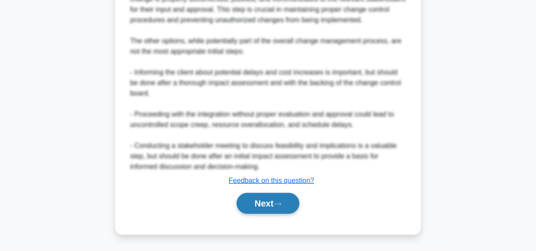
click at [276, 208] on button "Next" at bounding box center [268, 203] width 62 height 21
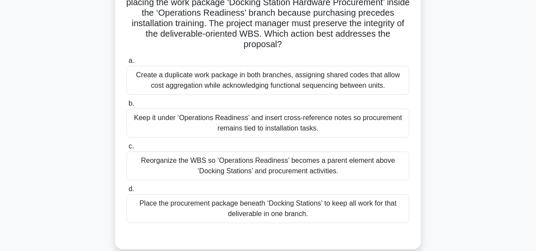
scroll to position [101, 0]
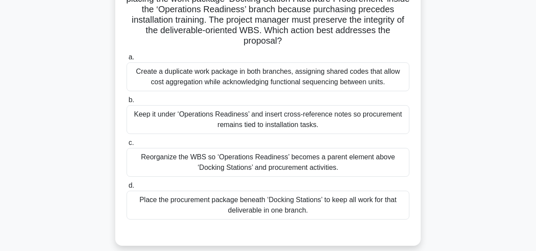
click at [312, 157] on div "Reorganize the WBS so ‘Operations Readiness’ becomes a parent element above ‘Do…" at bounding box center [268, 162] width 283 height 29
click at [127, 146] on input "c. Reorganize the WBS so ‘Operations Readiness’ becomes a parent element above …" at bounding box center [127, 143] width 0 height 6
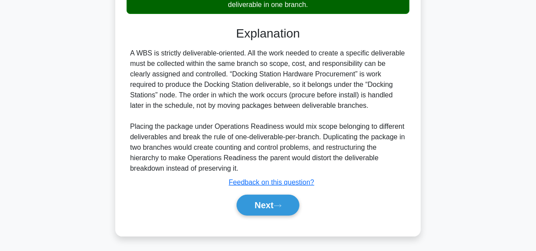
scroll to position [309, 0]
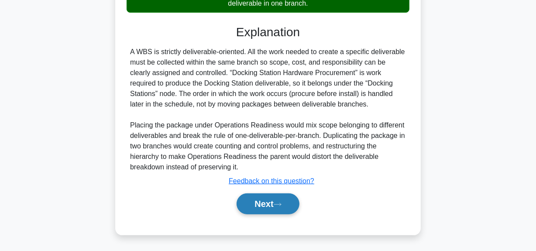
click at [261, 204] on button "Next" at bounding box center [268, 204] width 62 height 21
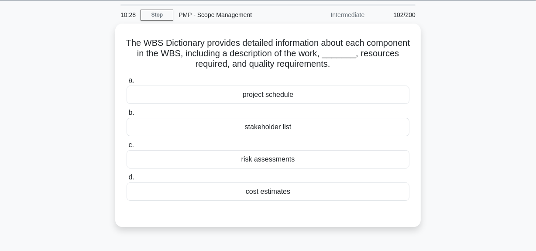
scroll to position [22, 0]
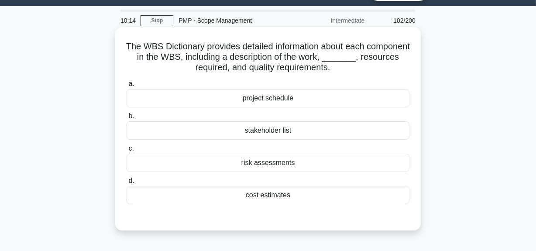
drag, startPoint x: 282, startPoint y: 97, endPoint x: 288, endPoint y: 143, distance: 46.3
click at [282, 97] on div "project schedule" at bounding box center [268, 98] width 283 height 18
click at [302, 93] on div "project schedule" at bounding box center [268, 98] width 283 height 18
click at [127, 87] on input "a. project schedule" at bounding box center [127, 84] width 0 height 6
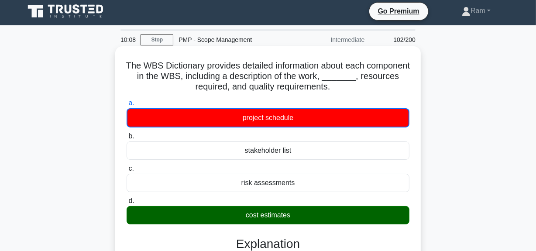
scroll to position [0, 0]
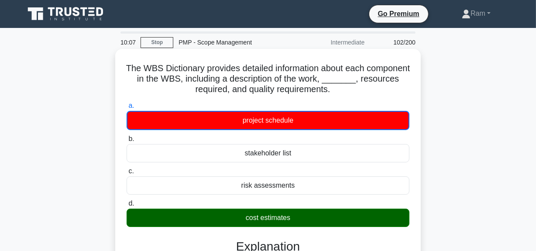
click at [144, 66] on h5 "The WBS Dictionary provides detailed information about each component in the WB…" at bounding box center [268, 79] width 285 height 32
click at [165, 69] on h5 "The WBS Dictionary provides detailed information about each component in the WB…" at bounding box center [268, 79] width 285 height 32
drag, startPoint x: 147, startPoint y: 67, endPoint x: 395, endPoint y: 93, distance: 249.1
click at [395, 93] on h5 "The WBS Dictionary provides detailed information about each component in the WB…" at bounding box center [268, 79] width 285 height 32
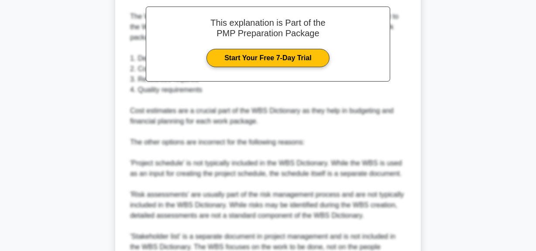
scroll to position [361, 0]
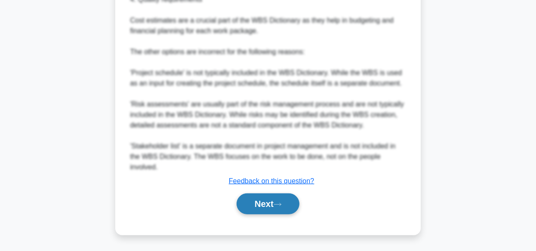
click at [254, 204] on button "Next" at bounding box center [268, 204] width 62 height 21
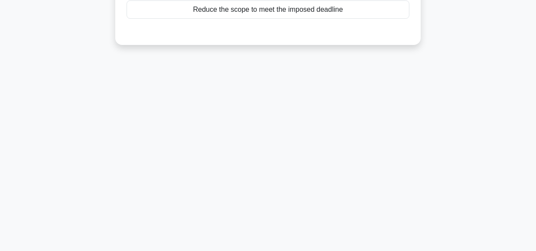
scroll to position [61, 0]
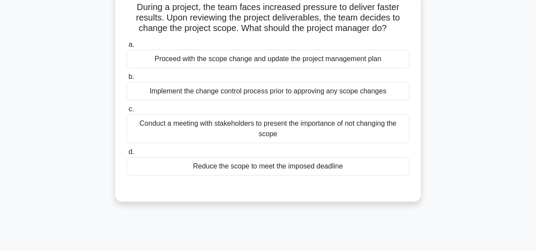
click at [295, 90] on div "Implement the change control process prior to approving any scope changes" at bounding box center [268, 91] width 283 height 18
click at [127, 80] on input "b. Implement the change control process prior to approving any scope changes" at bounding box center [127, 77] width 0 height 6
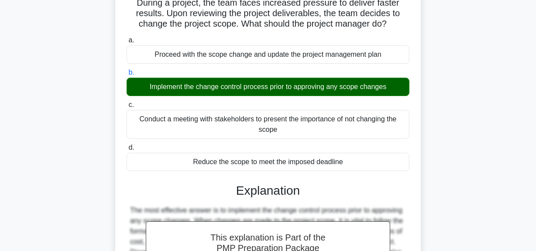
scroll to position [224, 0]
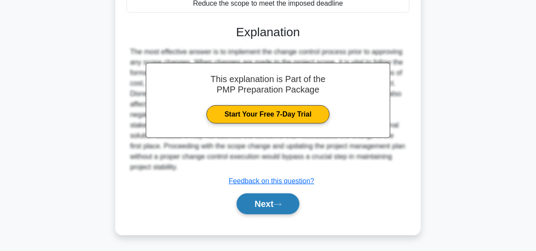
drag, startPoint x: 264, startPoint y: 202, endPoint x: 268, endPoint y: 200, distance: 4.9
click at [264, 202] on button "Next" at bounding box center [268, 204] width 62 height 21
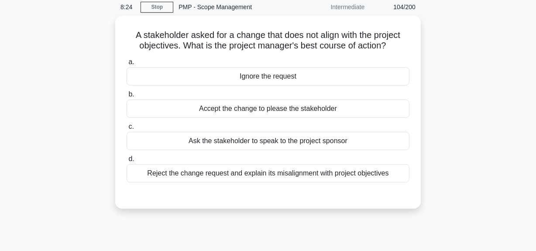
scroll to position [22, 0]
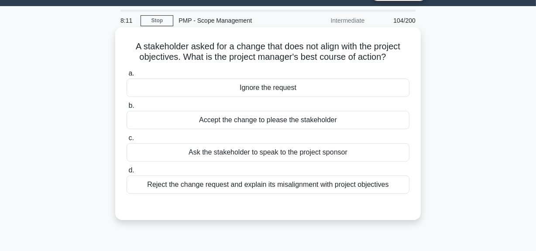
click at [310, 188] on div "Reject the change request and explain its misalignment with project objectives" at bounding box center [268, 185] width 283 height 18
click at [127, 173] on input "d. Reject the change request and explain its misalignment with project objectiv…" at bounding box center [127, 171] width 0 height 6
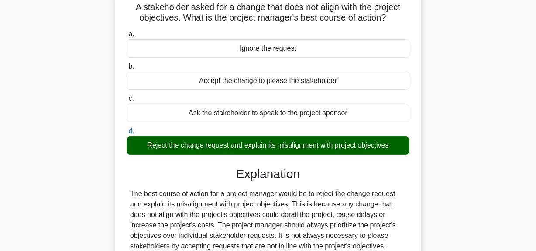
scroll to position [220, 0]
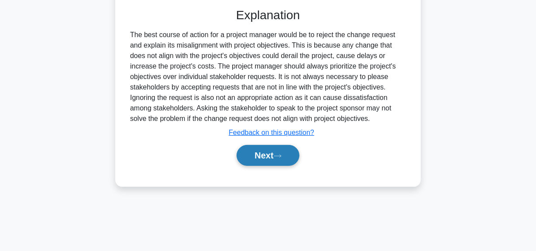
click at [270, 157] on button "Next" at bounding box center [268, 155] width 62 height 21
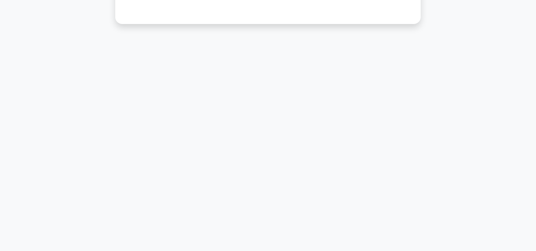
scroll to position [22, 0]
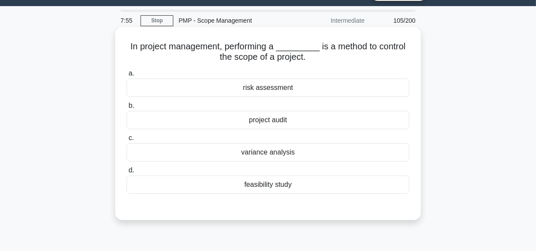
click at [277, 121] on div "project audit" at bounding box center [268, 120] width 283 height 18
click at [127, 109] on input "b. project audit" at bounding box center [127, 106] width 0 height 6
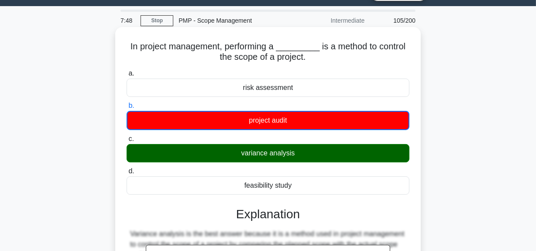
drag, startPoint x: 133, startPoint y: 50, endPoint x: 306, endPoint y: 184, distance: 219.2
click at [307, 185] on div "In project management, performing a _________ is a method to control the scope …" at bounding box center [268, 228] width 299 height 394
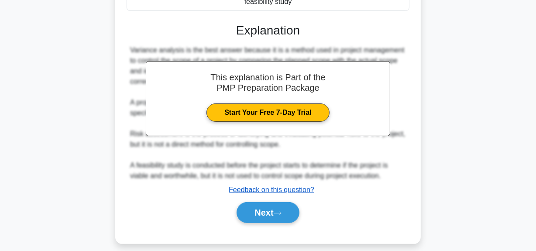
scroll to position [220, 0]
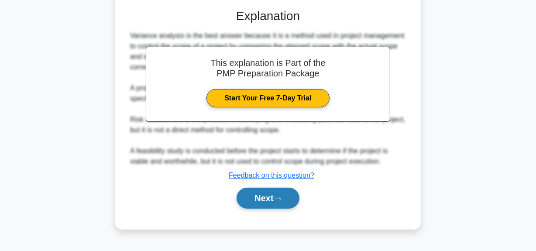
click at [254, 195] on button "Next" at bounding box center [268, 198] width 62 height 21
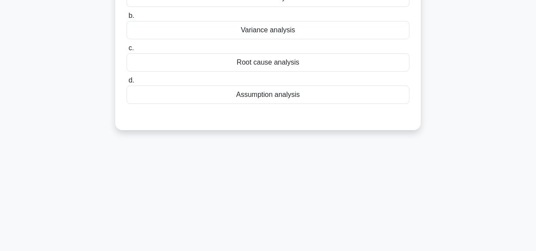
scroll to position [0, 0]
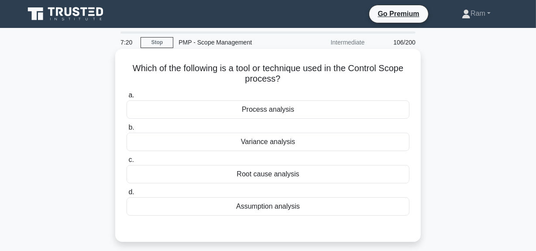
click at [273, 140] on div "Variance analysis" at bounding box center [268, 142] width 283 height 18
click at [127, 131] on input "b. Variance analysis" at bounding box center [127, 128] width 0 height 6
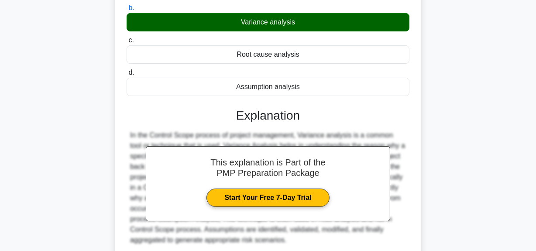
scroll to position [198, 0]
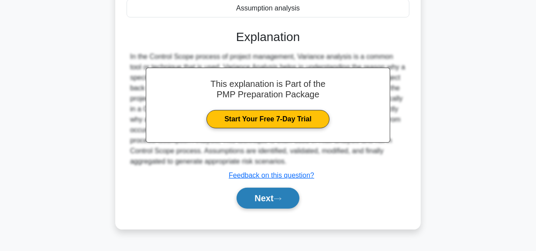
click at [271, 197] on button "Next" at bounding box center [268, 198] width 62 height 21
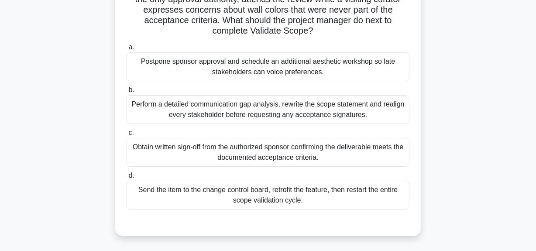
scroll to position [39, 0]
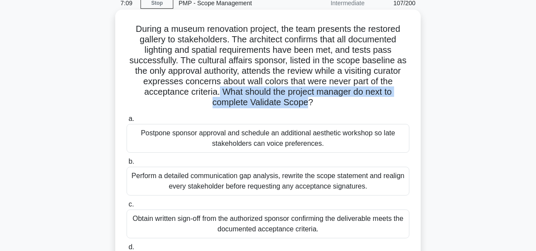
drag, startPoint x: 217, startPoint y: 91, endPoint x: 305, endPoint y: 111, distance: 90.8
click at [307, 107] on h5 "During a museum renovation project, the team presents the restored gallery to s…" at bounding box center [268, 66] width 285 height 85
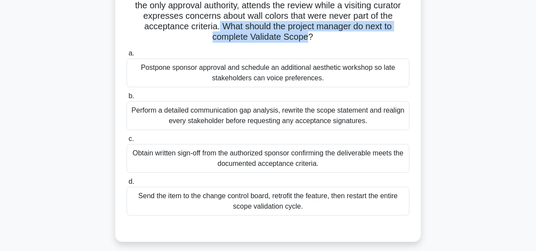
scroll to position [119, 0]
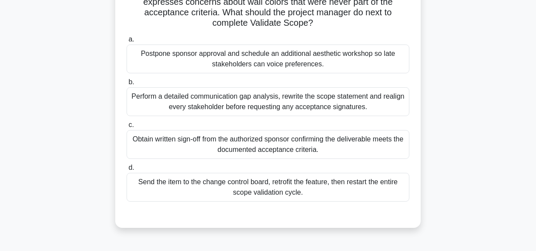
click at [291, 143] on div "Obtain written sign-off from the authorized sponsor confirming the deliverable …" at bounding box center [268, 144] width 283 height 29
click at [127, 128] on input "c. Obtain written sign-off from the authorized sponsor confirming the deliverab…" at bounding box center [127, 125] width 0 height 6
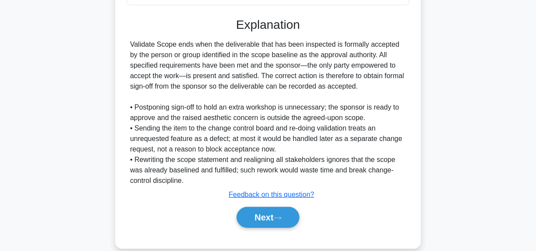
scroll to position [318, 0]
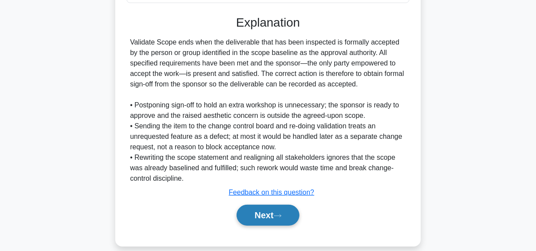
drag, startPoint x: 263, startPoint y: 212, endPoint x: 263, endPoint y: 208, distance: 4.8
click at [263, 212] on button "Next" at bounding box center [268, 215] width 62 height 21
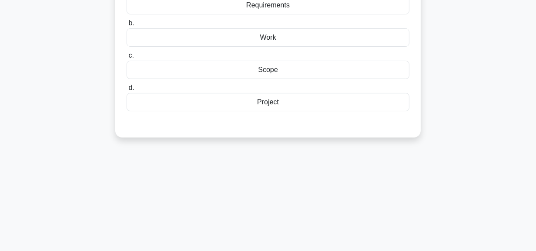
scroll to position [22, 0]
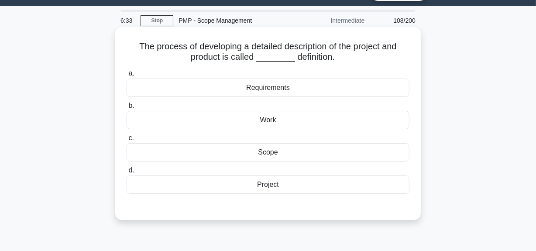
click at [273, 187] on div "Project" at bounding box center [268, 185] width 283 height 18
click at [127, 173] on input "d. Project" at bounding box center [127, 171] width 0 height 6
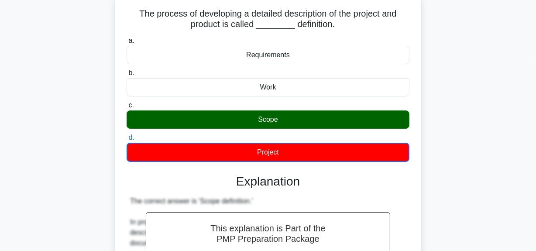
scroll to position [0, 0]
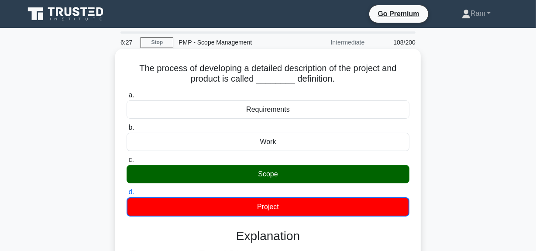
drag, startPoint x: 135, startPoint y: 69, endPoint x: 281, endPoint y: 206, distance: 200.0
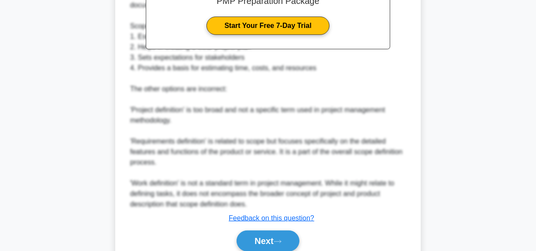
scroll to position [330, 0]
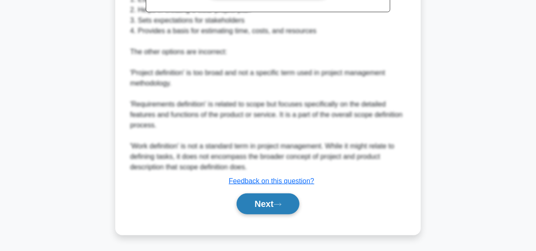
click at [248, 203] on button "Next" at bounding box center [268, 204] width 62 height 21
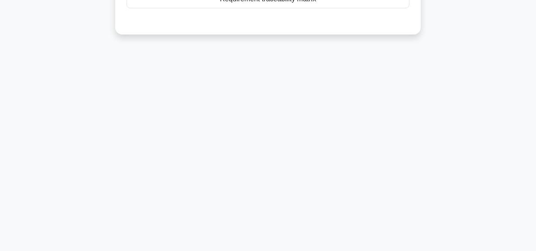
scroll to position [61, 0]
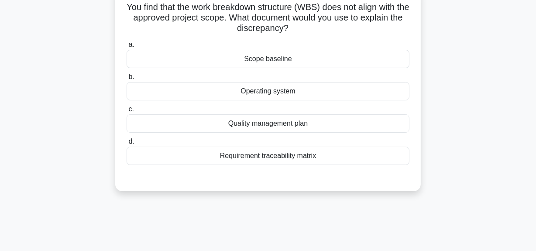
click at [284, 65] on div "Scope baseline" at bounding box center [268, 59] width 283 height 18
click at [127, 48] on input "a. Scope baseline" at bounding box center [127, 45] width 0 height 6
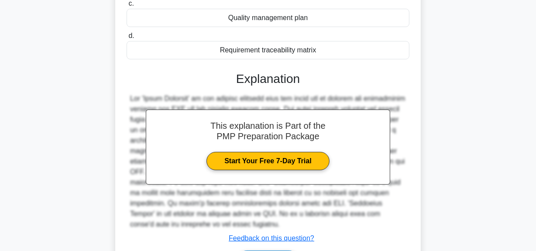
scroll to position [220, 0]
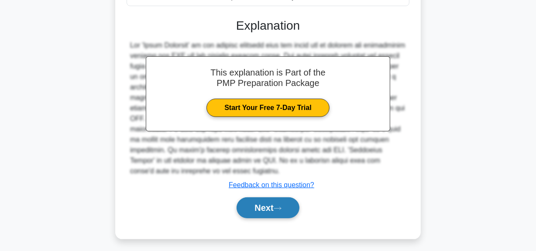
click at [282, 211] on icon at bounding box center [278, 208] width 8 height 5
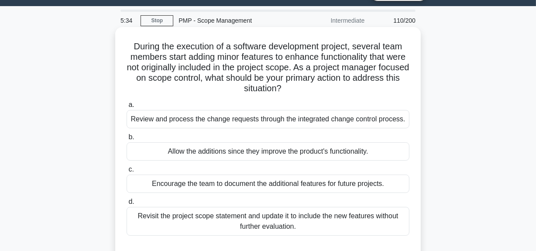
scroll to position [61, 0]
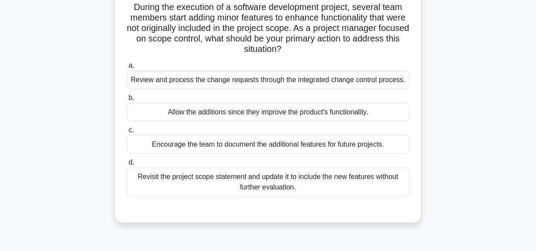
click at [289, 77] on div "Review and process the change requests through the integrated change control pr…" at bounding box center [268, 80] width 283 height 18
click at [127, 69] on input "a. Review and process the change requests through the integrated change control…" at bounding box center [127, 66] width 0 height 6
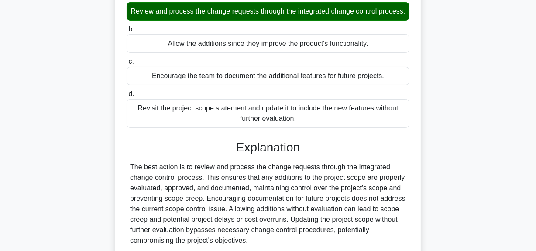
scroll to position [220, 0]
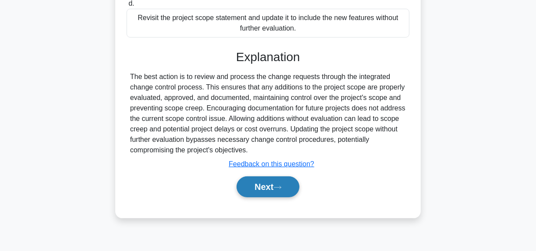
click at [291, 197] on button "Next" at bounding box center [268, 187] width 62 height 21
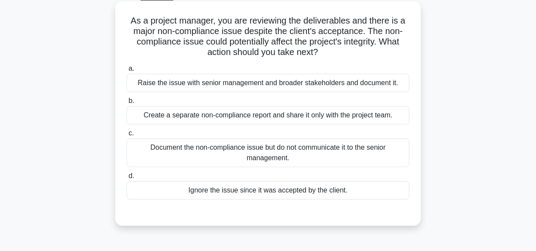
scroll to position [61, 0]
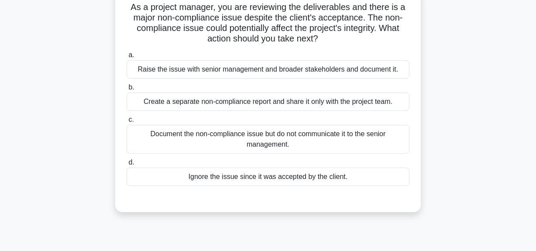
click at [250, 68] on div "Raise the issue with senior management and broader stakeholders and document it." at bounding box center [268, 69] width 283 height 18
click at [127, 58] on input "a. Raise the issue with senior management and broader stakeholders and document…" at bounding box center [127, 55] width 0 height 6
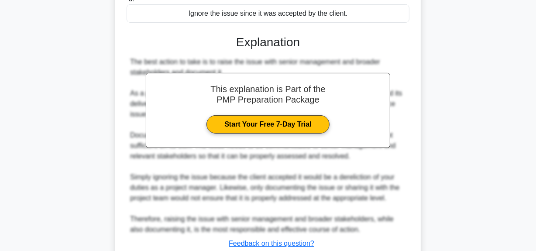
scroll to position [287, 0]
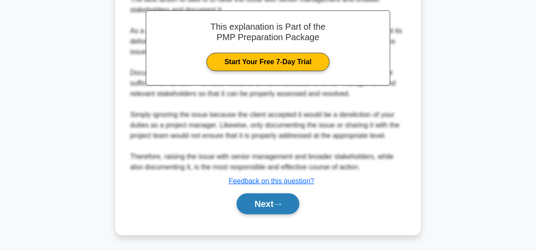
click at [256, 206] on button "Next" at bounding box center [268, 204] width 62 height 21
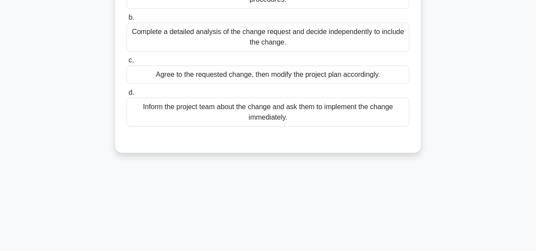
scroll to position [61, 0]
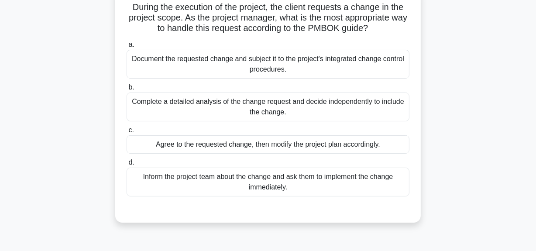
click at [227, 62] on div "Document the requested change and subject it to the project's integrated change…" at bounding box center [268, 64] width 283 height 29
click at [127, 48] on input "a. Document the requested change and subject it to the project's integrated cha…" at bounding box center [127, 45] width 0 height 6
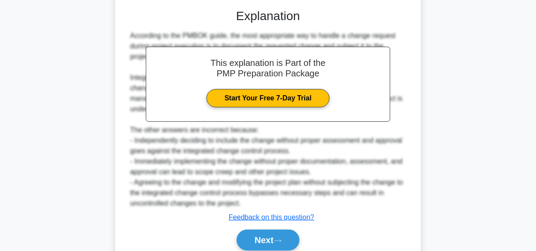
scroll to position [298, 0]
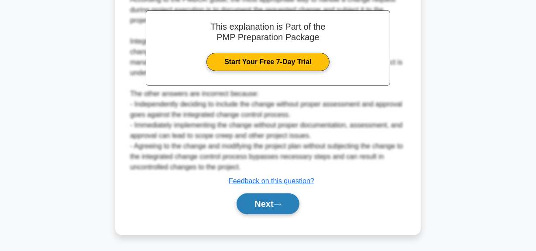
click at [247, 199] on button "Next" at bounding box center [268, 204] width 62 height 21
click at [261, 205] on button "Next" at bounding box center [268, 204] width 62 height 21
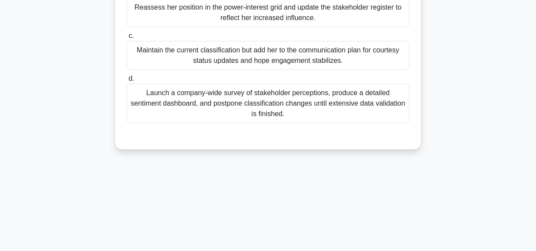
scroll to position [20, 0]
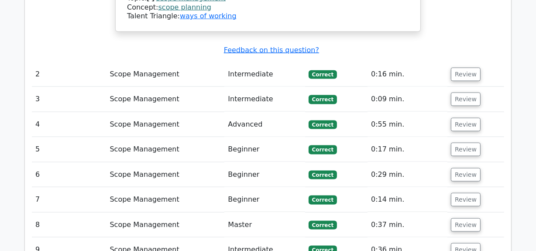
scroll to position [1112, 0]
